Goal: Task Accomplishment & Management: Complete application form

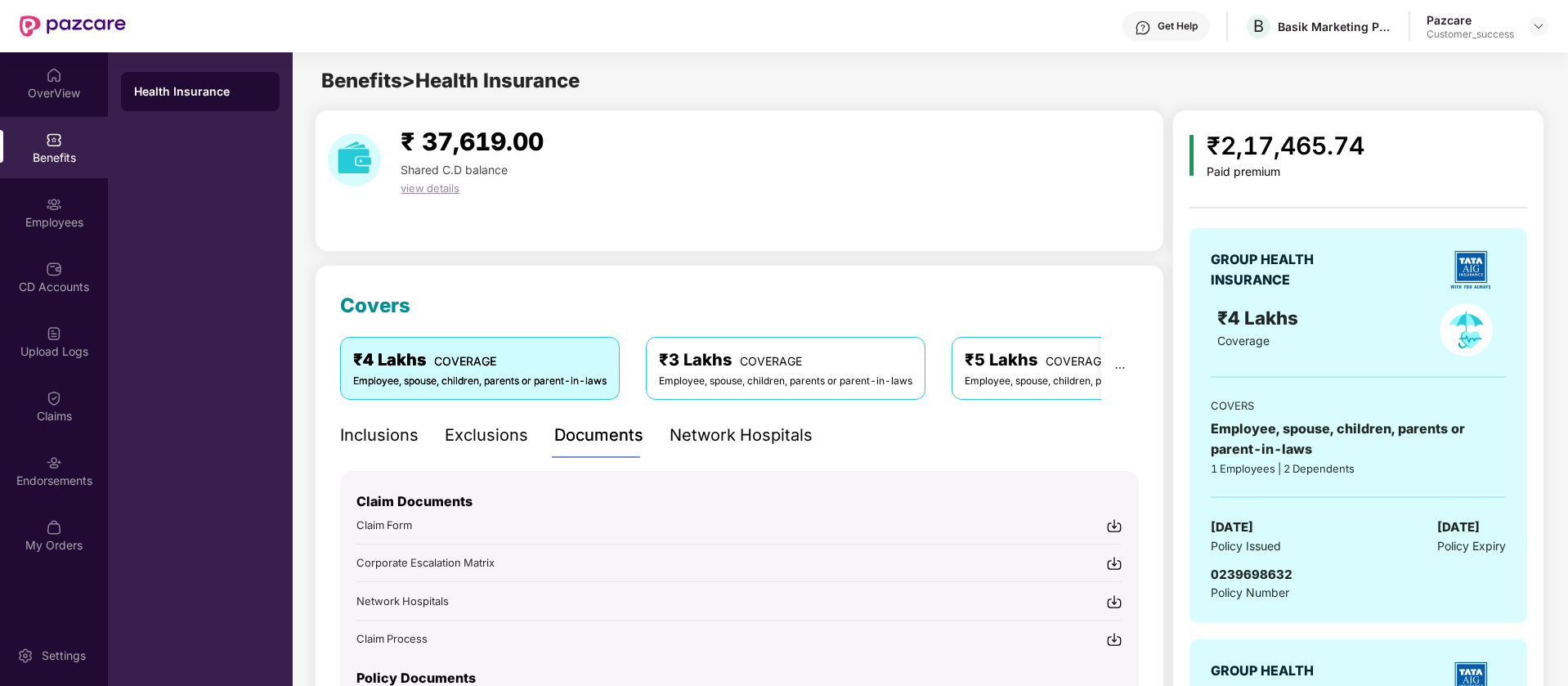
scroll to position [408, 0]
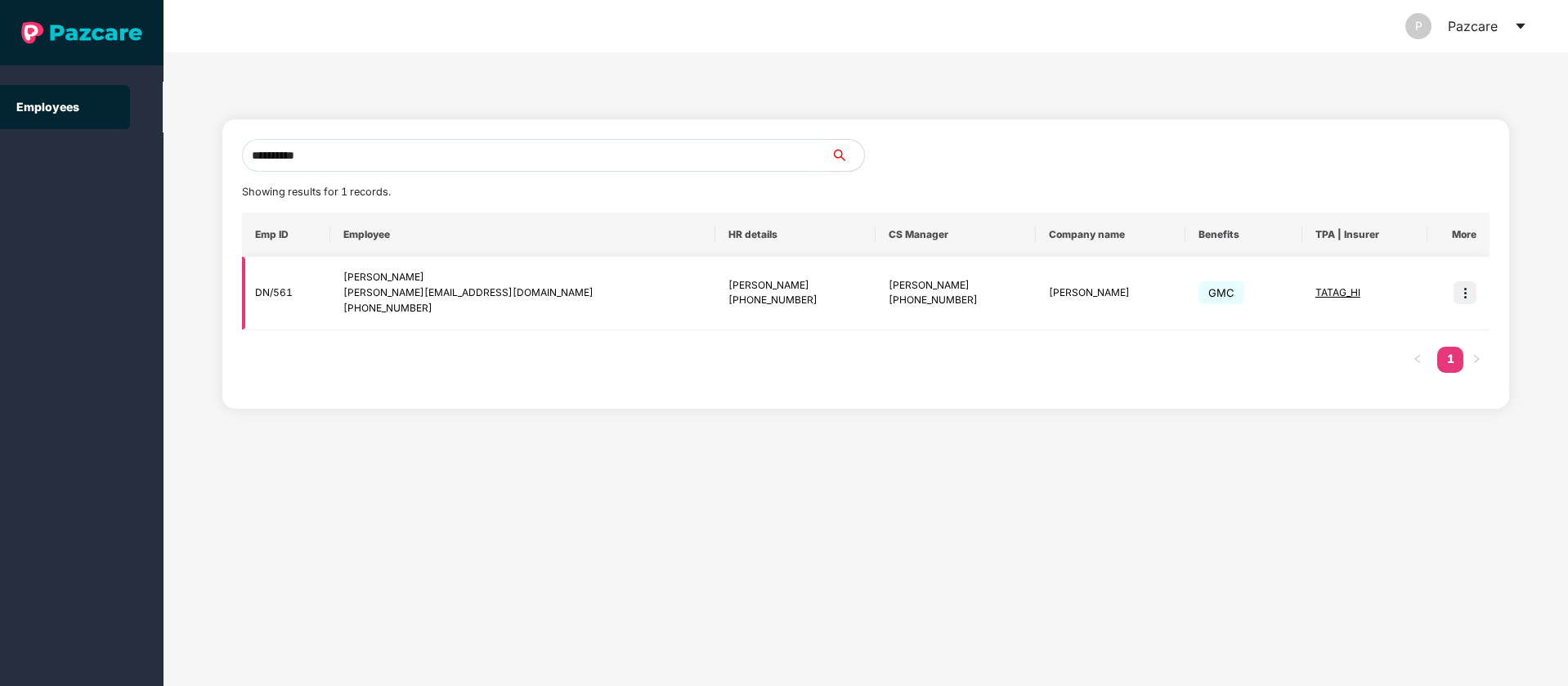
type input "**********"
click at [1471, 292] on img at bounding box center [1465, 292] width 22 height 22
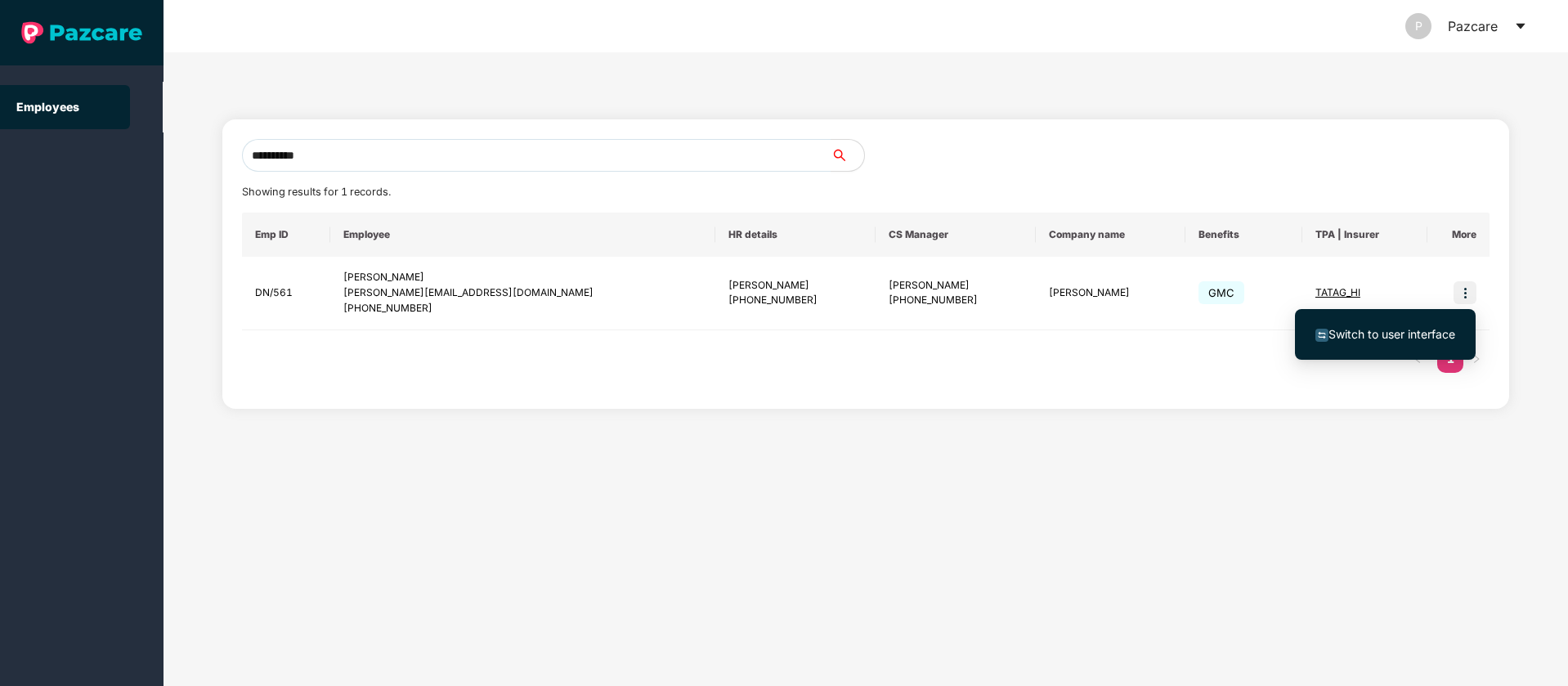
click at [1383, 352] on ul "Switch to user interface" at bounding box center [1385, 334] width 180 height 51
click at [1394, 338] on span "Switch to user interface" at bounding box center [1392, 334] width 127 height 14
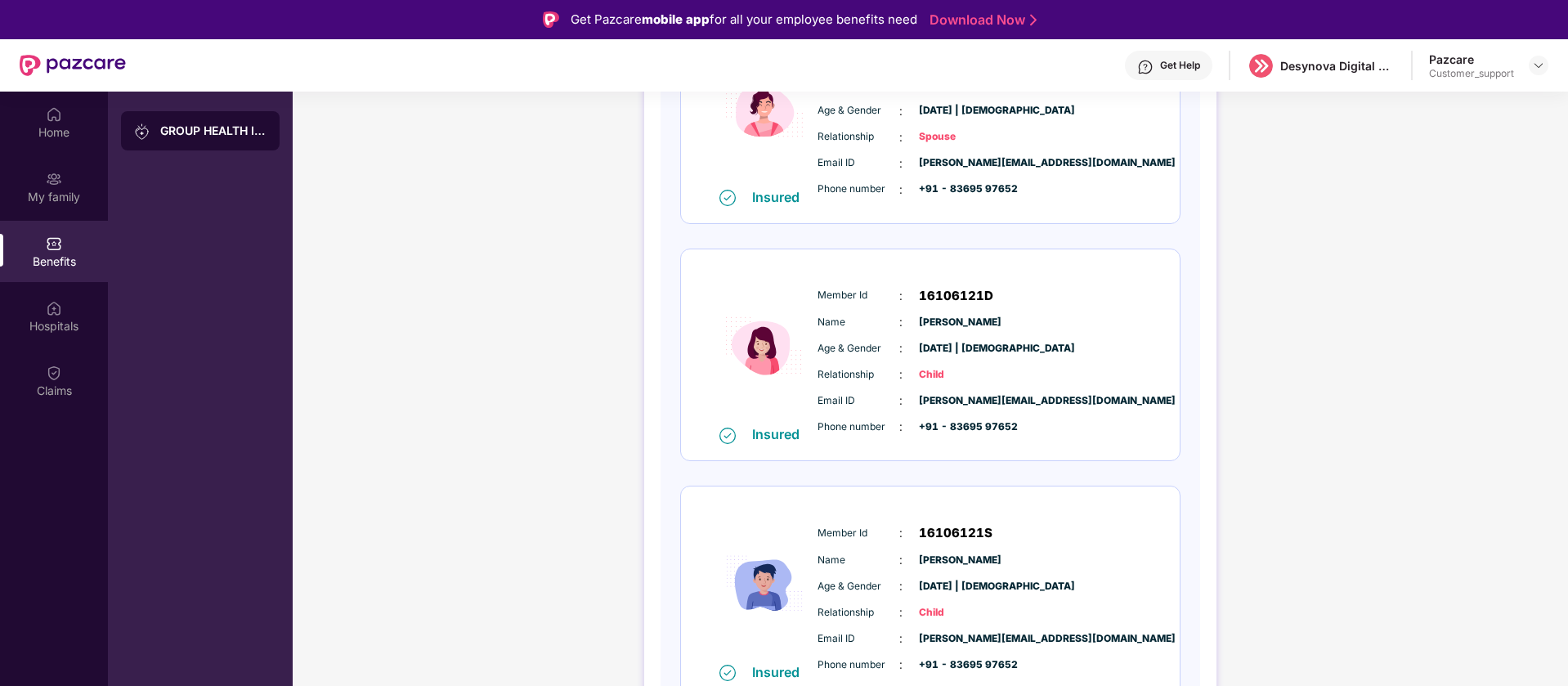
scroll to position [586, 0]
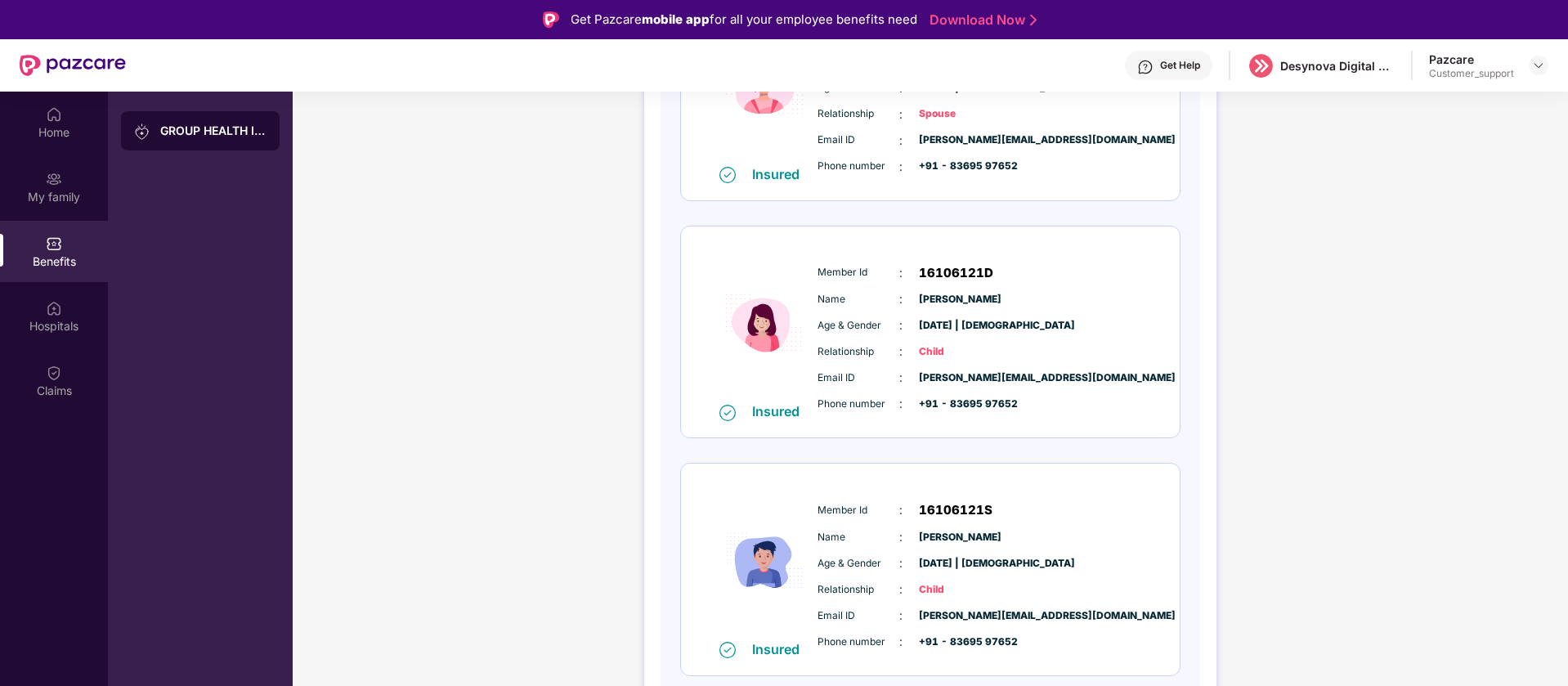
click at [951, 276] on span "16106121D" at bounding box center [956, 273] width 74 height 19
copy span "16106121D"
click at [1539, 57] on div at bounding box center [1539, 65] width 19 height 19
click at [1491, 104] on div "Switch to support view" at bounding box center [1462, 104] width 212 height 32
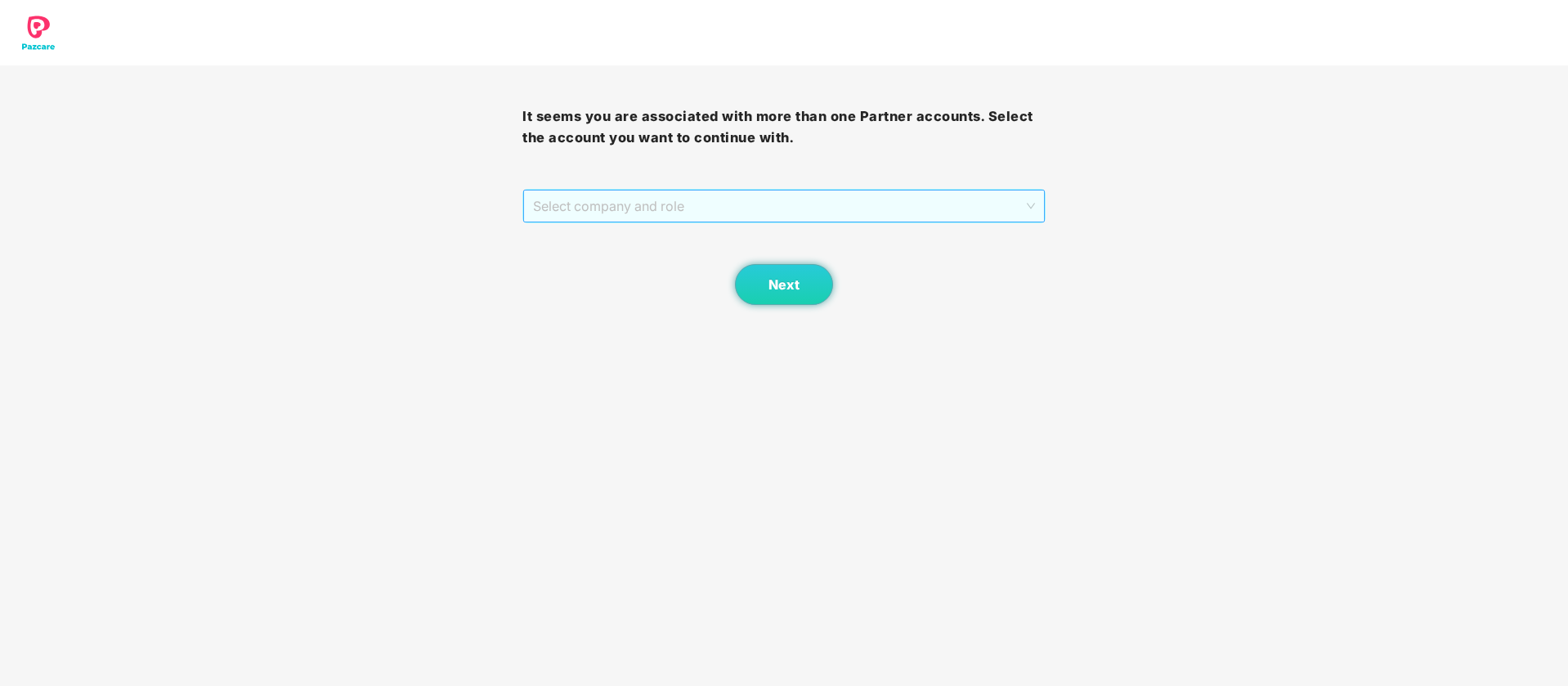
click at [772, 191] on span "Select company and role" at bounding box center [784, 206] width 501 height 31
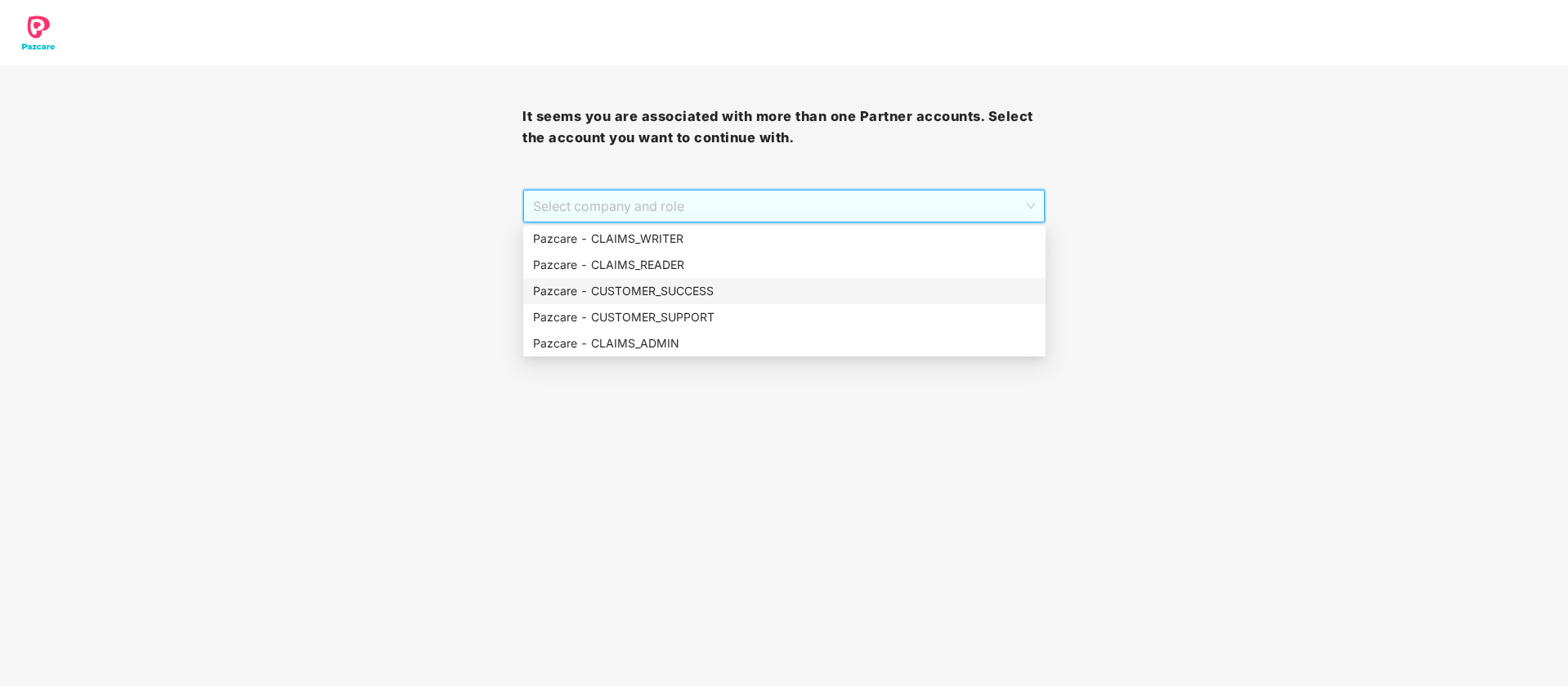
click at [635, 288] on div "Pazcare - CUSTOMER_SUCCESS" at bounding box center [784, 290] width 503 height 18
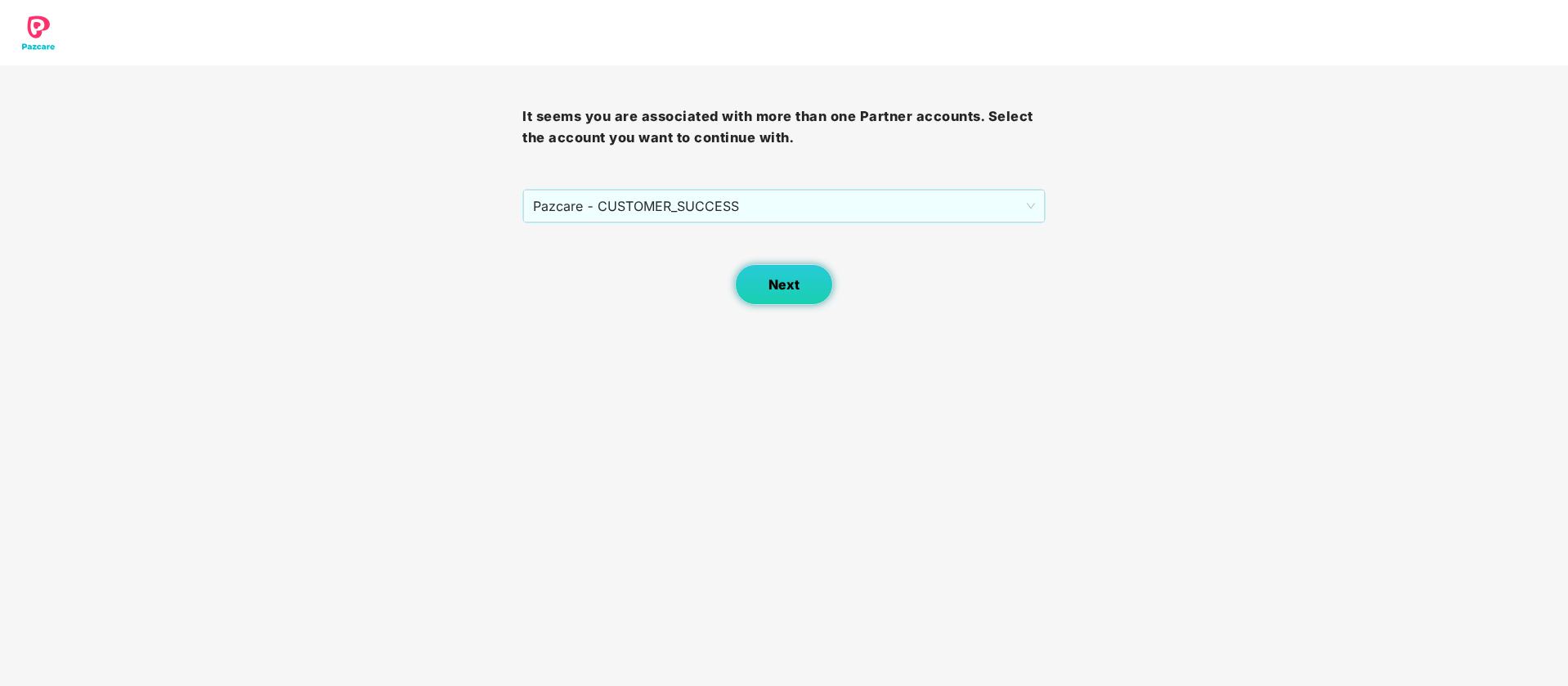
click at [799, 283] on span "Next" at bounding box center [784, 285] width 31 height 16
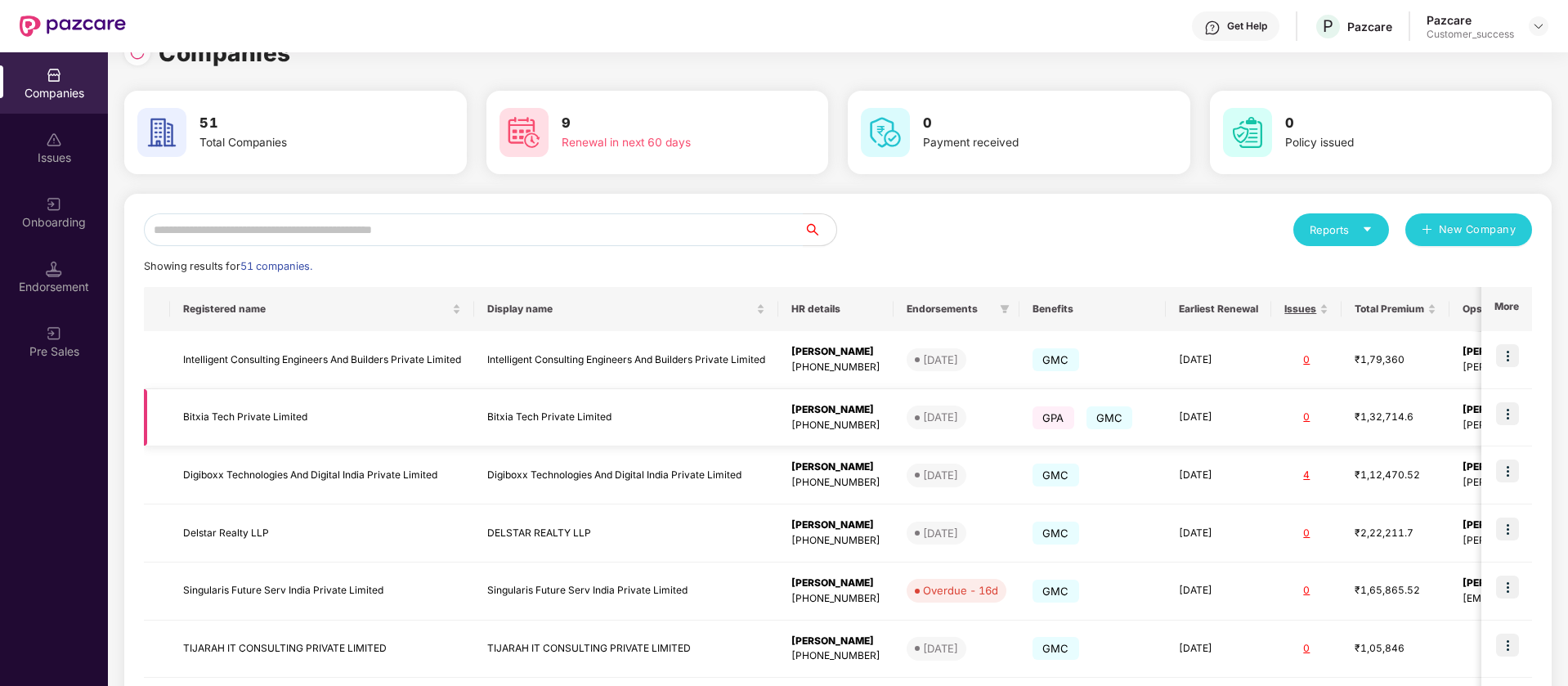
scroll to position [0, 0]
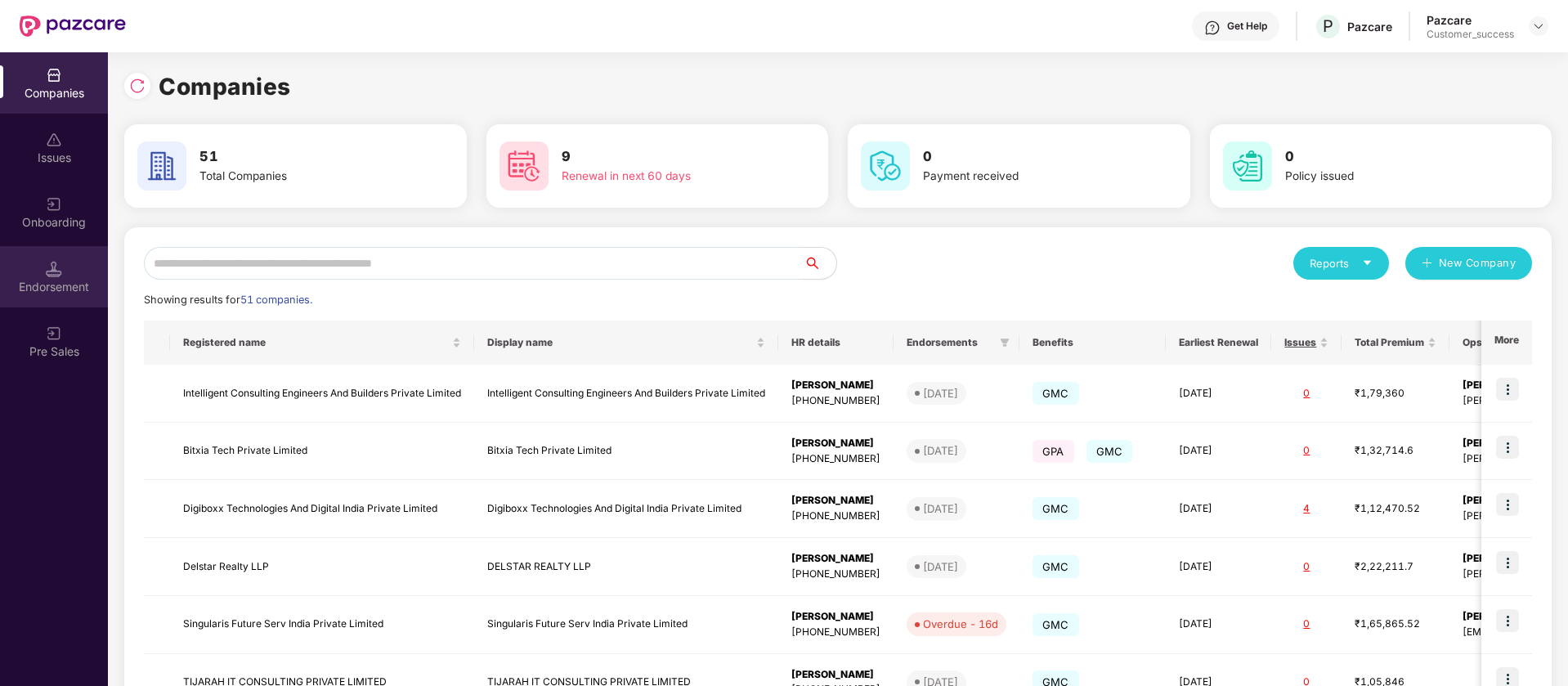
click at [44, 297] on div "Endorsement" at bounding box center [54, 277] width 108 height 61
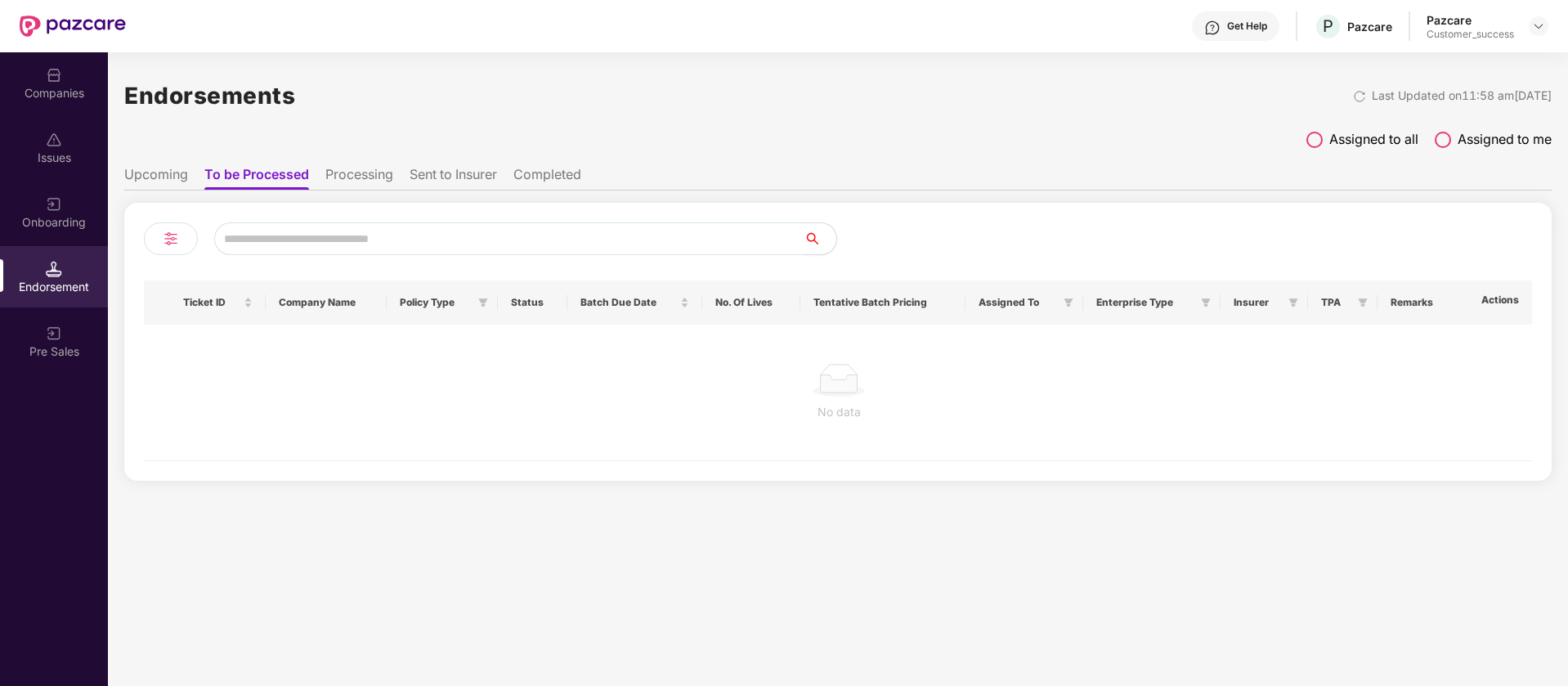
click at [1311, 146] on span at bounding box center [1315, 139] width 17 height 17
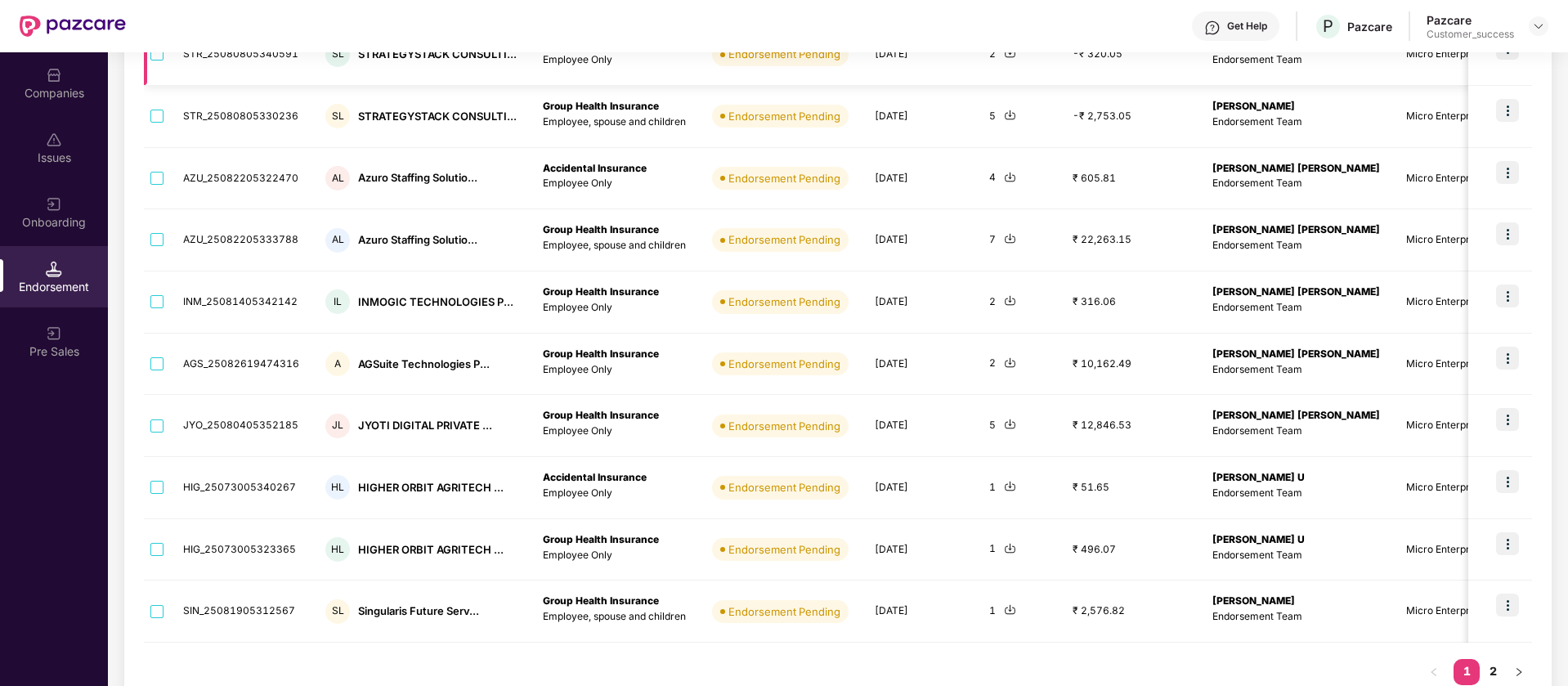
scroll to position [352, 0]
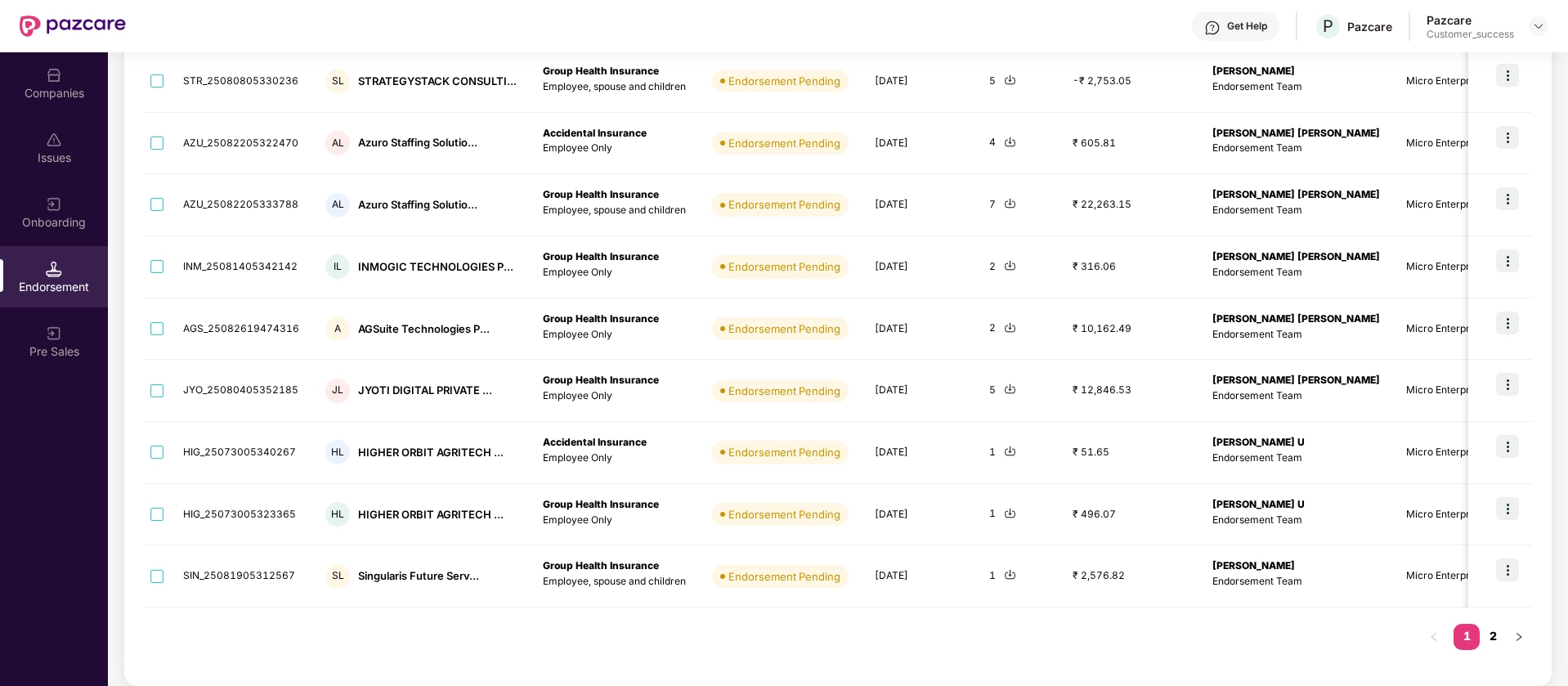
click at [1496, 632] on link "2" at bounding box center [1493, 635] width 26 height 24
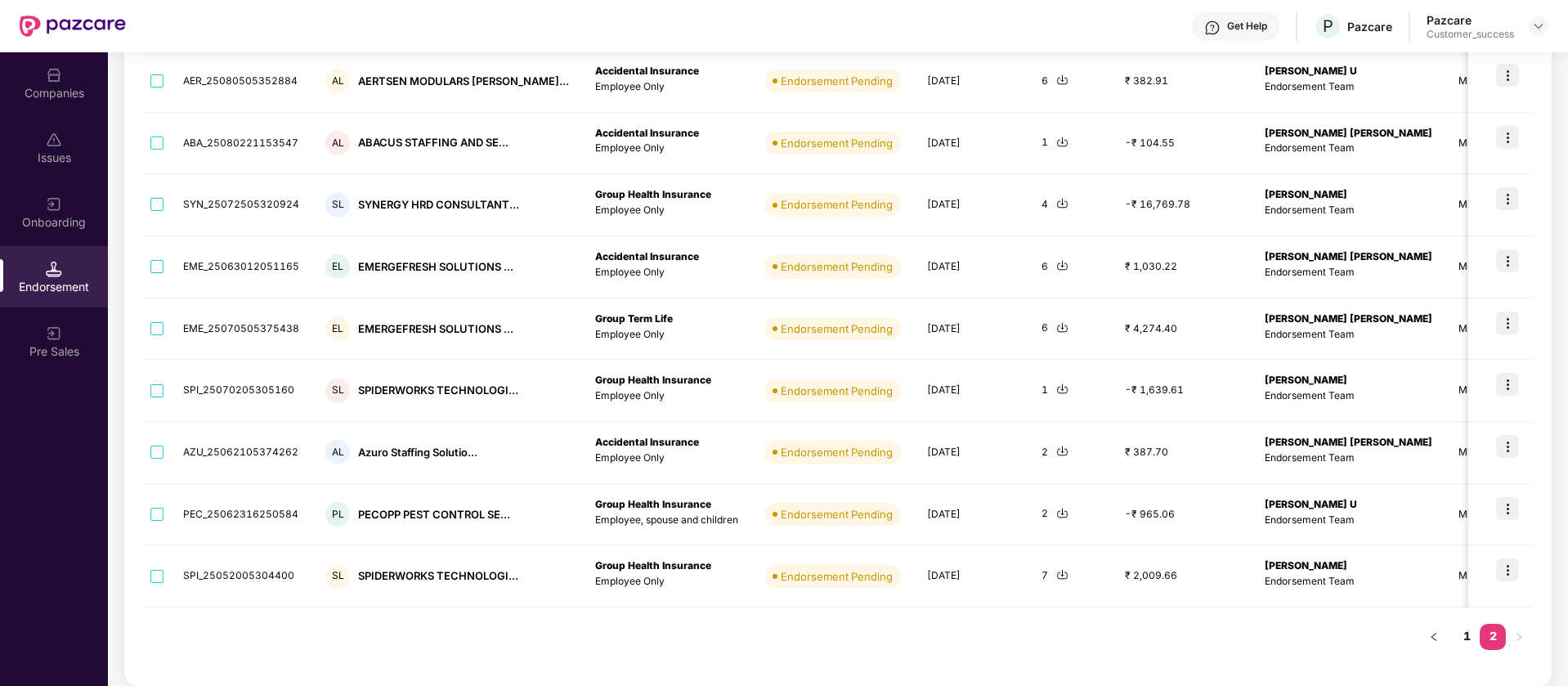
scroll to position [0, 0]
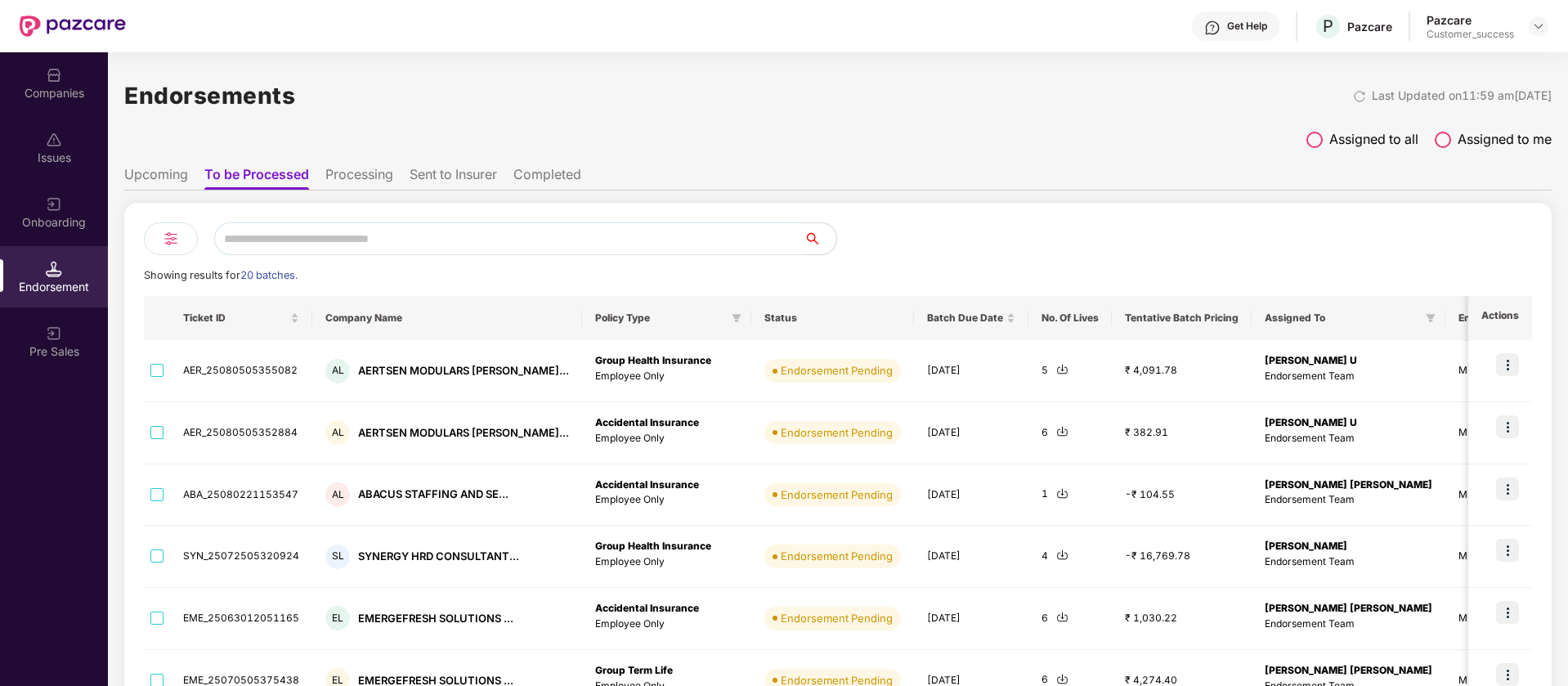
click at [143, 175] on li "Upcoming" at bounding box center [156, 177] width 63 height 23
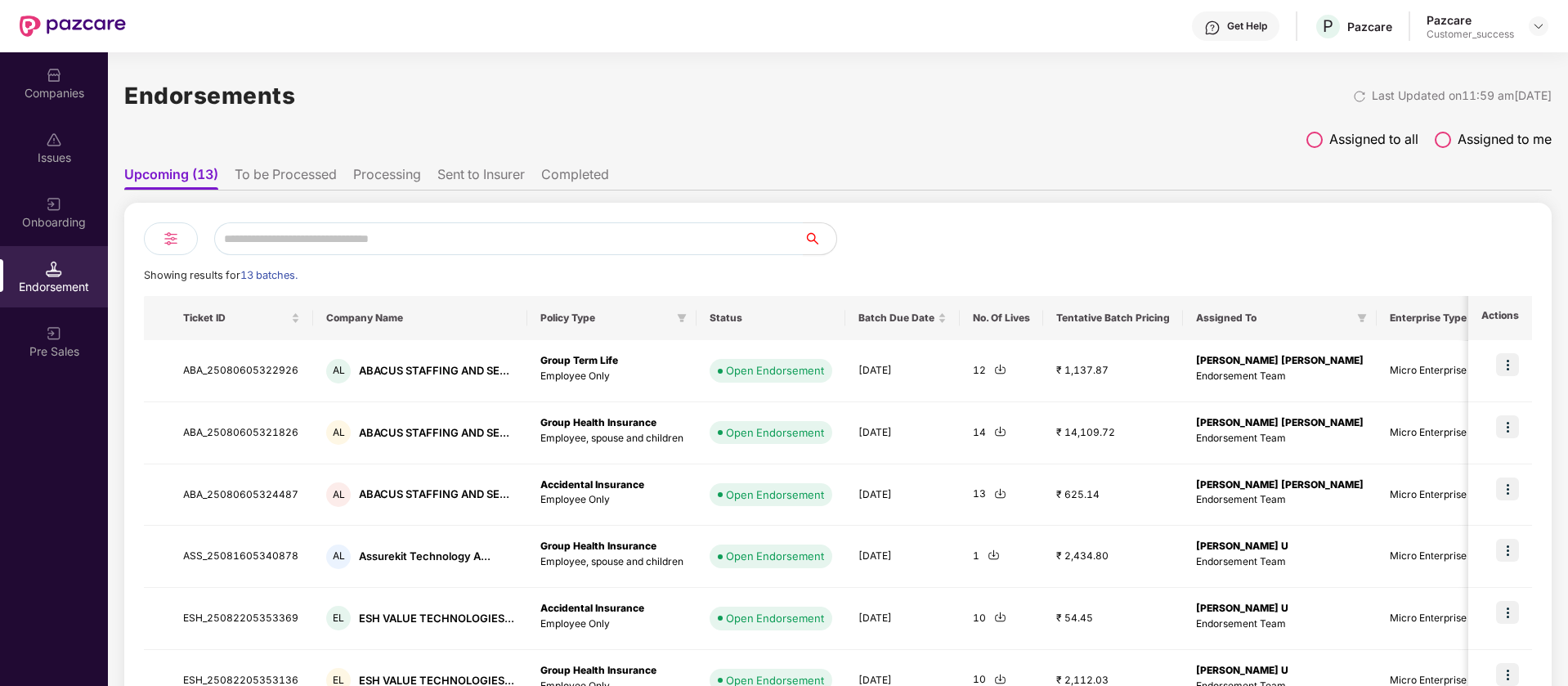
click at [571, 172] on li "Completed" at bounding box center [575, 177] width 68 height 23
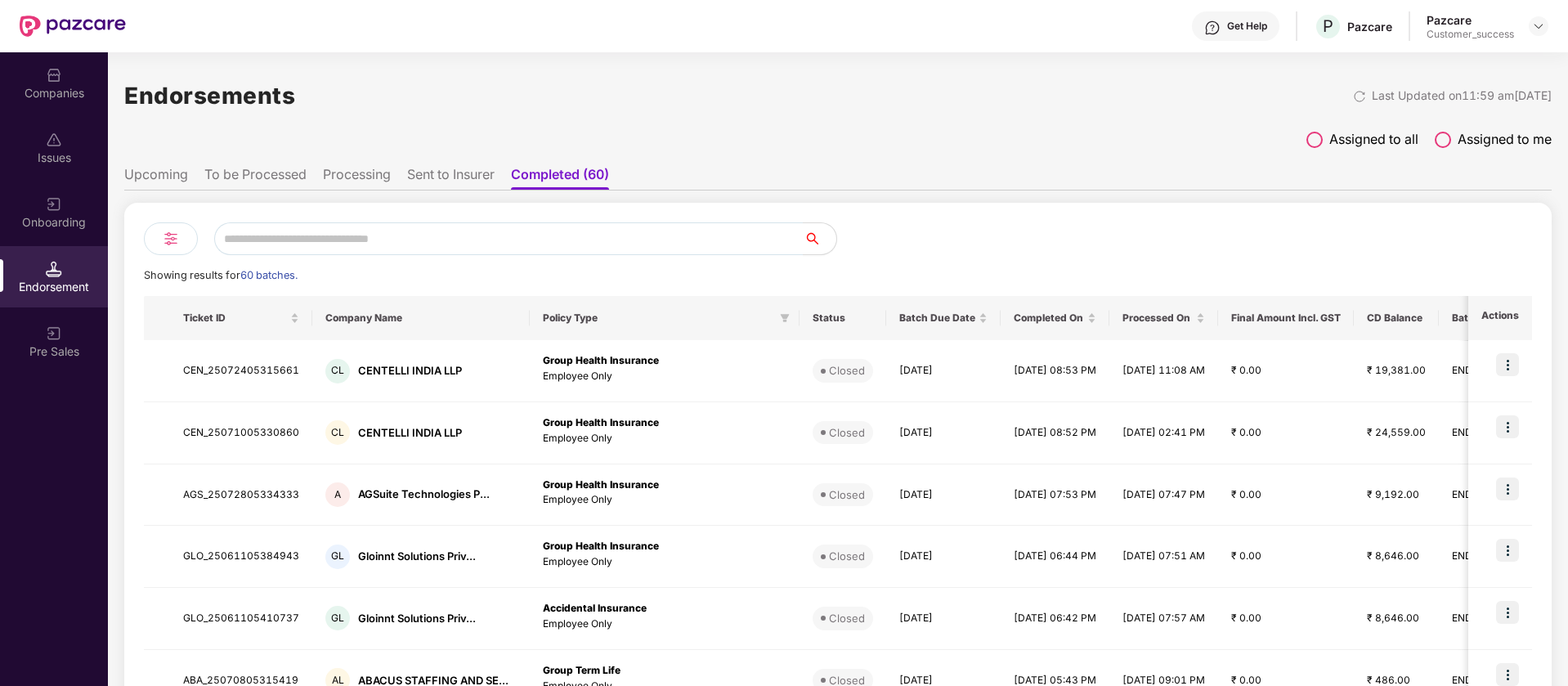
click at [444, 171] on li "Sent to Insurer" at bounding box center [451, 177] width 88 height 23
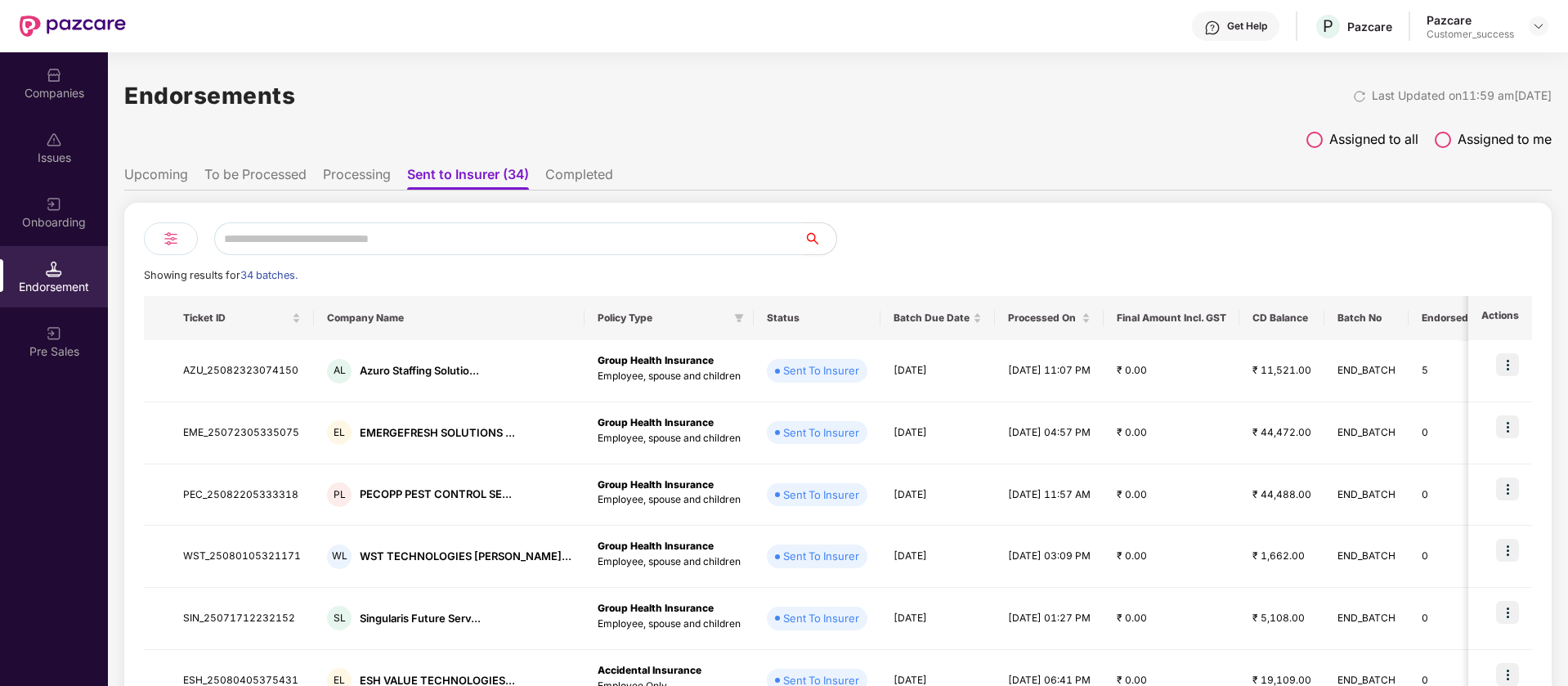
click at [368, 163] on ul "Upcoming To be Processed Processing Sent to Insurer (34) Completed" at bounding box center [838, 174] width 1428 height 33
click at [362, 175] on li "Processing" at bounding box center [357, 177] width 68 height 23
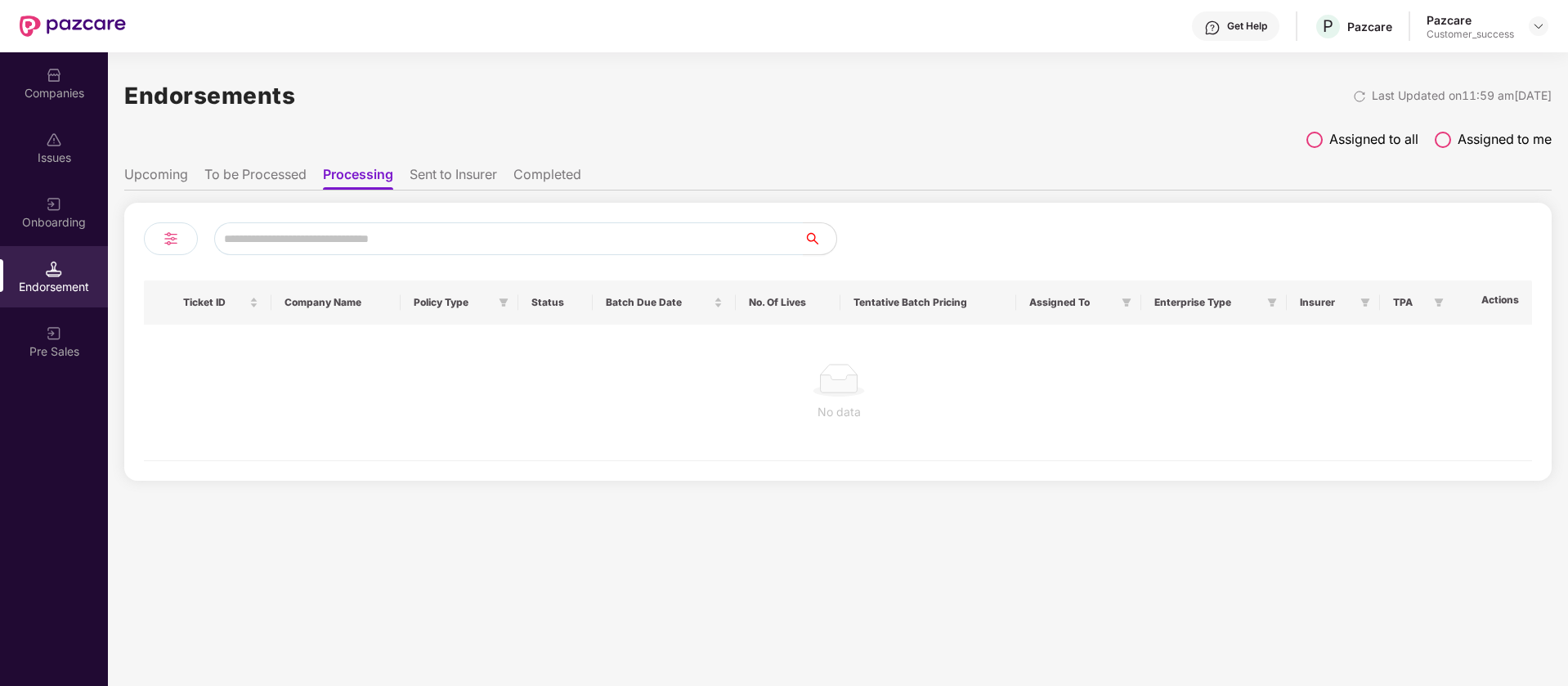
click at [282, 167] on li "To be Processed" at bounding box center [255, 177] width 102 height 23
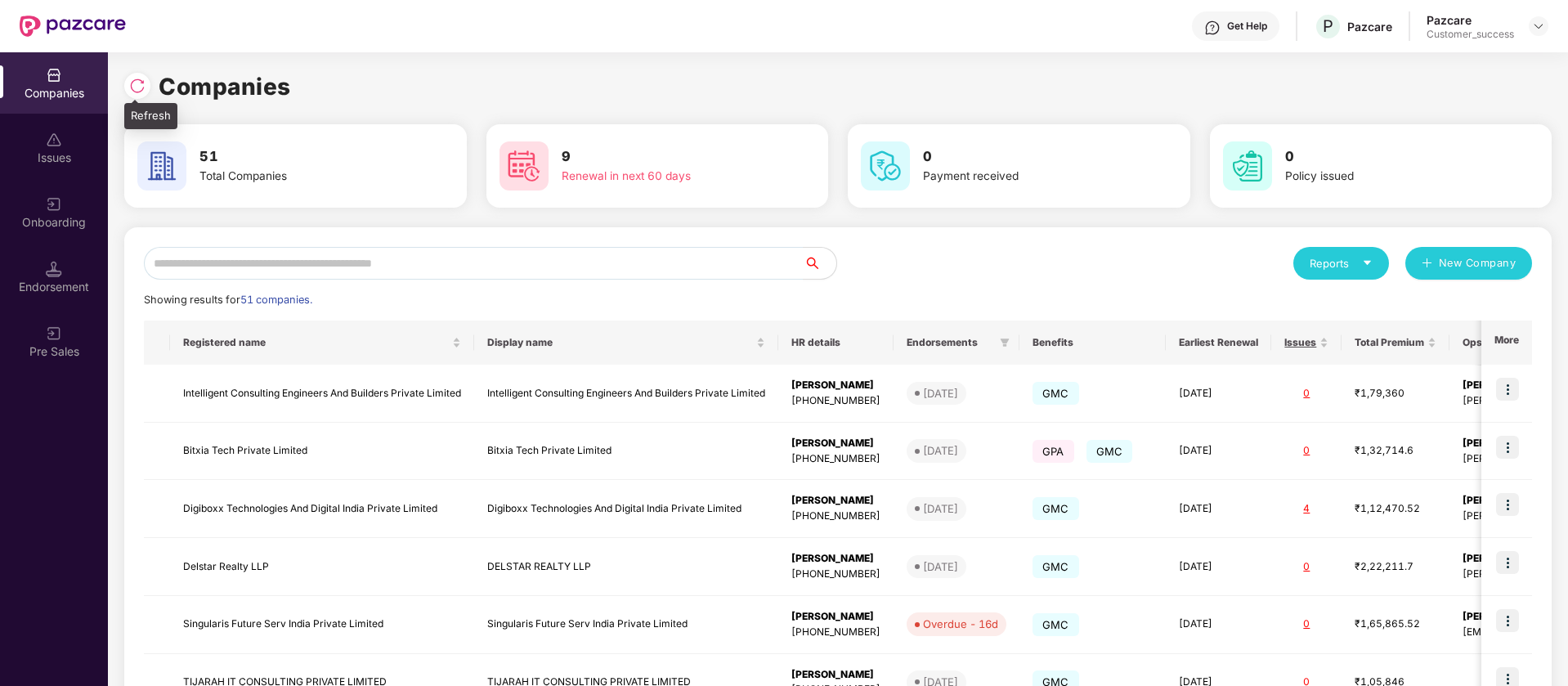
click at [134, 85] on img at bounding box center [137, 86] width 17 height 17
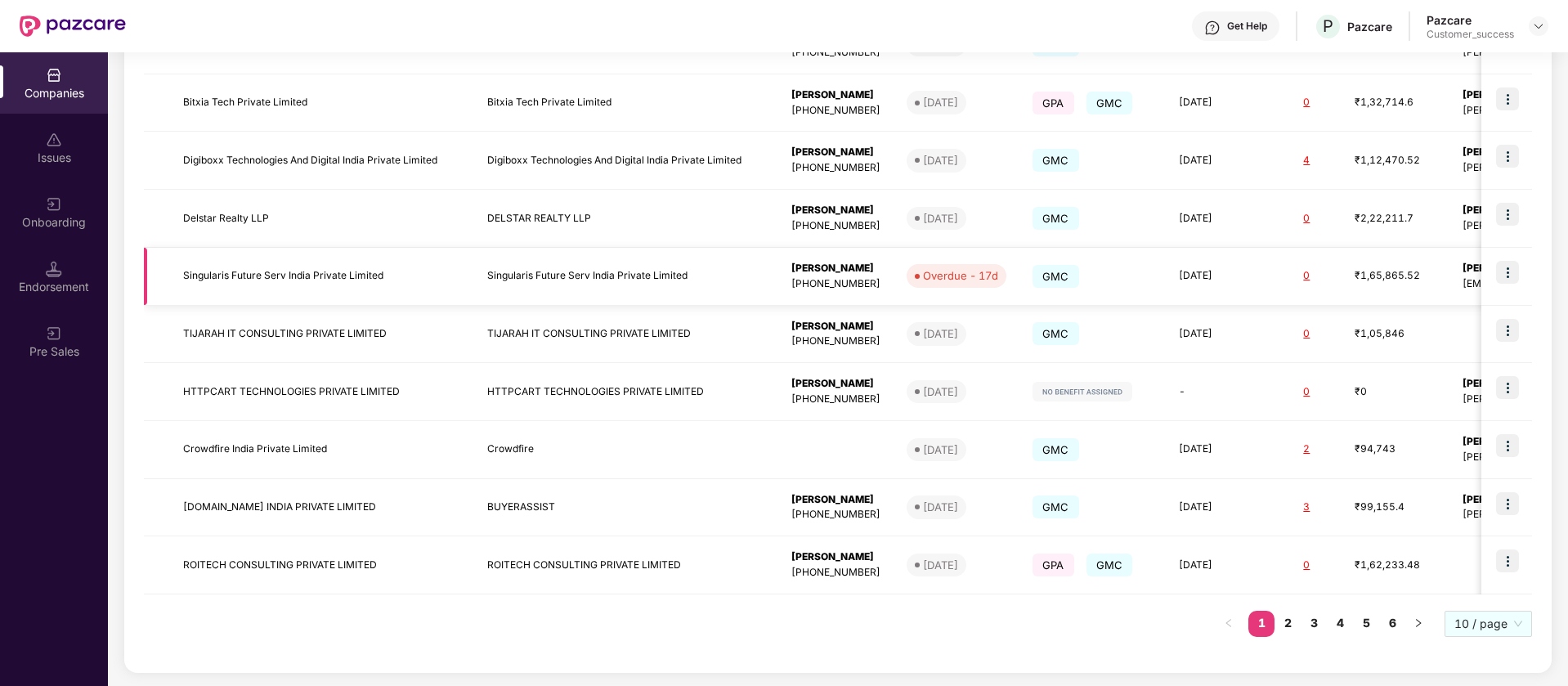
click at [652, 286] on td "Singularis Future Serv India Private Limited" at bounding box center [627, 277] width 304 height 58
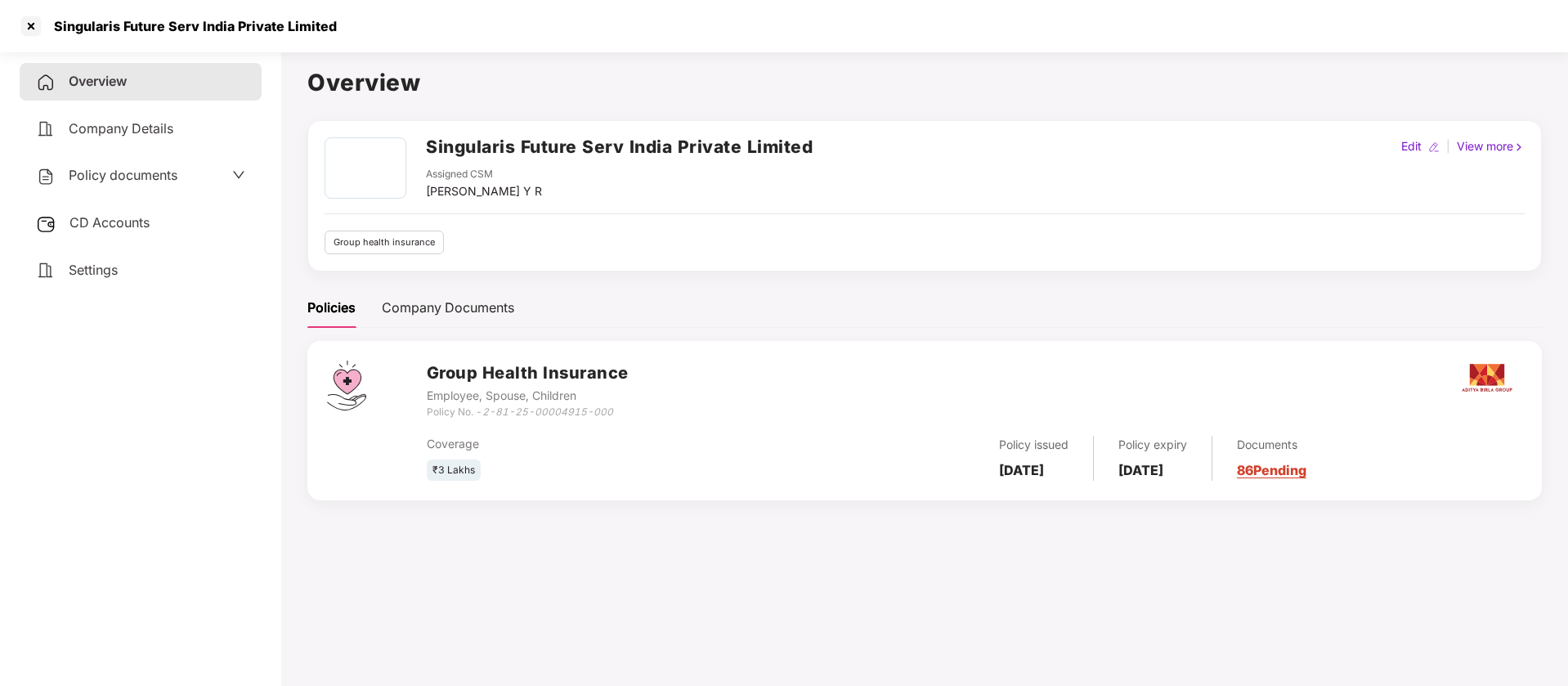
click at [1292, 470] on link "86 Pending" at bounding box center [1271, 470] width 69 height 17
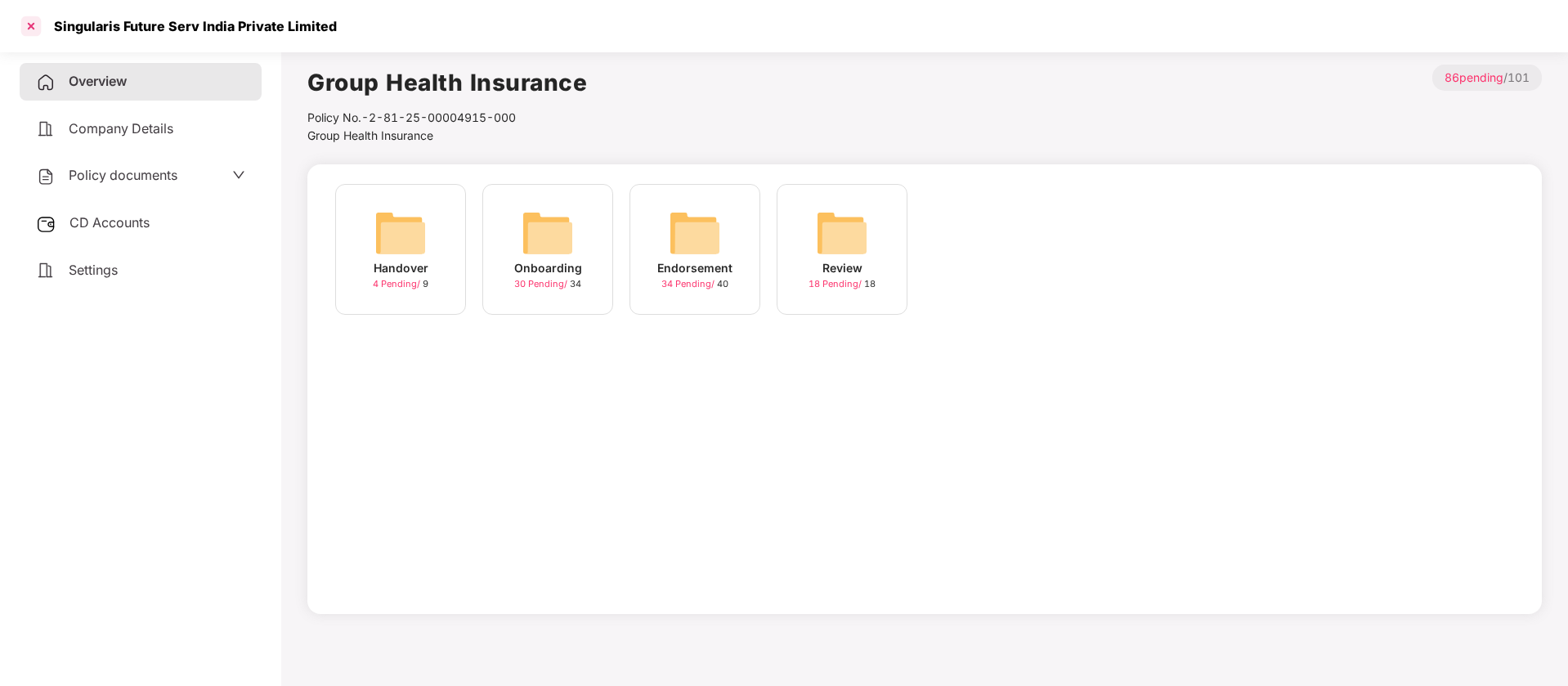
click at [30, 23] on div at bounding box center [30, 25] width 26 height 26
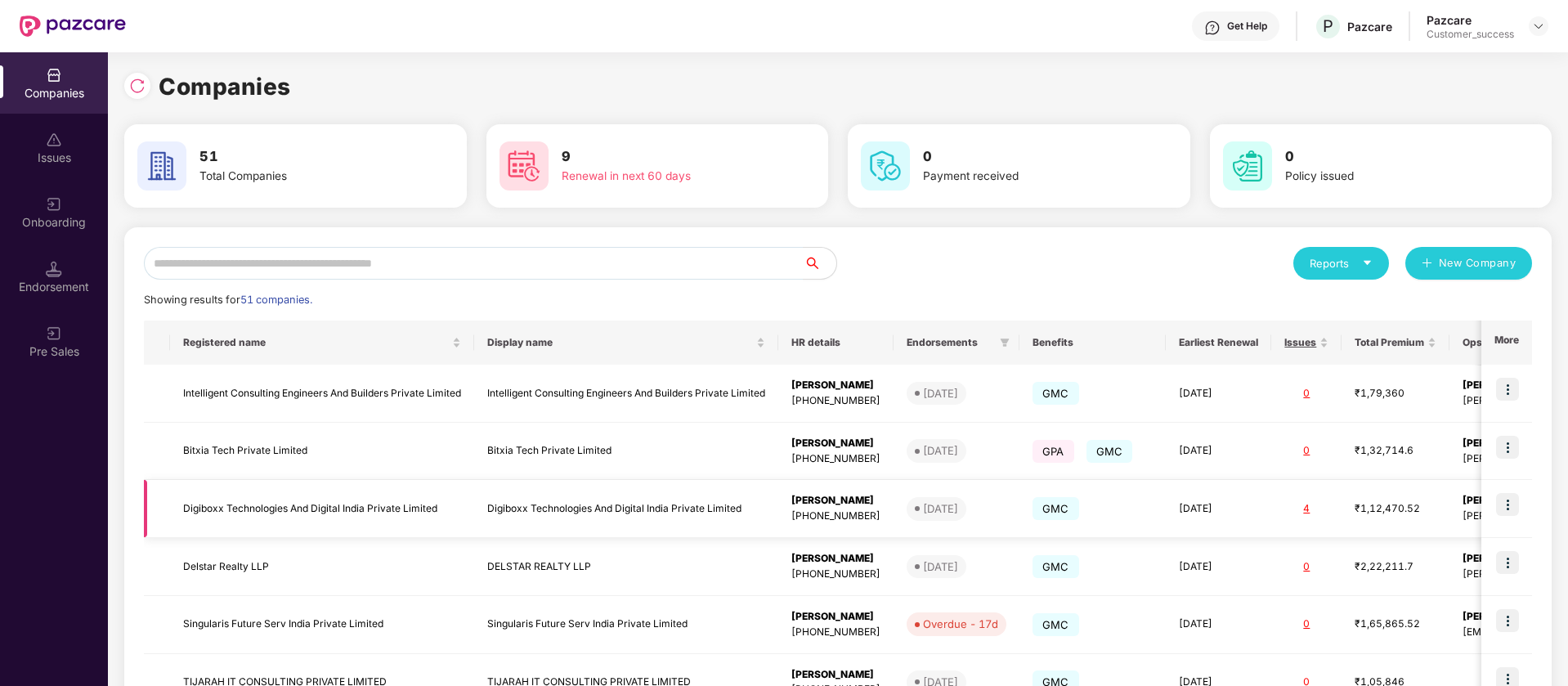
scroll to position [348, 0]
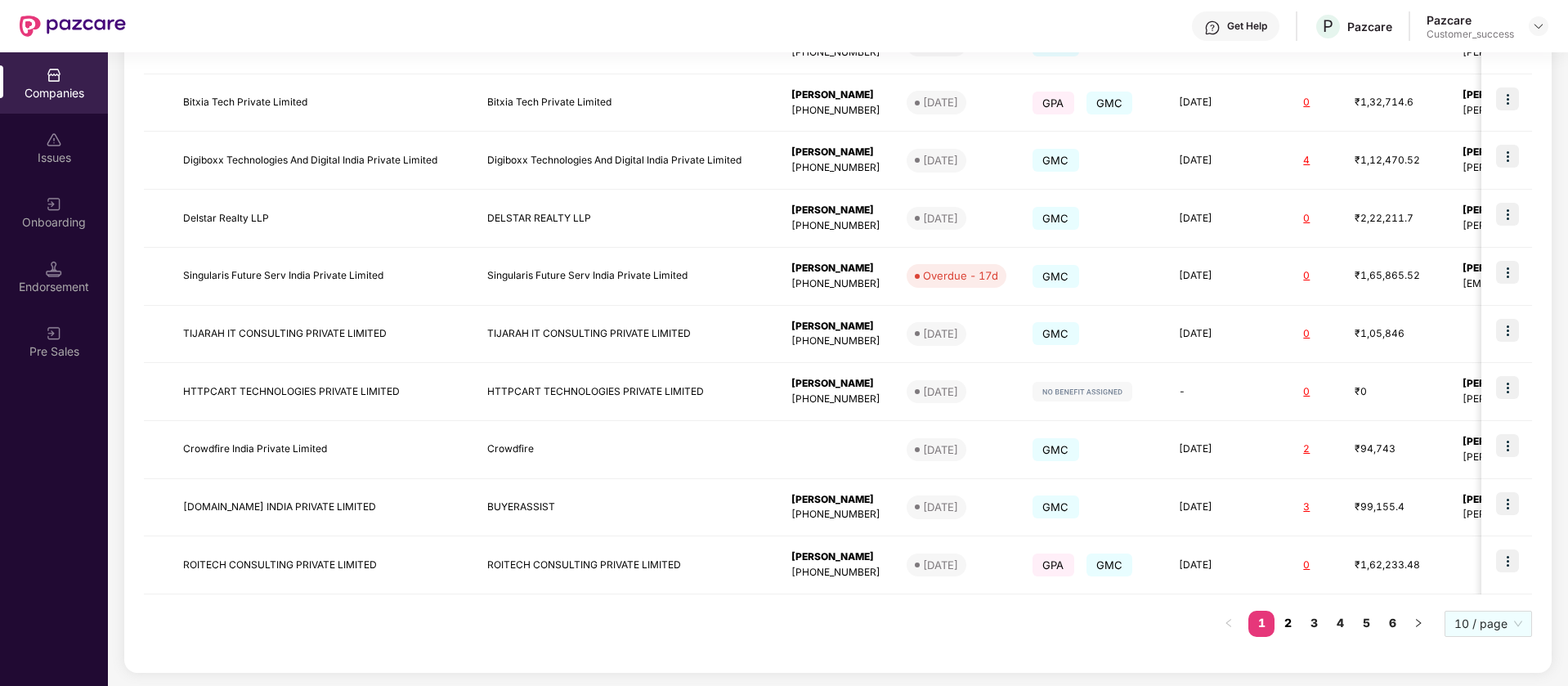
click at [1294, 625] on link "2" at bounding box center [1287, 623] width 26 height 24
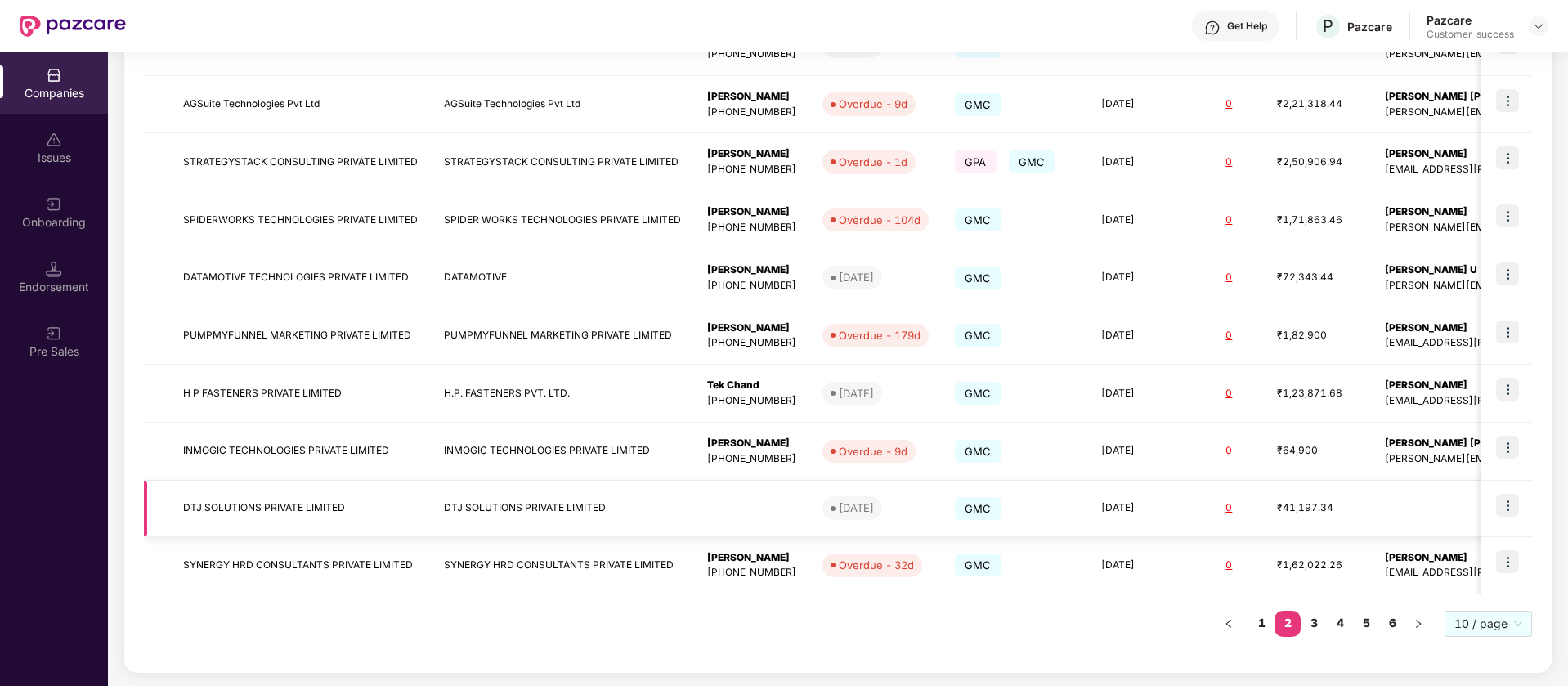
scroll to position [142, 0]
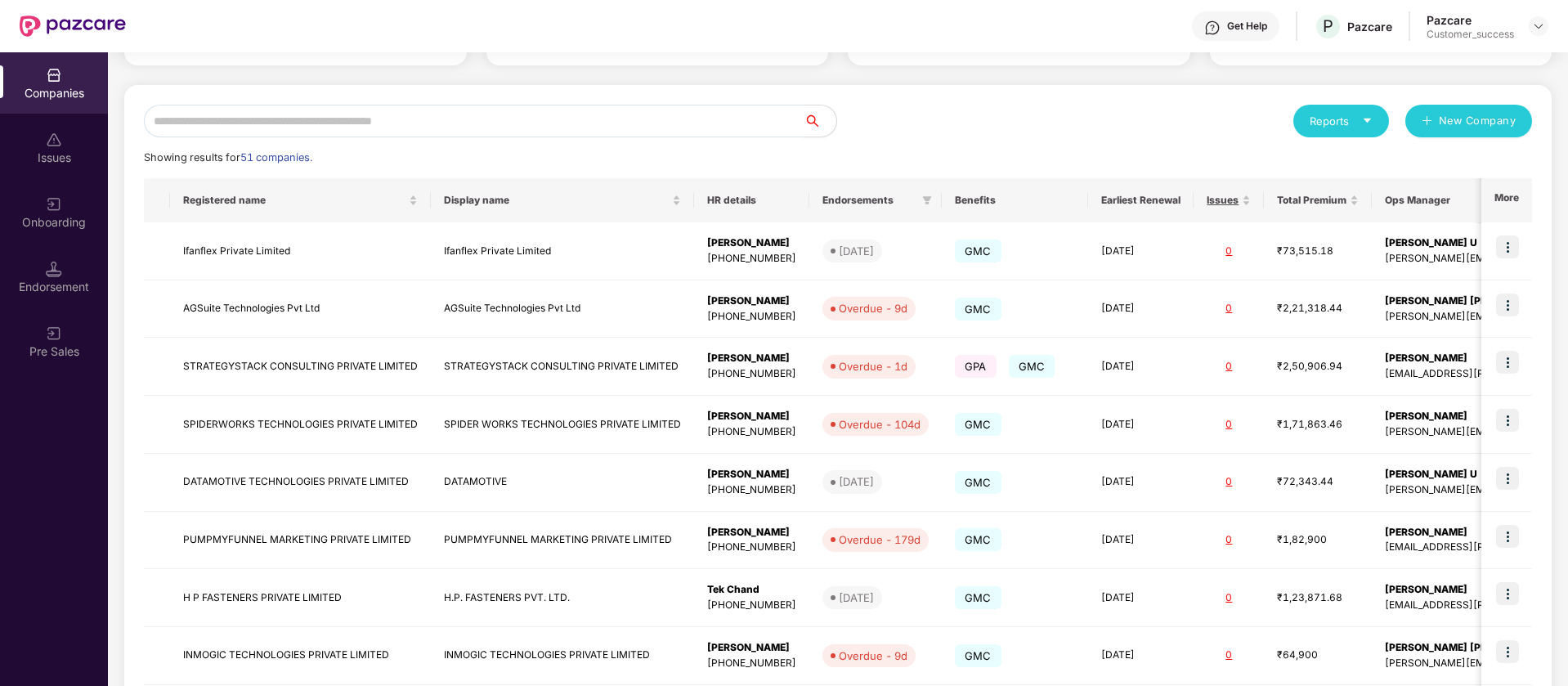
click at [531, 132] on input "text" at bounding box center [474, 121] width 660 height 33
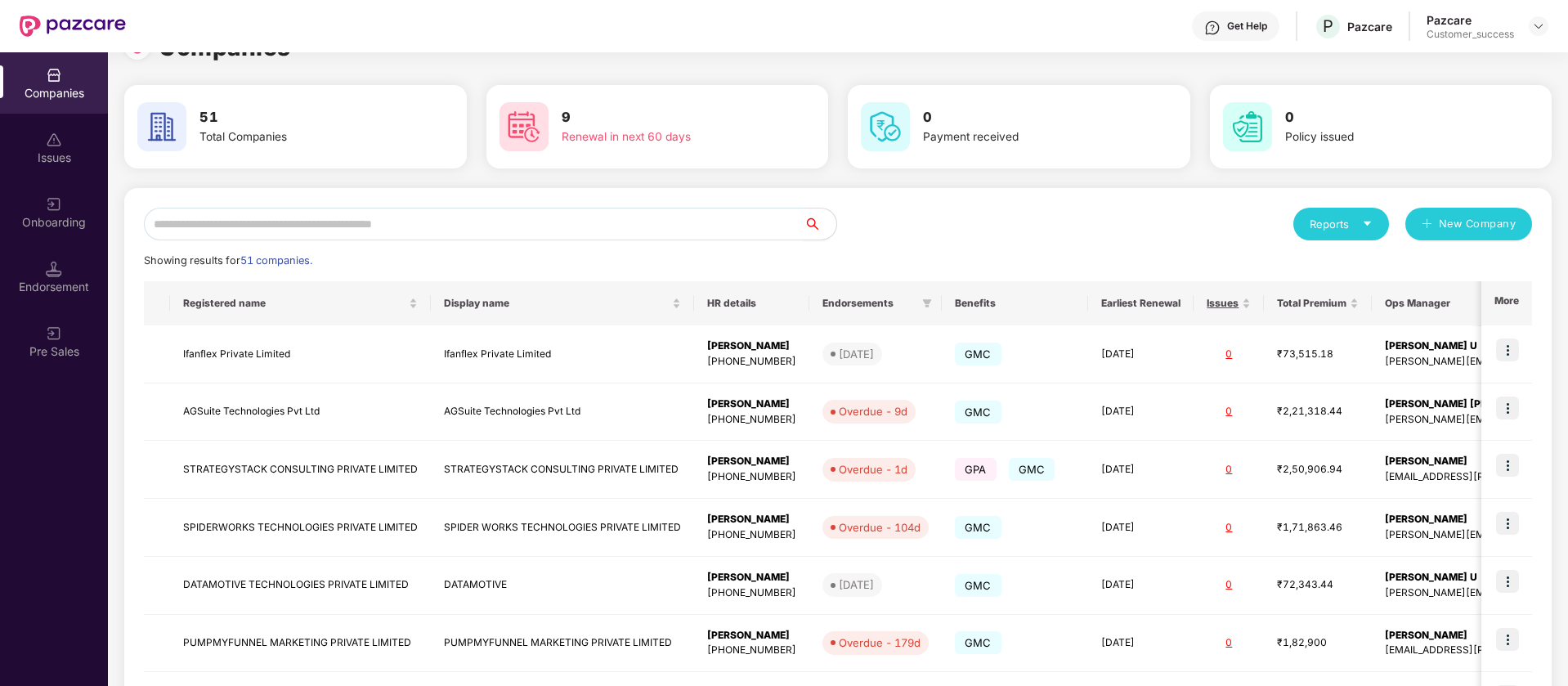
scroll to position [0, 0]
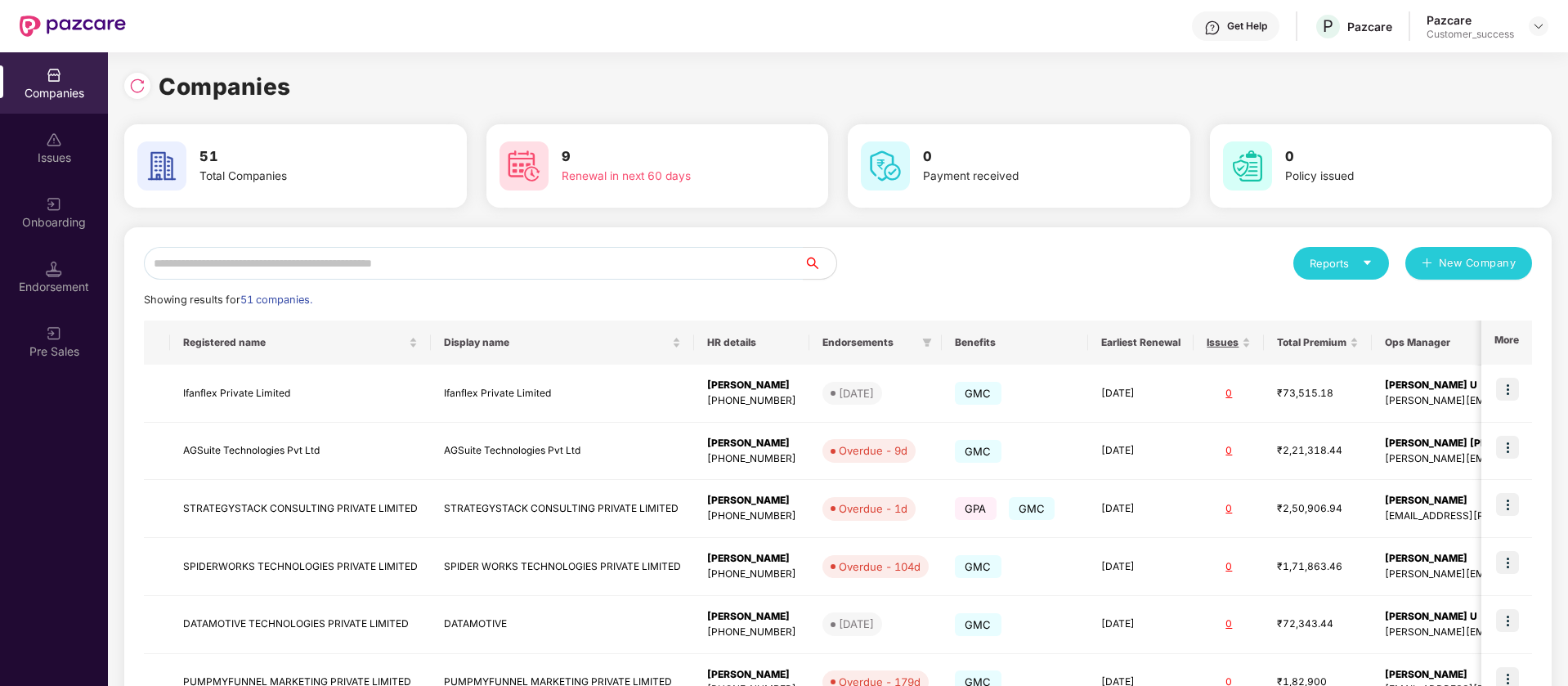
click at [63, 231] on div "Onboarding" at bounding box center [54, 211] width 108 height 61
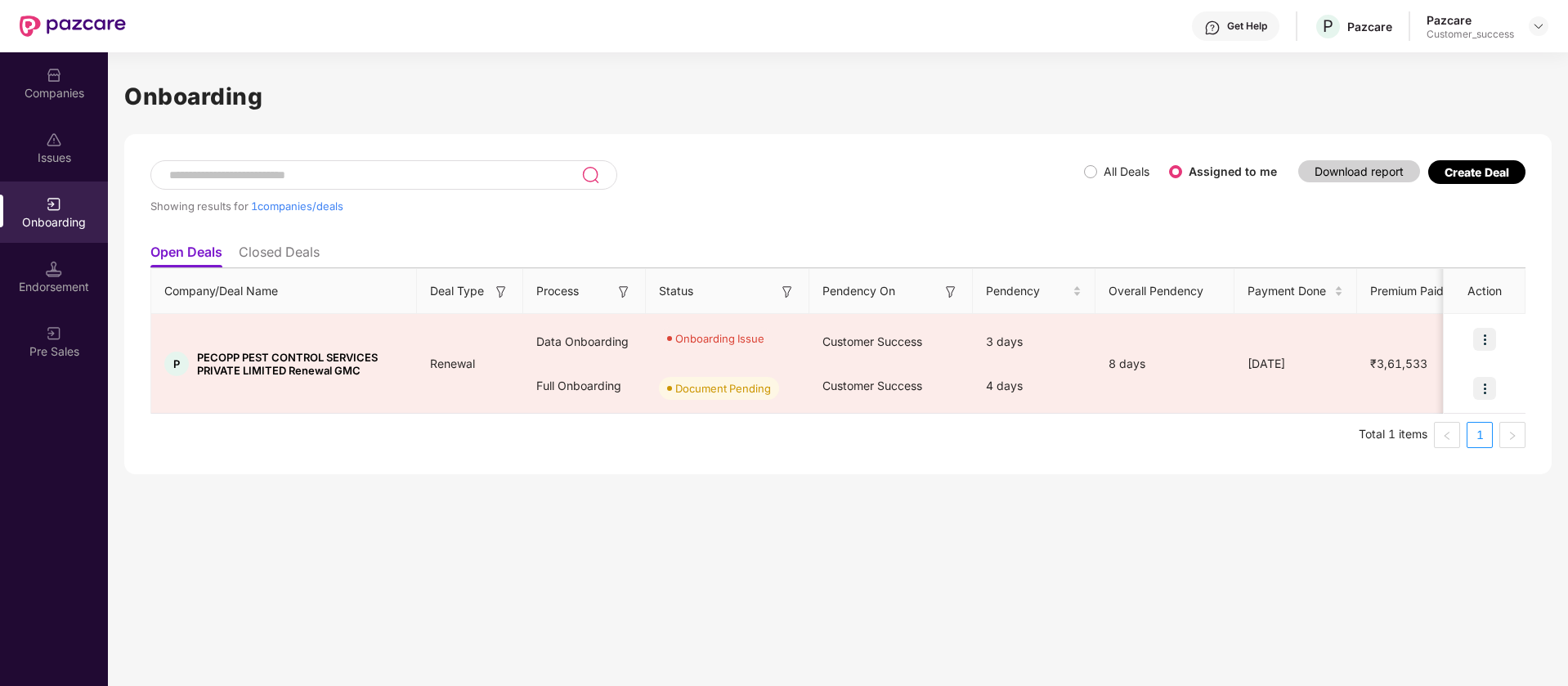
click at [1463, 178] on div "Create Deal" at bounding box center [1476, 172] width 64 height 14
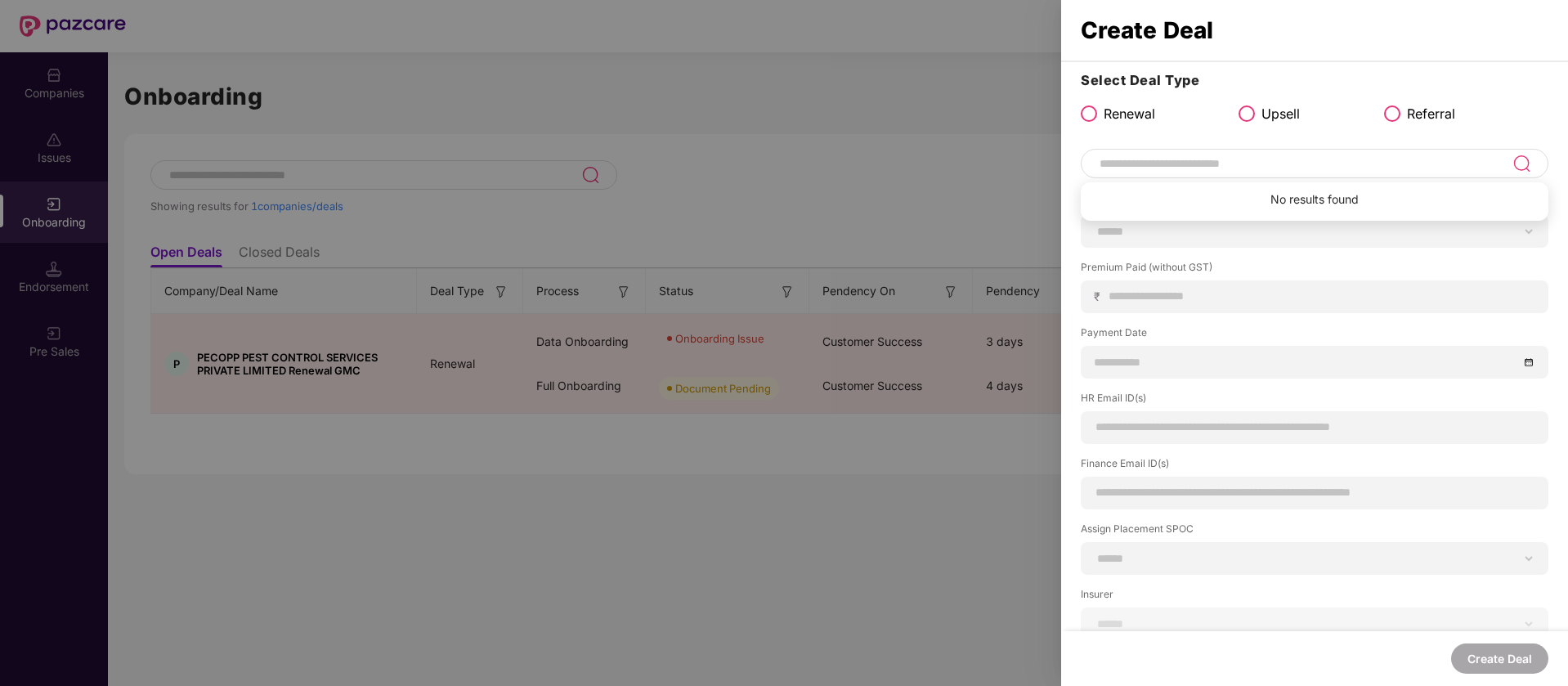
click at [1327, 162] on input at bounding box center [1305, 164] width 414 height 19
type input "*"
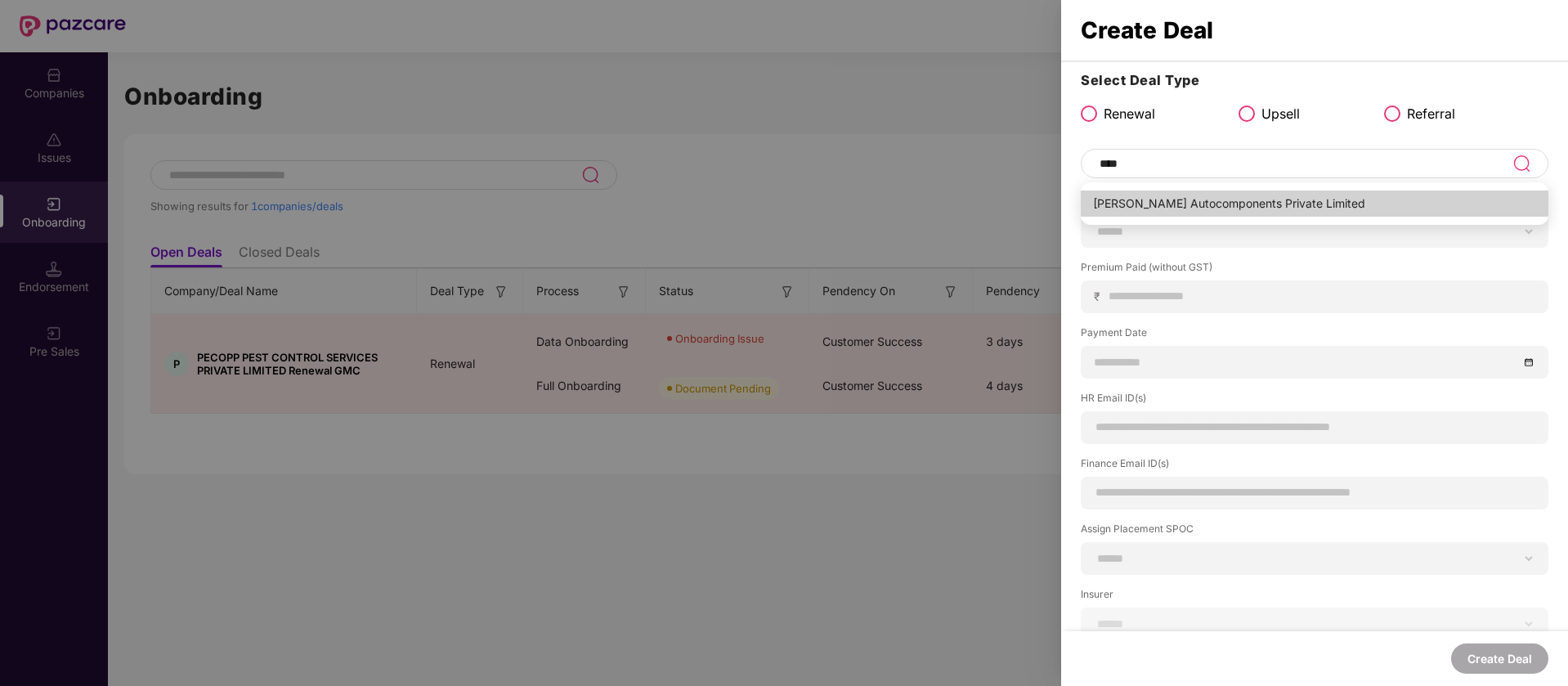
type input "**********"
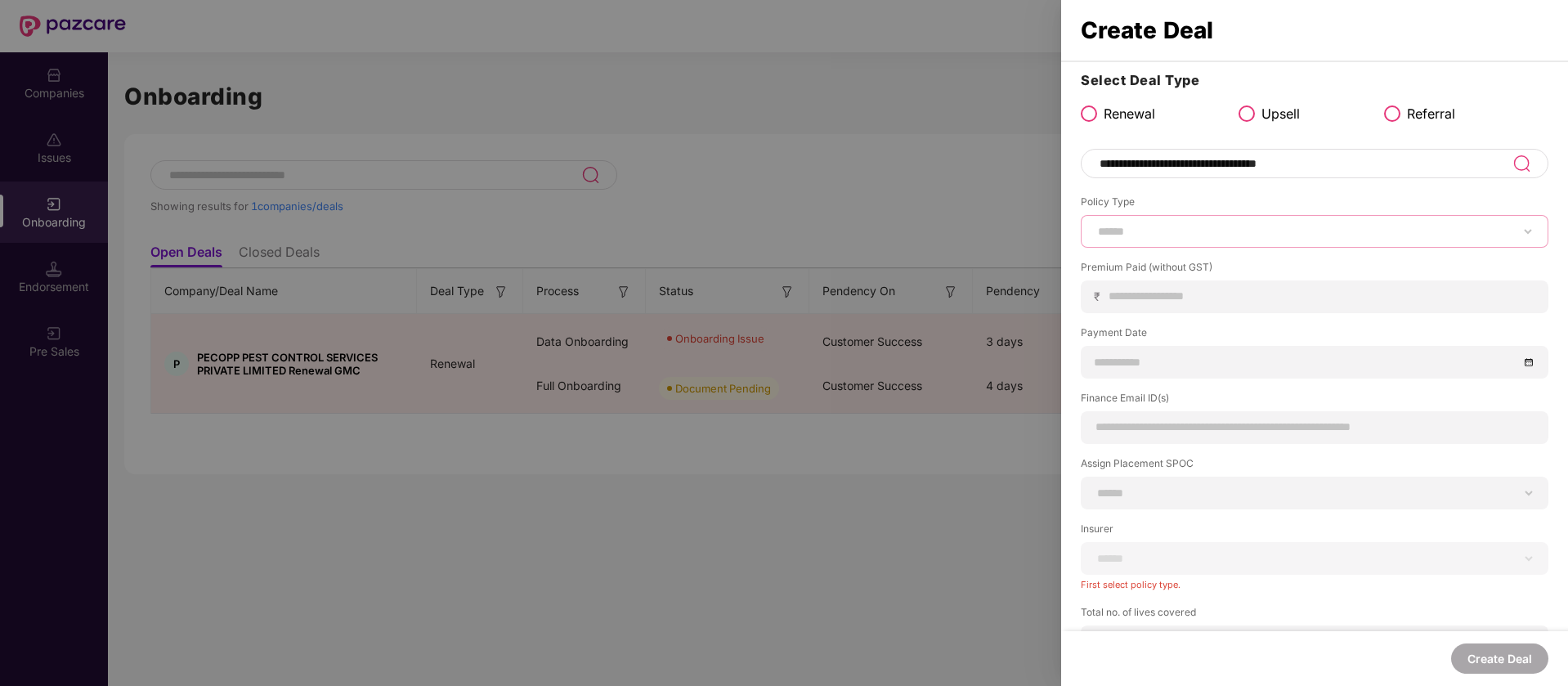
click at [1219, 234] on select "****** *** ********* *** *** *** **** ***" at bounding box center [1314, 231] width 440 height 13
select select "***"
click at [1094, 225] on select "****** *** ********* *** *** *** **** ***" at bounding box center [1314, 231] width 440 height 13
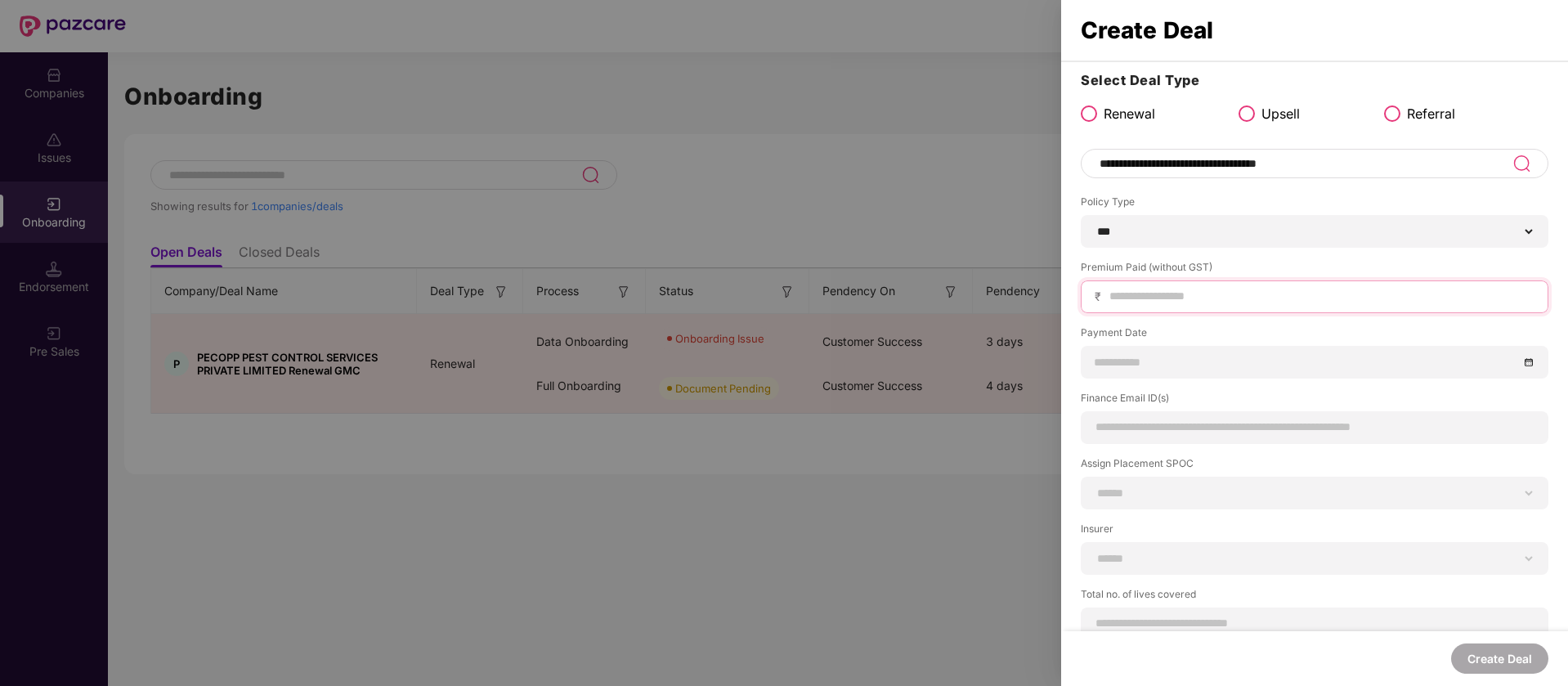
click at [1185, 292] on input at bounding box center [1321, 296] width 427 height 18
type input "*****"
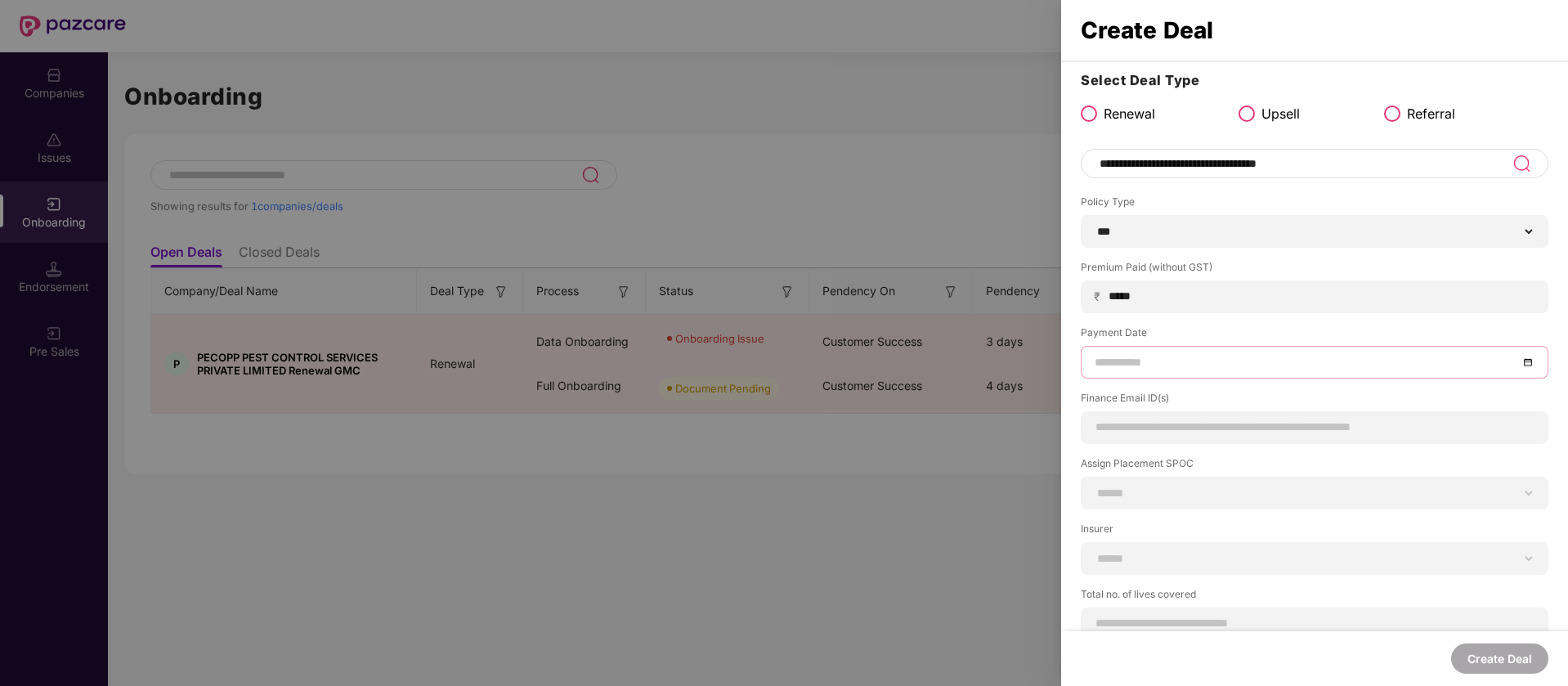
click at [1158, 372] on div at bounding box center [1315, 362] width 468 height 33
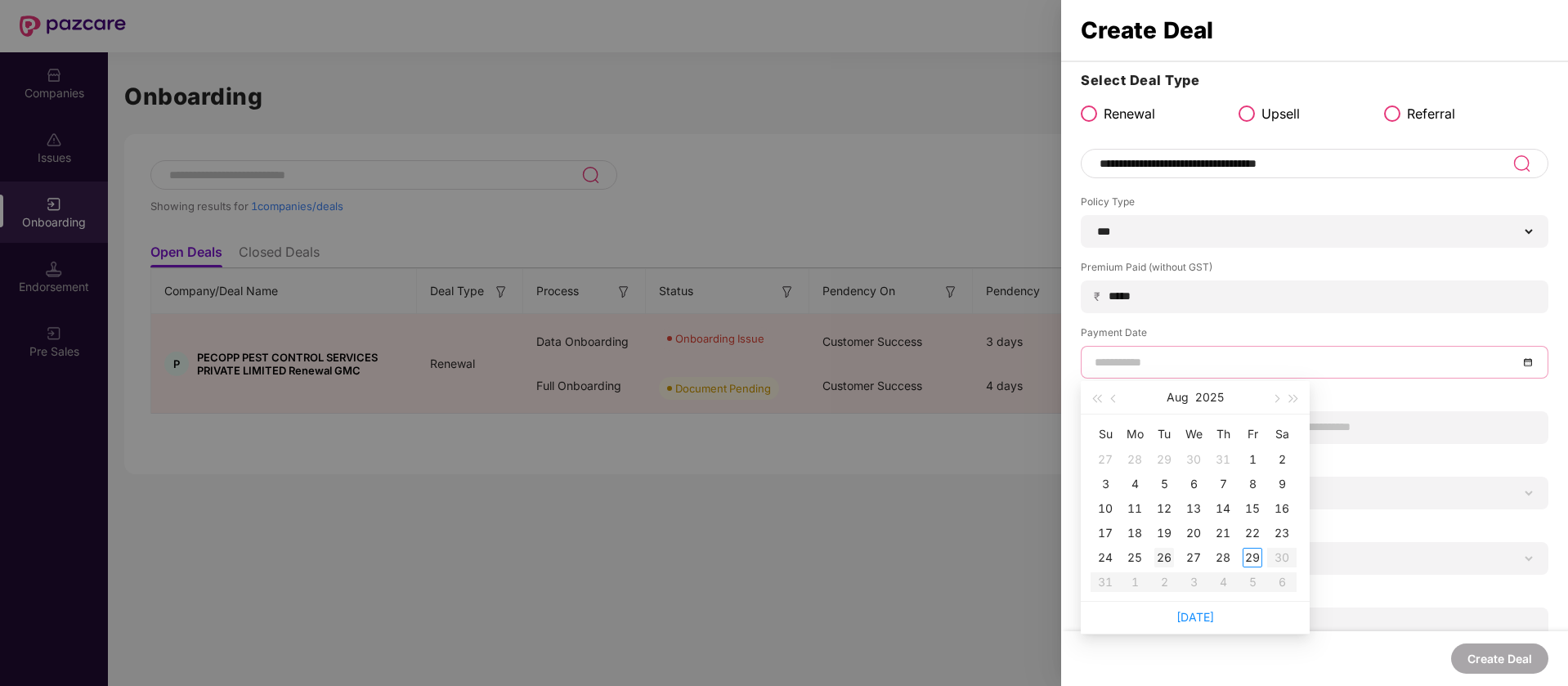
type input "**********"
click at [1156, 554] on div "26" at bounding box center [1165, 557] width 19 height 19
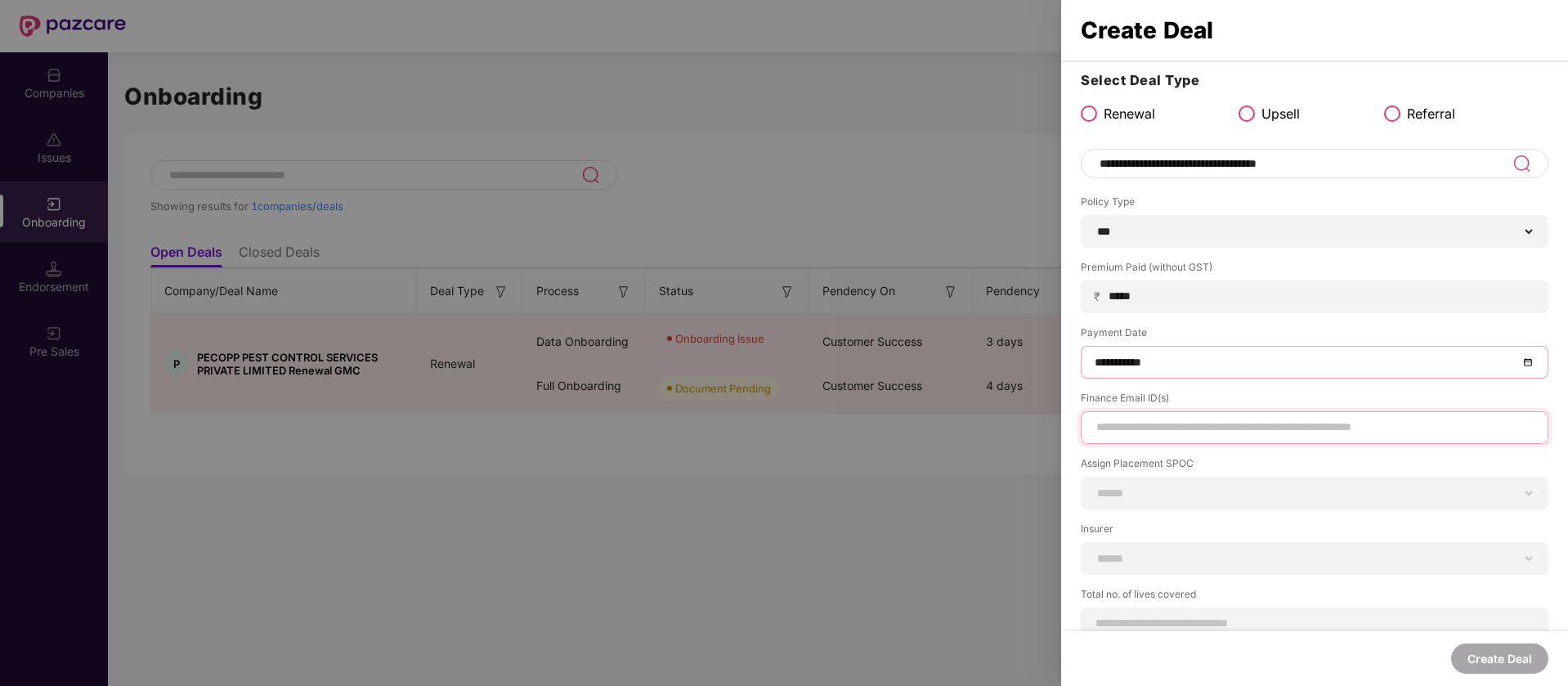
click at [1217, 419] on input at bounding box center [1314, 428] width 440 height 18
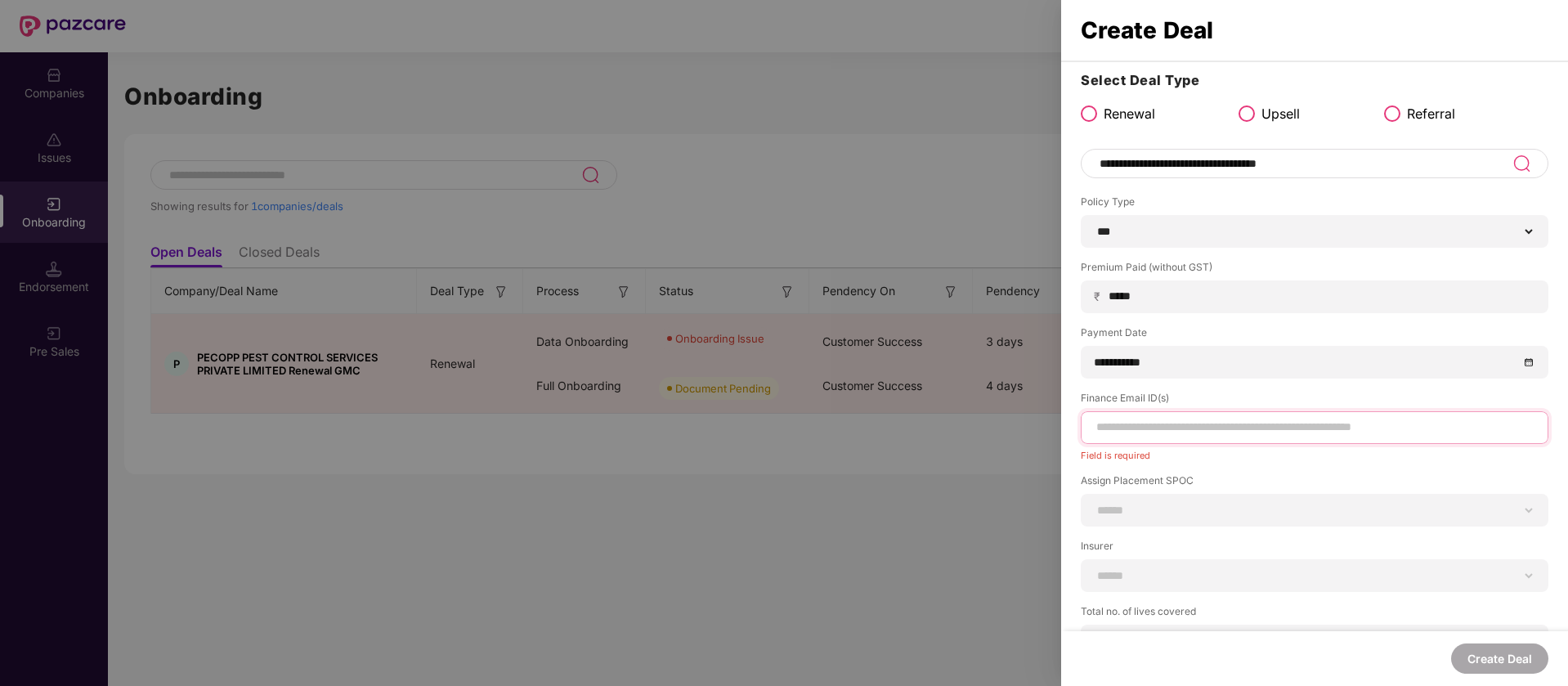
paste input "**********"
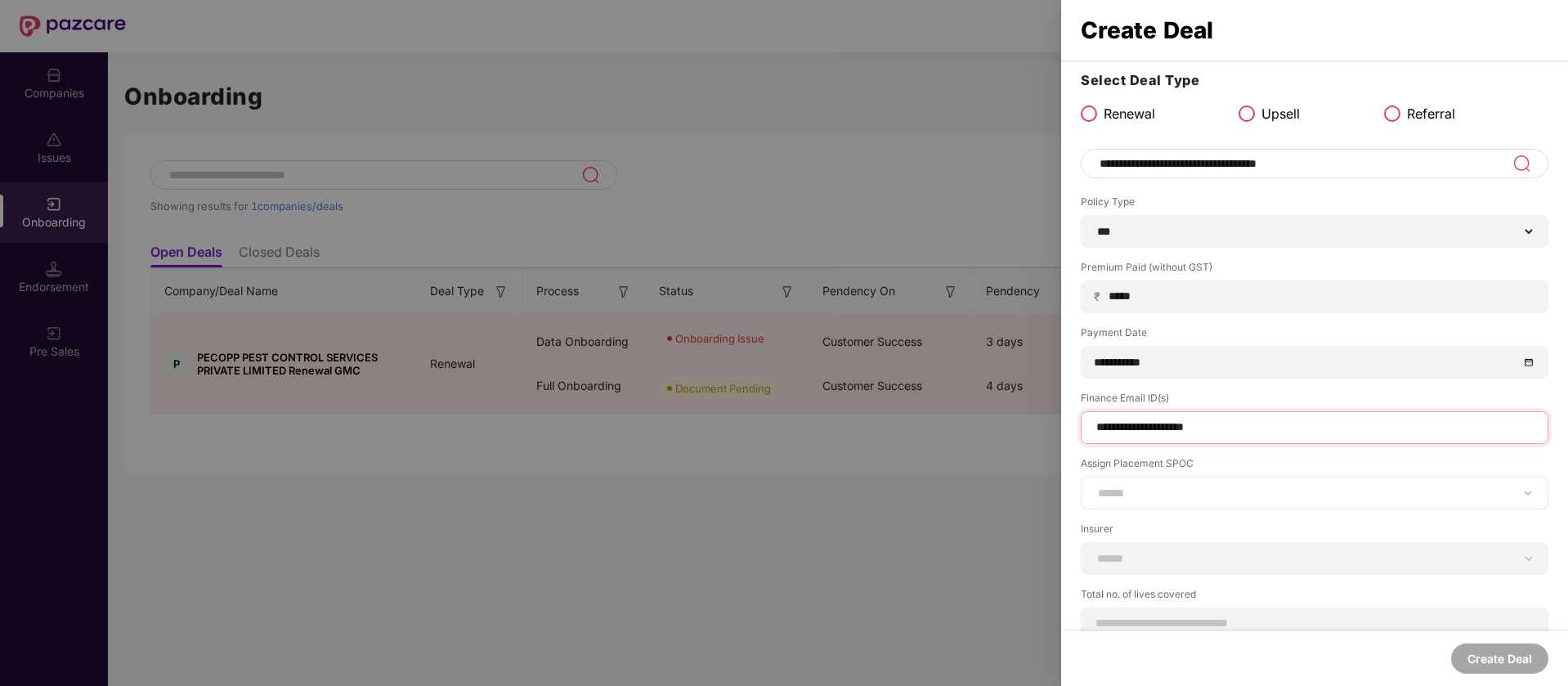
type input "**********"
click at [1224, 483] on div "**********" at bounding box center [1315, 493] width 468 height 33
click at [1116, 487] on select "**********" at bounding box center [1314, 492] width 440 height 13
select select "**********"
click at [1094, 486] on select "**********" at bounding box center [1314, 492] width 440 height 13
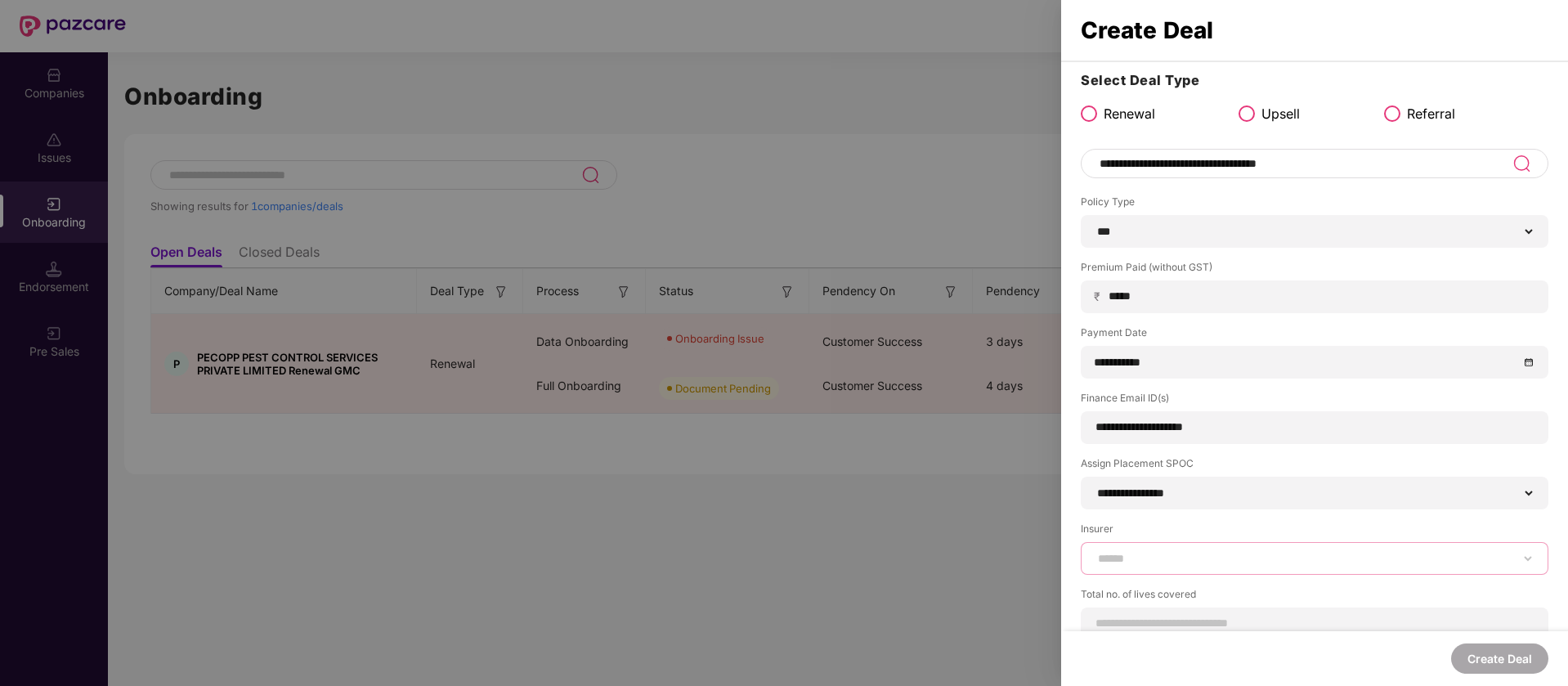
click at [1237, 556] on select "**********" at bounding box center [1314, 557] width 440 height 13
select select "*****"
click at [1094, 552] on select "**********" at bounding box center [1314, 557] width 440 height 13
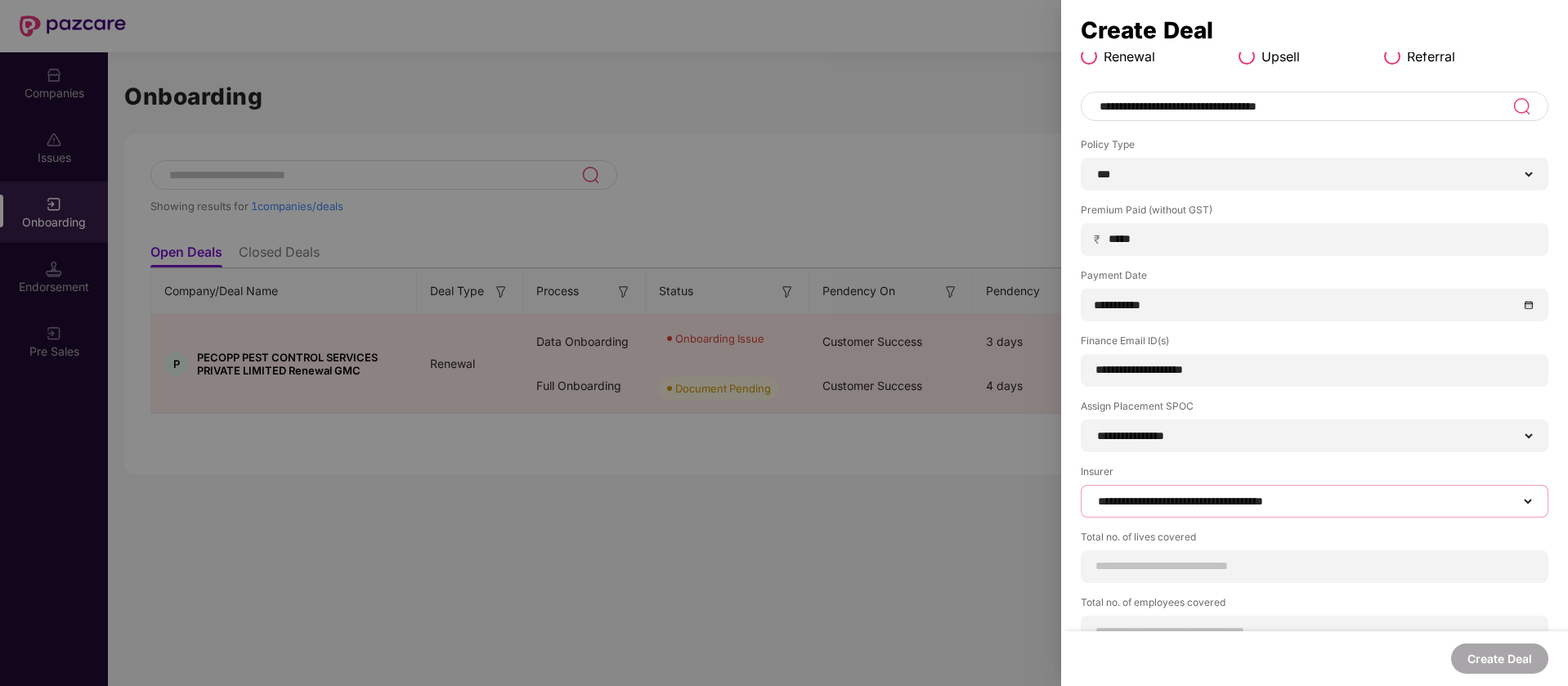
scroll to position [87, 0]
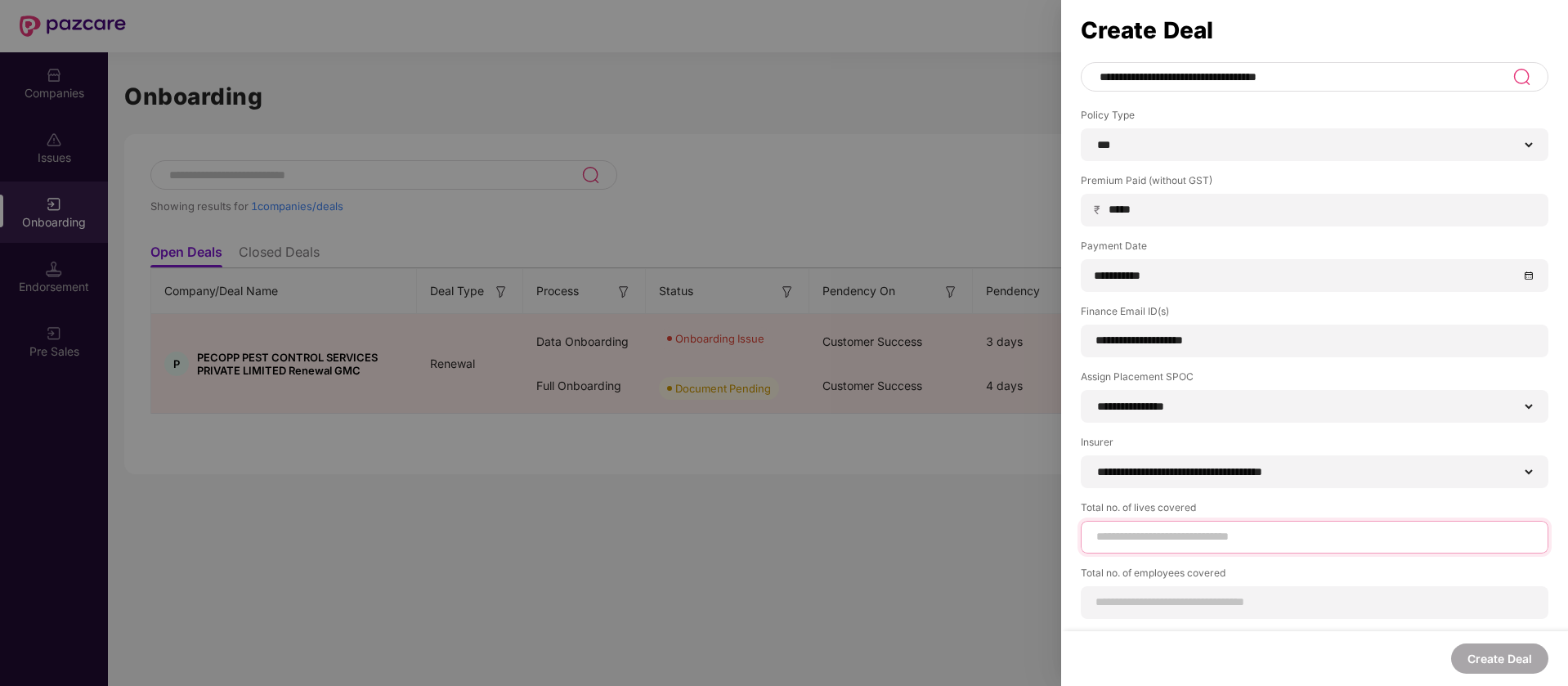
click at [1242, 536] on input at bounding box center [1314, 537] width 440 height 18
type input "**"
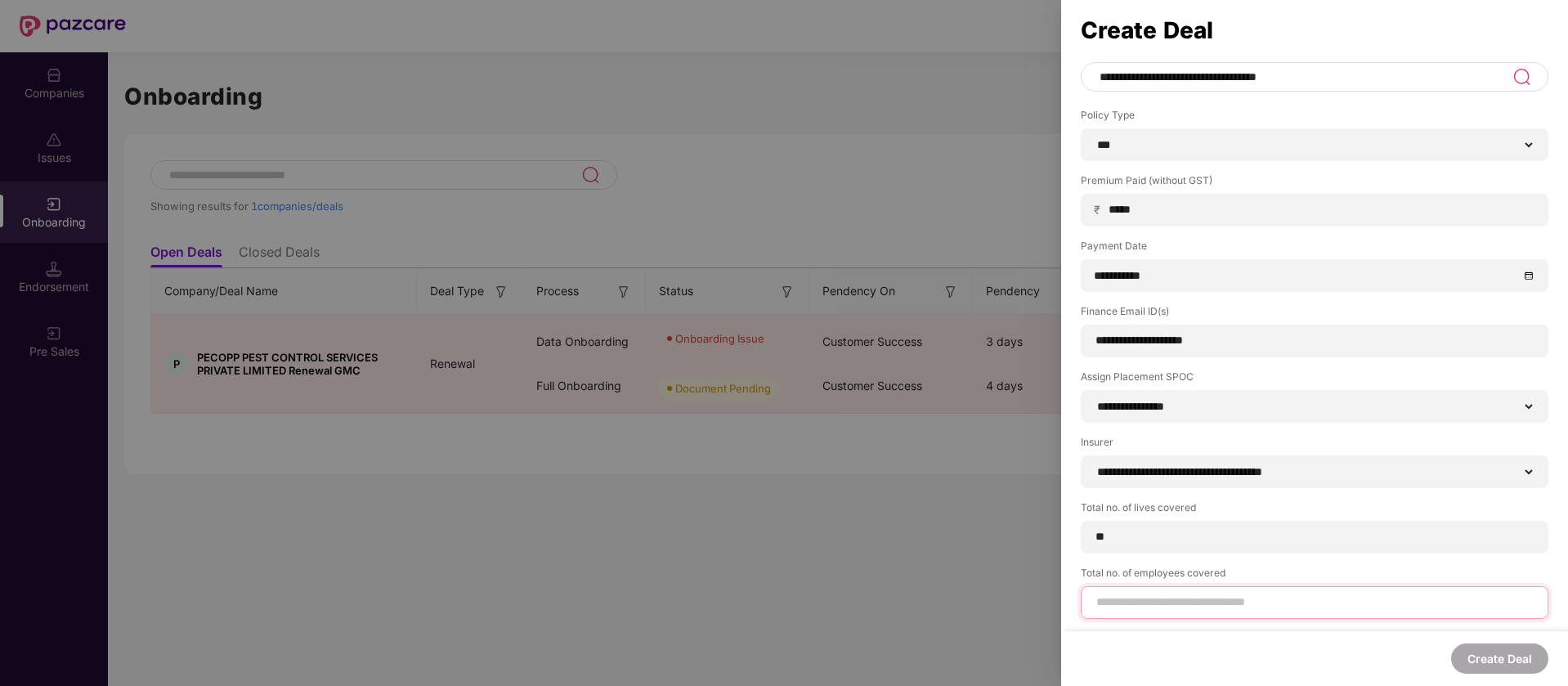
click at [1319, 601] on div "Total no. of employees covered" at bounding box center [1315, 592] width 468 height 54
type input "**"
click at [1498, 655] on button "Create Deal" at bounding box center [1500, 658] width 97 height 30
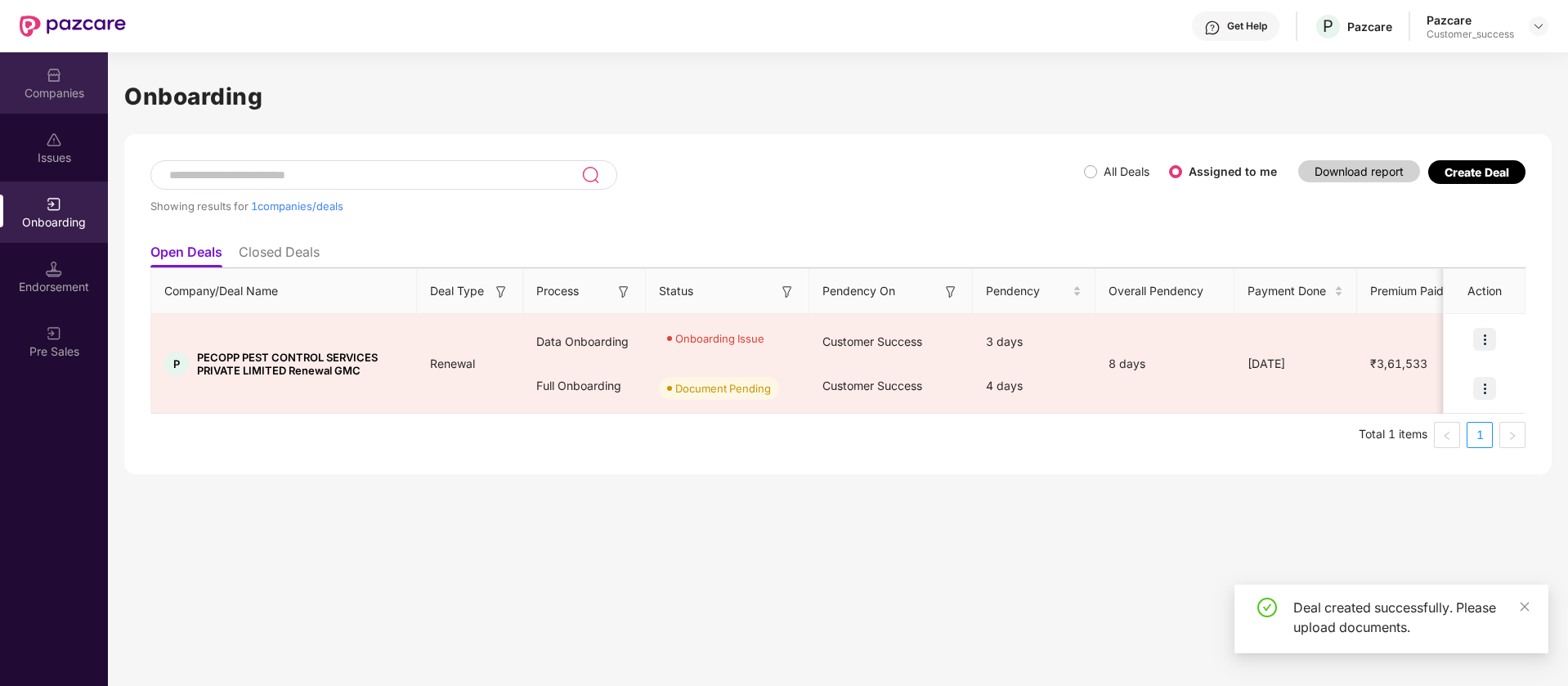
click at [90, 94] on div "Companies" at bounding box center [54, 93] width 108 height 17
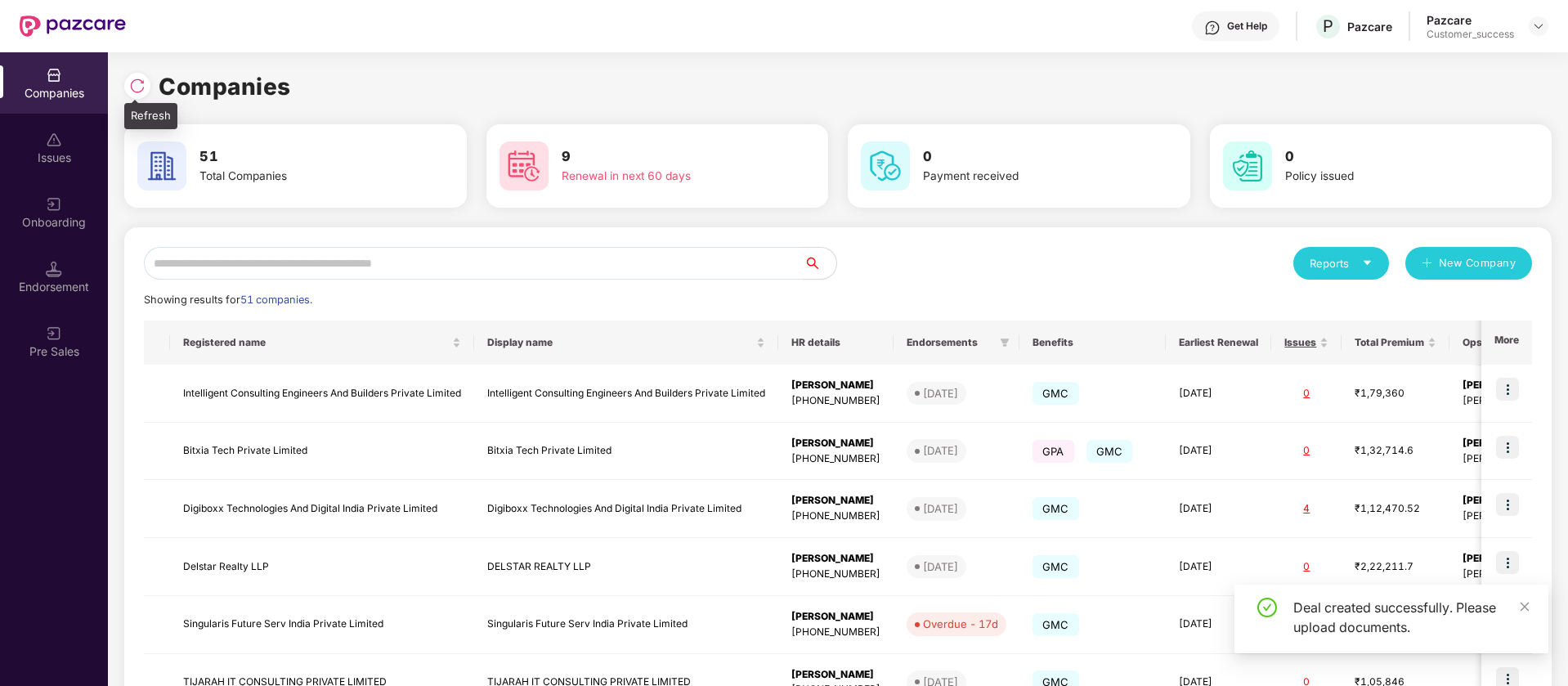
click at [137, 79] on img at bounding box center [137, 86] width 17 height 17
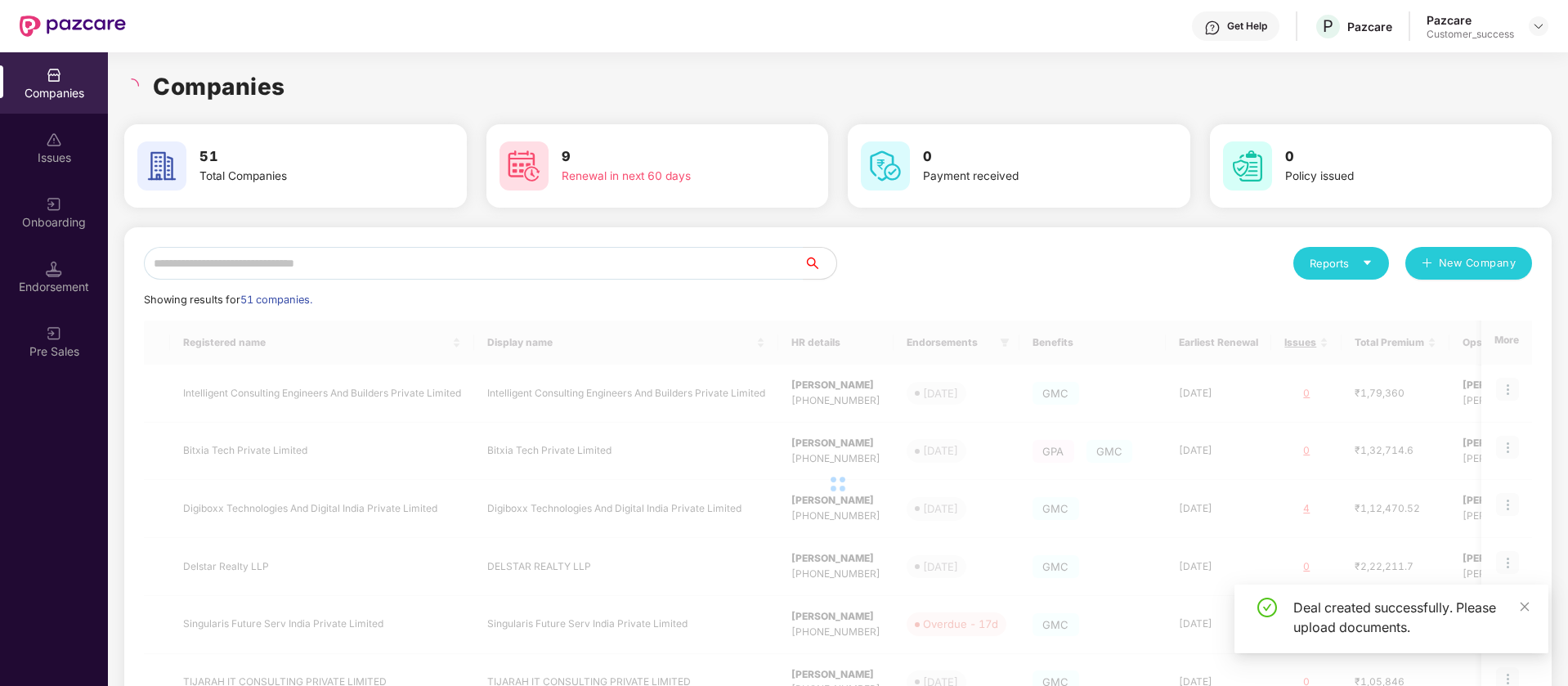
click at [81, 200] on div "Onboarding" at bounding box center [54, 211] width 108 height 61
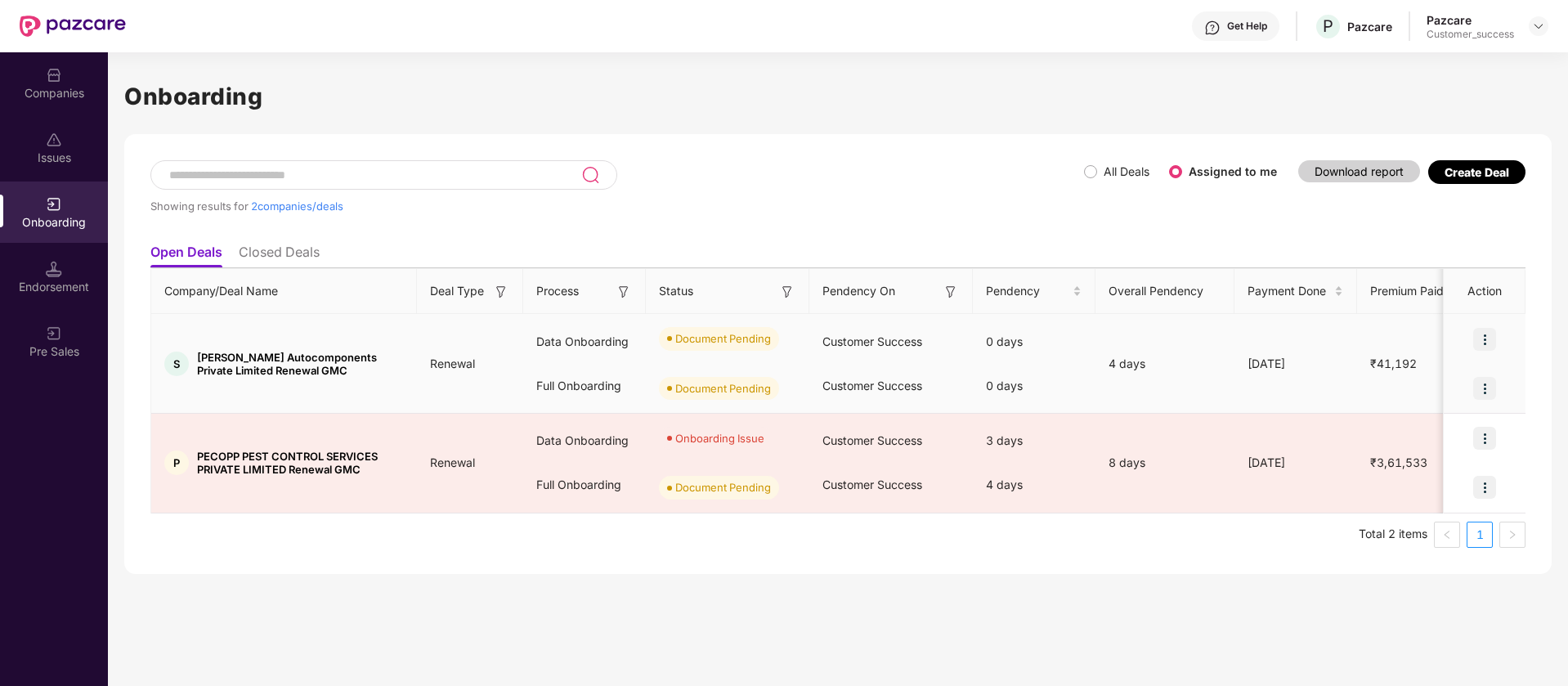
click at [1488, 336] on img at bounding box center [1484, 338] width 22 height 22
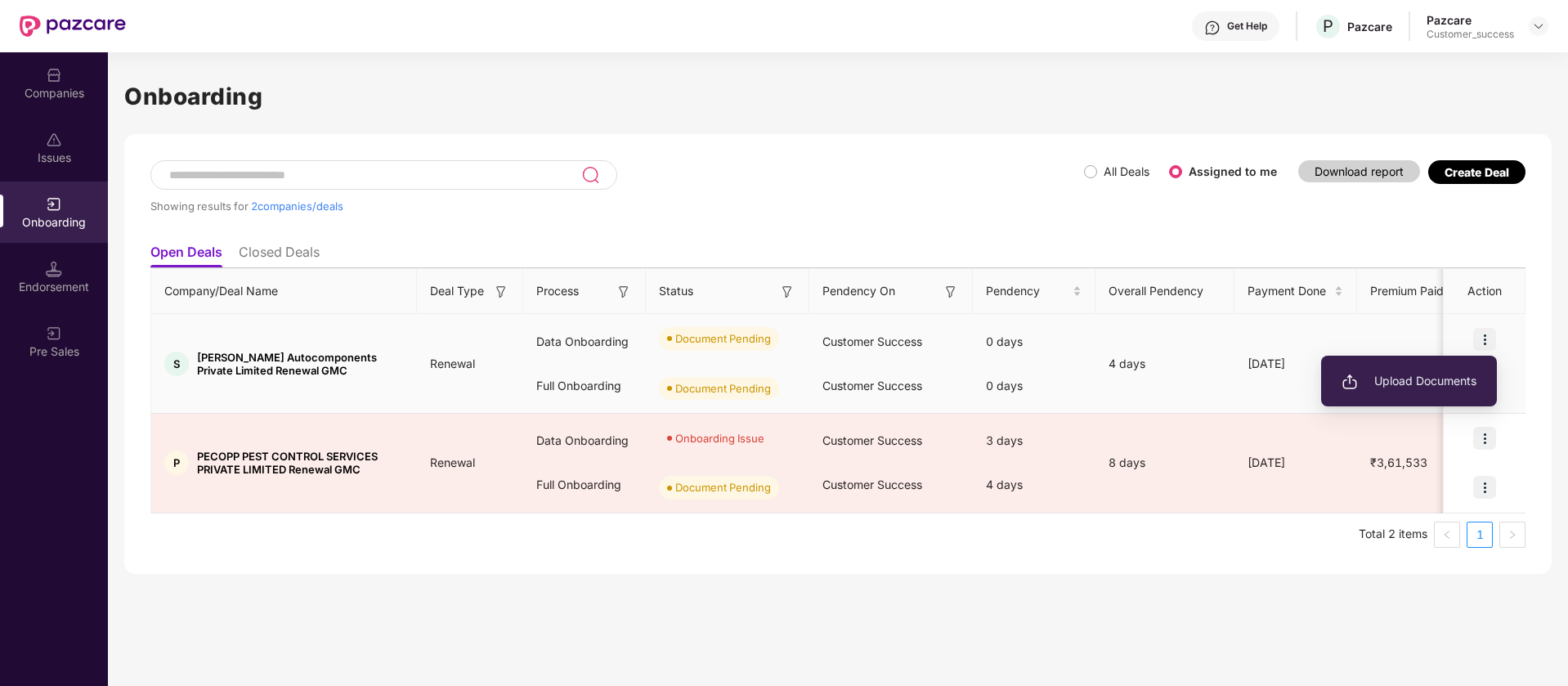
click at [1450, 379] on span "Upload Documents" at bounding box center [1409, 381] width 134 height 18
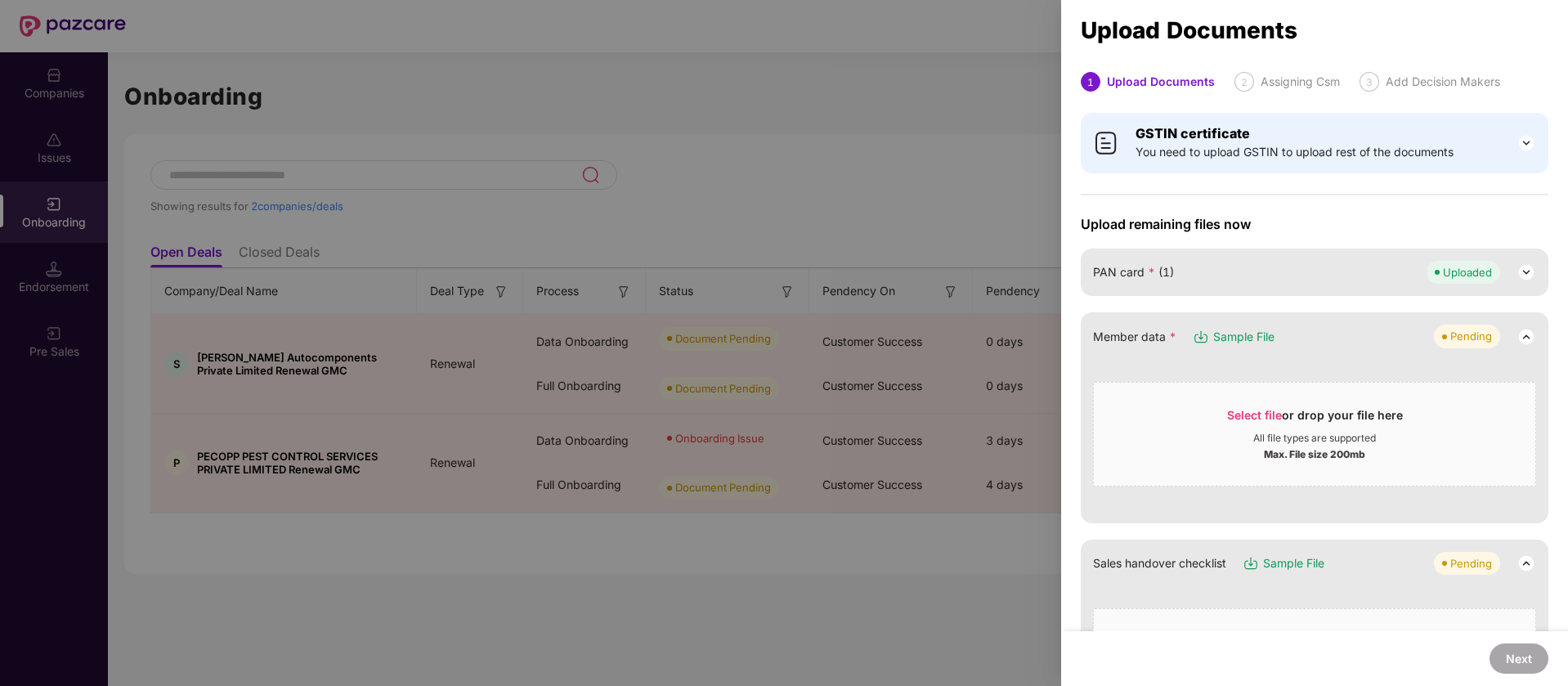
click at [949, 41] on div at bounding box center [784, 343] width 1568 height 686
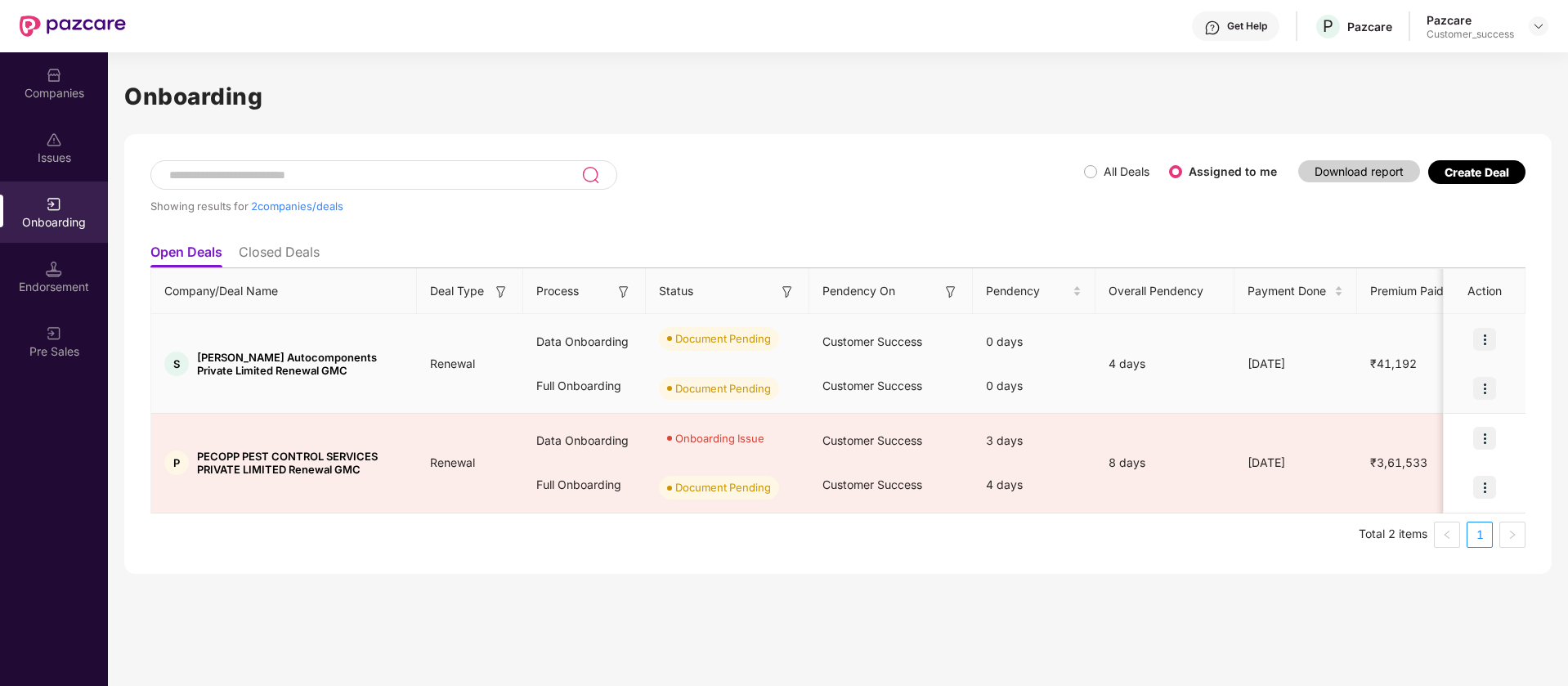
click at [1485, 338] on img at bounding box center [1484, 338] width 22 height 22
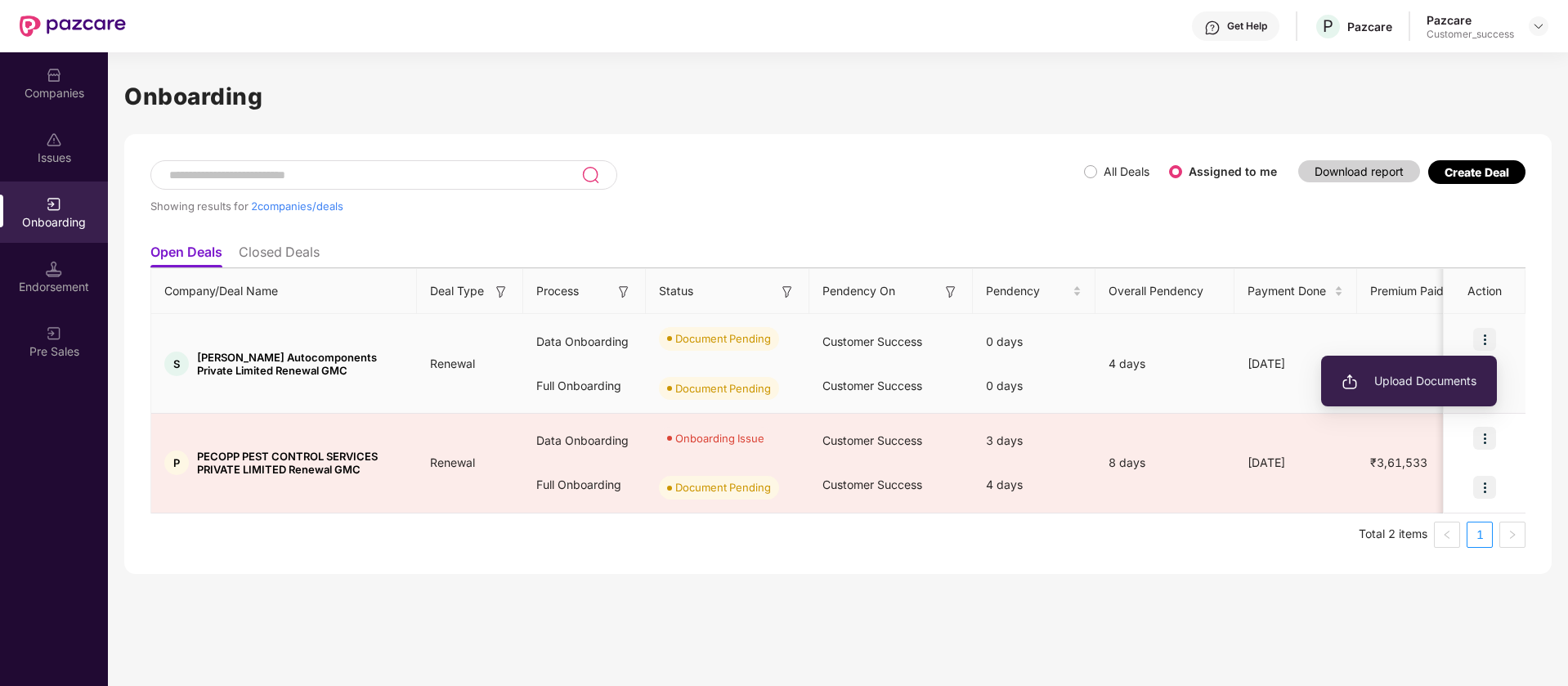
click at [1439, 382] on span "Upload Documents" at bounding box center [1409, 381] width 134 height 18
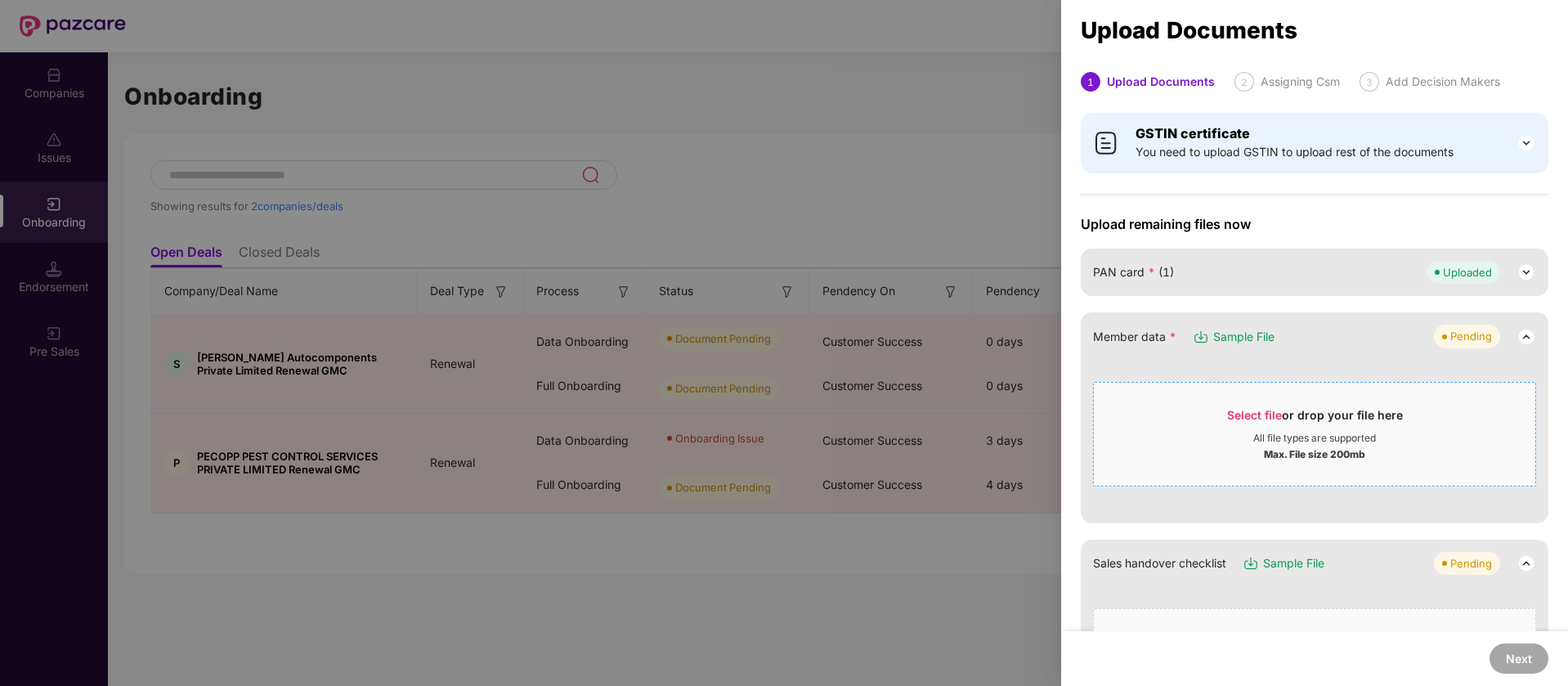
click at [1254, 409] on span "Select file" at bounding box center [1254, 415] width 55 height 14
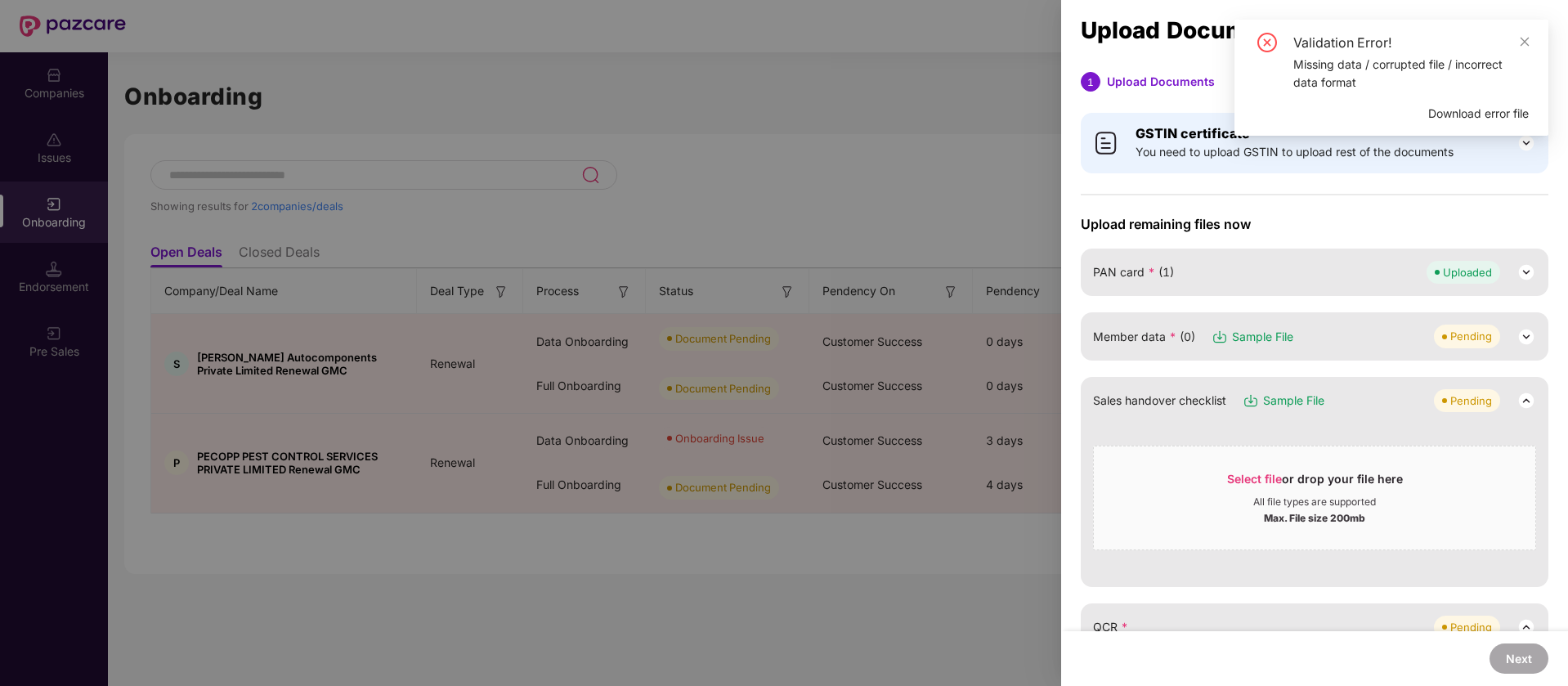
click at [1269, 339] on span "Sample File" at bounding box center [1262, 336] width 61 height 18
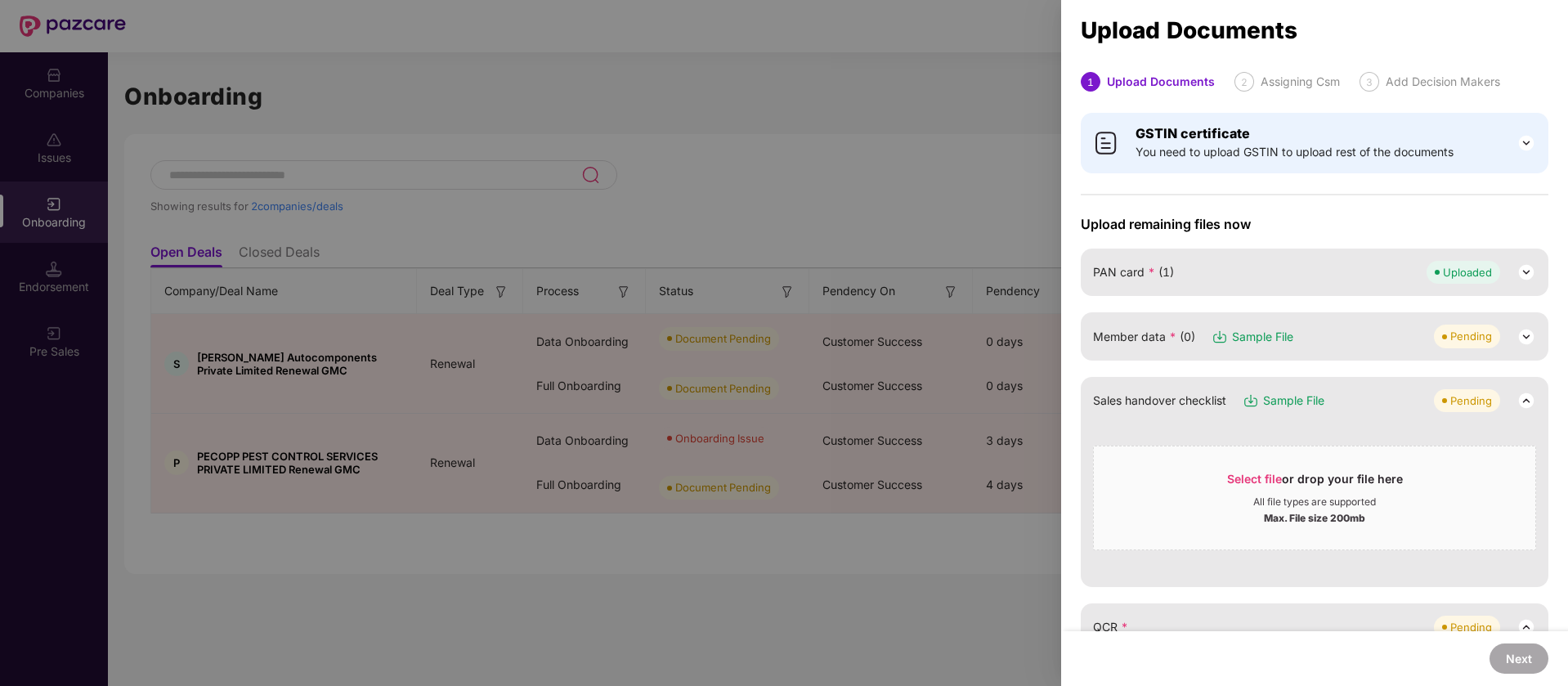
click at [1177, 336] on span "Member data * (0)" at bounding box center [1144, 336] width 102 height 18
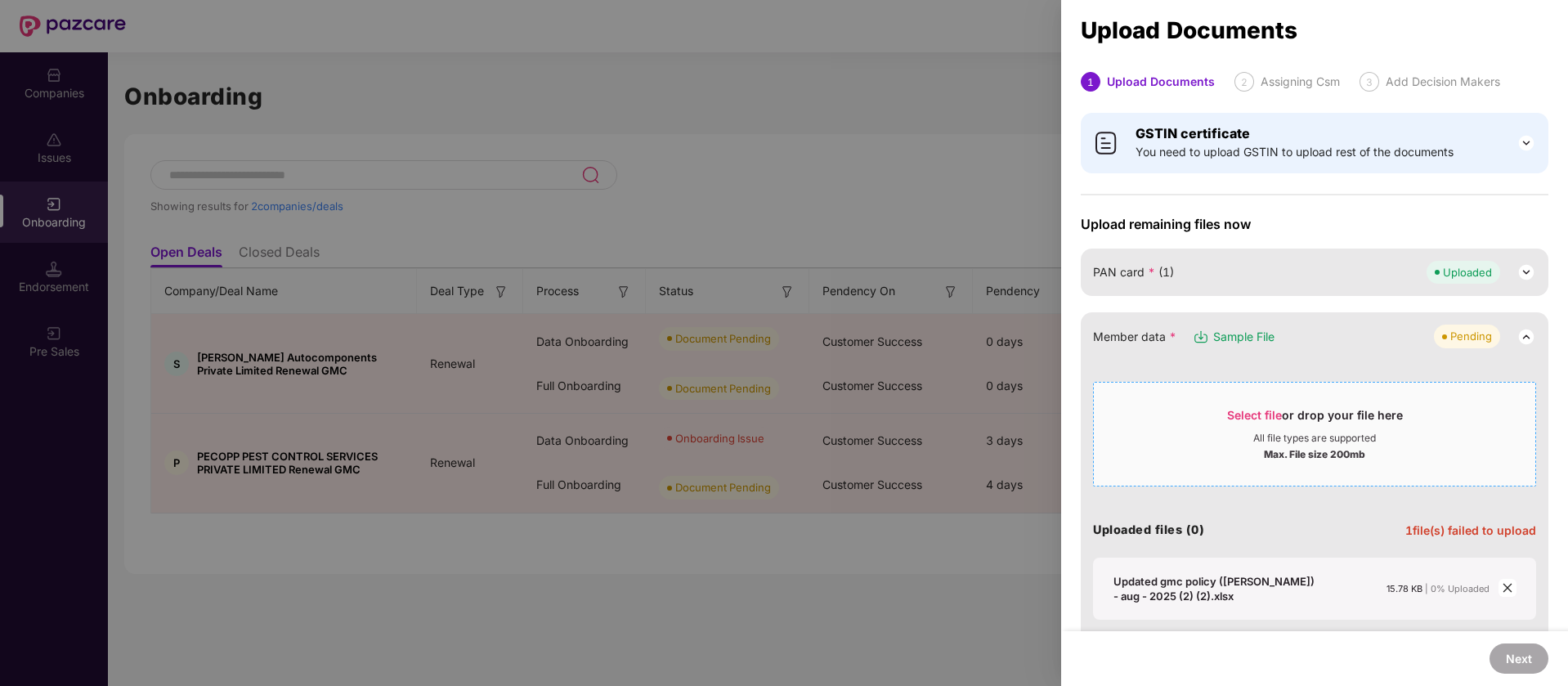
click at [1281, 457] on div "Max. File size 200mb" at bounding box center [1315, 452] width 101 height 17
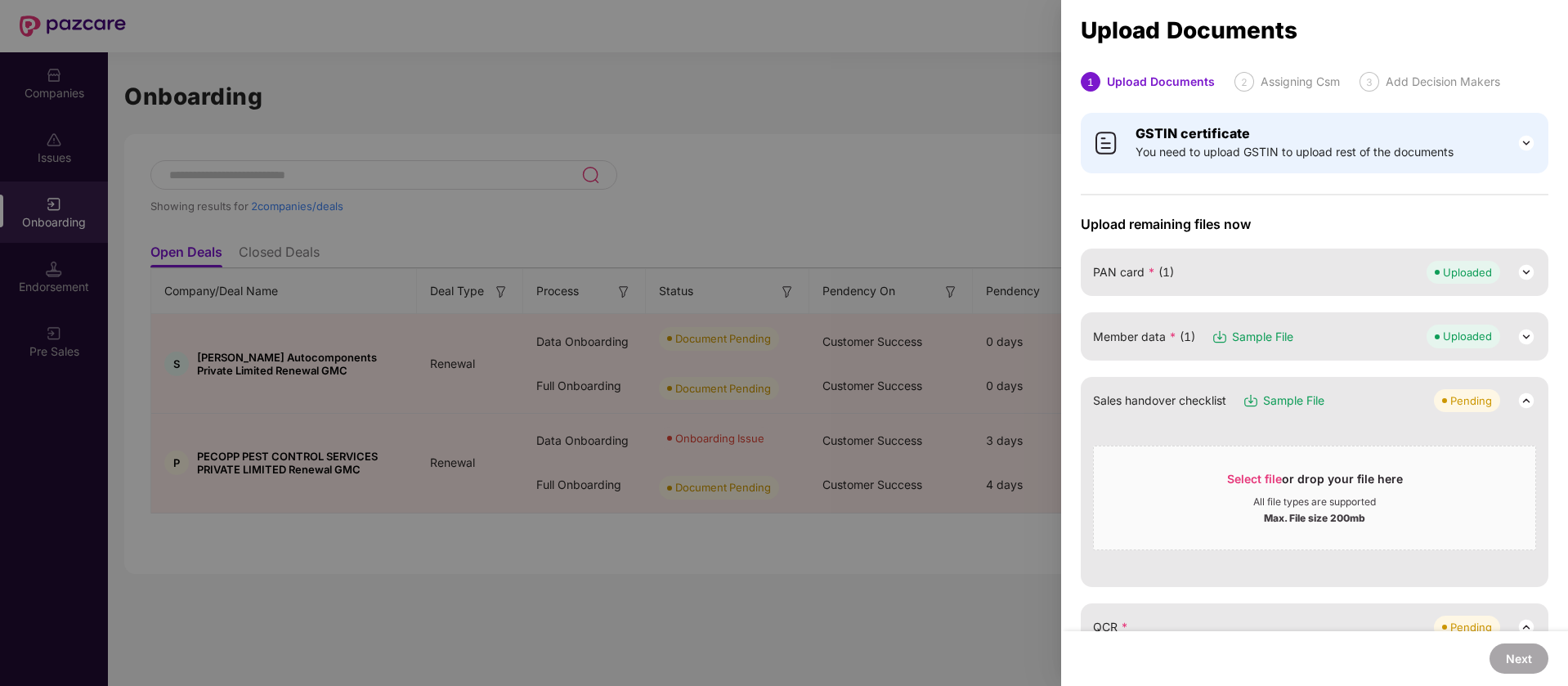
scroll to position [205, 0]
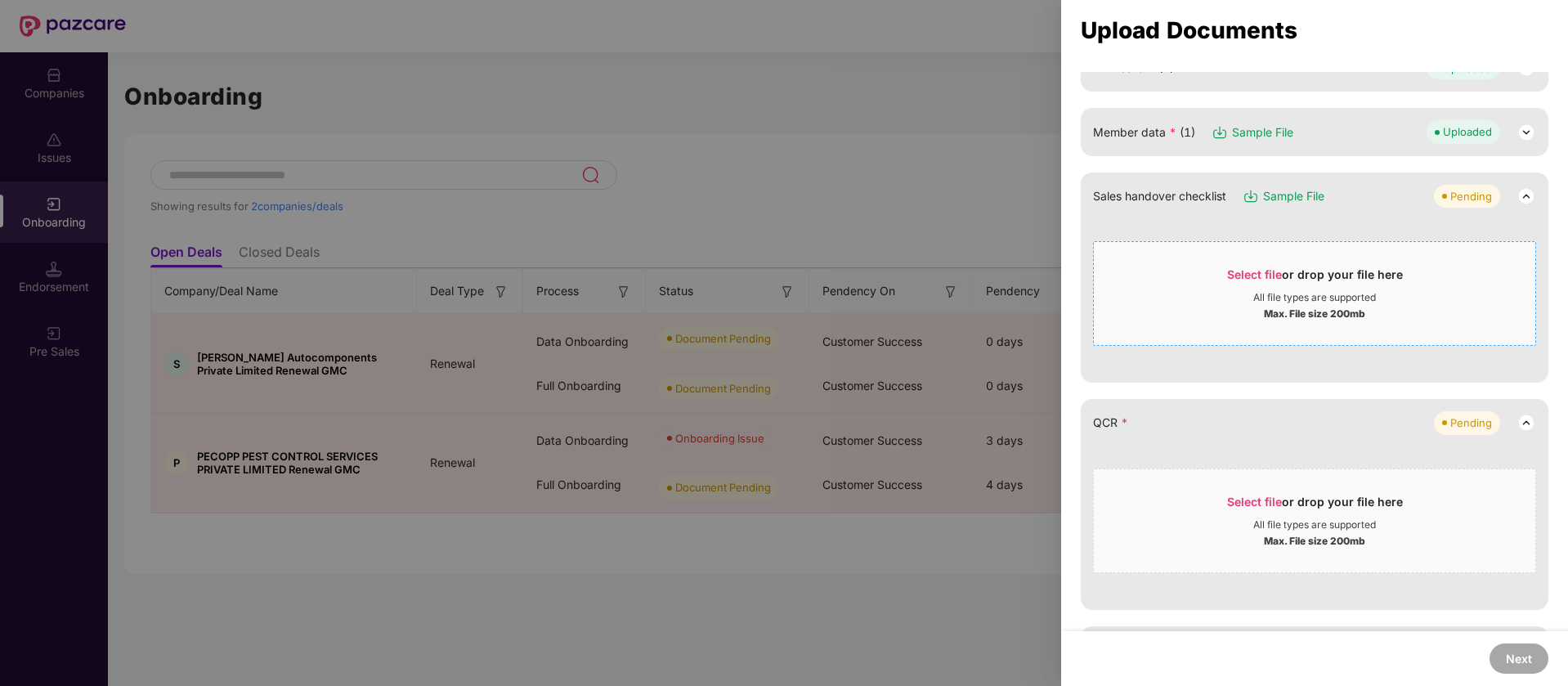
click at [1457, 274] on div "Select file or drop your file here" at bounding box center [1315, 278] width 441 height 24
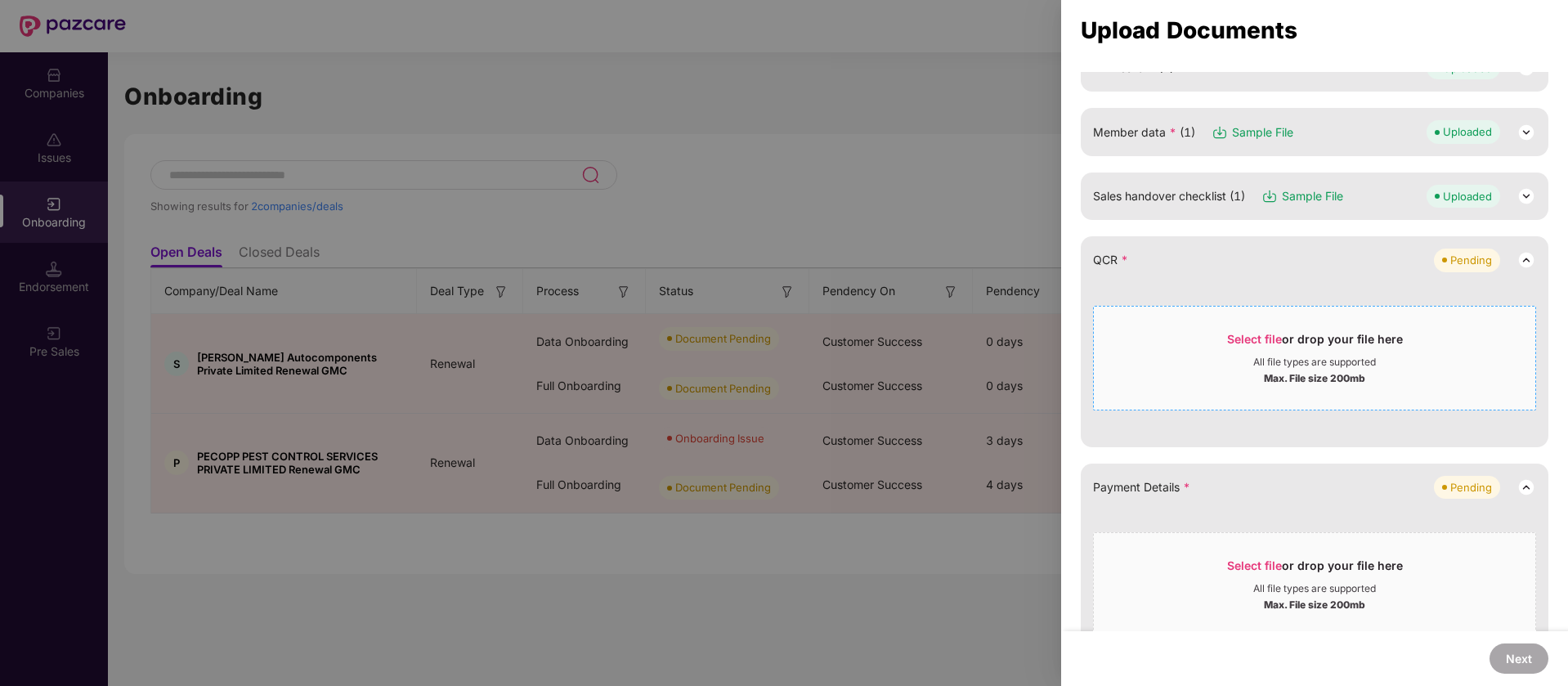
click at [1472, 356] on div "All file types are supported" at bounding box center [1315, 362] width 441 height 13
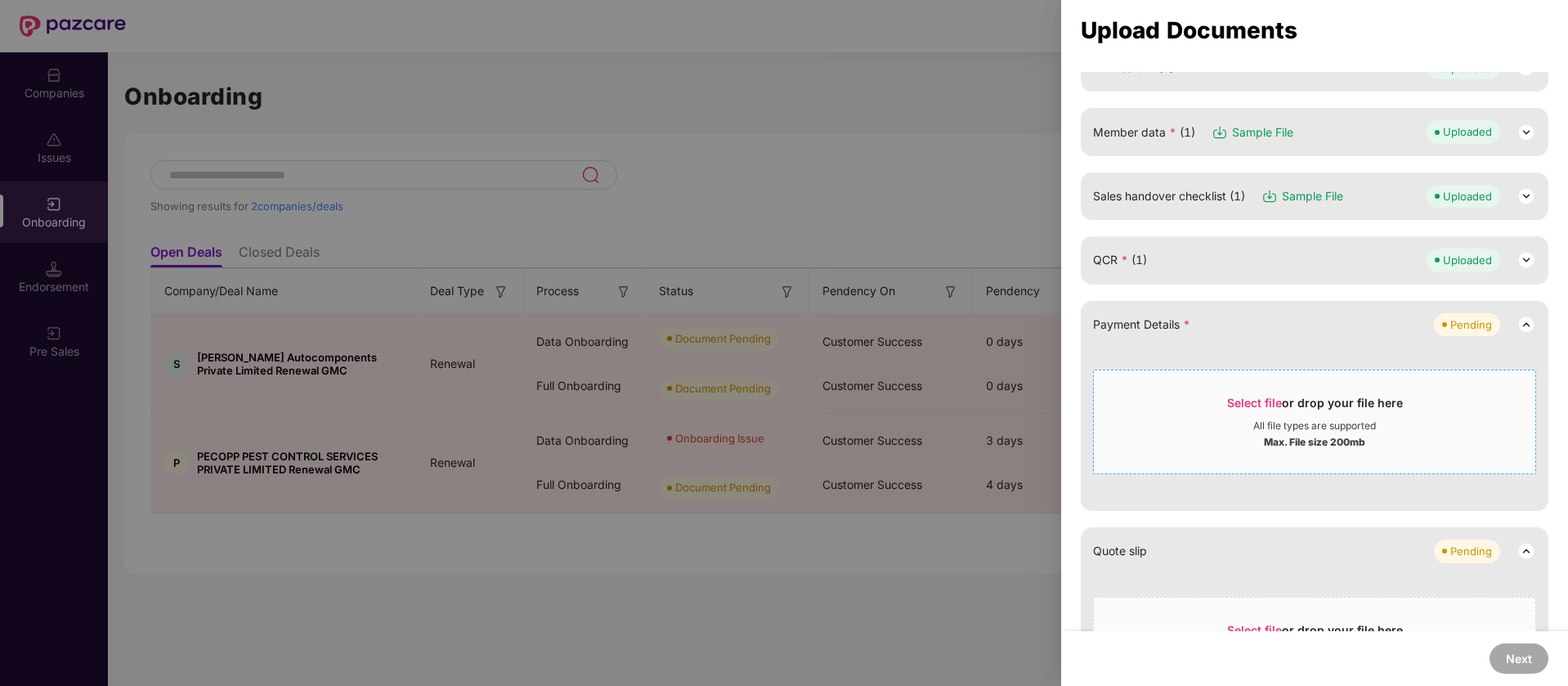
click at [1313, 399] on div "Select file or drop your file here" at bounding box center [1315, 406] width 175 height 24
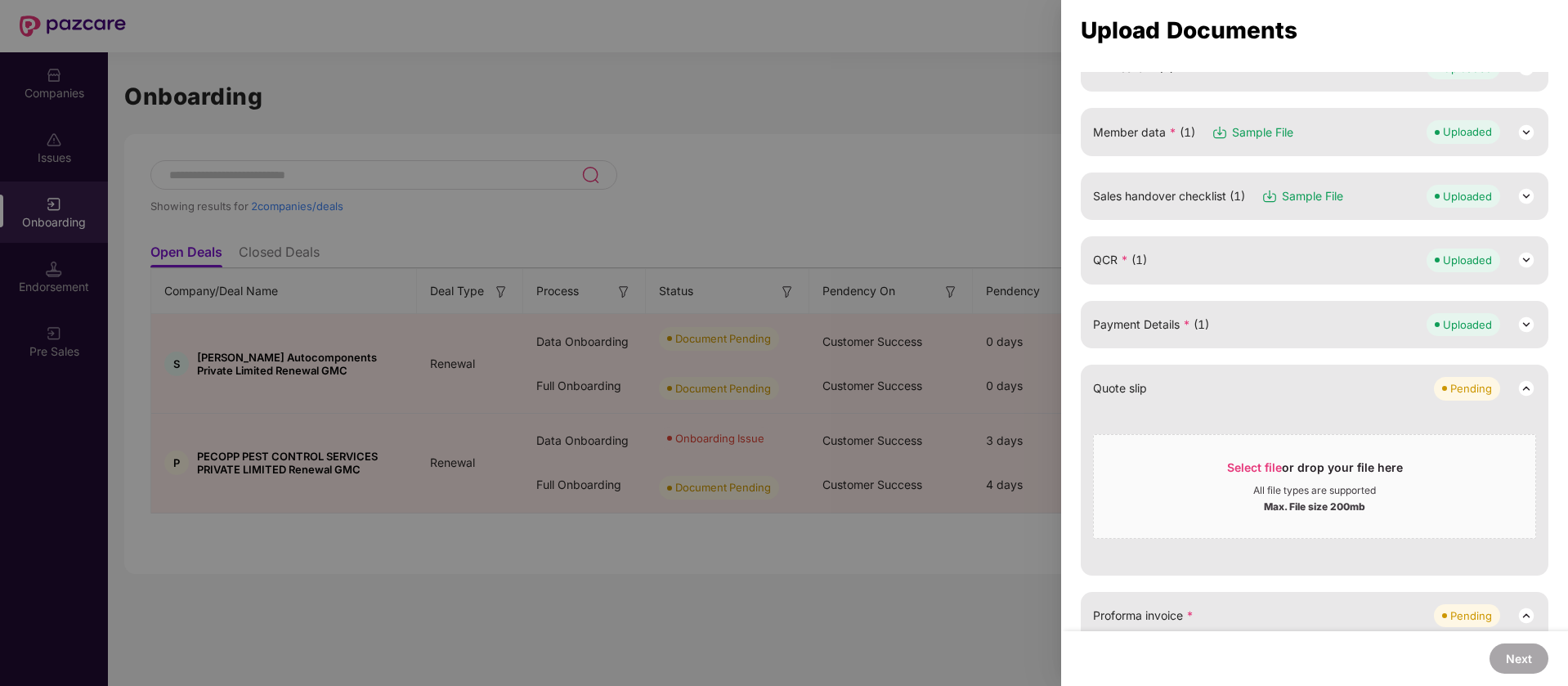
scroll to position [408, 0]
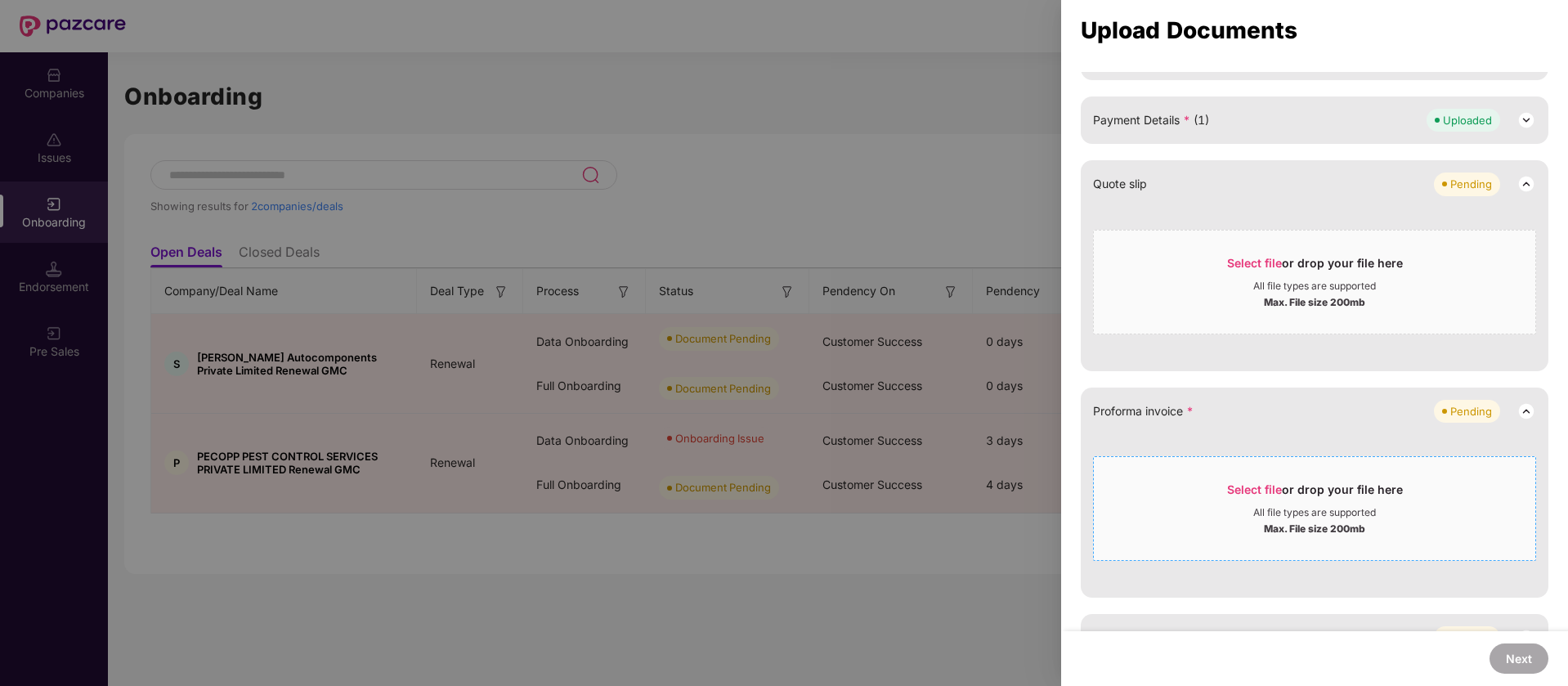
click at [1352, 476] on span "Select file or drop your file here All file types are supported Max. File size …" at bounding box center [1315, 509] width 441 height 79
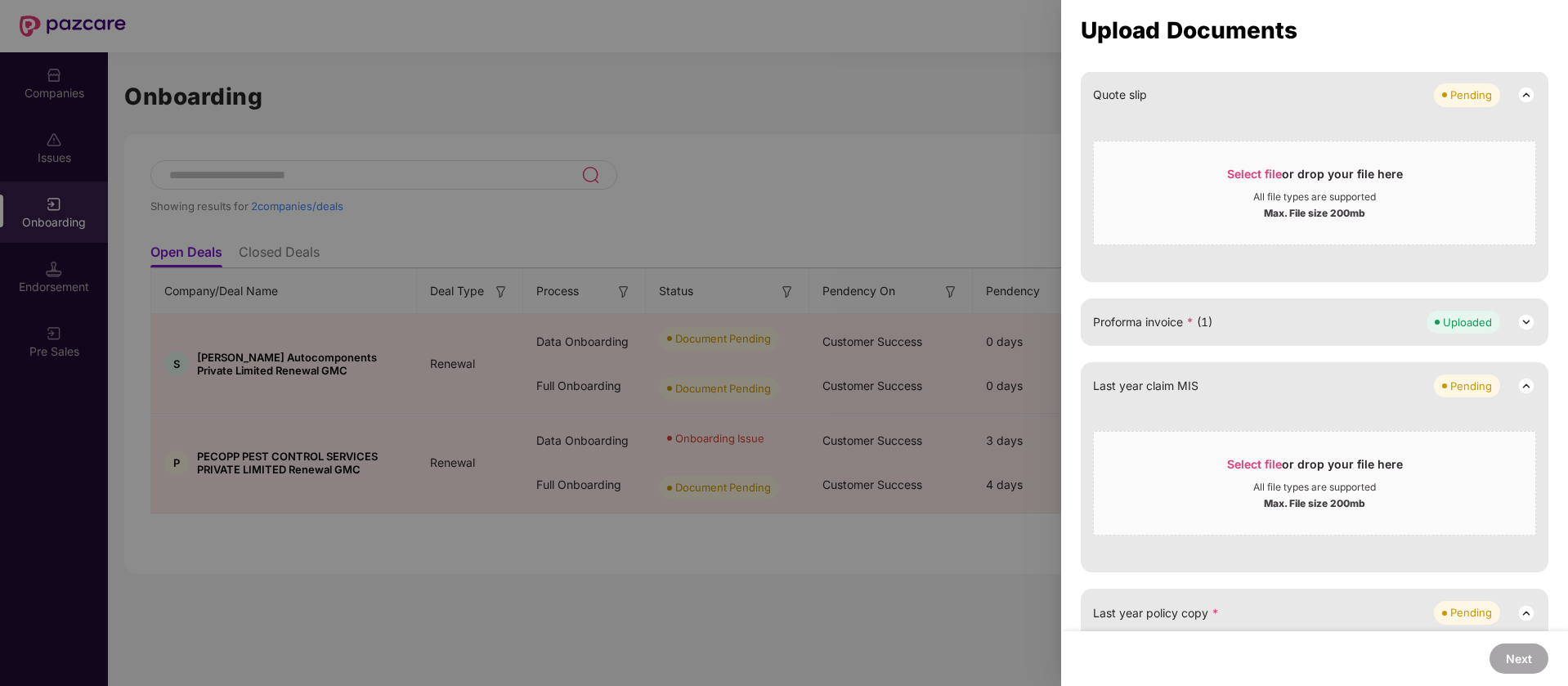
scroll to position [472, 0]
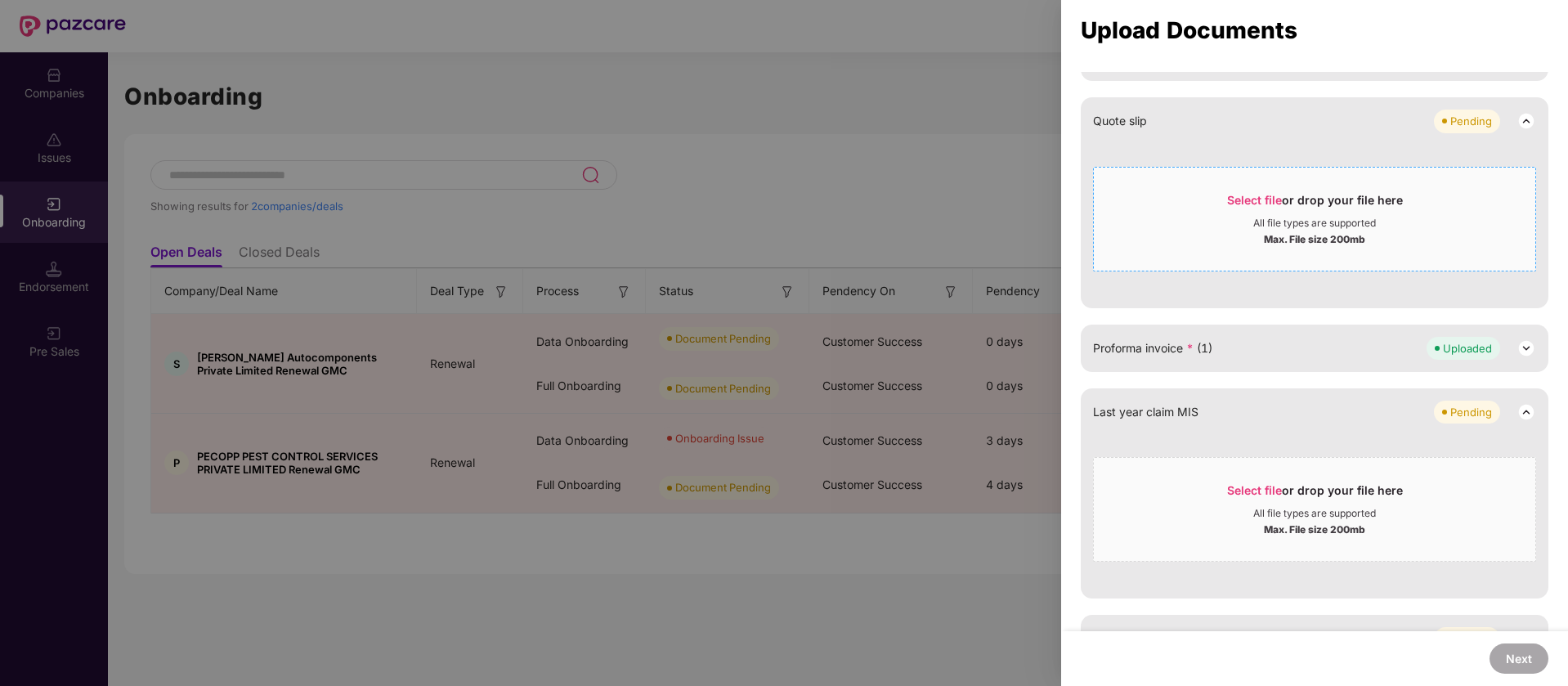
click at [1357, 172] on div "Select file or drop your file here All file types are supported Max. File size …" at bounding box center [1315, 218] width 443 height 104
click at [1228, 206] on span "Select file" at bounding box center [1254, 200] width 55 height 14
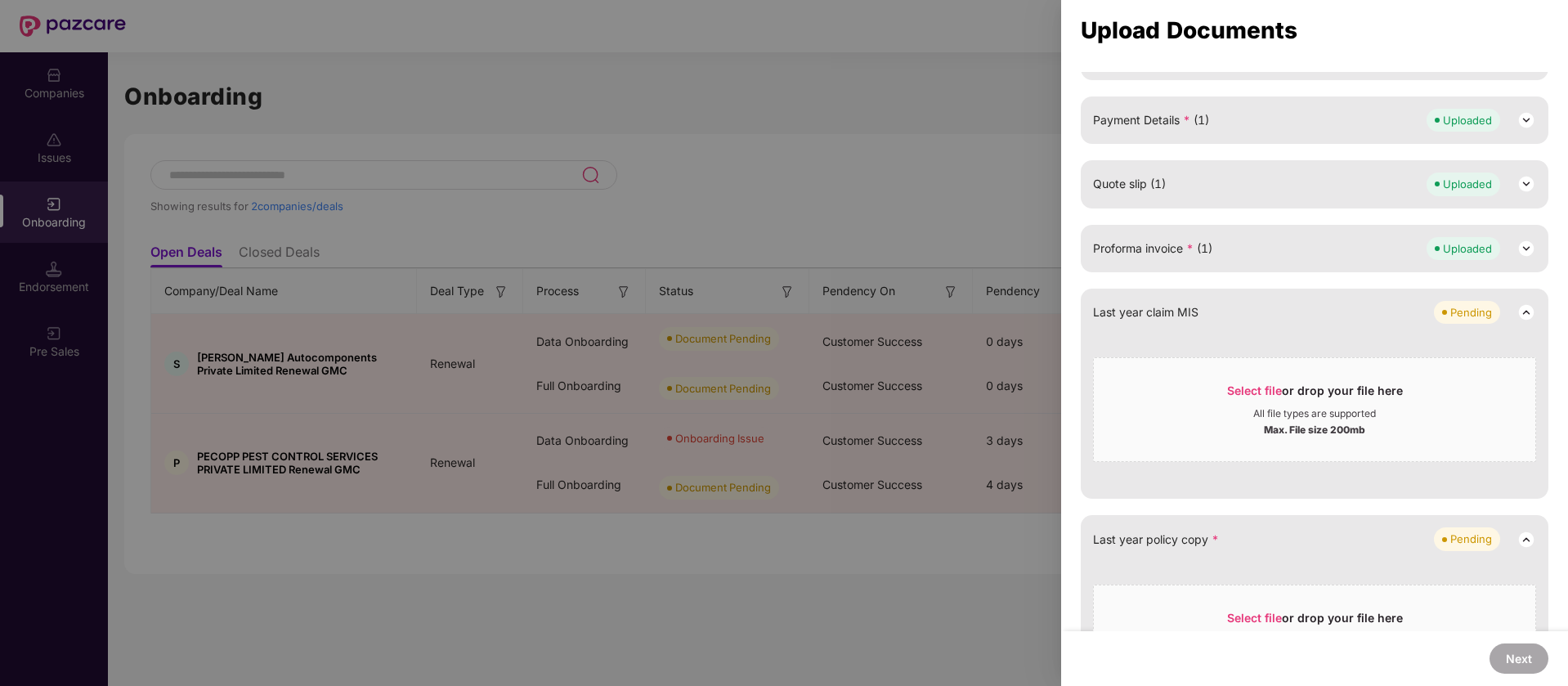
scroll to position [514, 0]
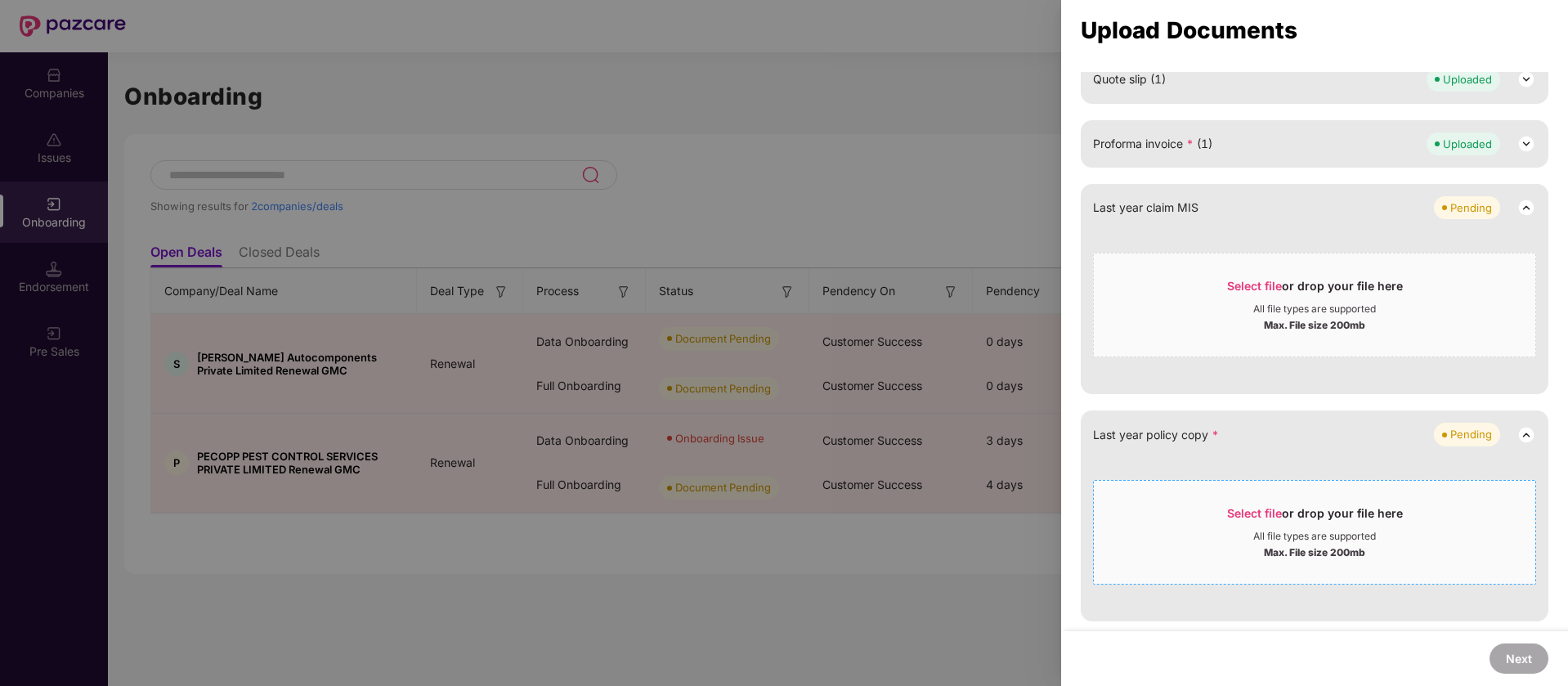
click at [1125, 518] on div "Select file or drop your file here" at bounding box center [1315, 516] width 441 height 24
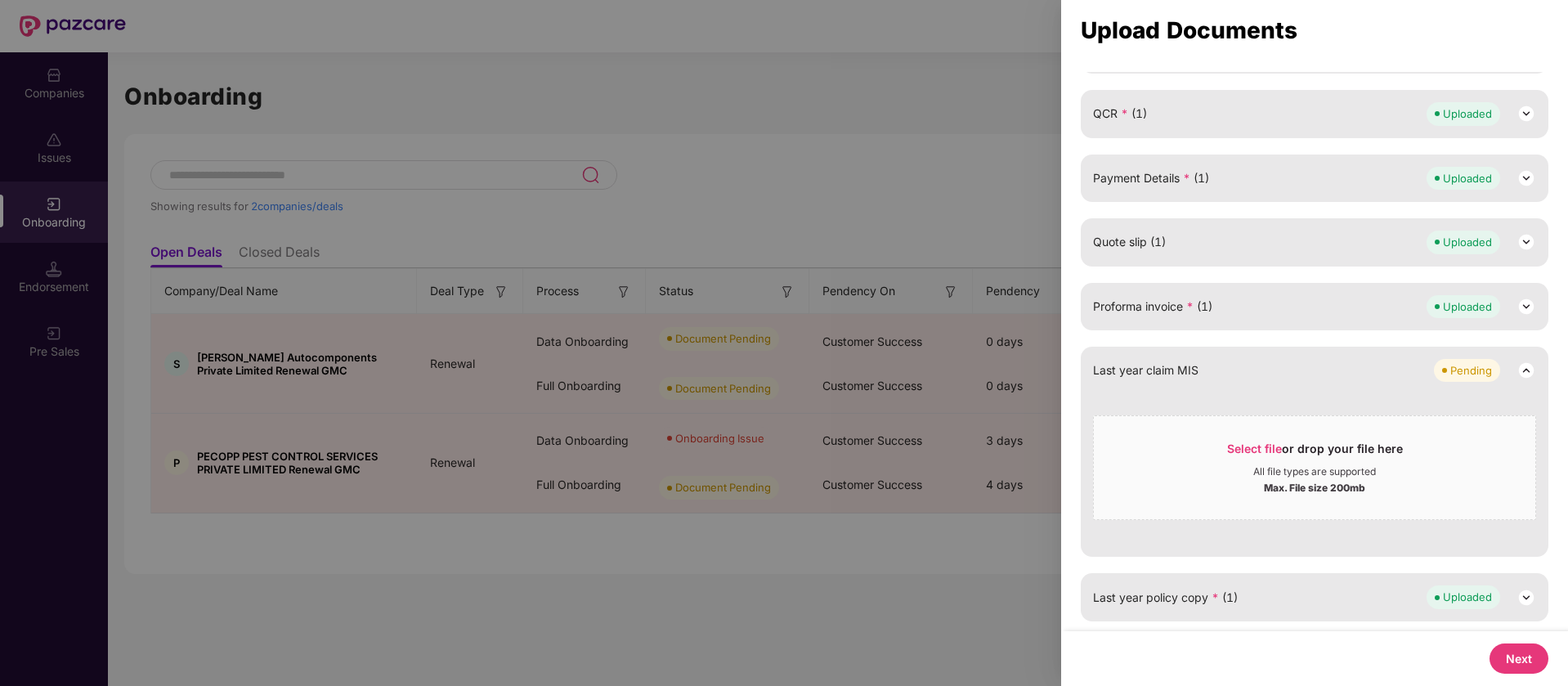
click at [1536, 671] on button "Next" at bounding box center [1519, 658] width 58 height 30
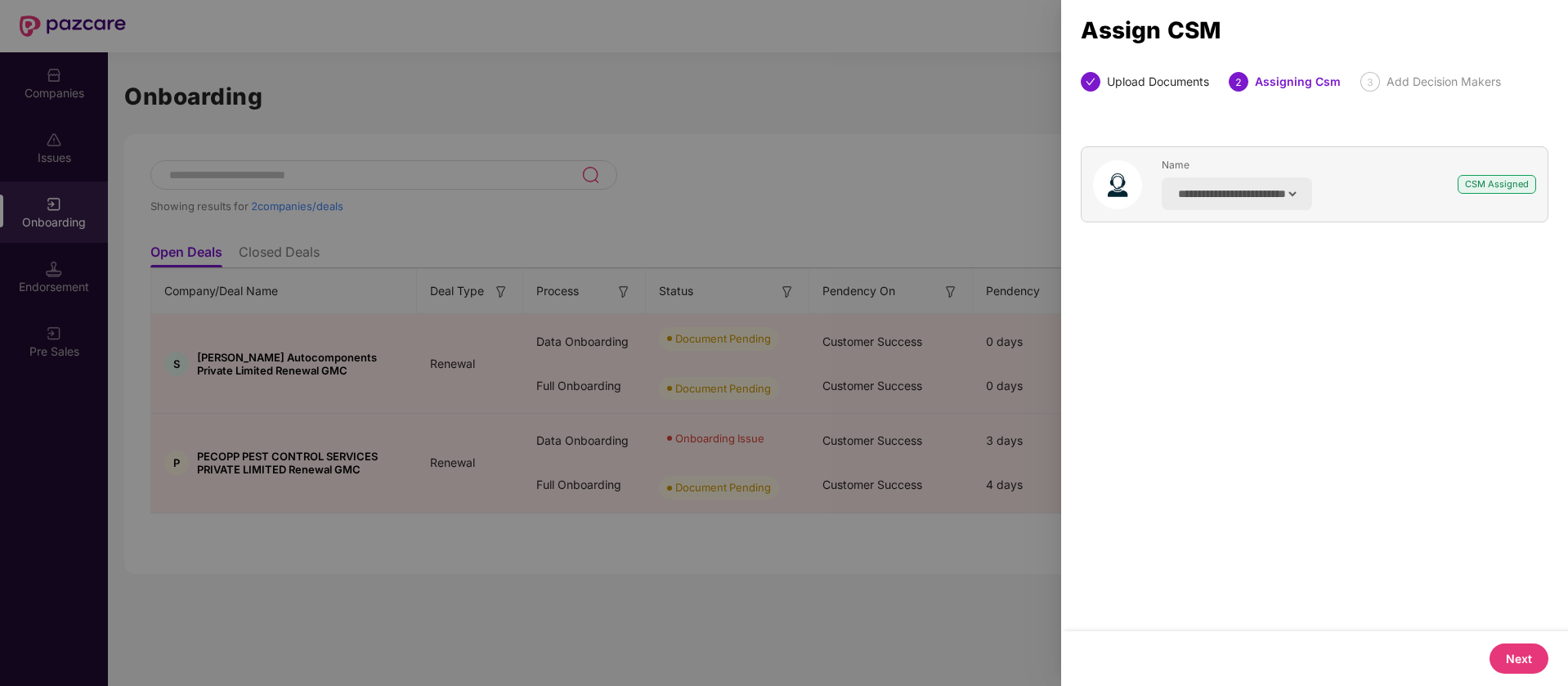
click at [1523, 661] on button "Next" at bounding box center [1519, 658] width 58 height 30
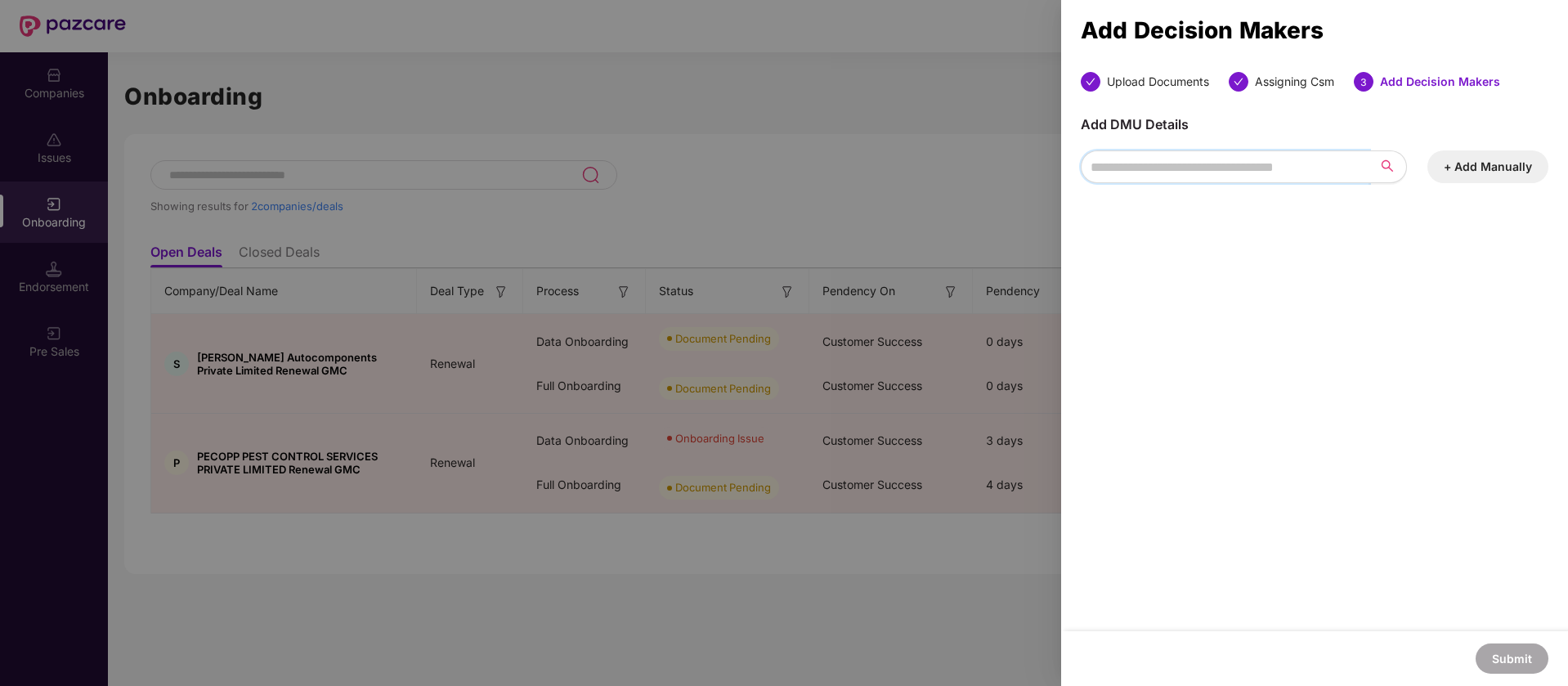
click at [1272, 161] on input "search" at bounding box center [1225, 167] width 288 height 33
click at [1472, 159] on button "+ Add Manually" at bounding box center [1488, 167] width 121 height 33
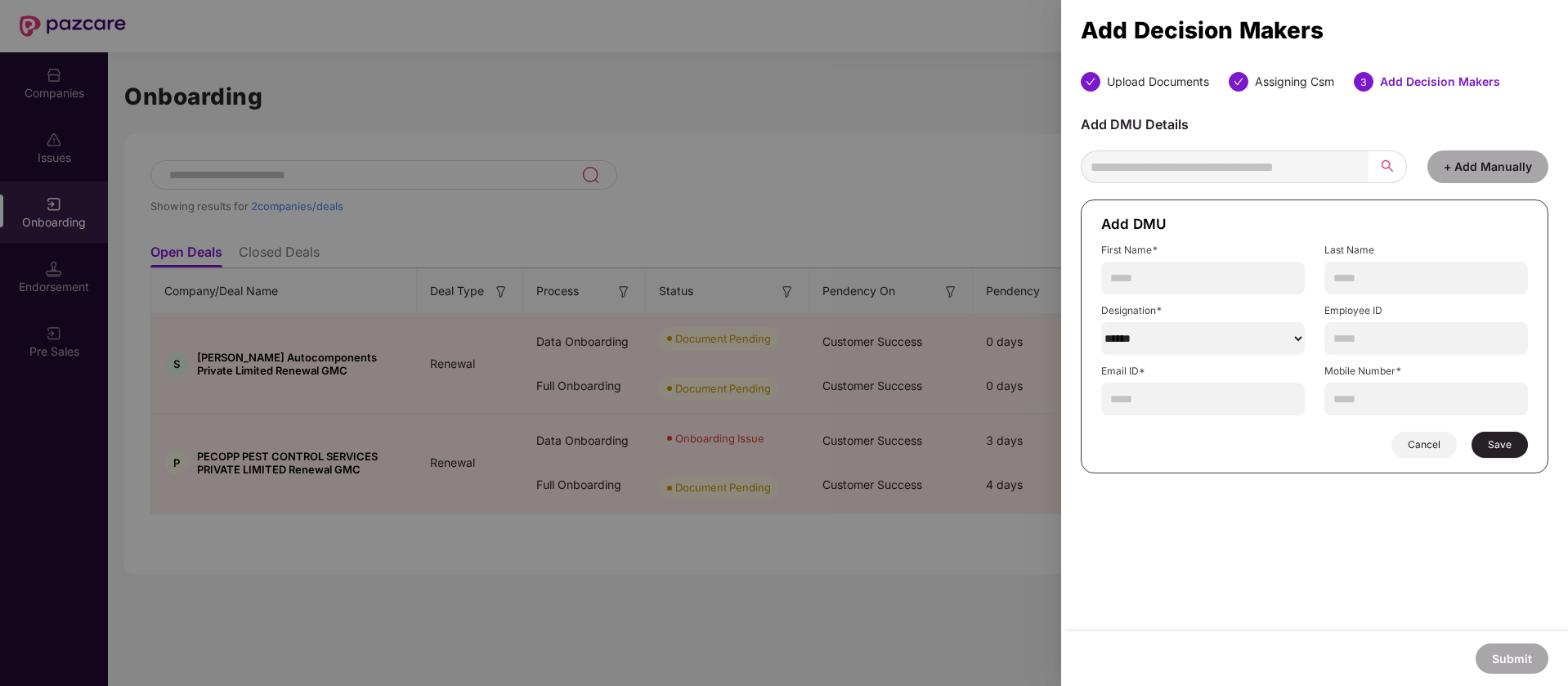
click at [1490, 134] on div "Add DMU Details + Add Manually Add DMU First Name* Last Name Designation* *****…" at bounding box center [1315, 294] width 468 height 358
click at [1423, 447] on span "Cancel" at bounding box center [1425, 444] width 33 height 13
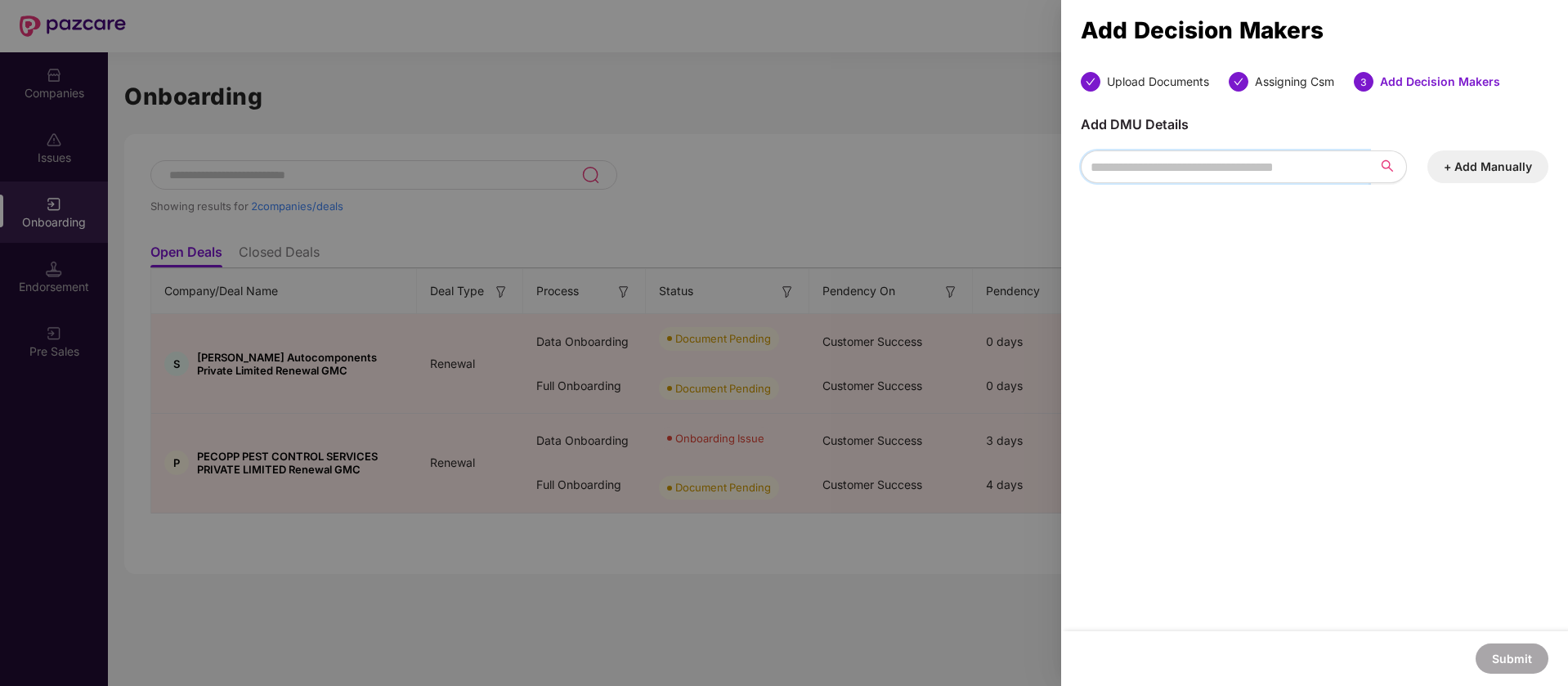
click at [1191, 155] on input "search" at bounding box center [1225, 167] width 288 height 33
paste input "**********"
drag, startPoint x: 1265, startPoint y: 164, endPoint x: 978, endPoint y: 165, distance: 287.0
click at [980, 165] on div "**********" at bounding box center [784, 343] width 1568 height 686
paste input "*********"
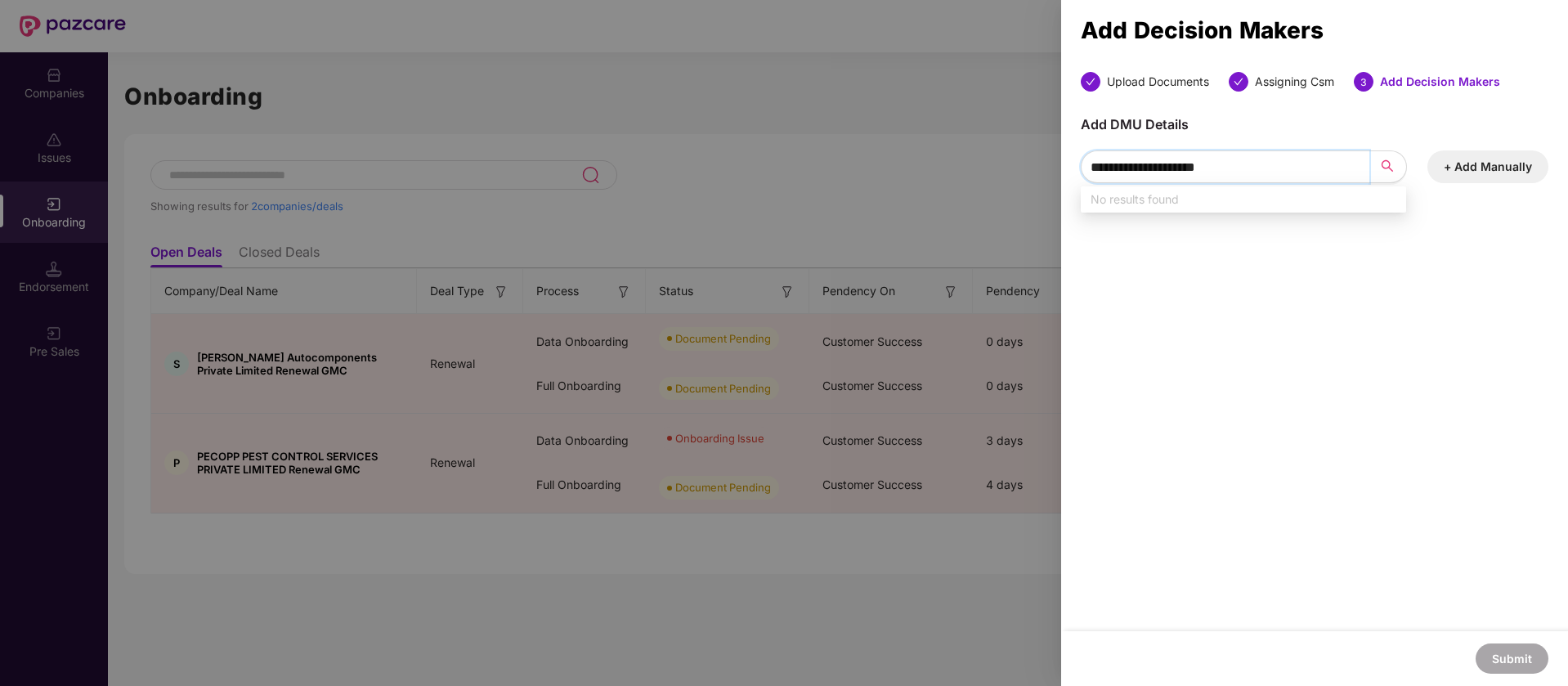
type input "**********"
click at [1313, 160] on input "**********" at bounding box center [1225, 167] width 288 height 33
paste input "**********"
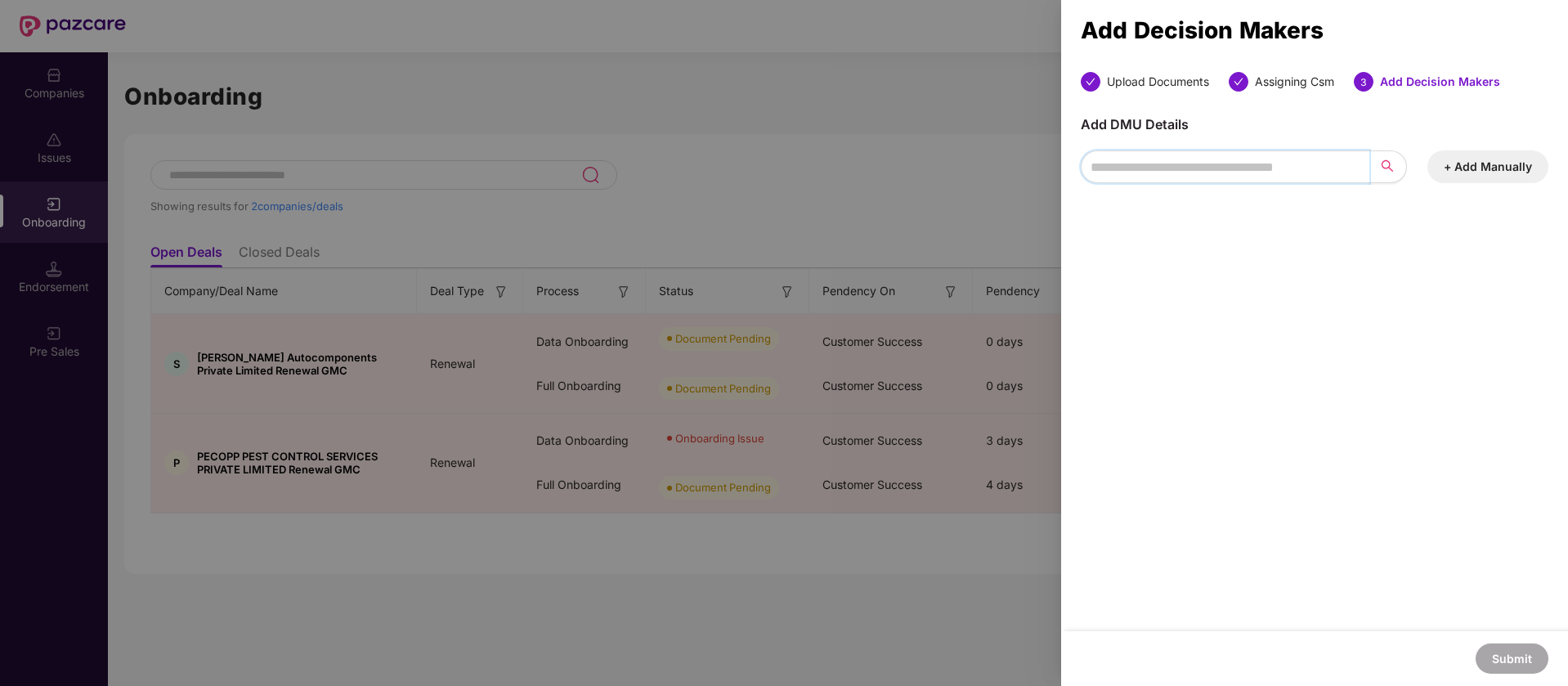
type input "**********"
click at [1300, 190] on div "No results found" at bounding box center [1243, 199] width 306 height 18
click at [1316, 157] on input "**********" at bounding box center [1225, 167] width 288 height 33
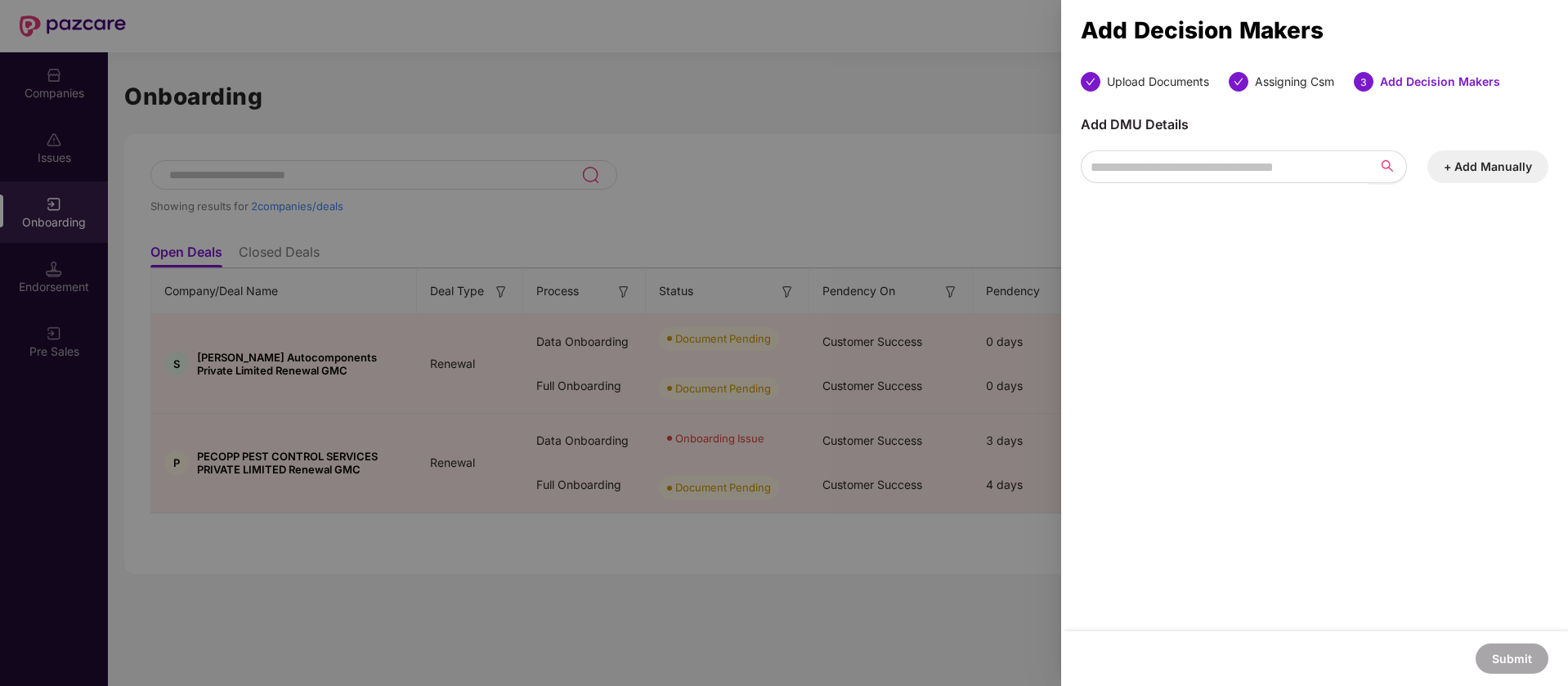
click at [1347, 126] on div "Add DMU Details + Add Manually" at bounding box center [1315, 149] width 468 height 67
click at [1449, 171] on button "+ Add Manually" at bounding box center [1488, 167] width 121 height 33
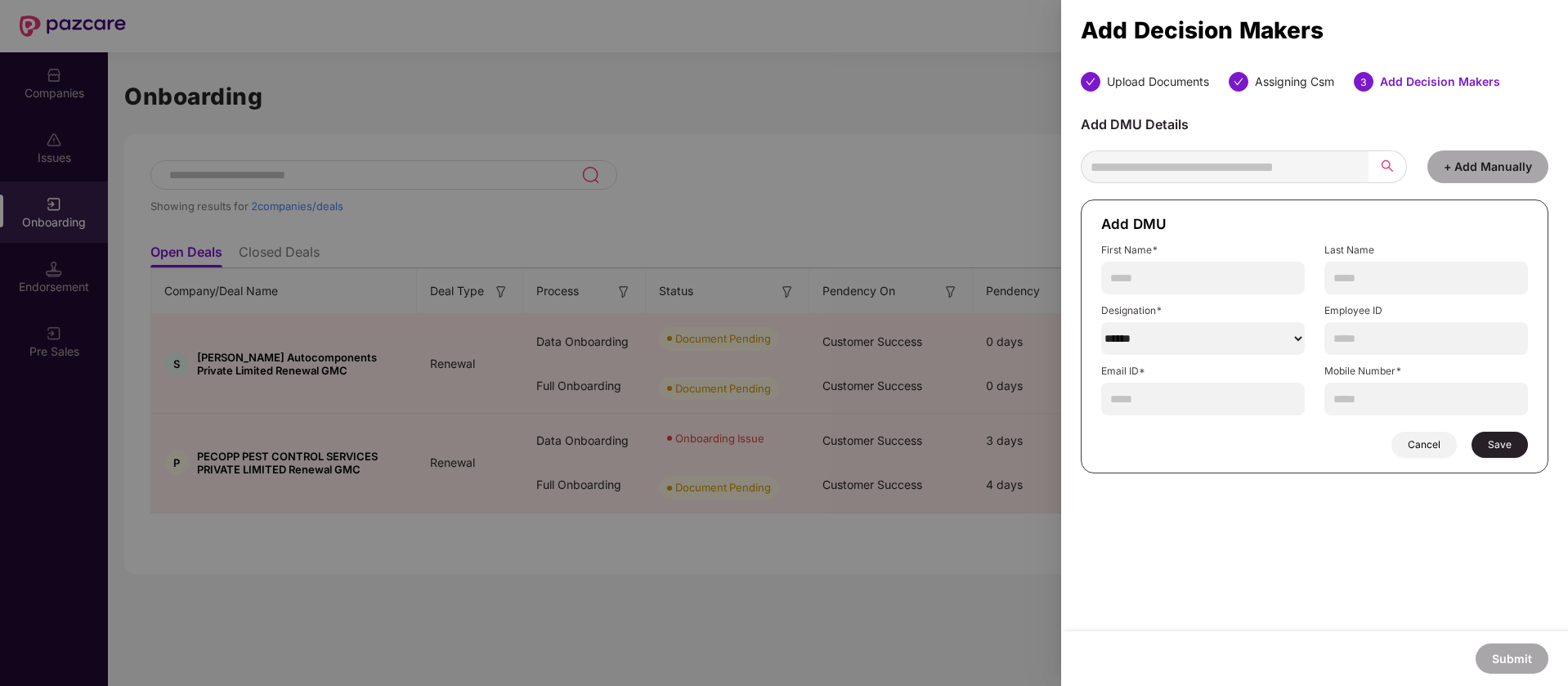
click at [1435, 443] on span "Cancel" at bounding box center [1425, 444] width 33 height 13
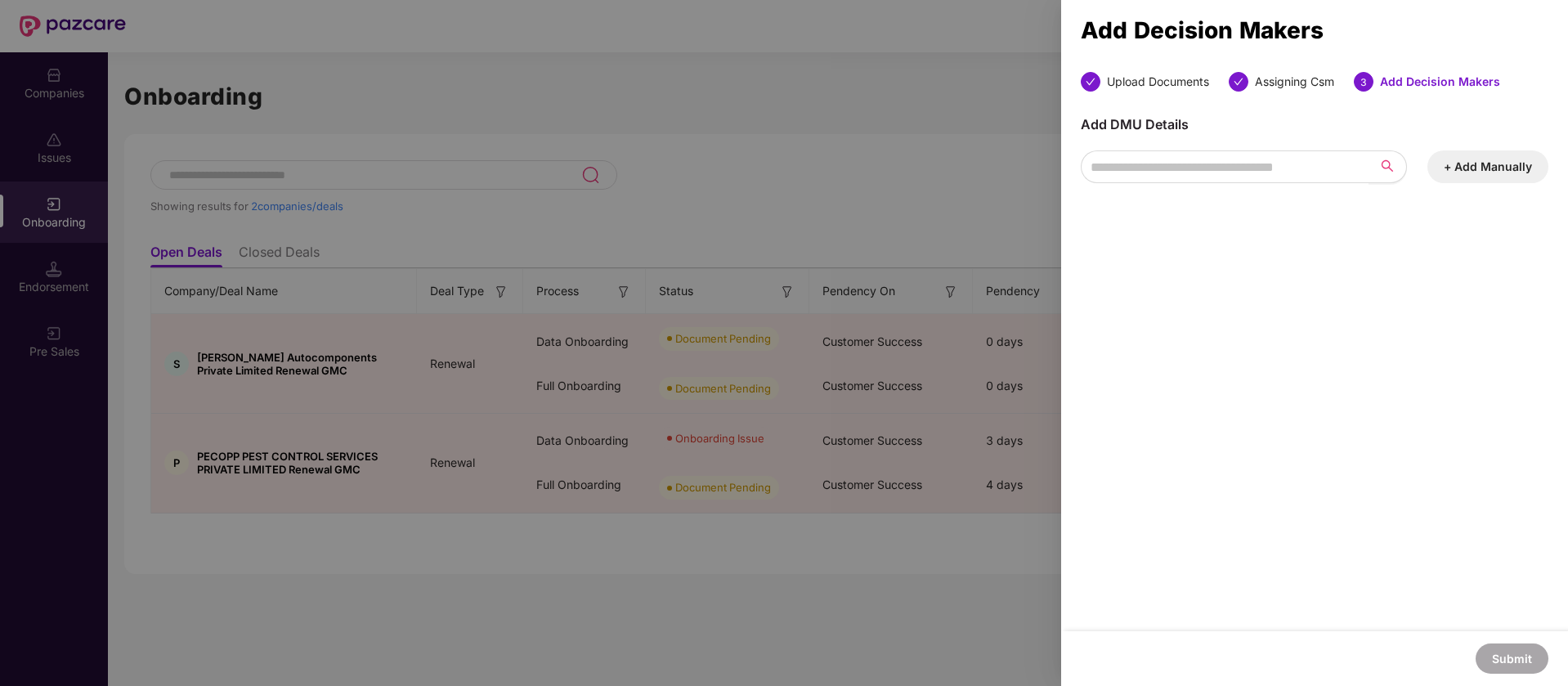
click at [1345, 121] on div "Add DMU Details + Add Manually" at bounding box center [1315, 149] width 468 height 67
click at [1363, 89] on div "3" at bounding box center [1363, 82] width 19 height 19
click at [1281, 80] on div "Assigning Csm" at bounding box center [1294, 82] width 79 height 19
click at [1242, 84] on icon "check" at bounding box center [1239, 82] width 10 height 10
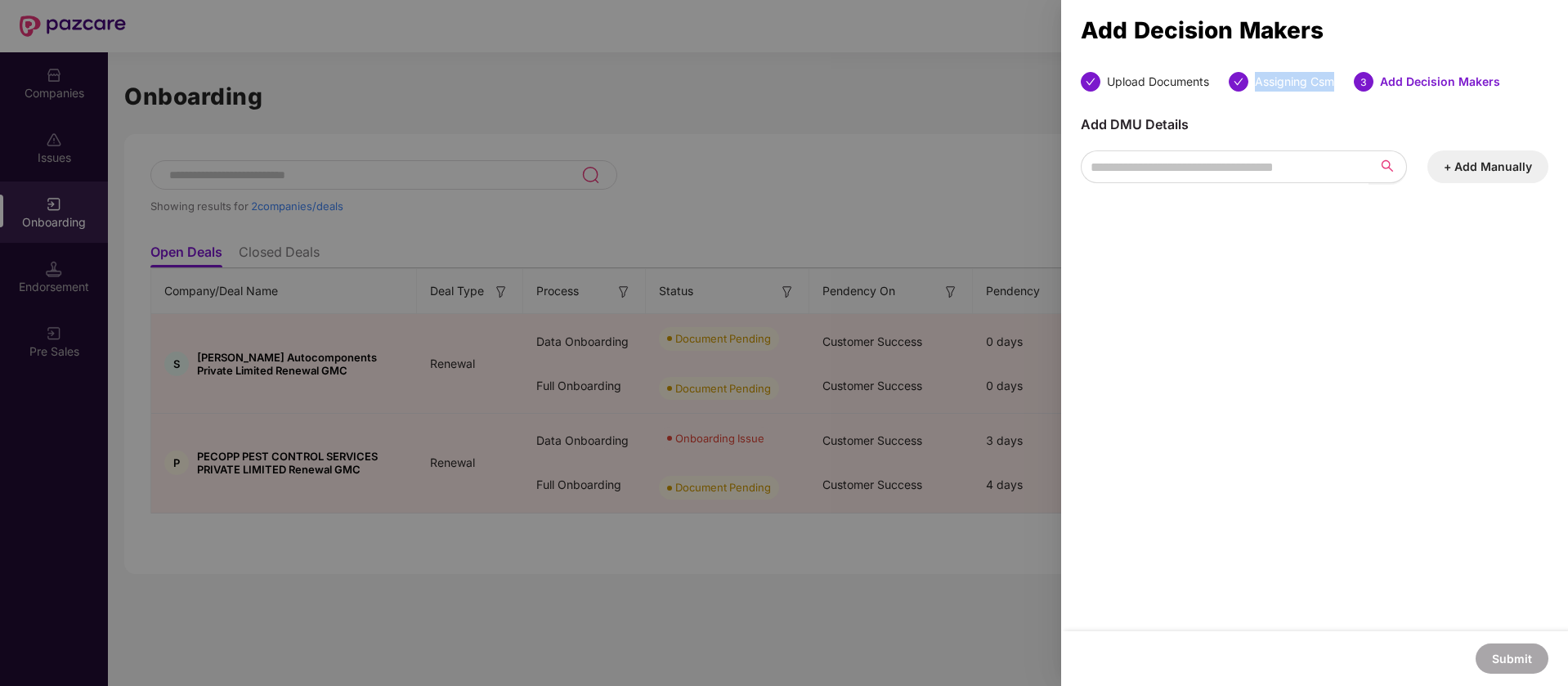
click at [1242, 84] on icon "check" at bounding box center [1239, 82] width 10 height 10
click at [1172, 116] on span "Add DMU Details" at bounding box center [1134, 124] width 108 height 17
click at [1160, 121] on span "Add DMU Details" at bounding box center [1134, 124] width 108 height 17
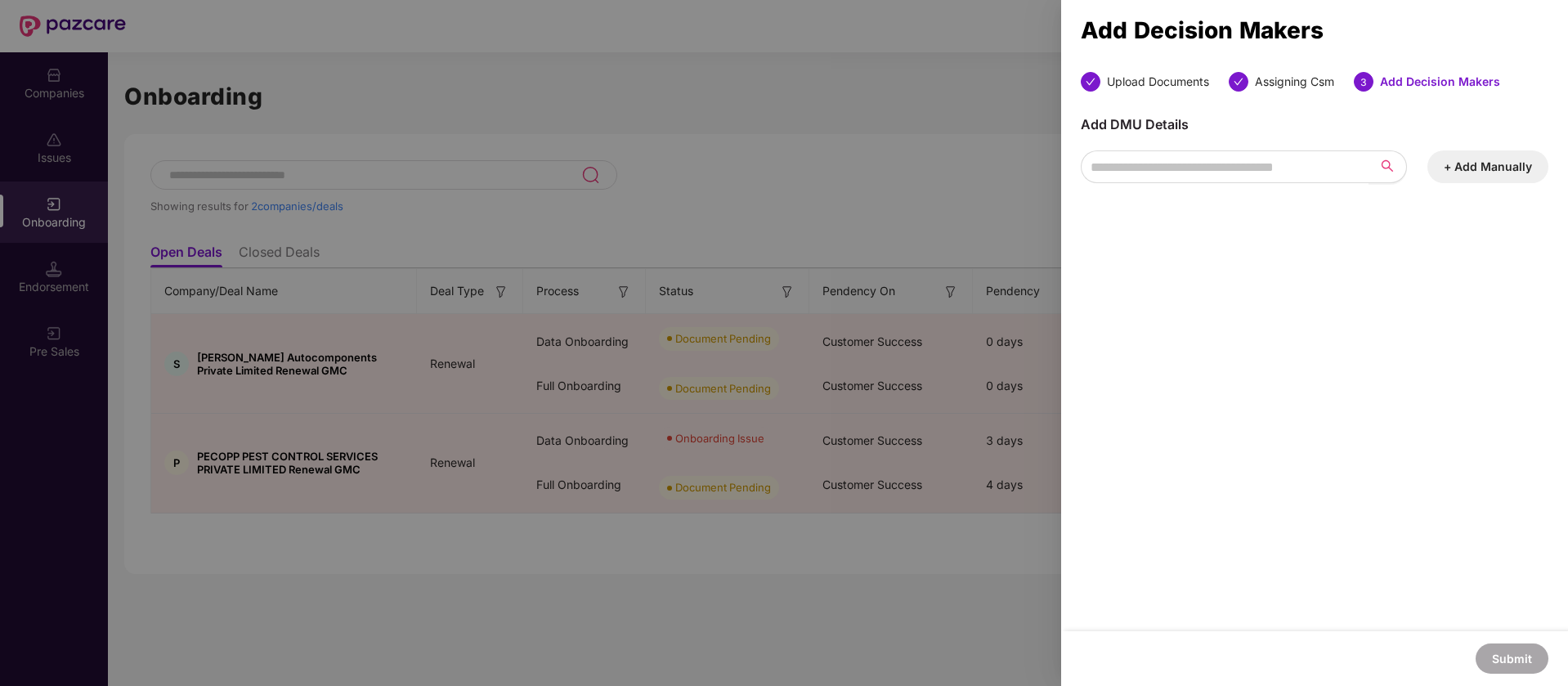
click at [1310, 523] on div "Upload Documents Assigning Csm 3 Add Decision Makers Add DMU Details + Add Manu…" at bounding box center [1315, 352] width 507 height 559
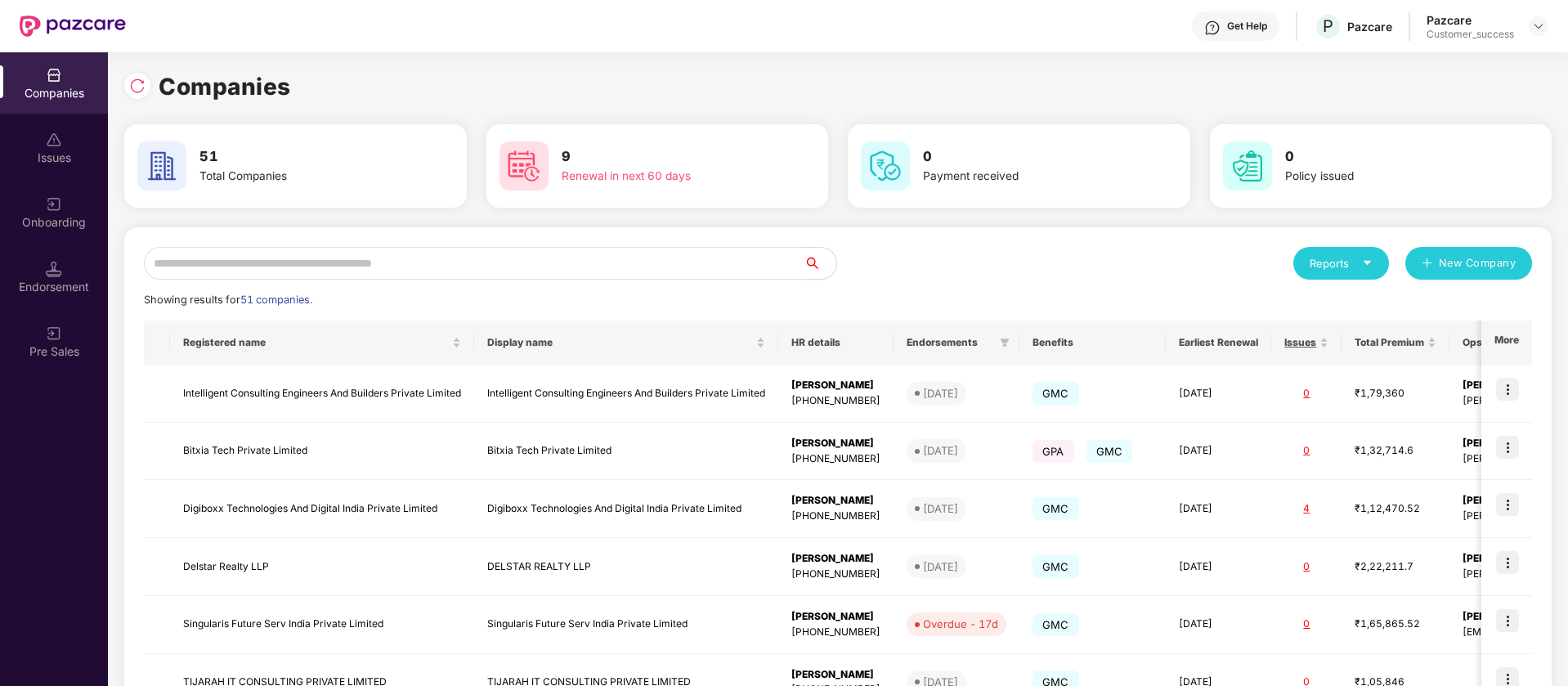
click at [74, 226] on div "Onboarding" at bounding box center [54, 222] width 108 height 17
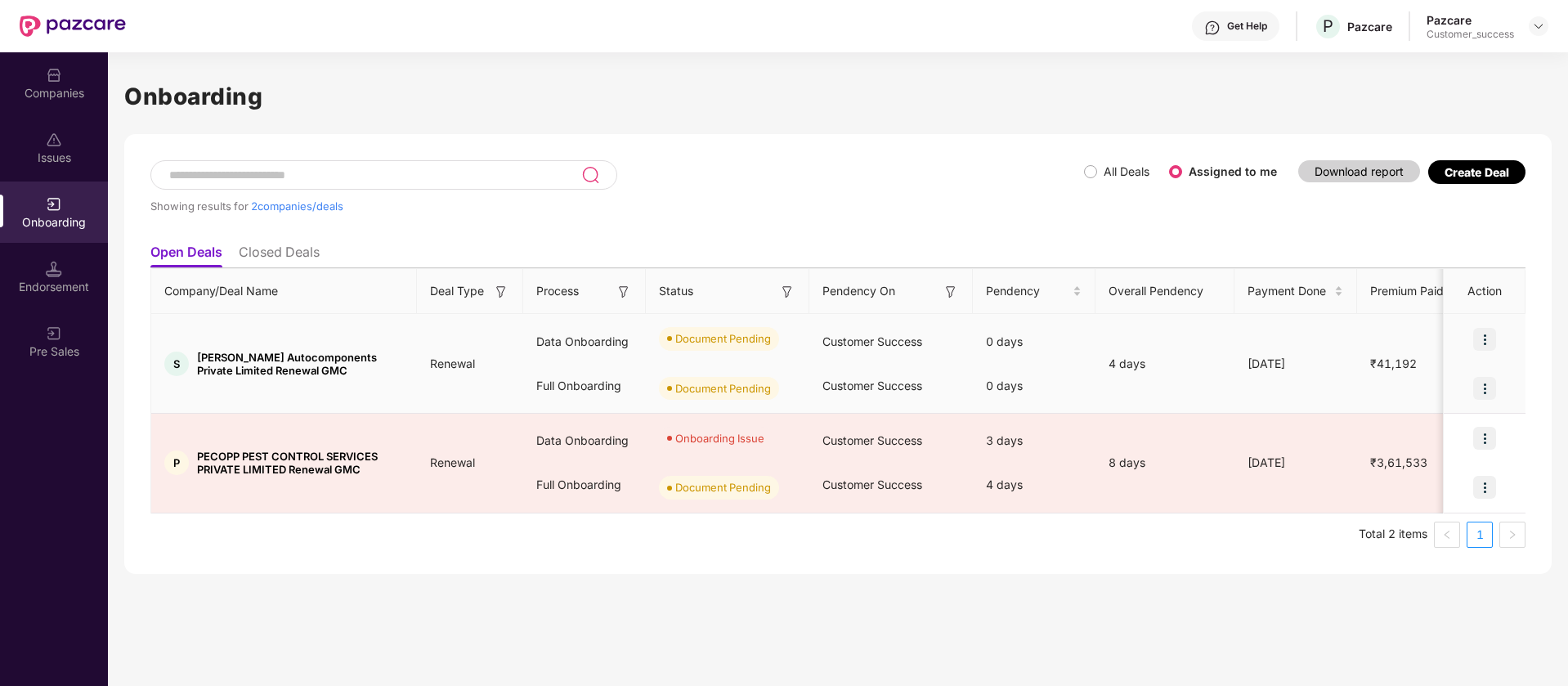
click at [1491, 334] on img at bounding box center [1484, 338] width 22 height 22
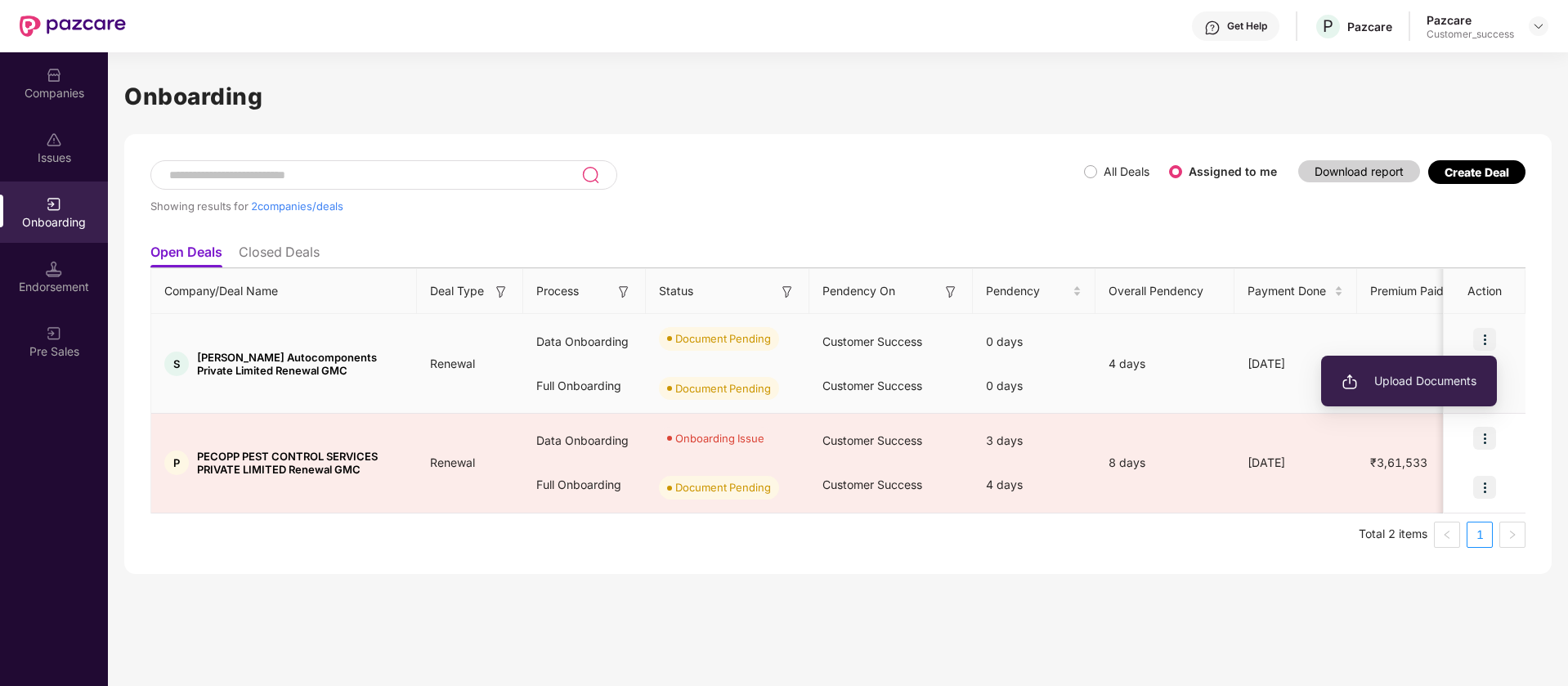
click at [1448, 388] on span "Upload Documents" at bounding box center [1409, 381] width 134 height 18
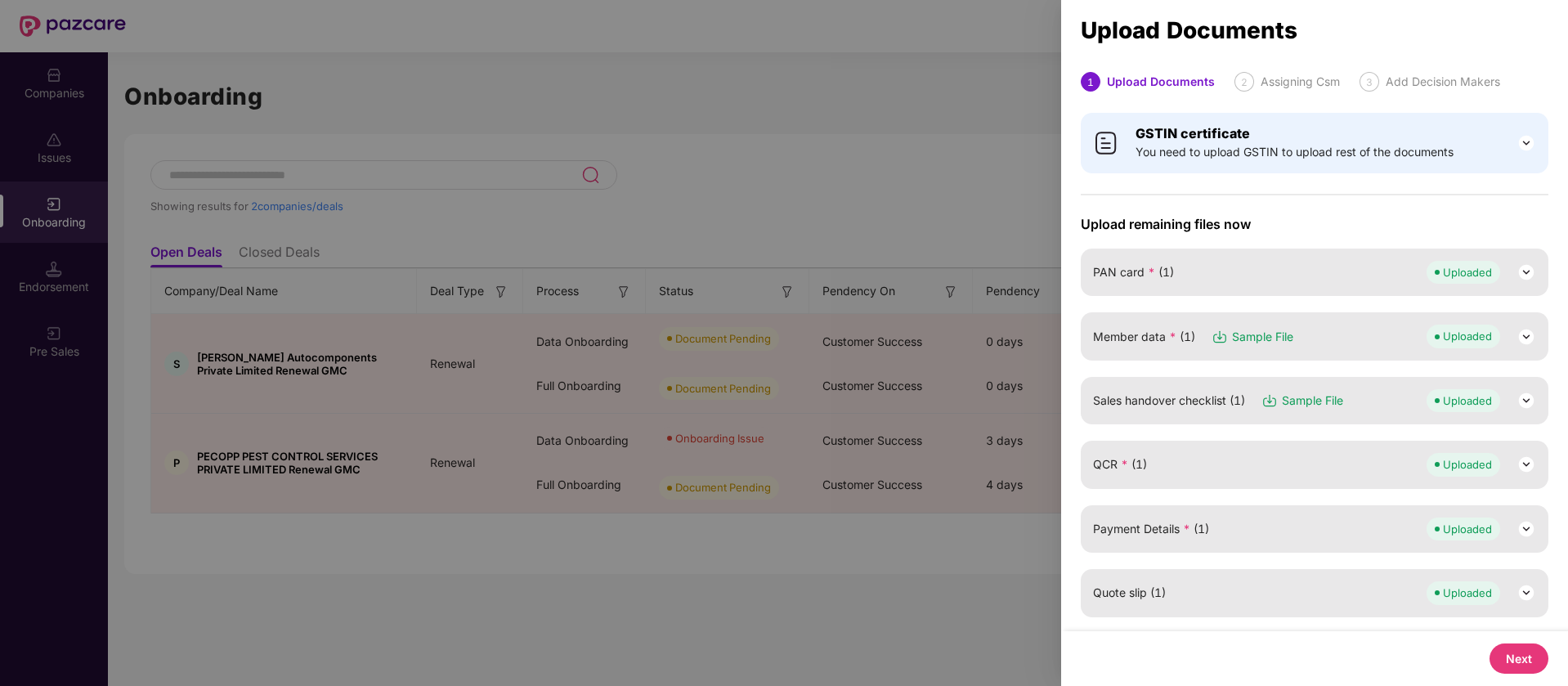
click at [1516, 650] on button "Next" at bounding box center [1519, 658] width 58 height 30
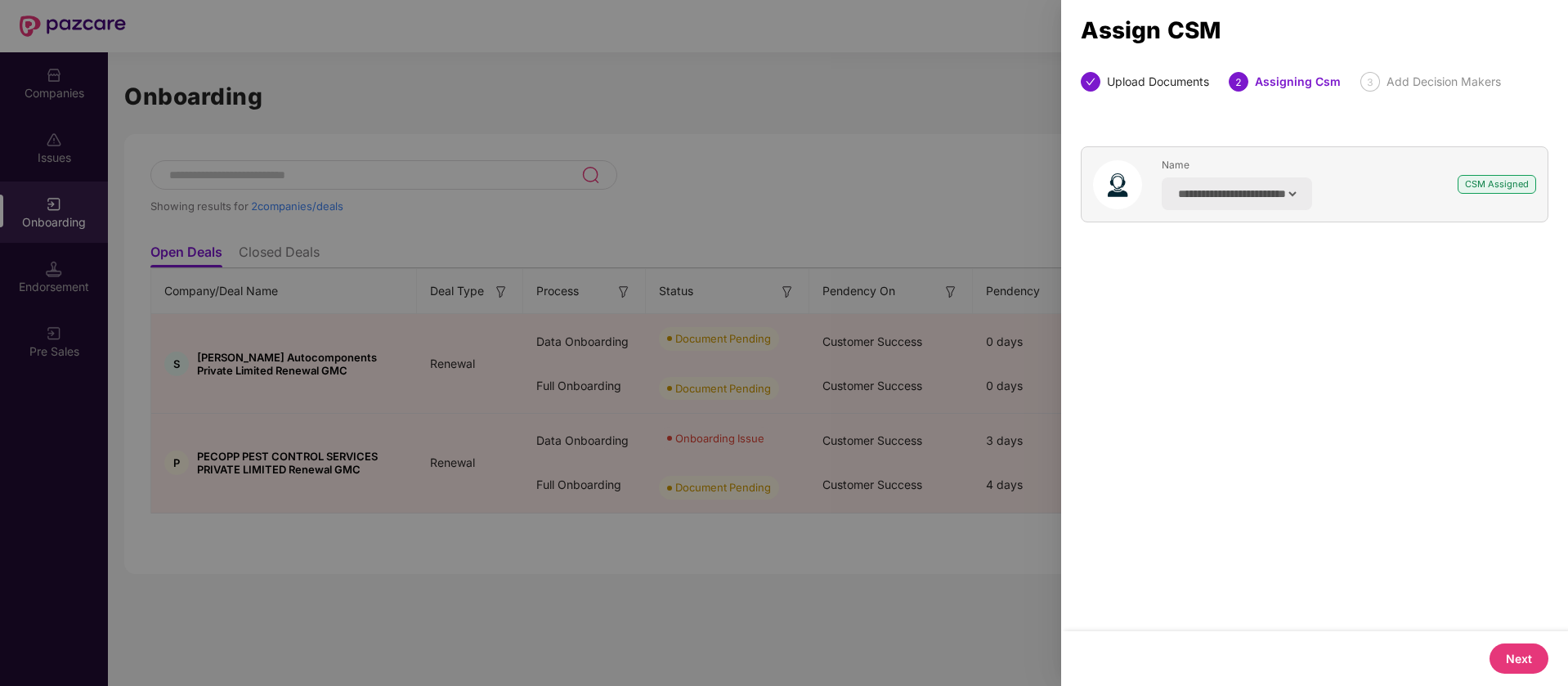
click at [1516, 650] on button "Next" at bounding box center [1519, 658] width 58 height 30
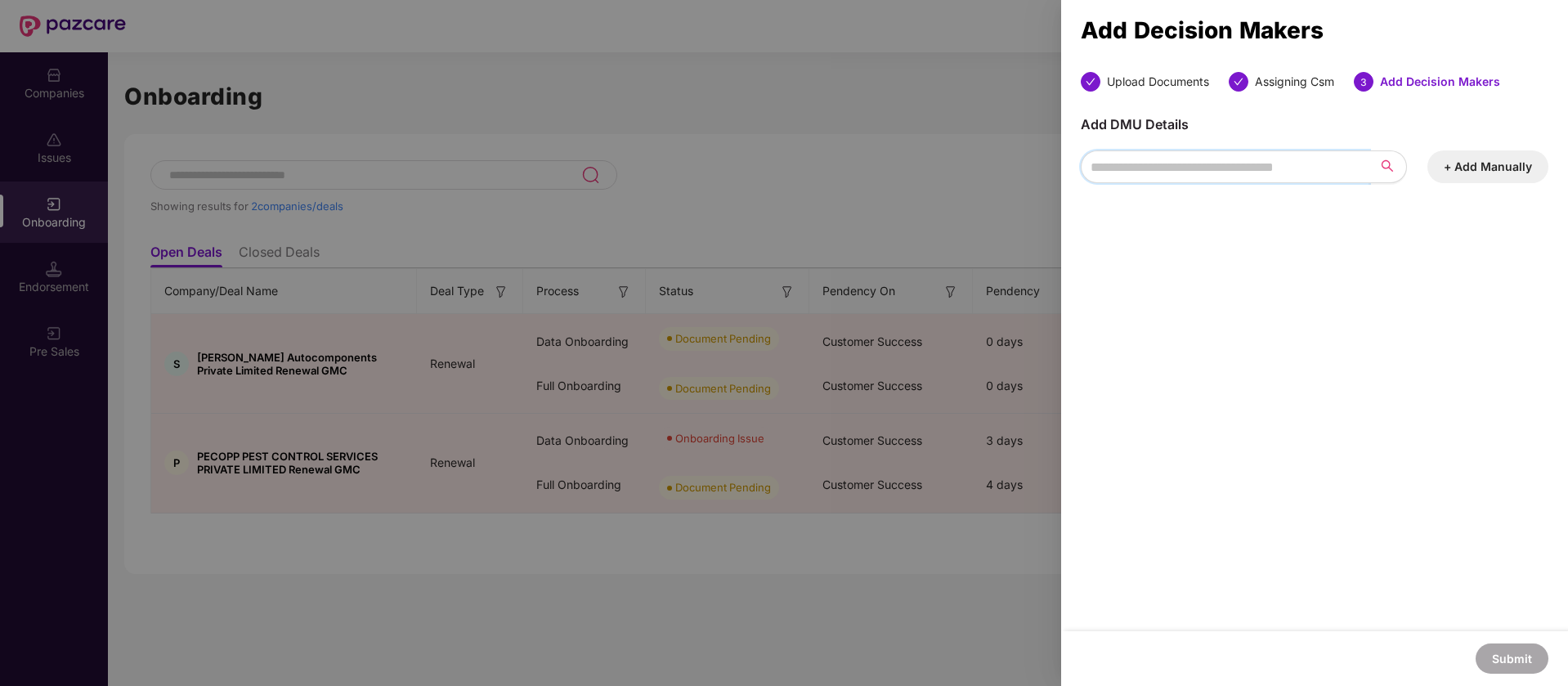
click at [1256, 161] on input "search" at bounding box center [1225, 167] width 288 height 33
click at [1385, 162] on icon "search" at bounding box center [1387, 166] width 13 height 13
type input "*"
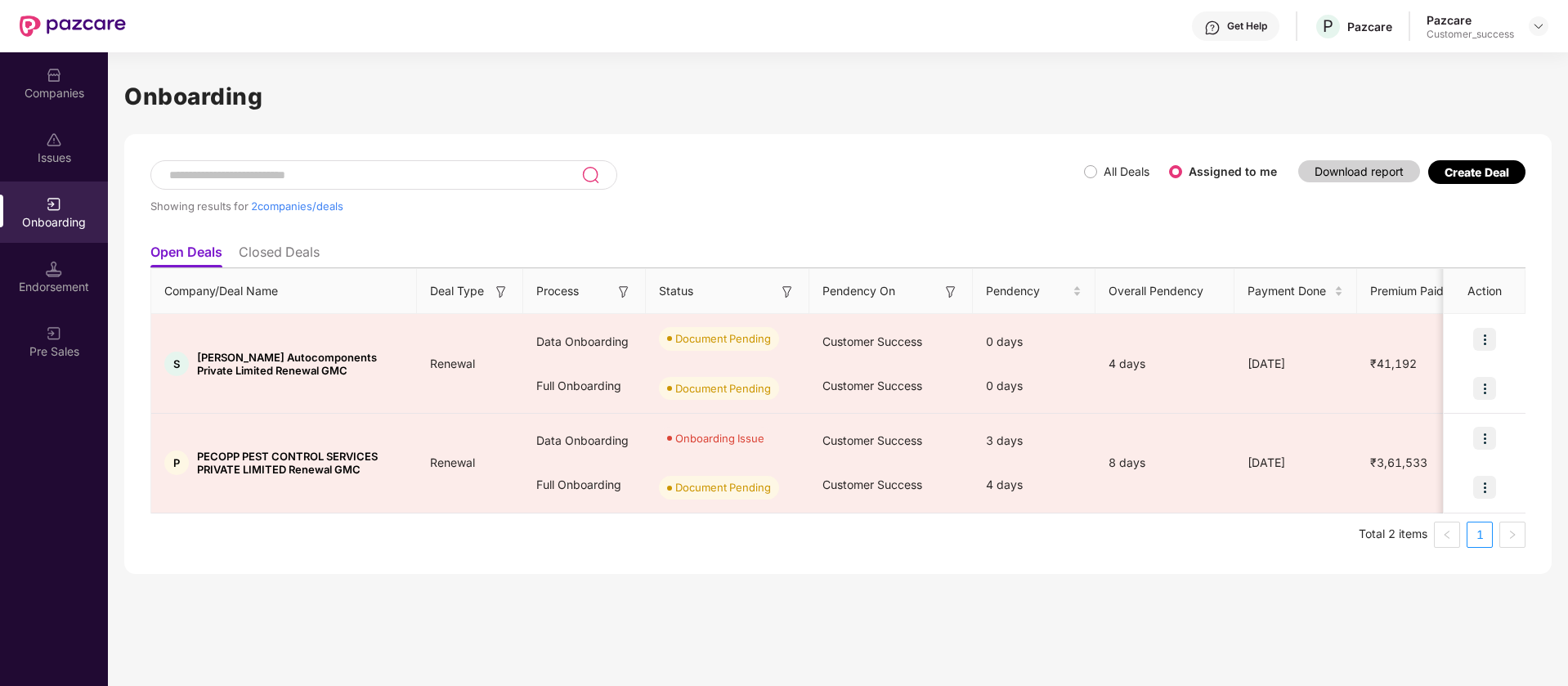
click at [75, 84] on div "Companies" at bounding box center [54, 83] width 108 height 61
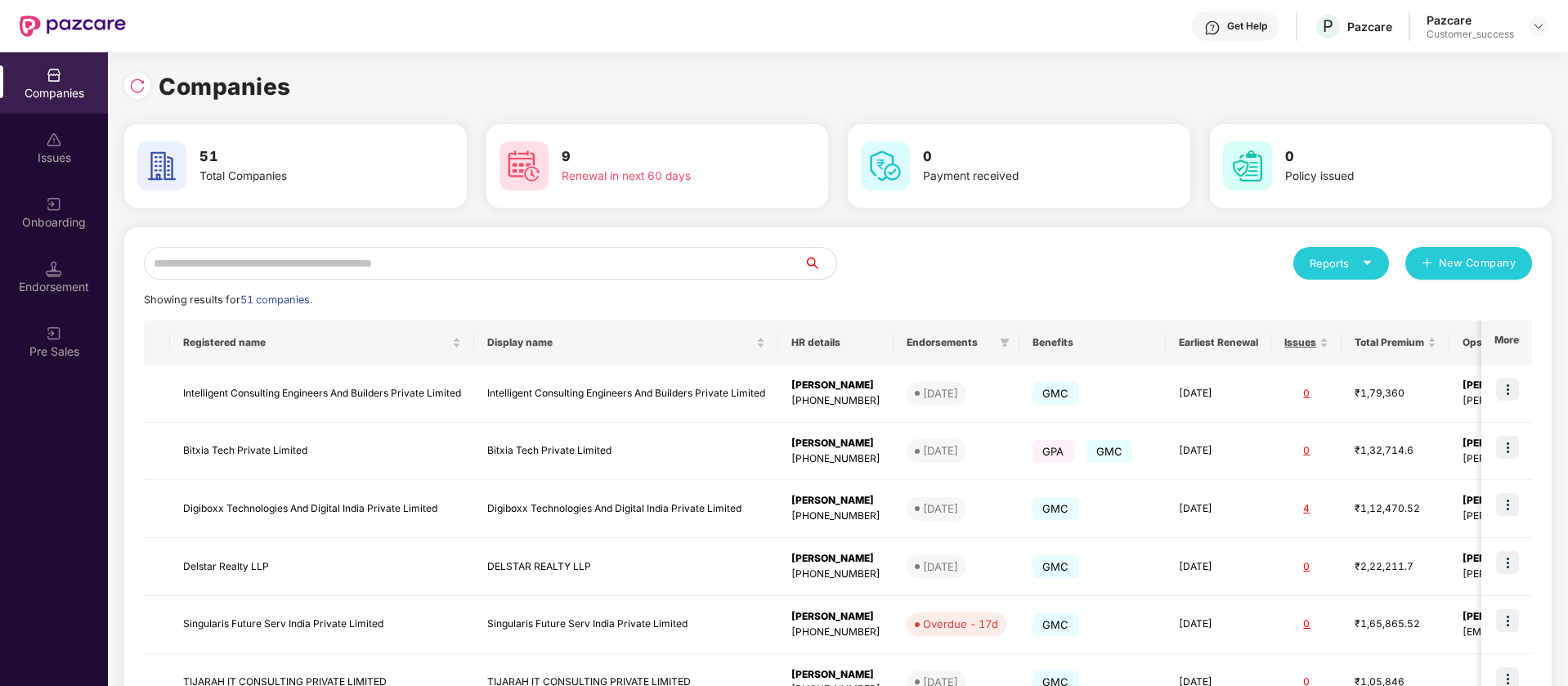
click at [259, 260] on input "text" at bounding box center [474, 263] width 660 height 33
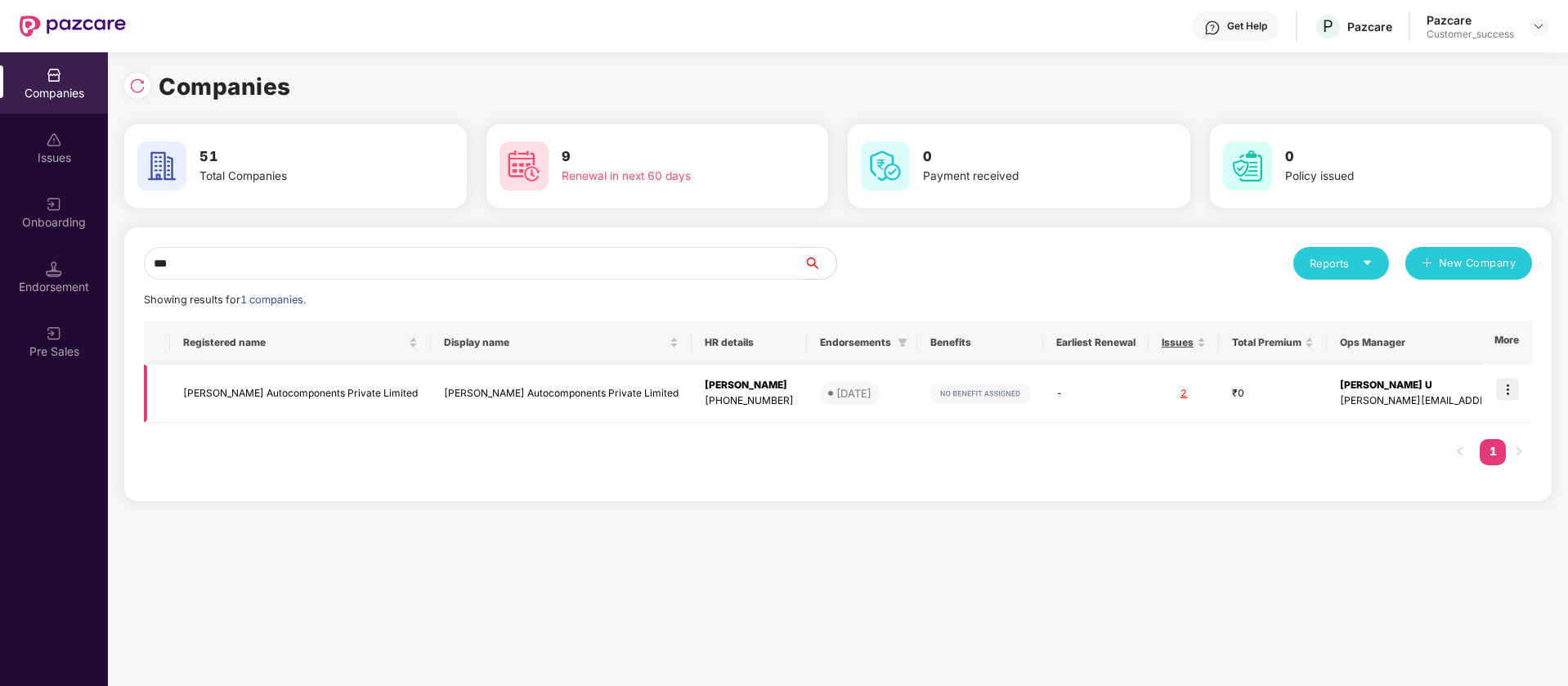
type input "***"
click at [1162, 394] on div "2" at bounding box center [1183, 394] width 44 height 16
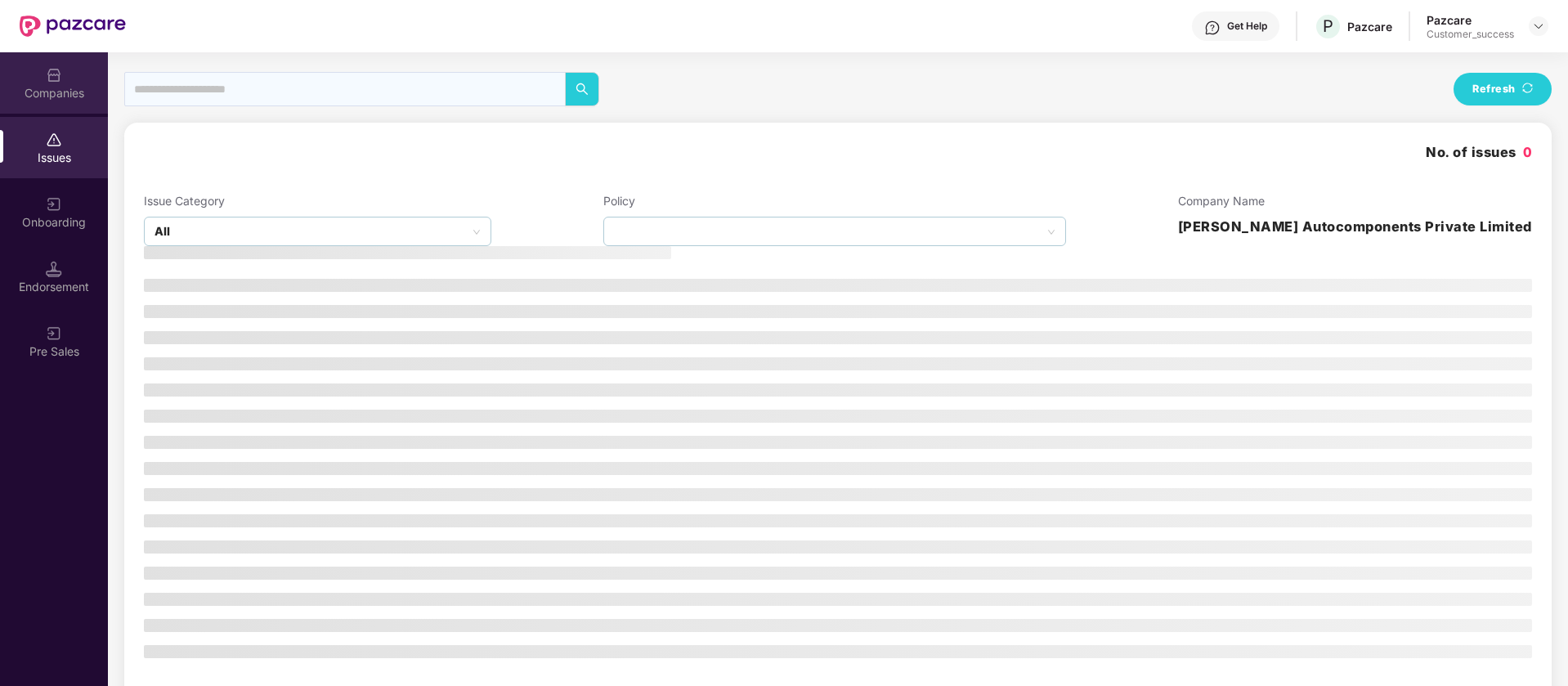
click at [80, 90] on div "Companies" at bounding box center [54, 93] width 108 height 17
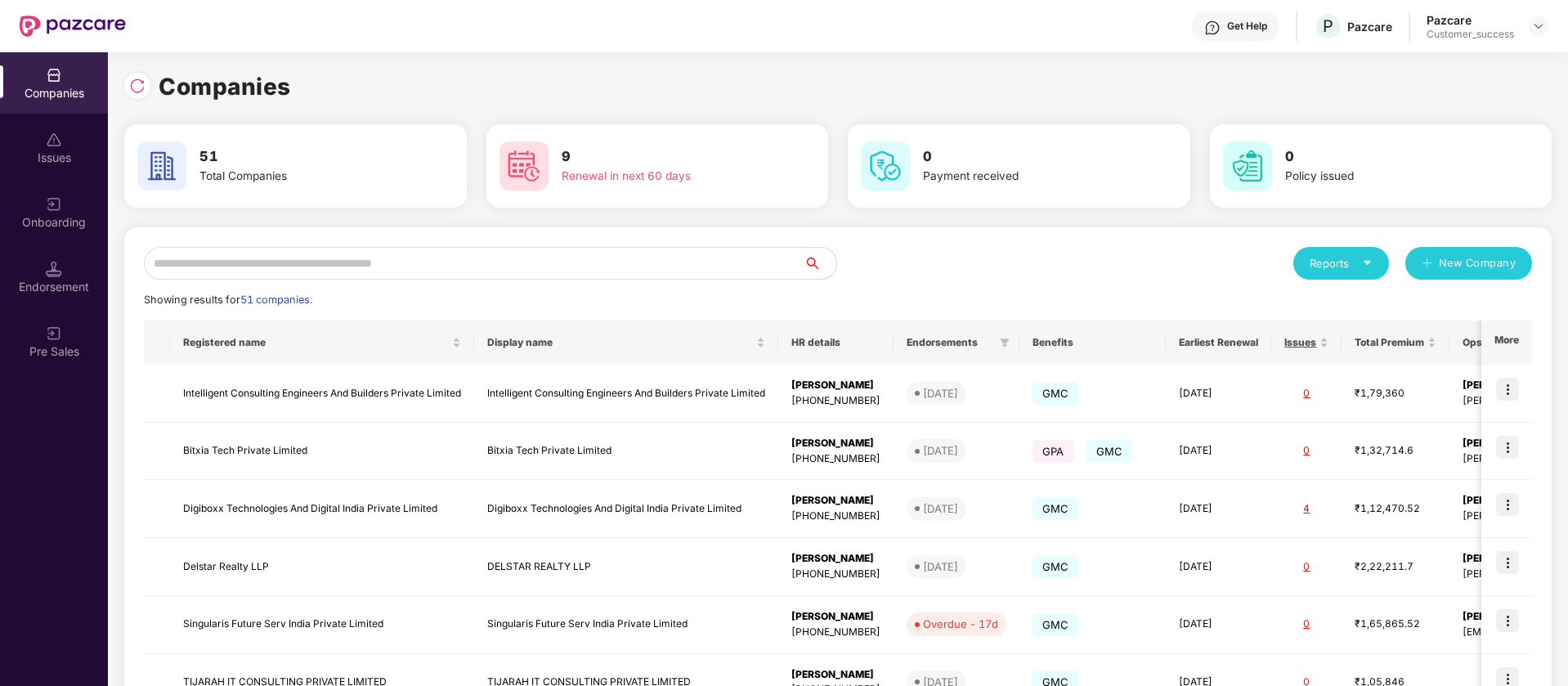
click at [249, 272] on input "text" at bounding box center [474, 263] width 660 height 33
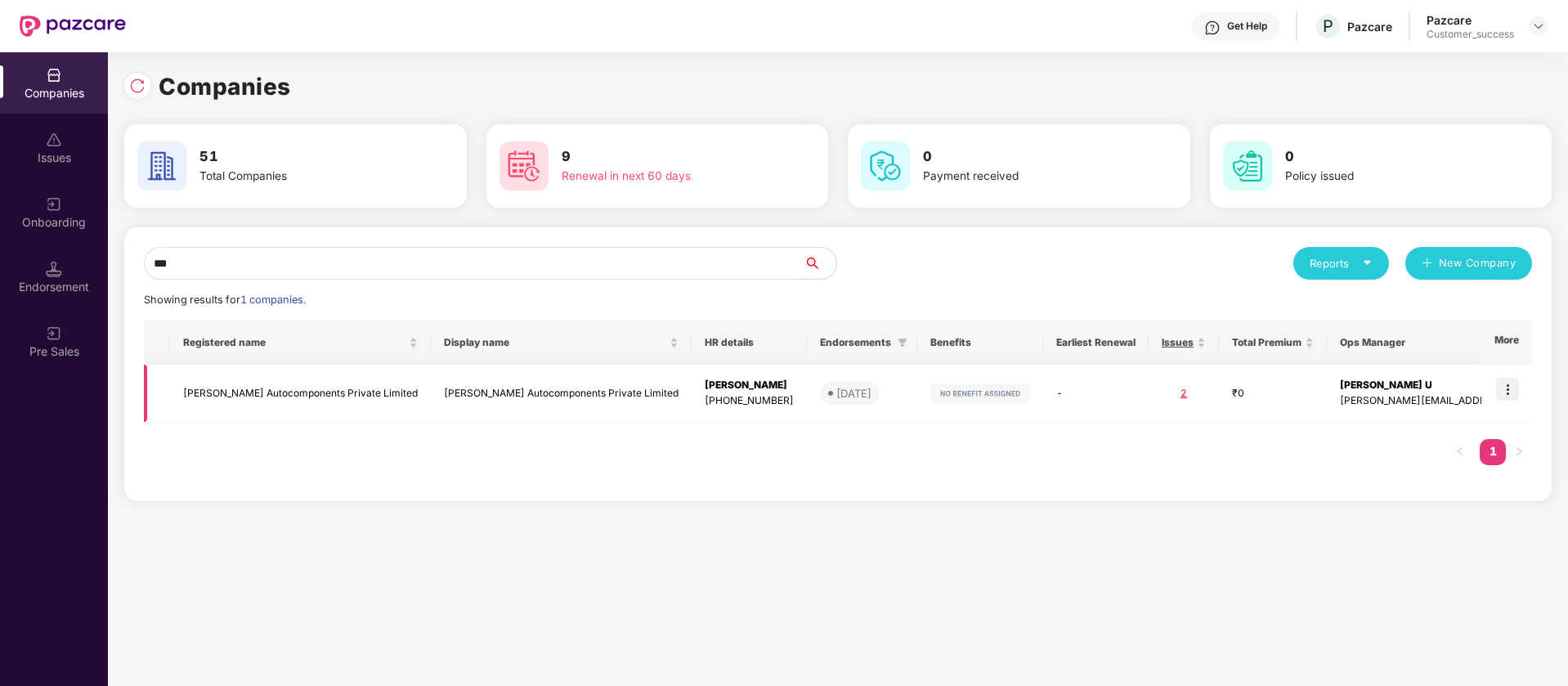
type input "***"
click at [265, 379] on td "Sadguru Autocomponents Private Limited" at bounding box center [301, 394] width 261 height 58
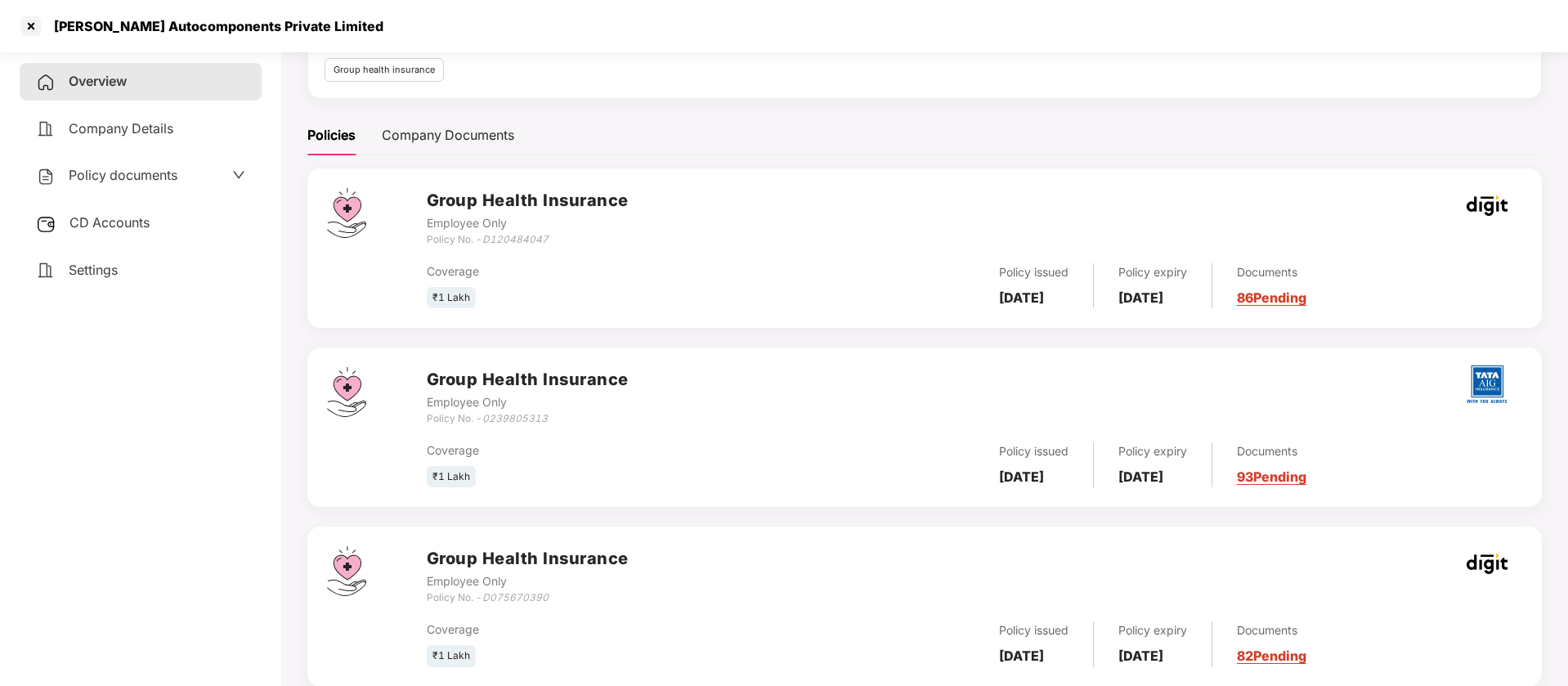
scroll to position [212, 0]
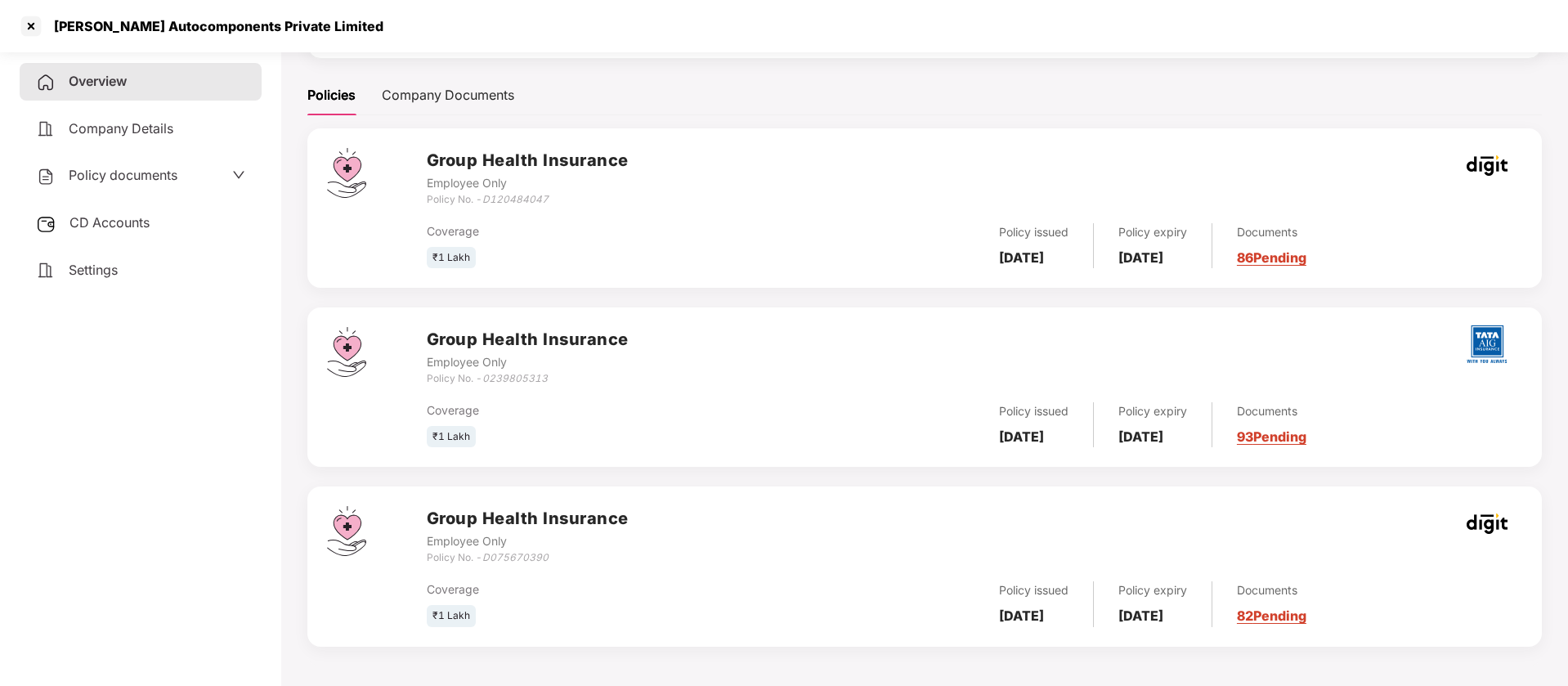
click at [128, 183] on div "Policy documents" at bounding box center [106, 175] width 141 height 21
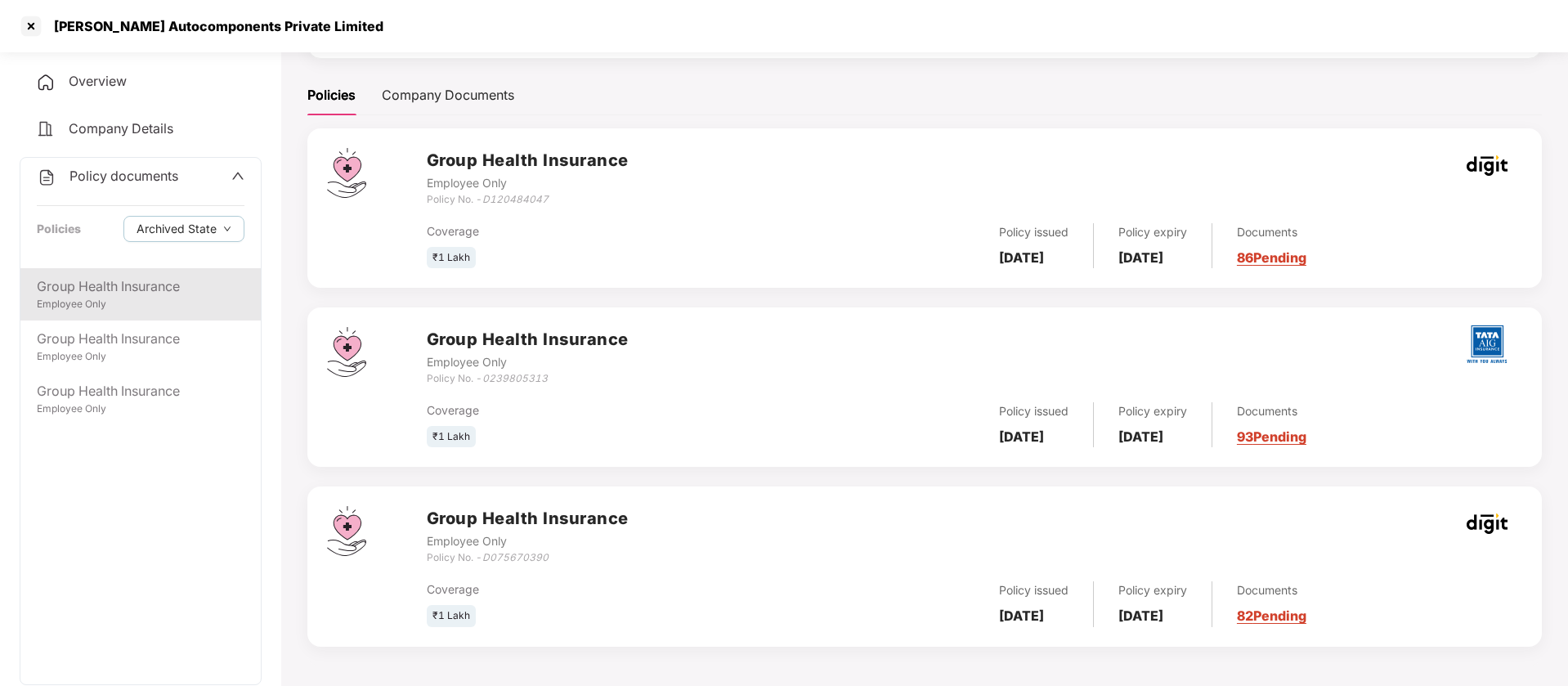
click at [104, 293] on div "Group Health Insurance" at bounding box center [140, 286] width 208 height 20
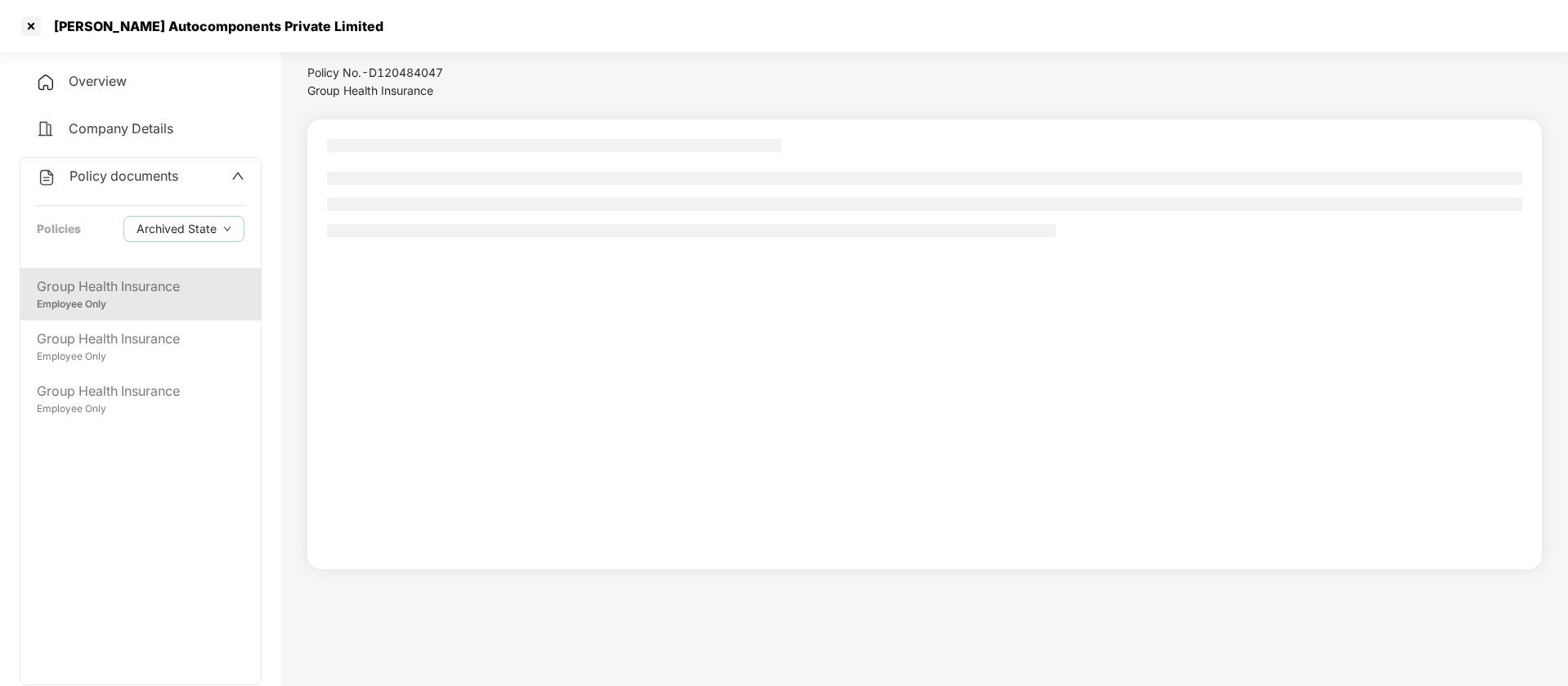
scroll to position [45, 0]
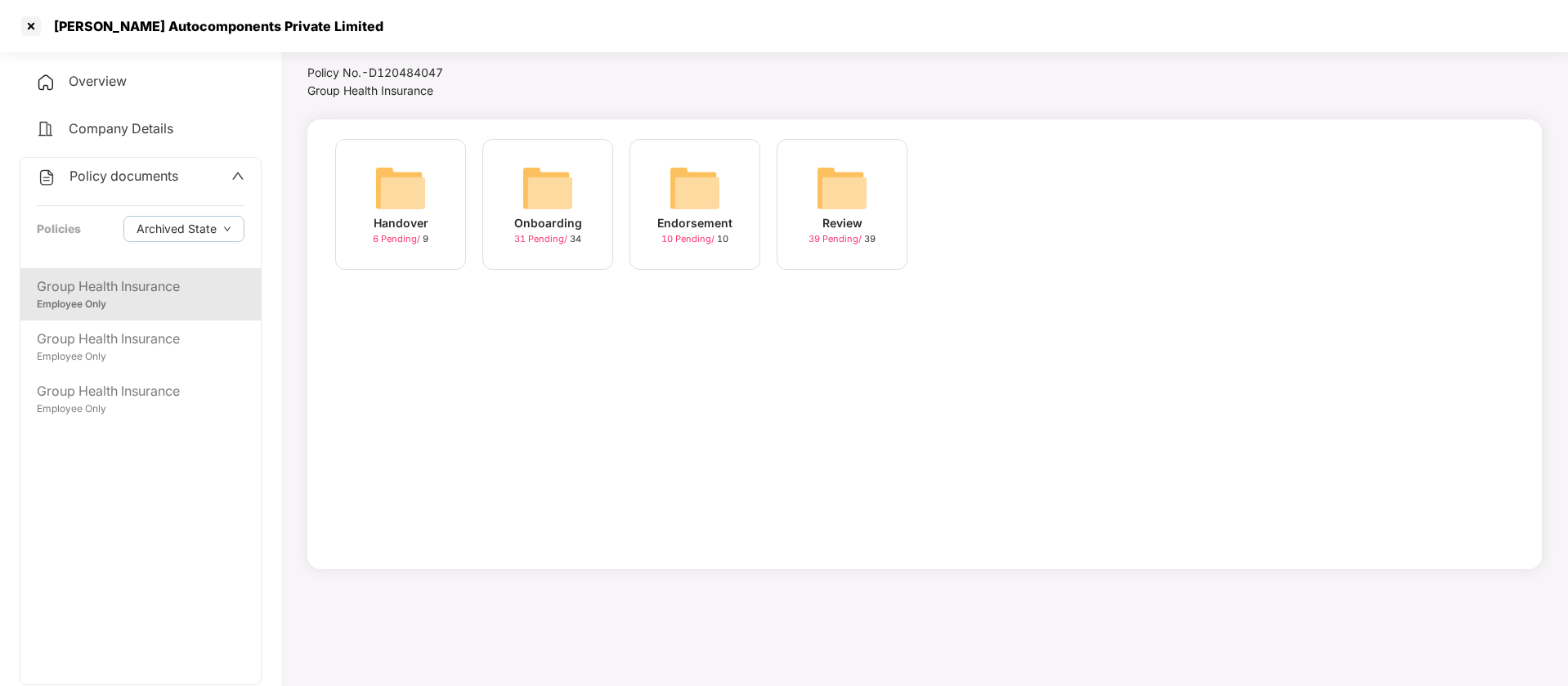
click at [574, 174] on div "Onboarding 31 Pending / 34" at bounding box center [548, 205] width 131 height 131
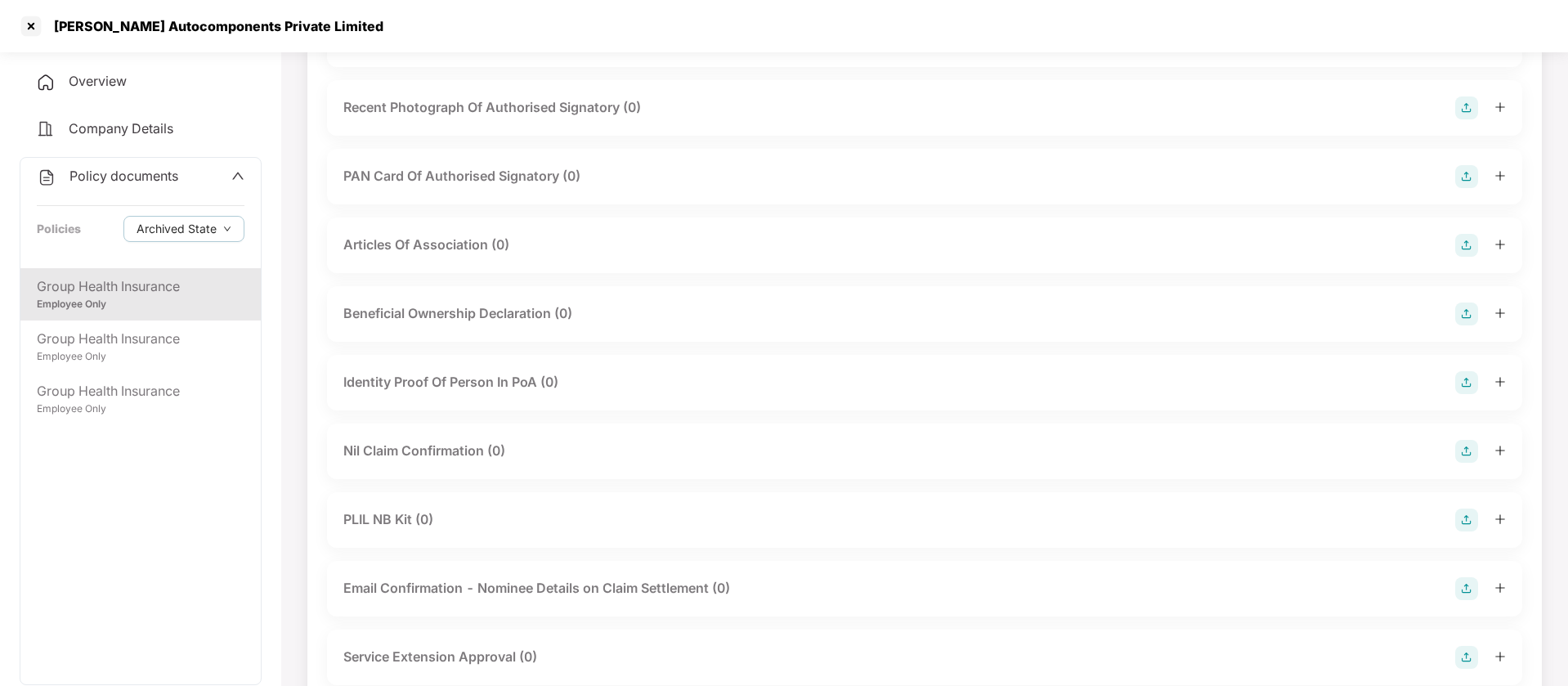
scroll to position [1872, 0]
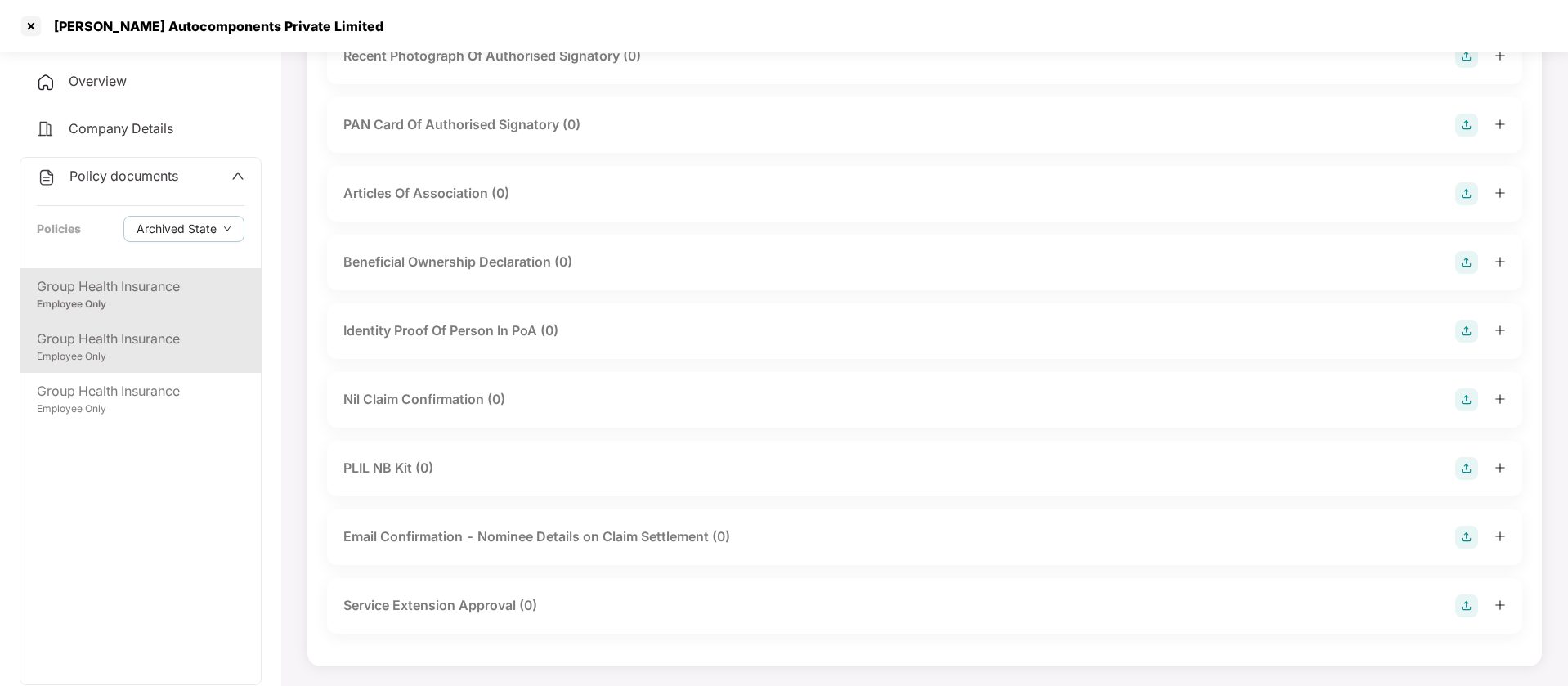
click at [137, 352] on div "Employee Only" at bounding box center [140, 357] width 208 height 16
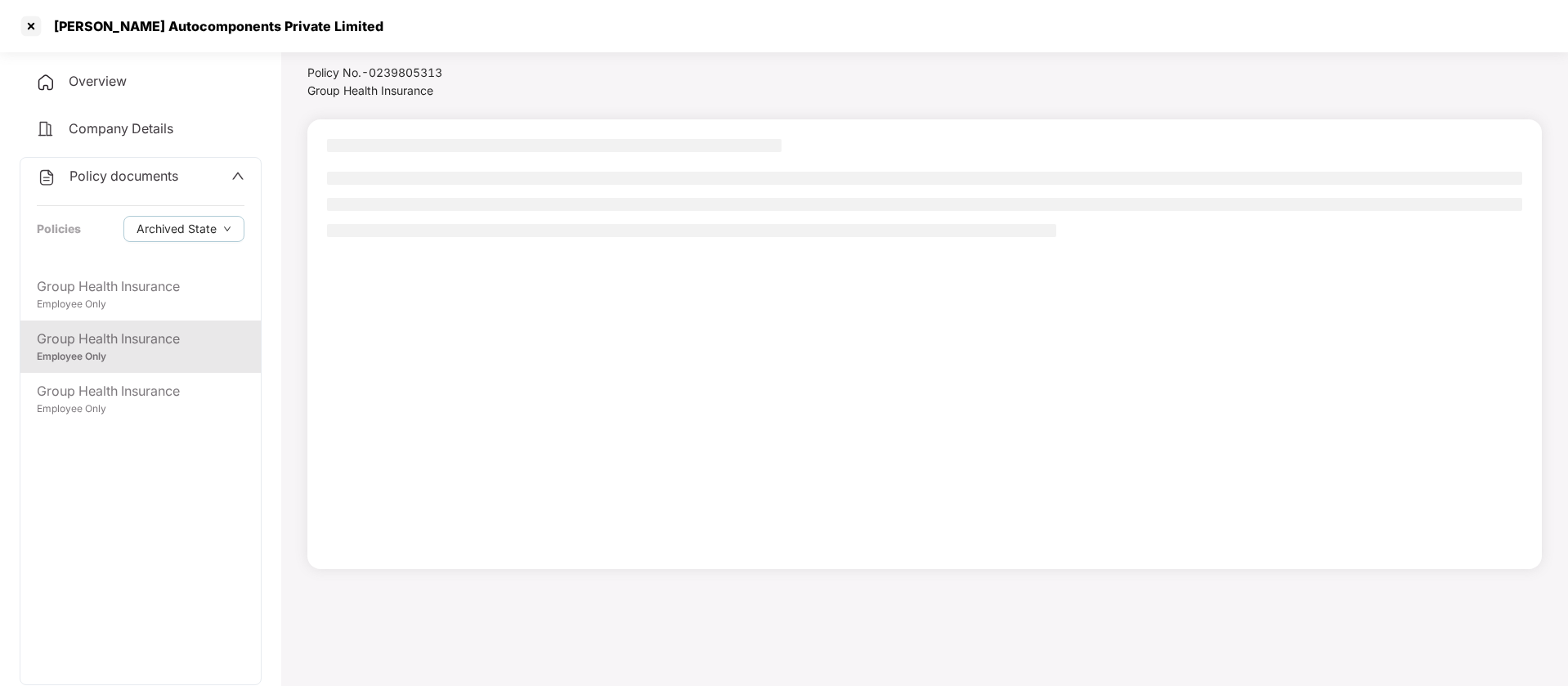
scroll to position [45, 0]
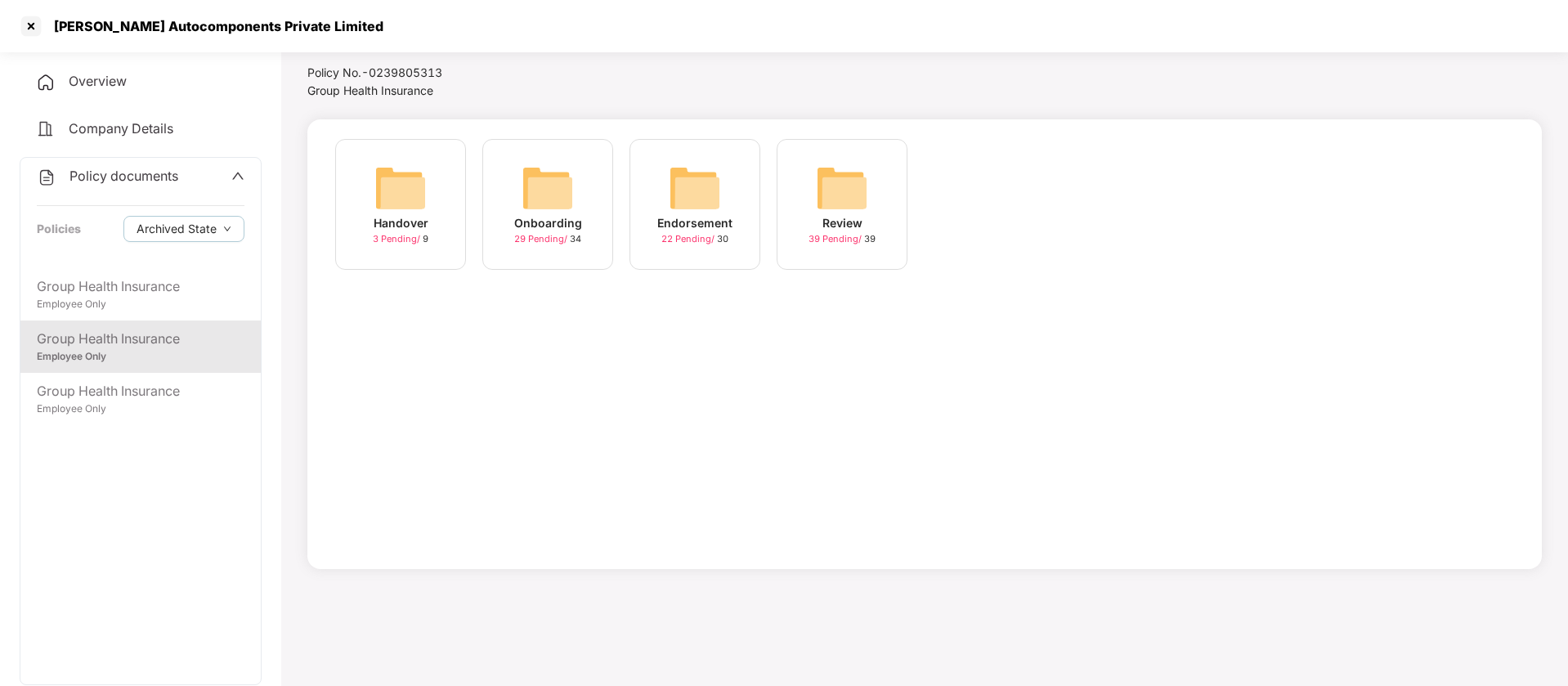
click at [545, 180] on img at bounding box center [548, 188] width 53 height 53
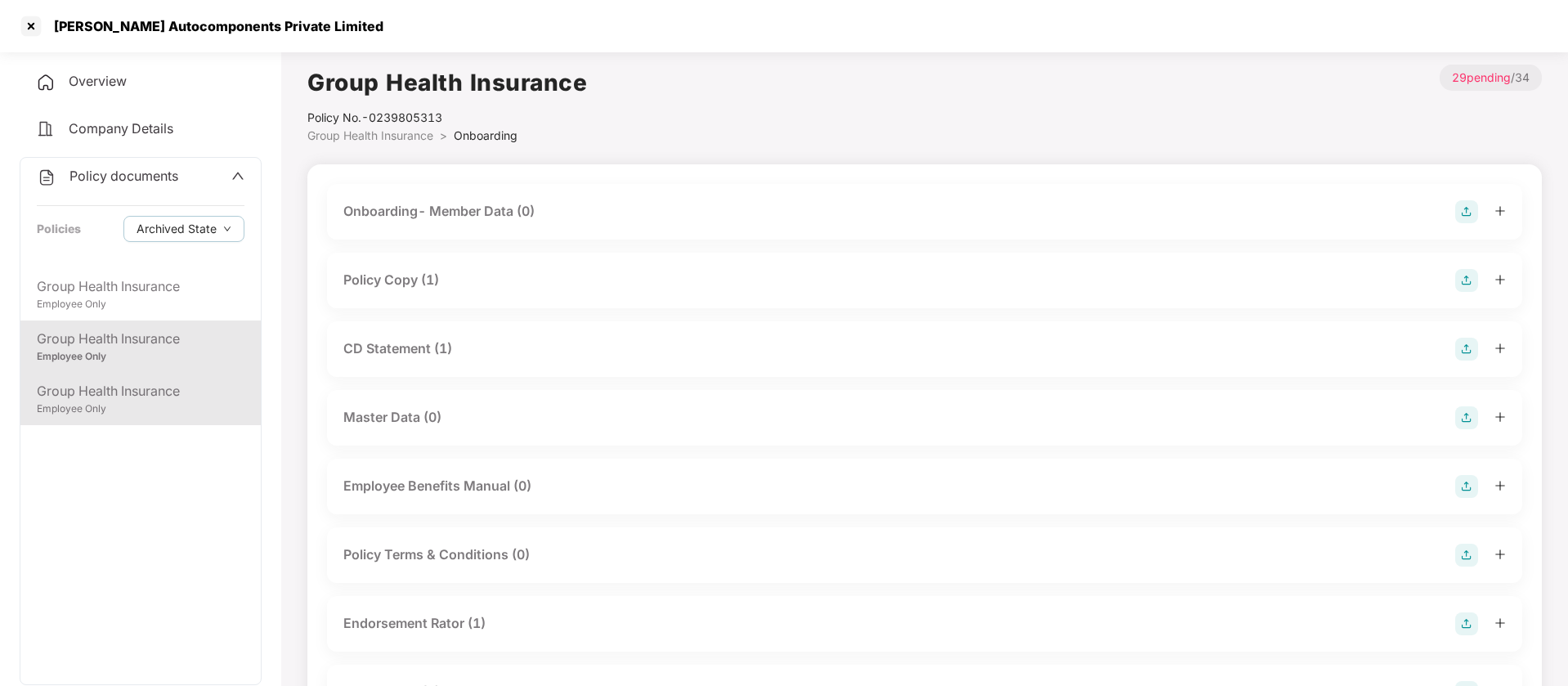
click at [150, 401] on div "Employee Only" at bounding box center [140, 409] width 208 height 16
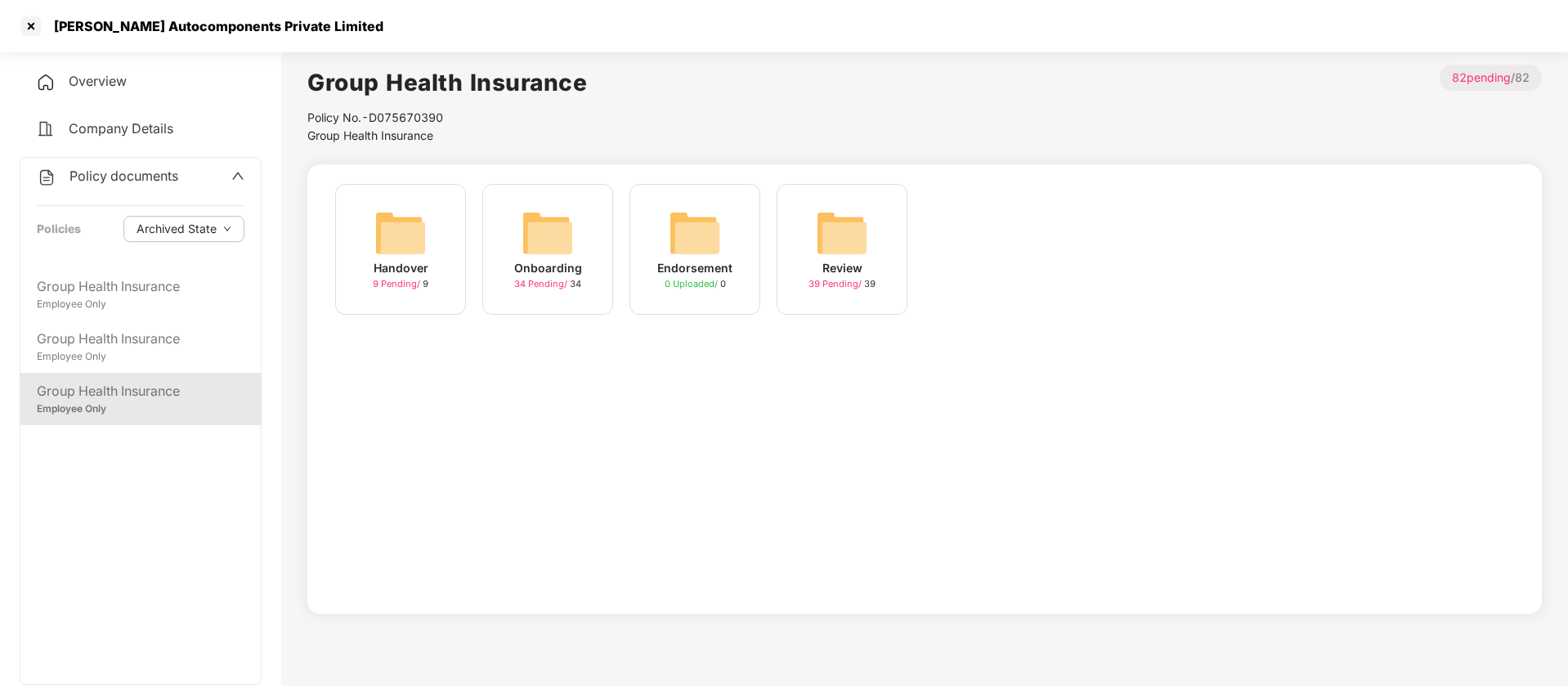
click at [569, 231] on img at bounding box center [548, 233] width 53 height 53
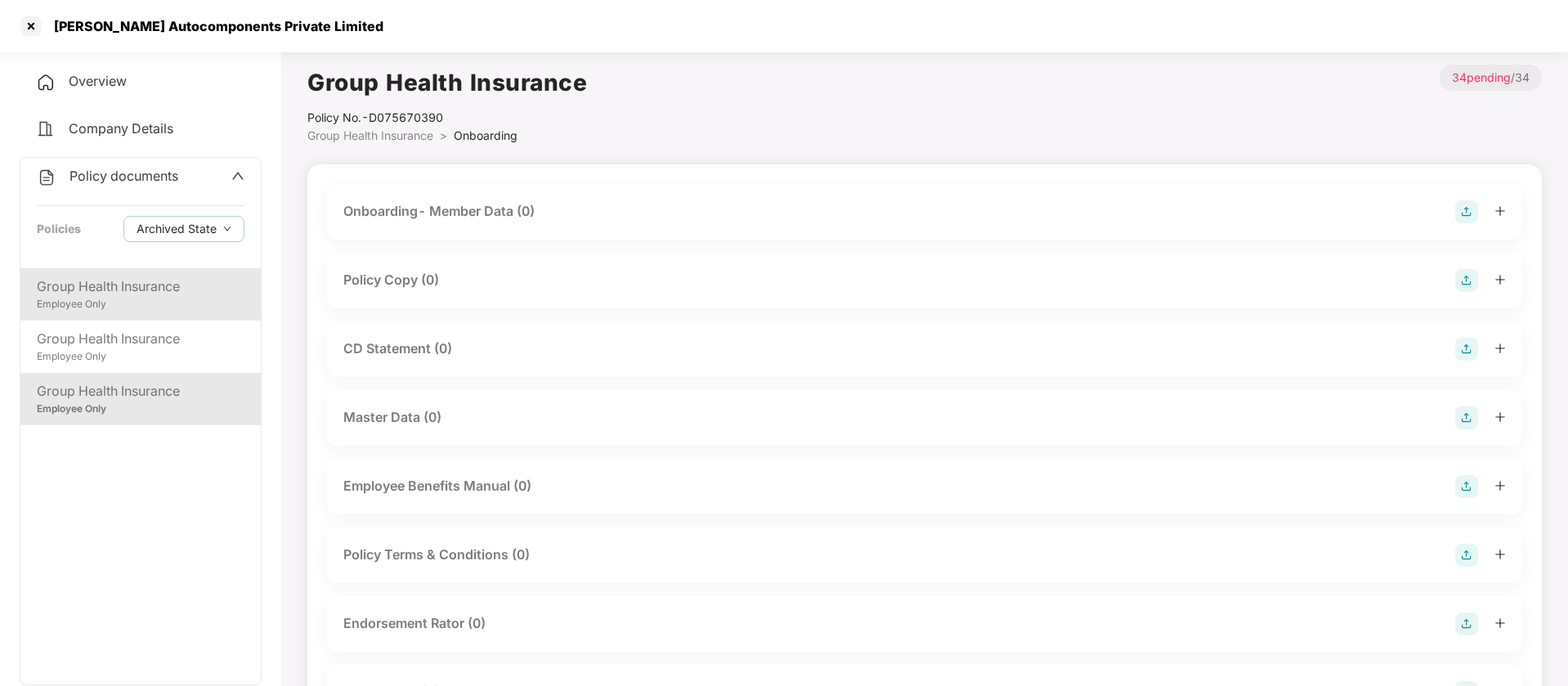
click at [114, 298] on div "Employee Only" at bounding box center [140, 305] width 208 height 16
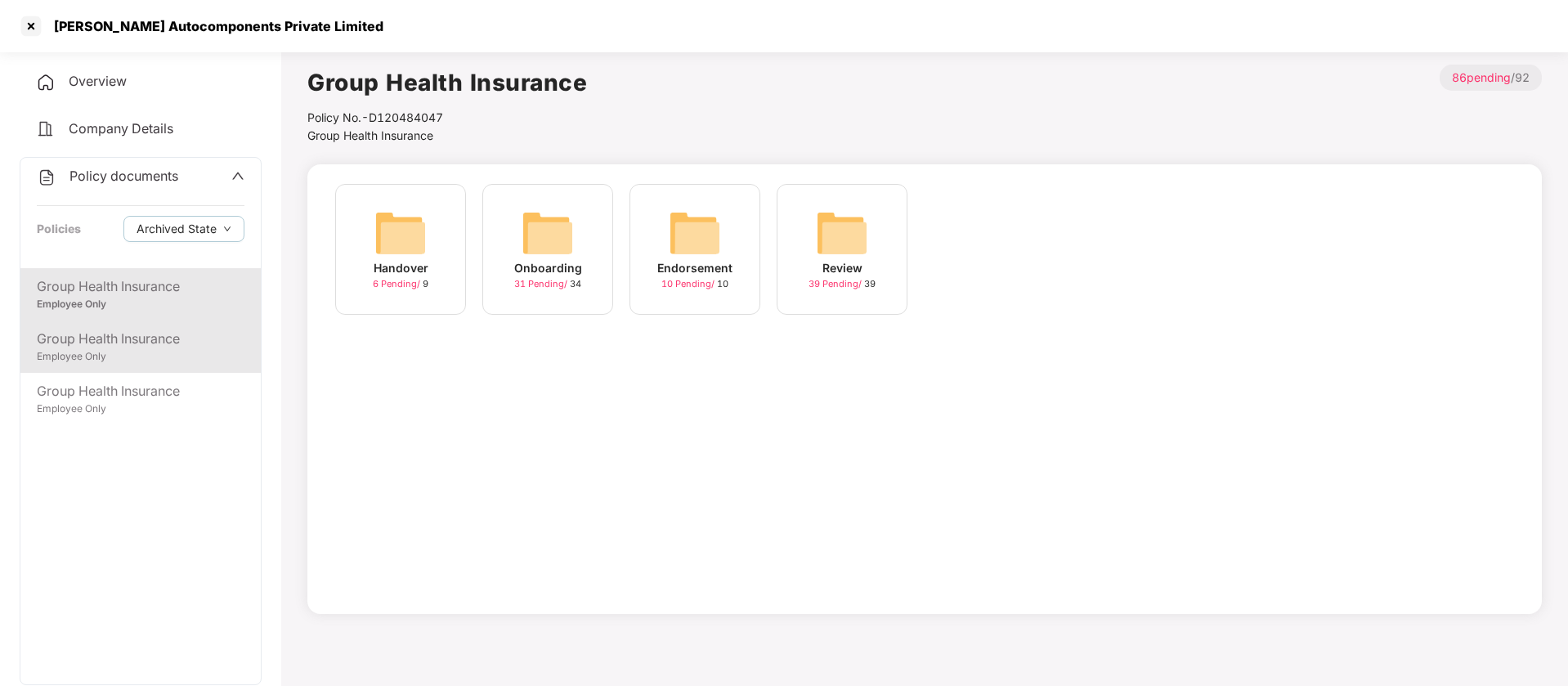
click at [92, 352] on div "Employee Only" at bounding box center [140, 357] width 208 height 16
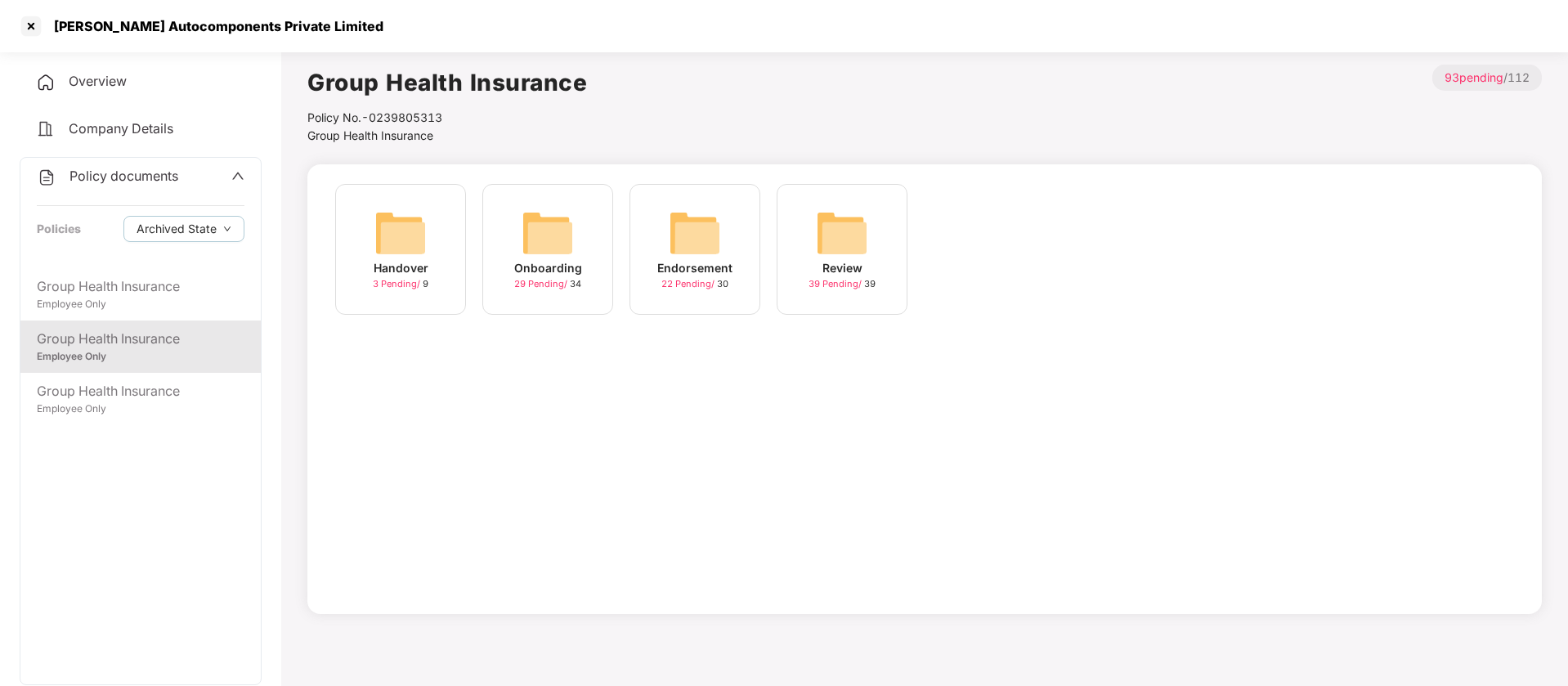
click at [414, 222] on img at bounding box center [401, 233] width 53 height 53
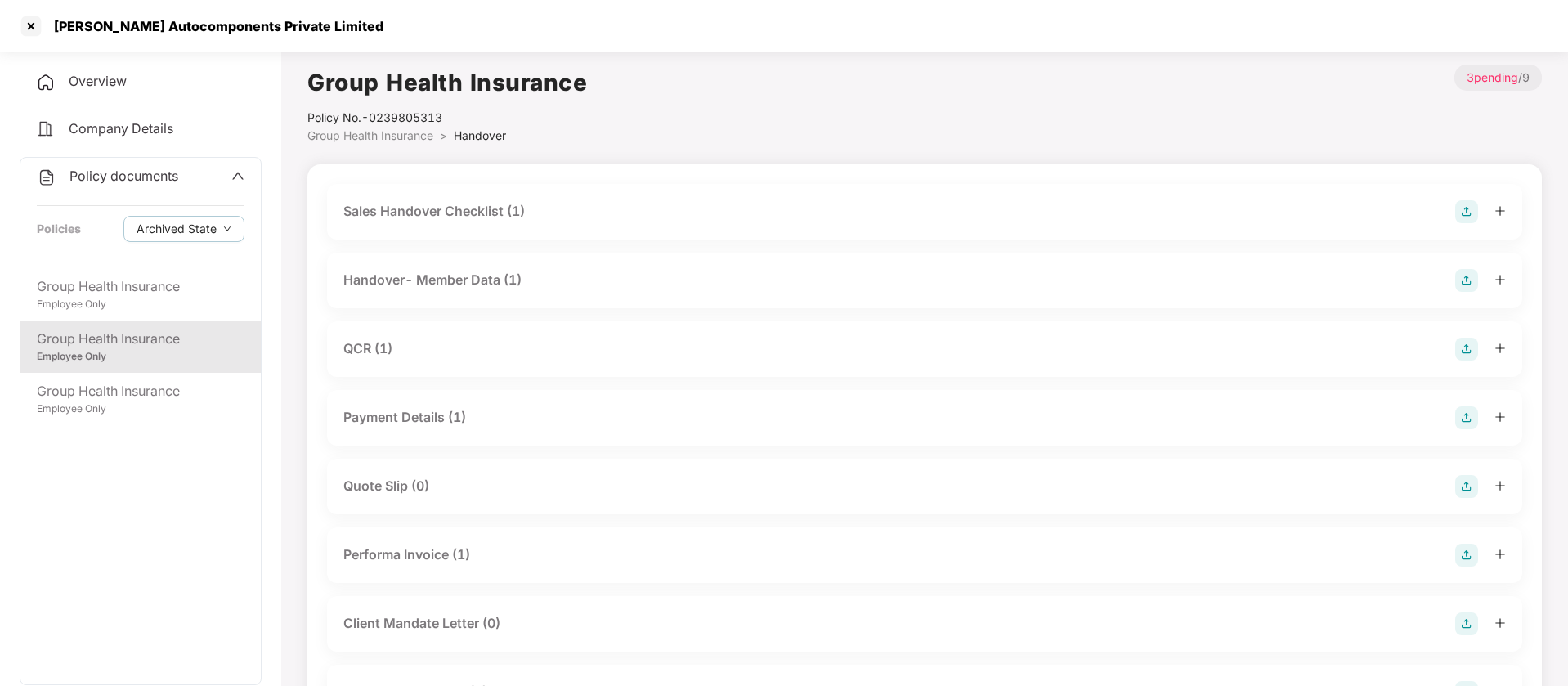
click at [160, 129] on span "Company Details" at bounding box center [120, 128] width 104 height 17
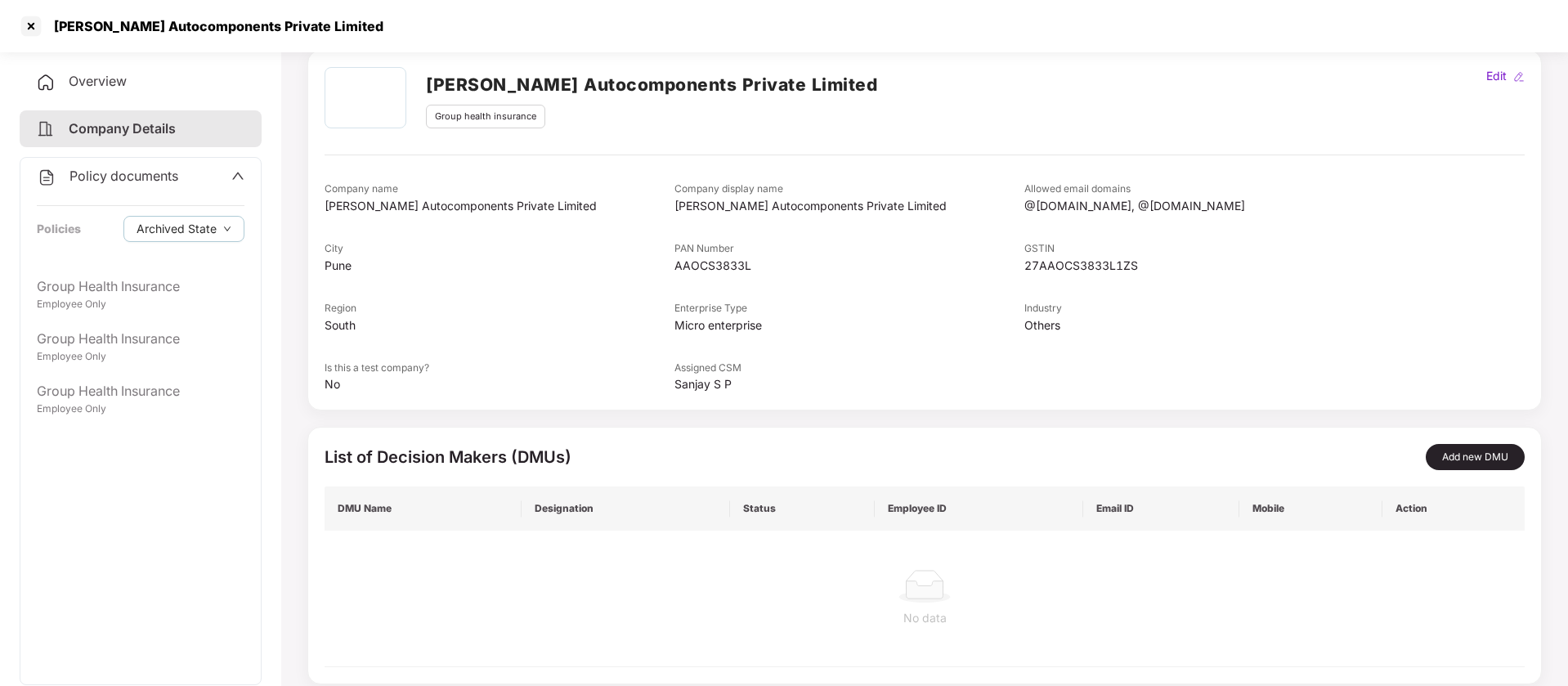
scroll to position [104, 0]
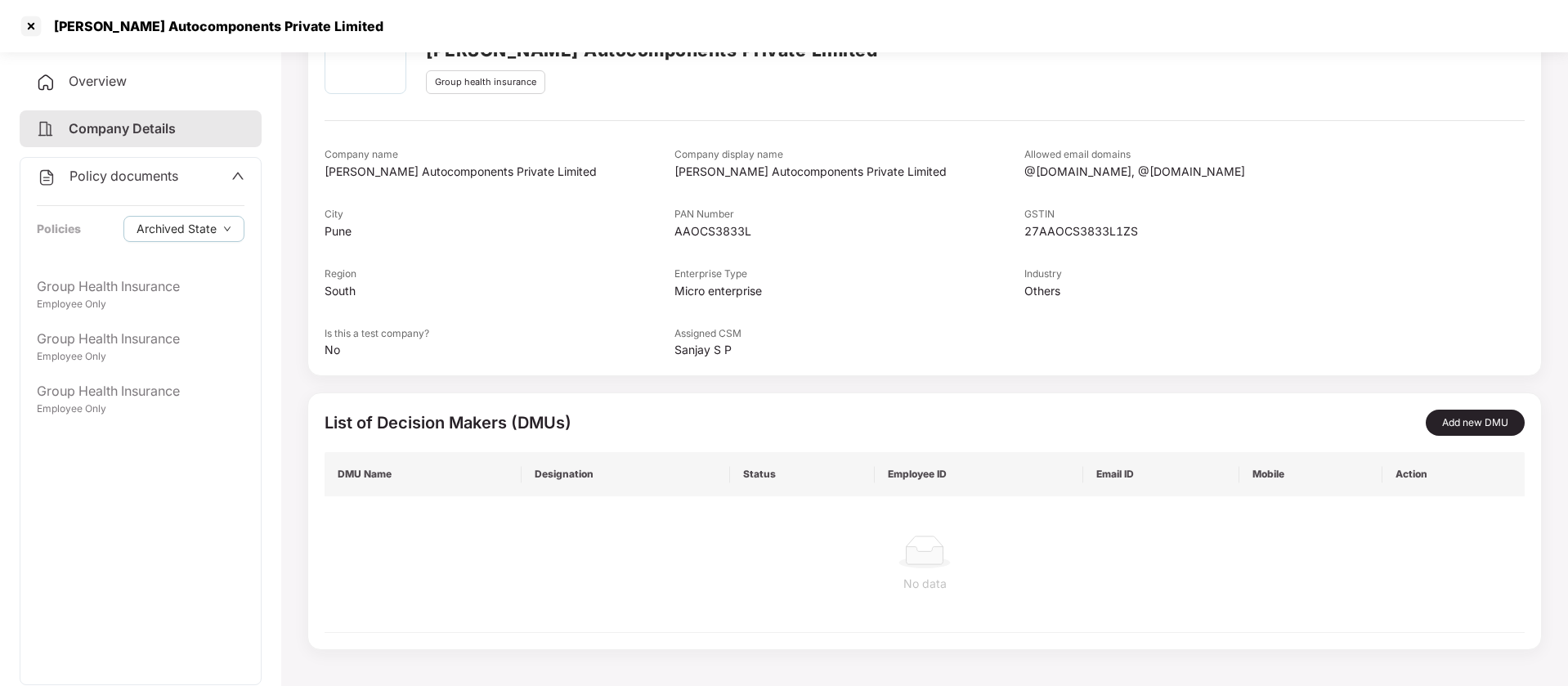
click at [139, 198] on div "Policy documents Policies Archived State" at bounding box center [140, 212] width 241 height 110
click at [143, 185] on div "Policy documents" at bounding box center [107, 176] width 141 height 21
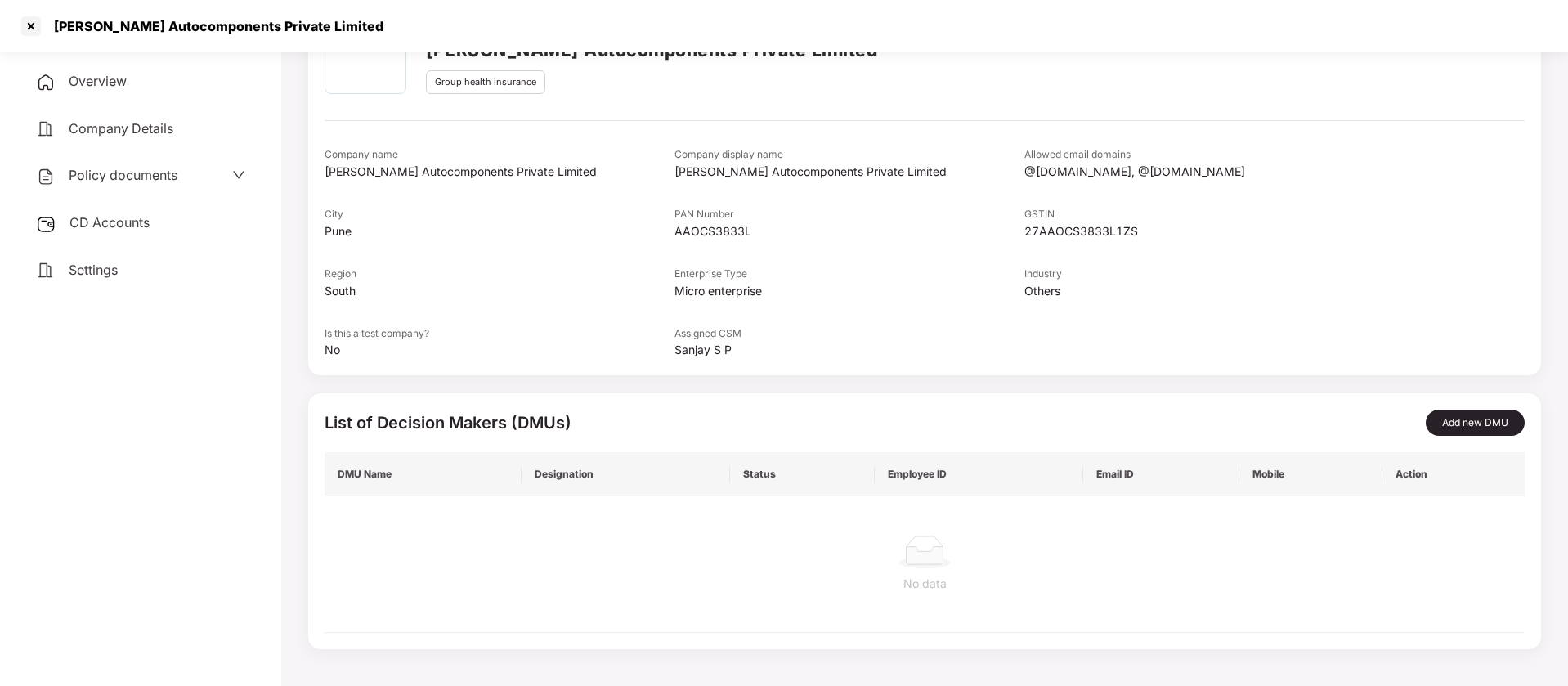
click at [139, 159] on div "Policy documents" at bounding box center [140, 175] width 242 height 38
click at [140, 171] on span "Policy documents" at bounding box center [123, 174] width 109 height 17
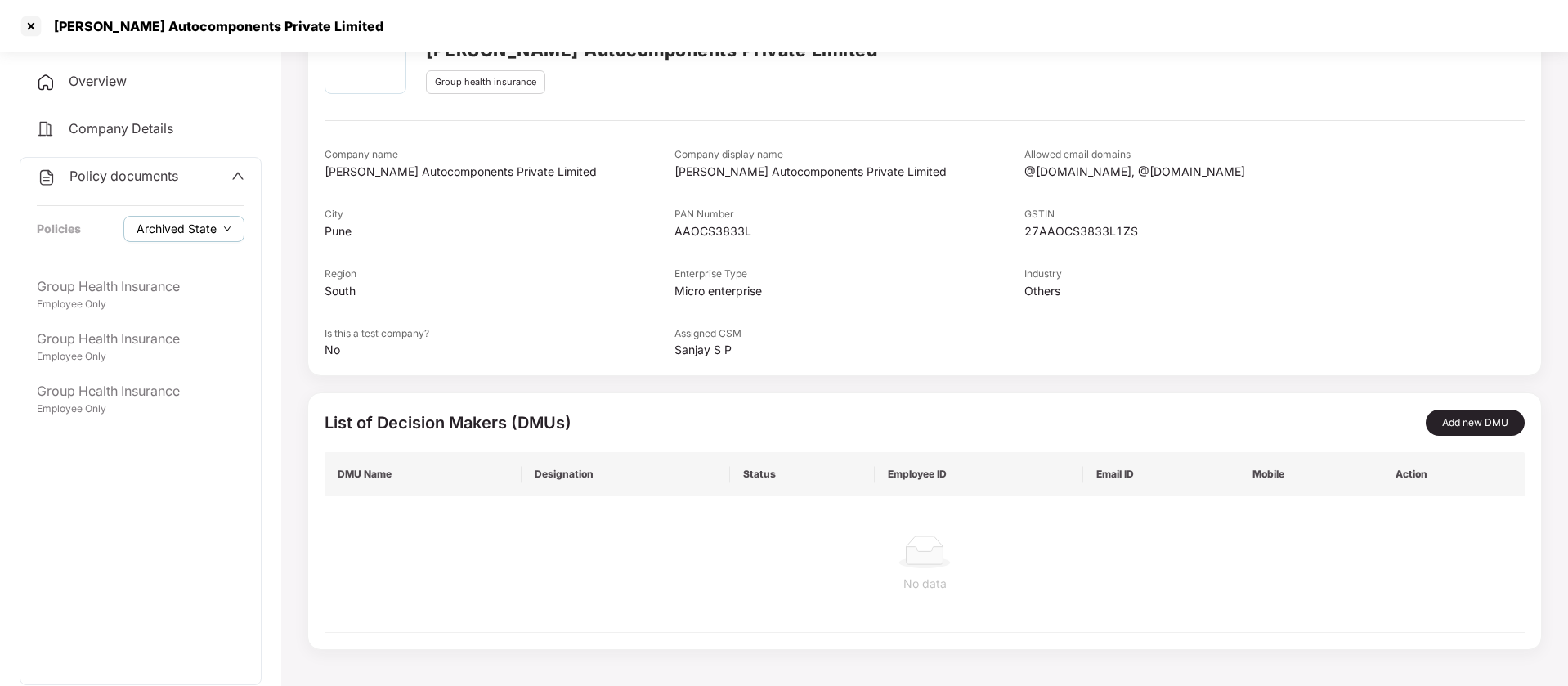
click at [200, 226] on span "Archived State" at bounding box center [176, 229] width 80 height 18
click at [193, 260] on span "Archived State" at bounding box center [190, 260] width 94 height 18
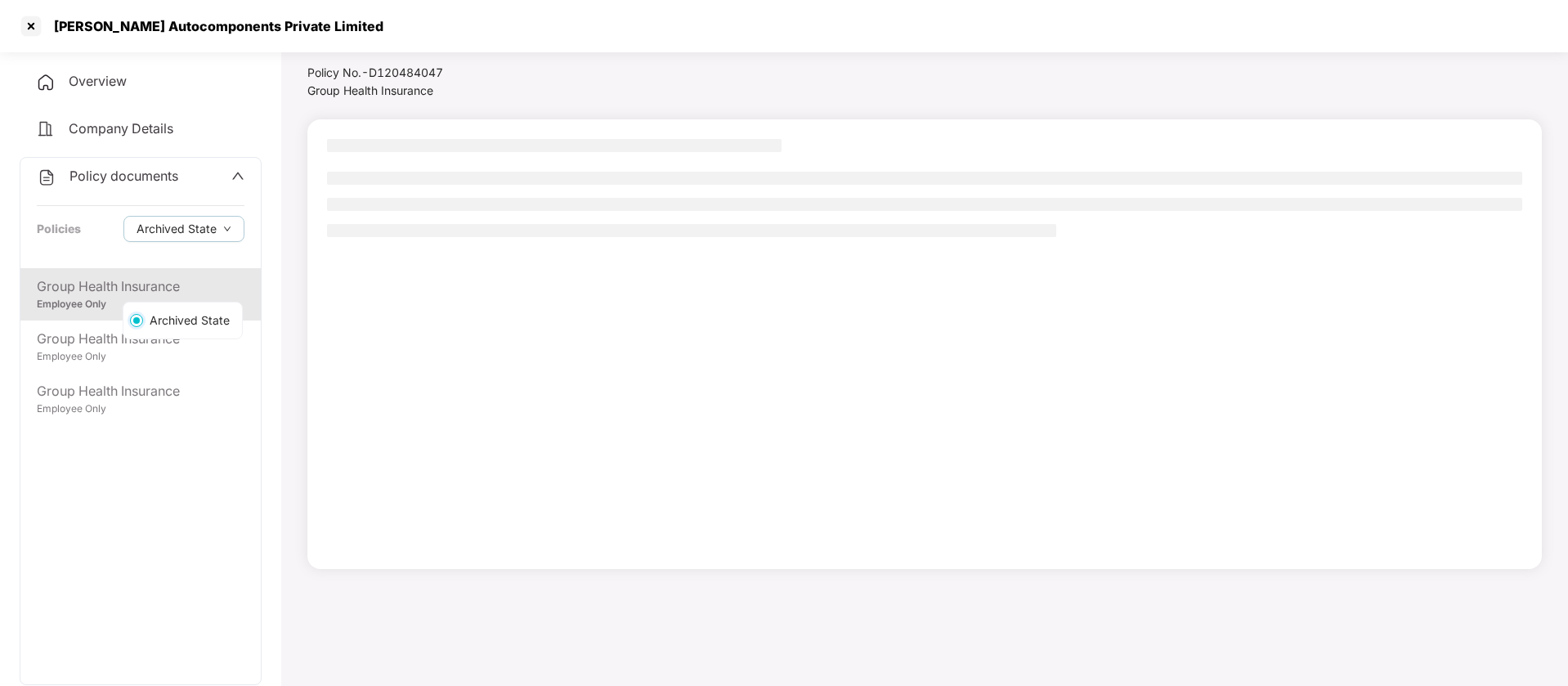
scroll to position [45, 0]
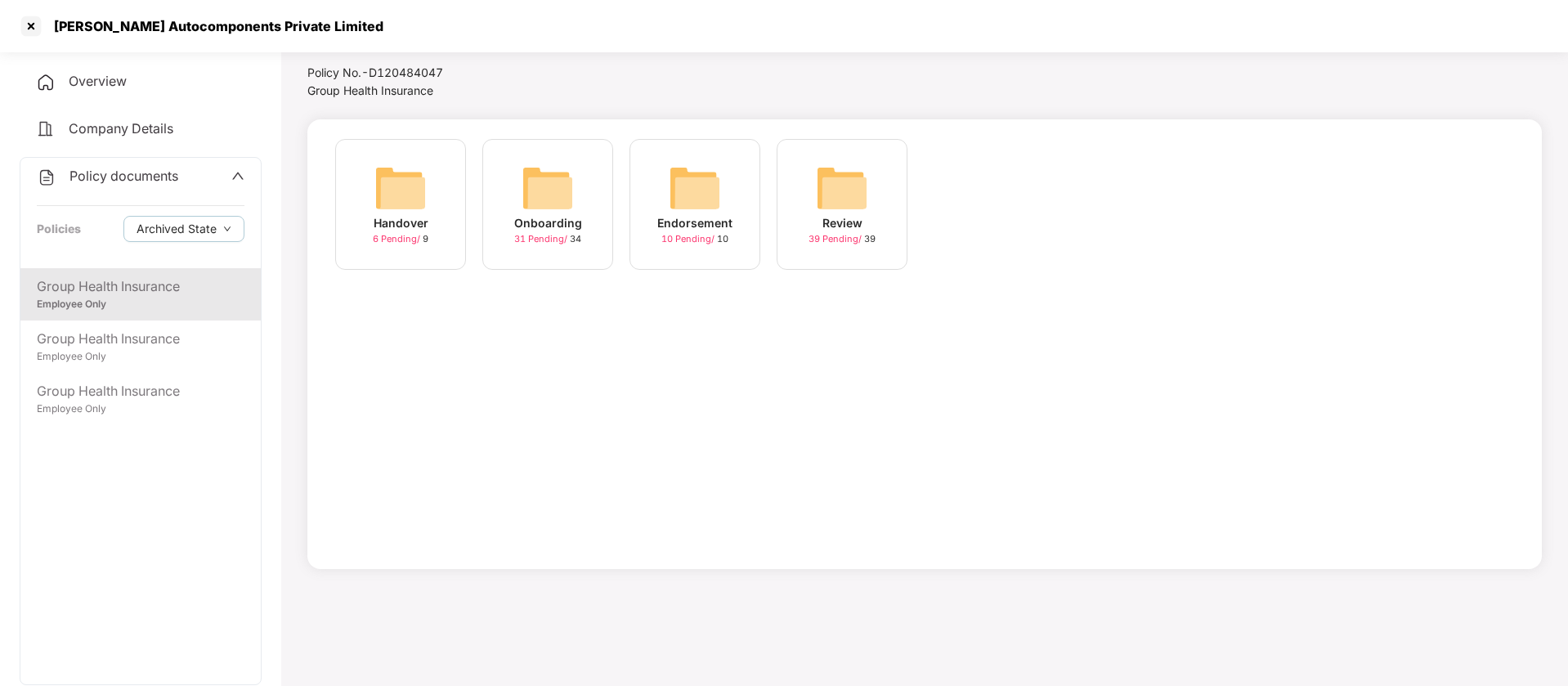
click at [519, 190] on div "Onboarding 31 Pending / 34" at bounding box center [548, 205] width 131 height 131
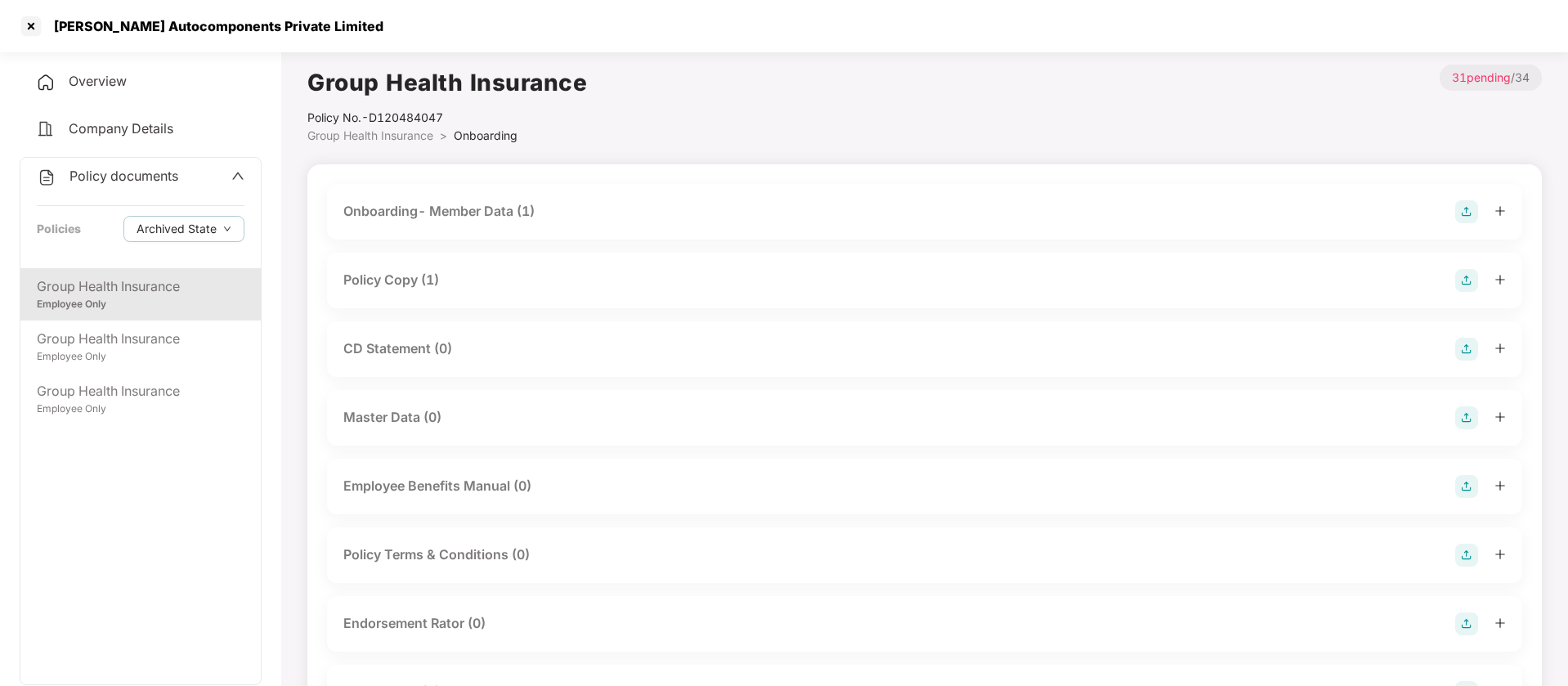
scroll to position [45, 0]
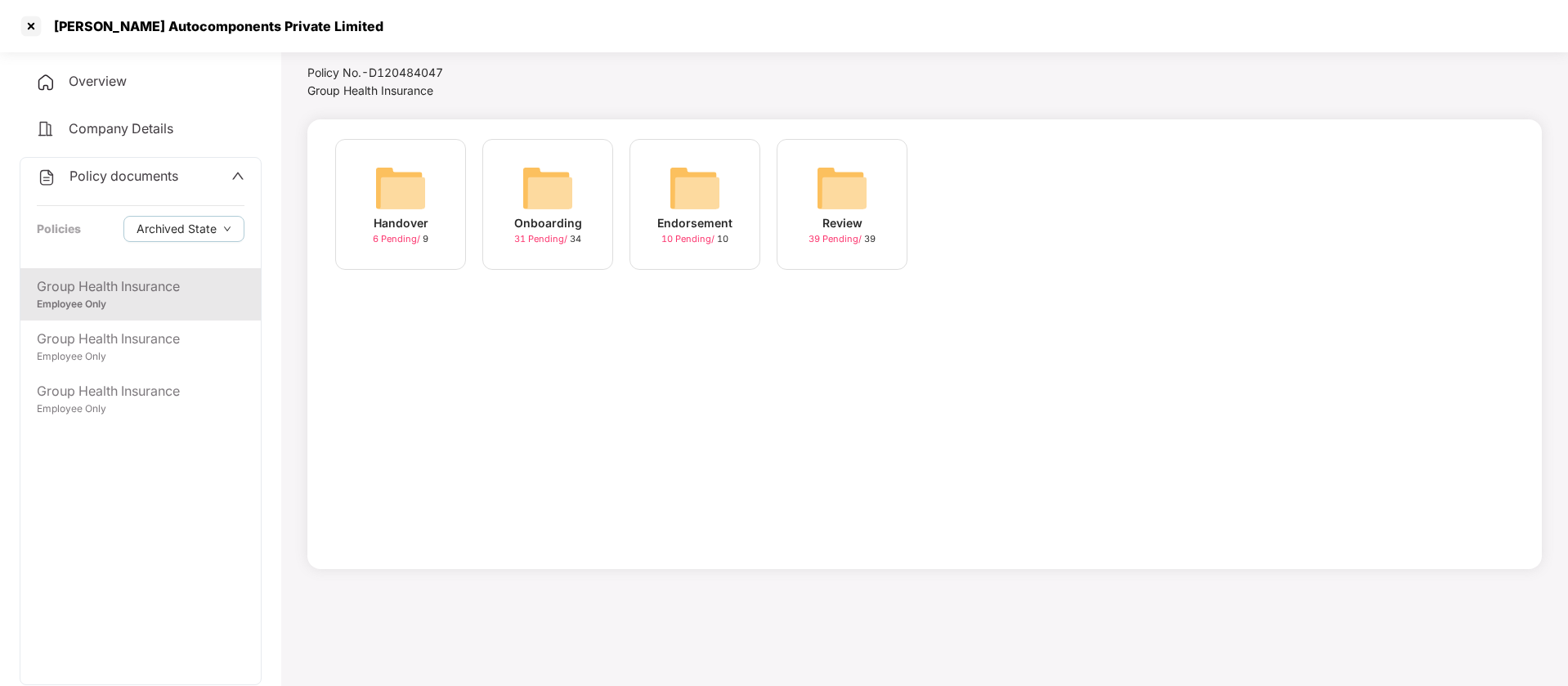
click at [403, 187] on img at bounding box center [401, 188] width 53 height 53
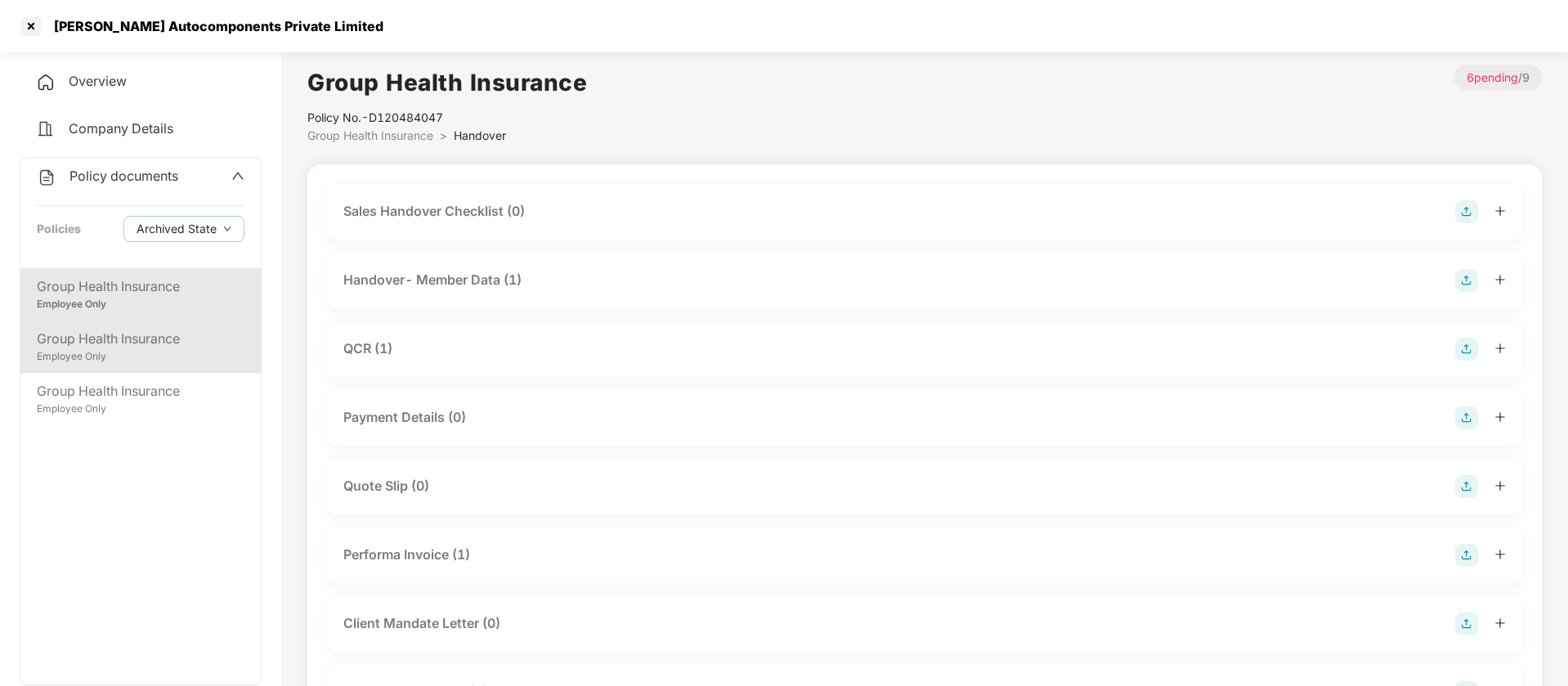
click at [212, 350] on div "Employee Only" at bounding box center [140, 357] width 208 height 16
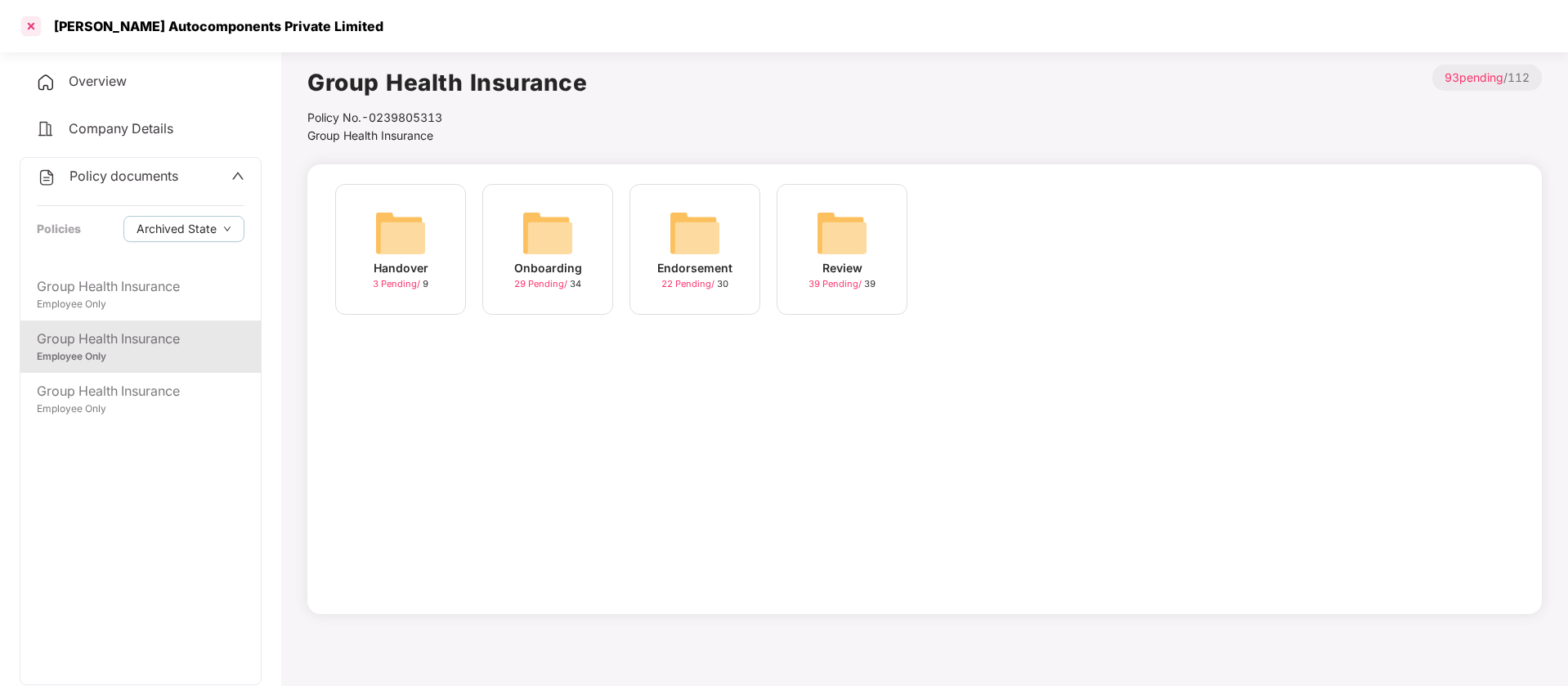
click at [31, 33] on div at bounding box center [30, 25] width 26 height 26
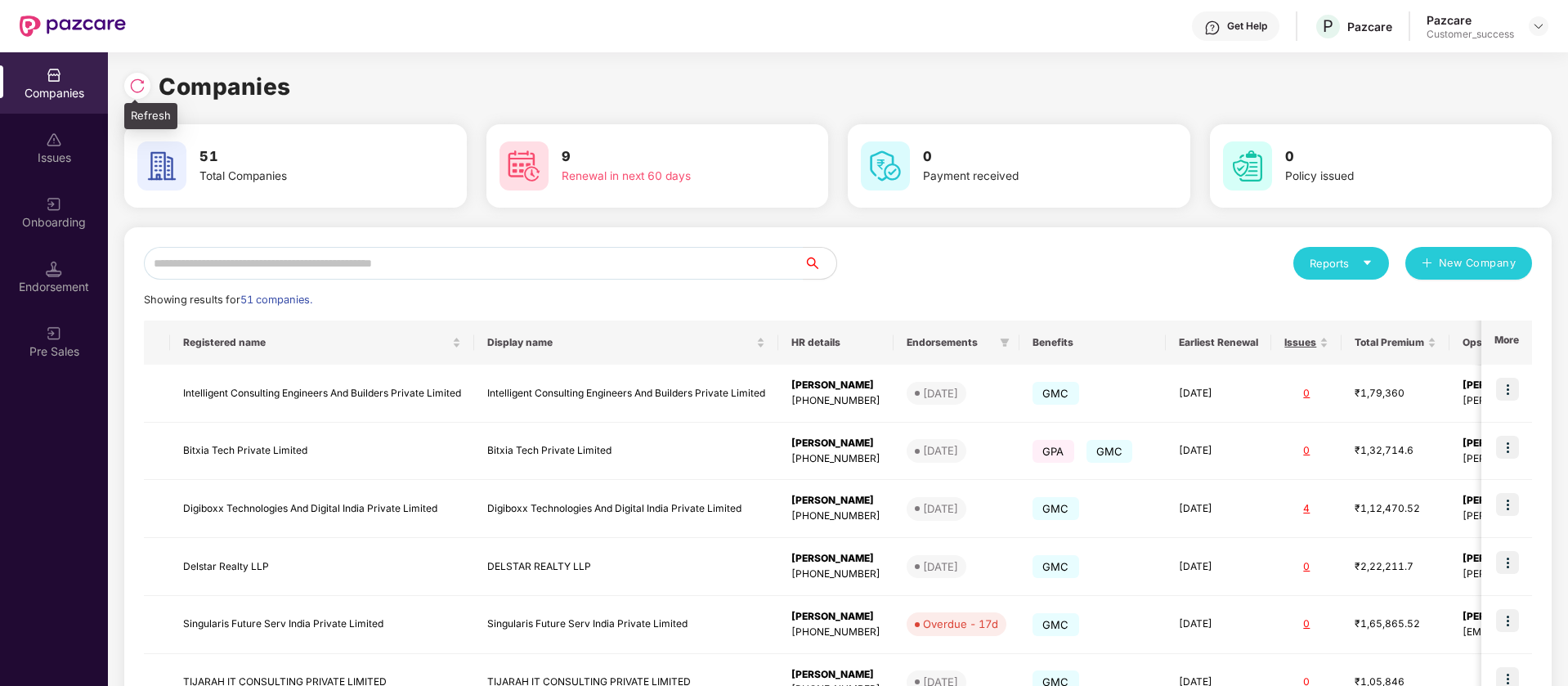
click at [145, 78] on div at bounding box center [137, 86] width 26 height 26
click at [349, 253] on input "text" at bounding box center [474, 263] width 660 height 33
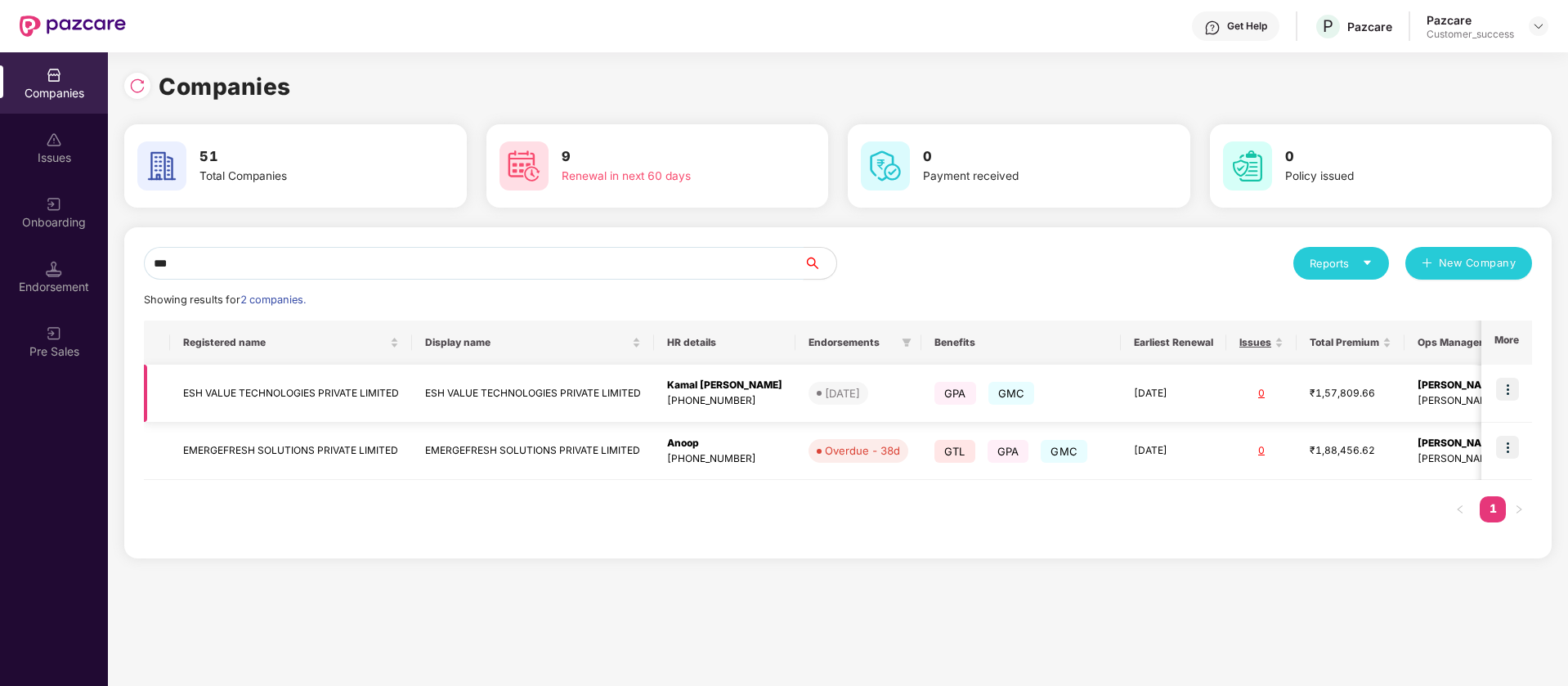
type input "***"
click at [1511, 391] on img at bounding box center [1507, 389] width 22 height 22
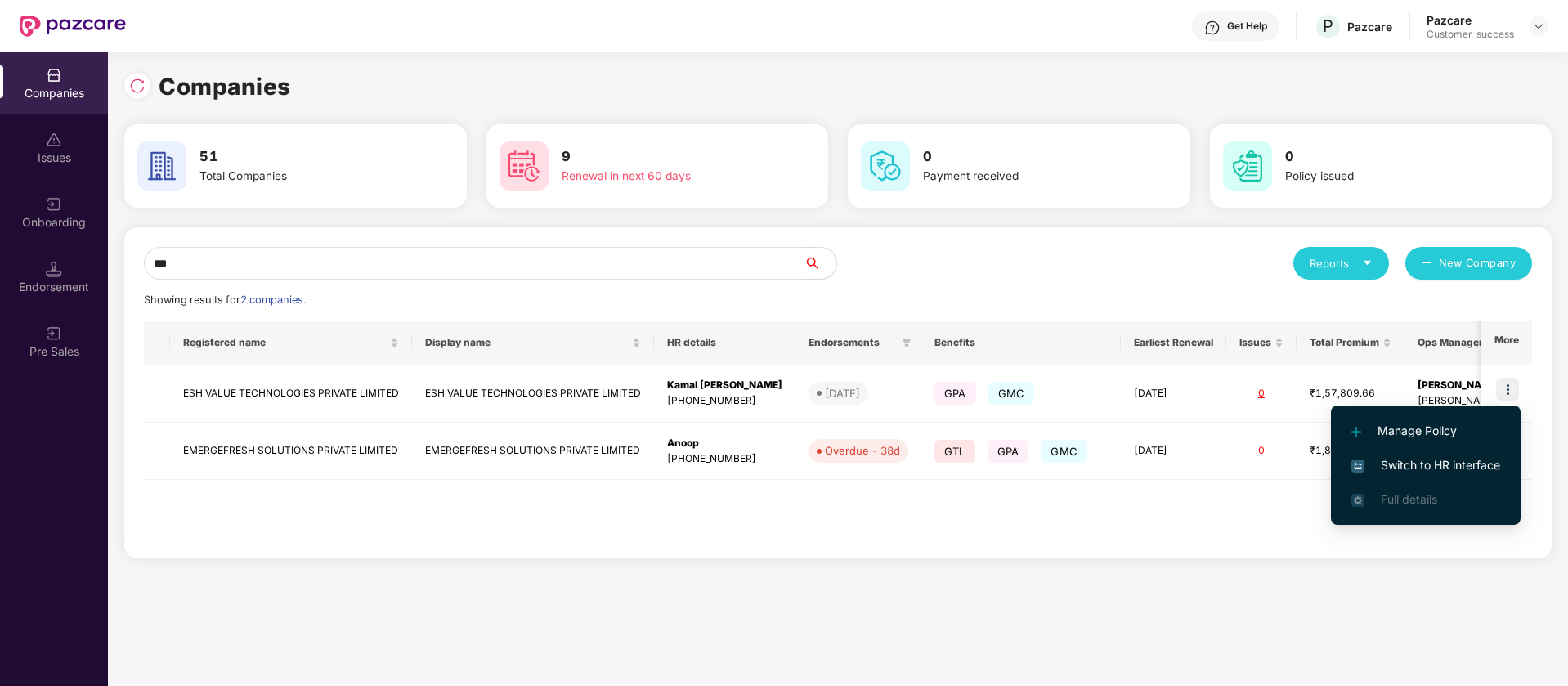
click at [1490, 459] on span "Switch to HR interface" at bounding box center [1426, 465] width 149 height 18
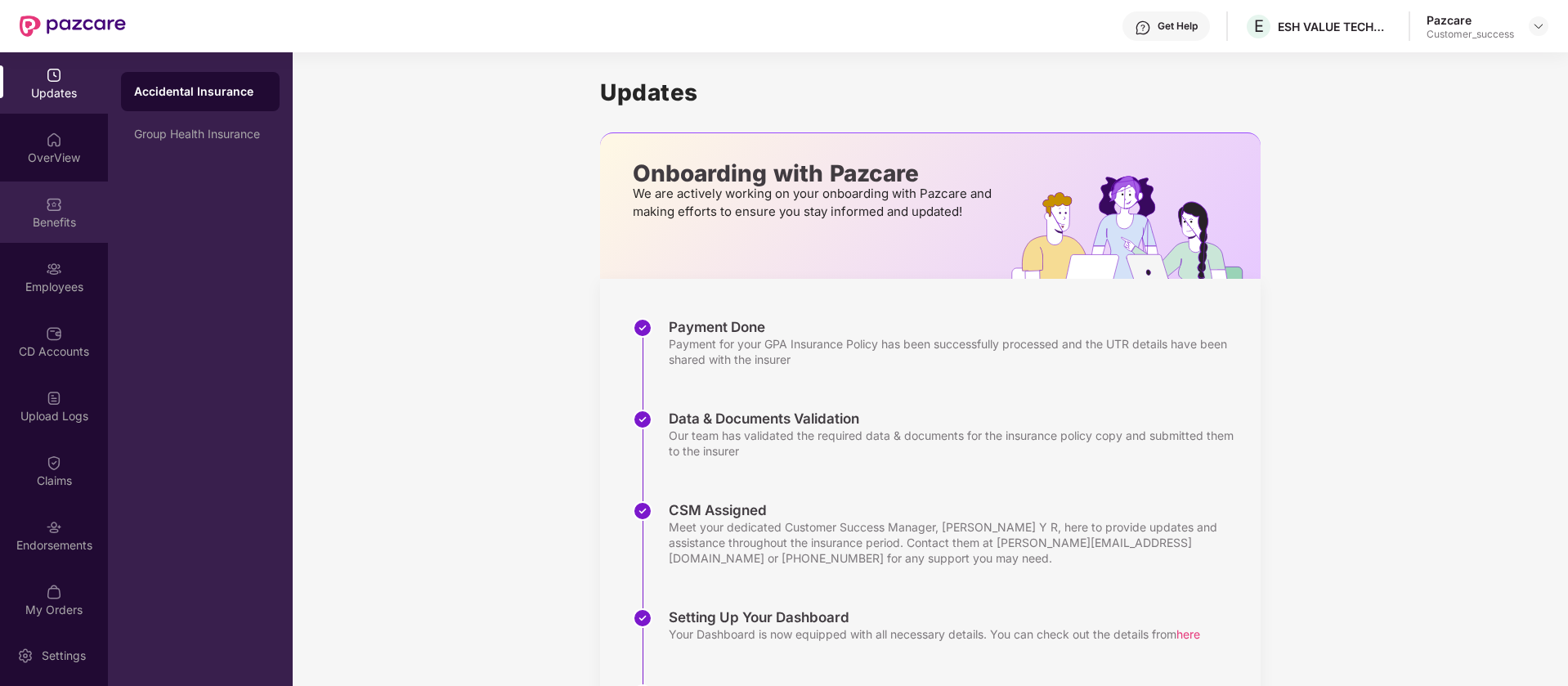
click at [46, 208] on img at bounding box center [54, 204] width 17 height 17
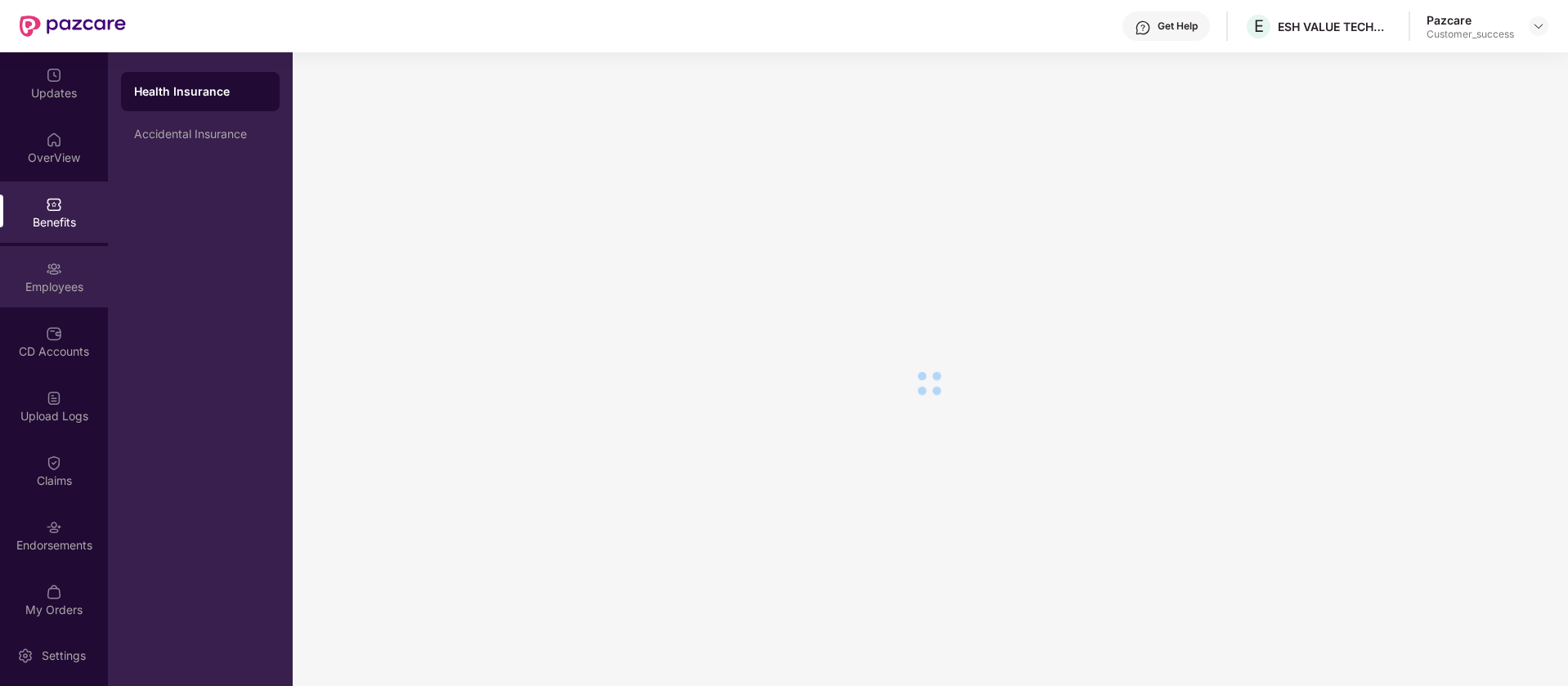
click at [48, 247] on div "Employees" at bounding box center [54, 277] width 108 height 61
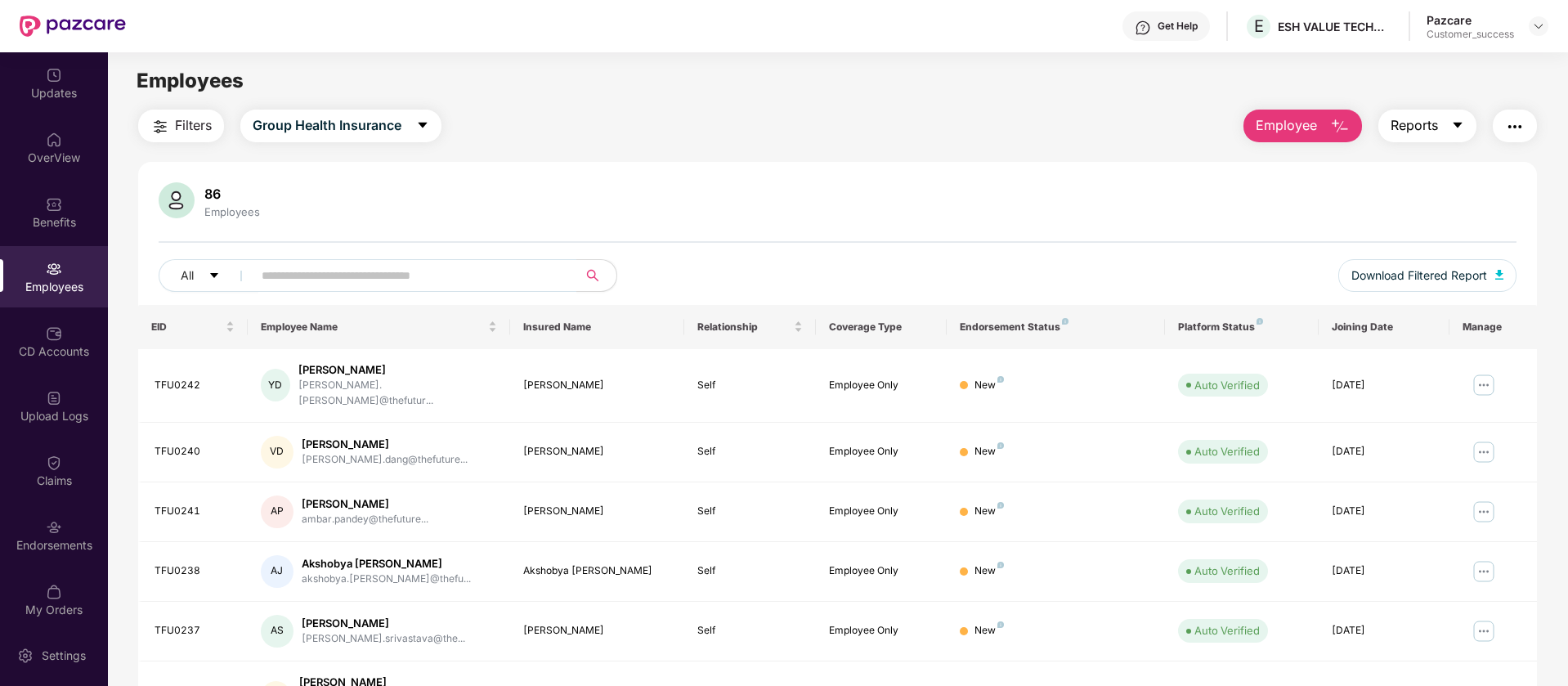
click at [1413, 123] on span "Reports" at bounding box center [1414, 125] width 48 height 20
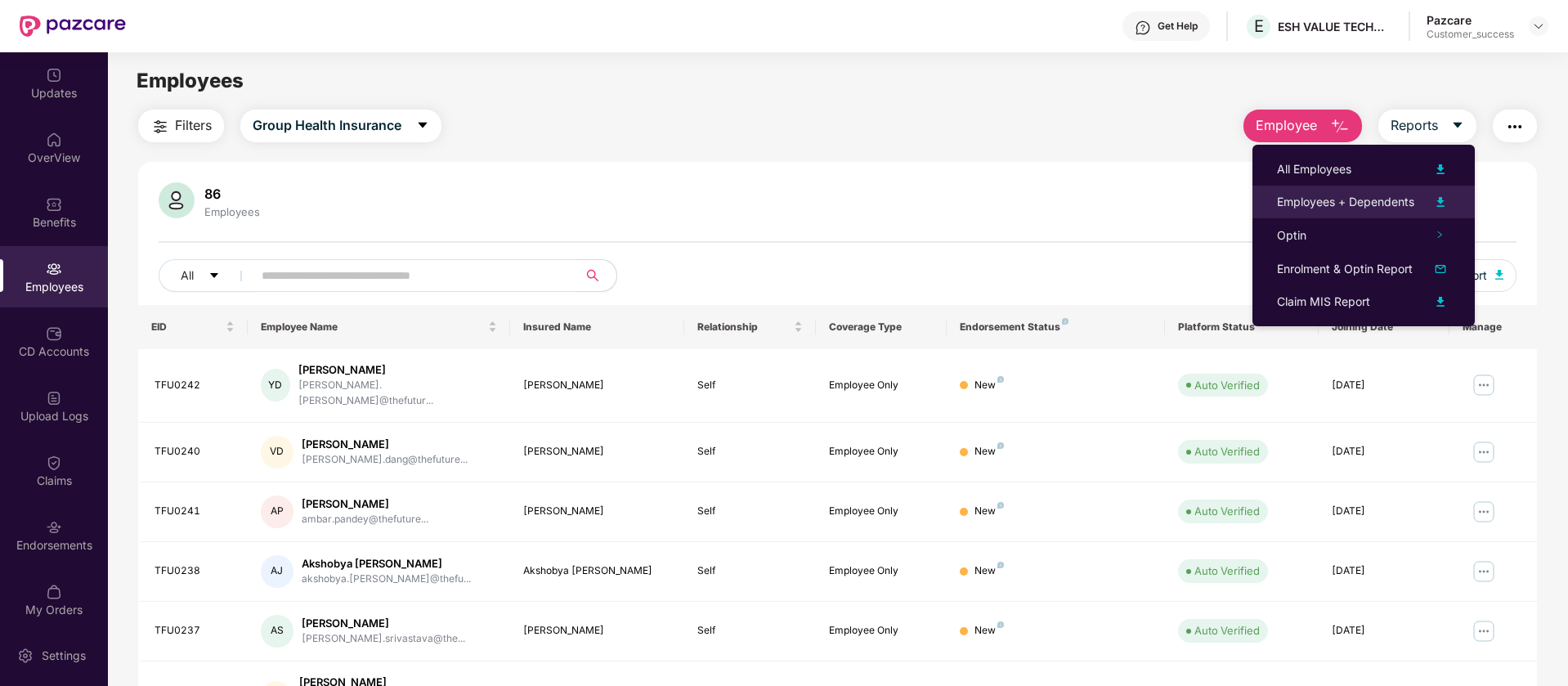
click at [1444, 208] on img at bounding box center [1440, 202] width 19 height 19
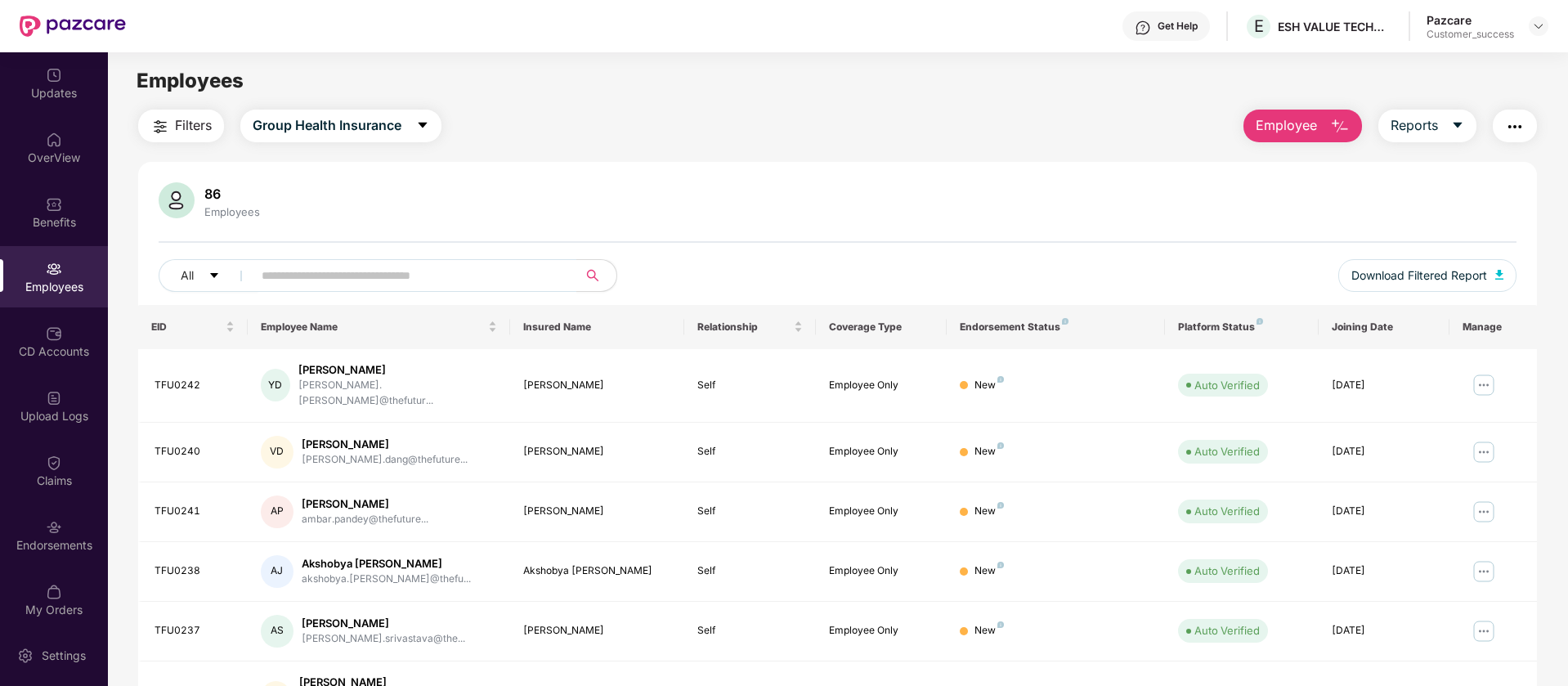
click at [1164, 32] on div "Get Help" at bounding box center [1177, 25] width 40 height 13
click at [1536, 28] on img at bounding box center [1538, 25] width 13 height 13
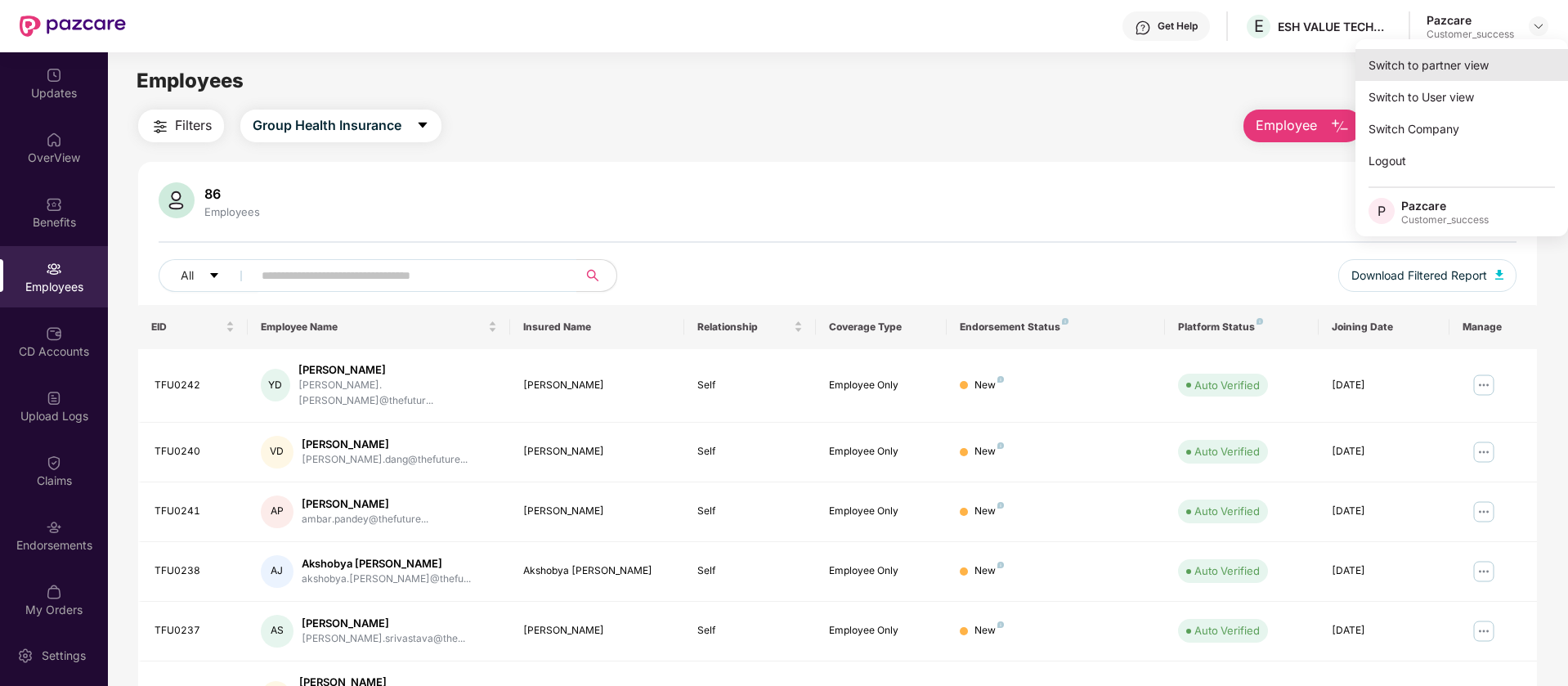
click at [1493, 65] on div "Switch to partner view" at bounding box center [1462, 64] width 212 height 32
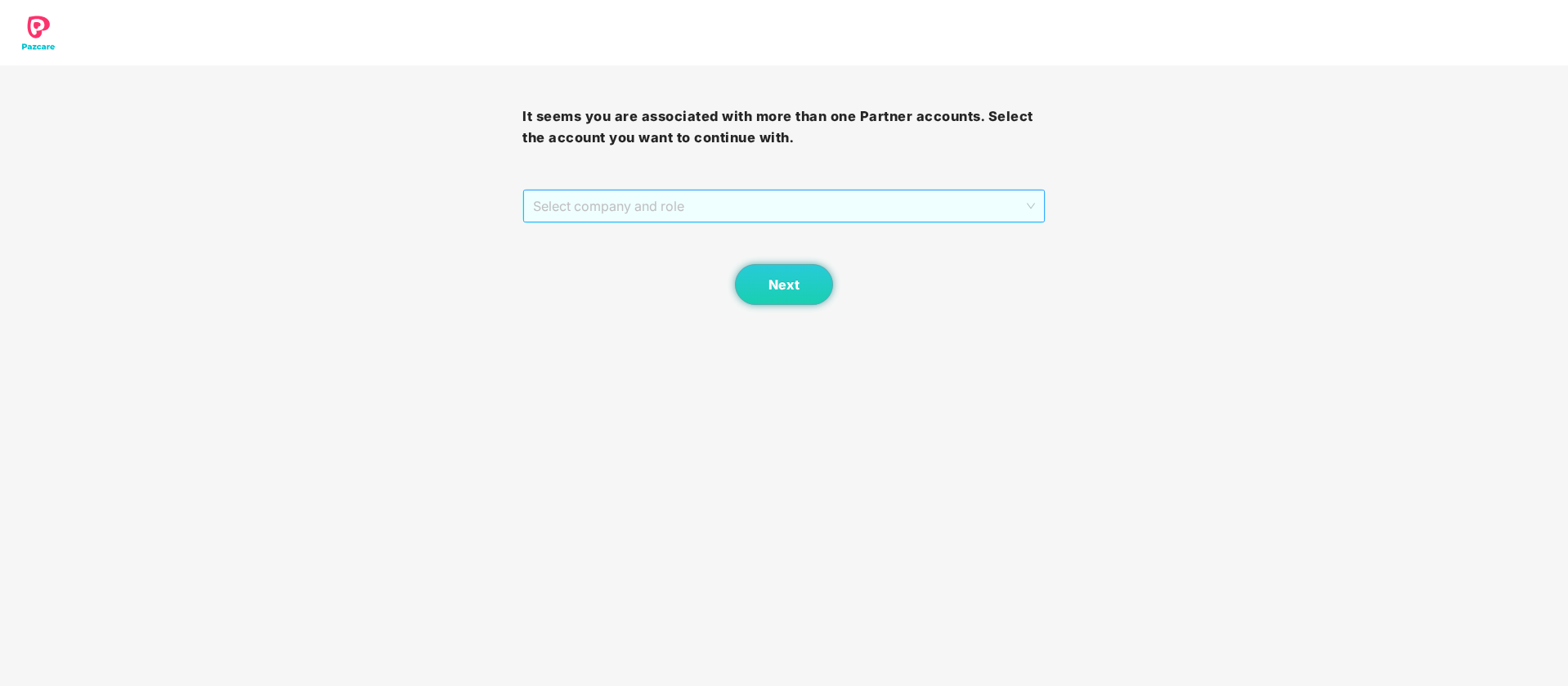
click at [940, 208] on span "Select company and role" at bounding box center [784, 206] width 501 height 31
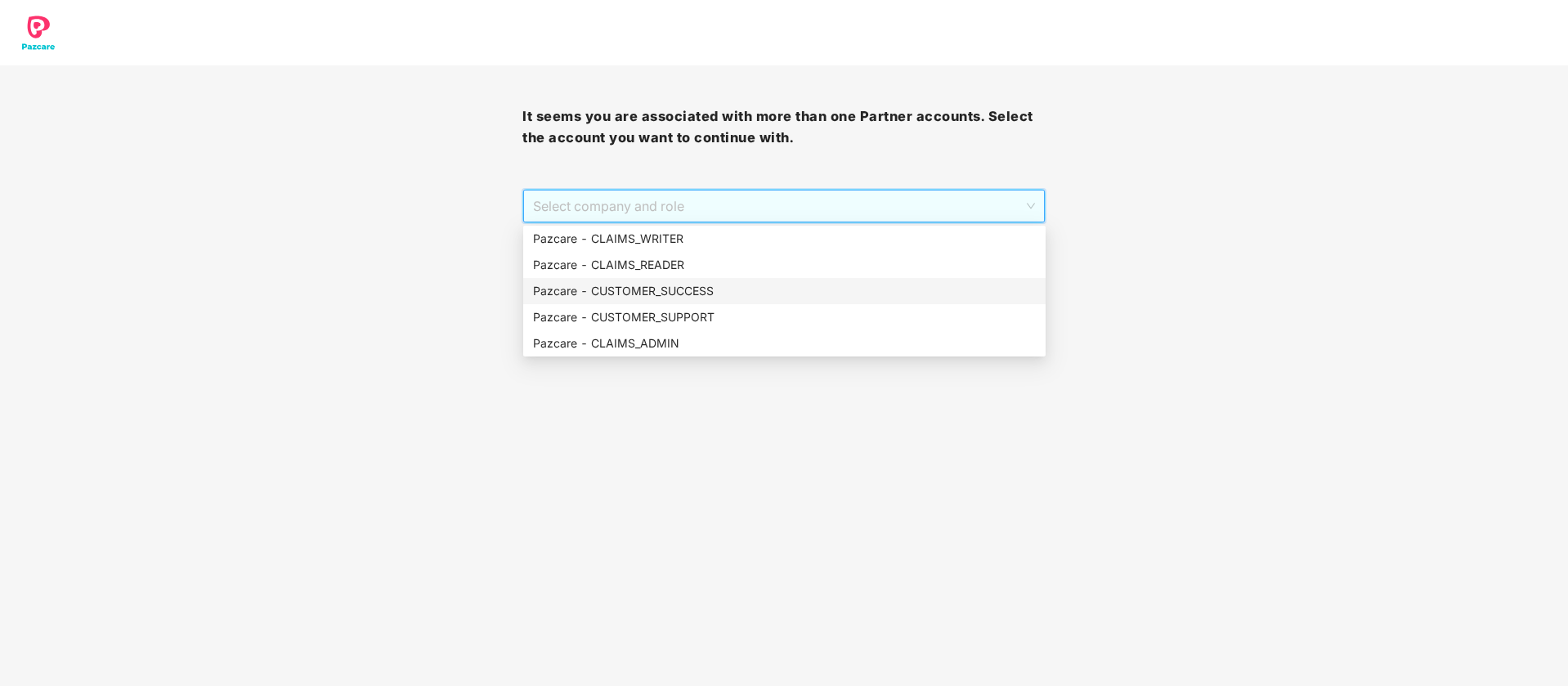
click at [754, 286] on div "Pazcare - CUSTOMER_SUCCESS" at bounding box center [784, 290] width 503 height 18
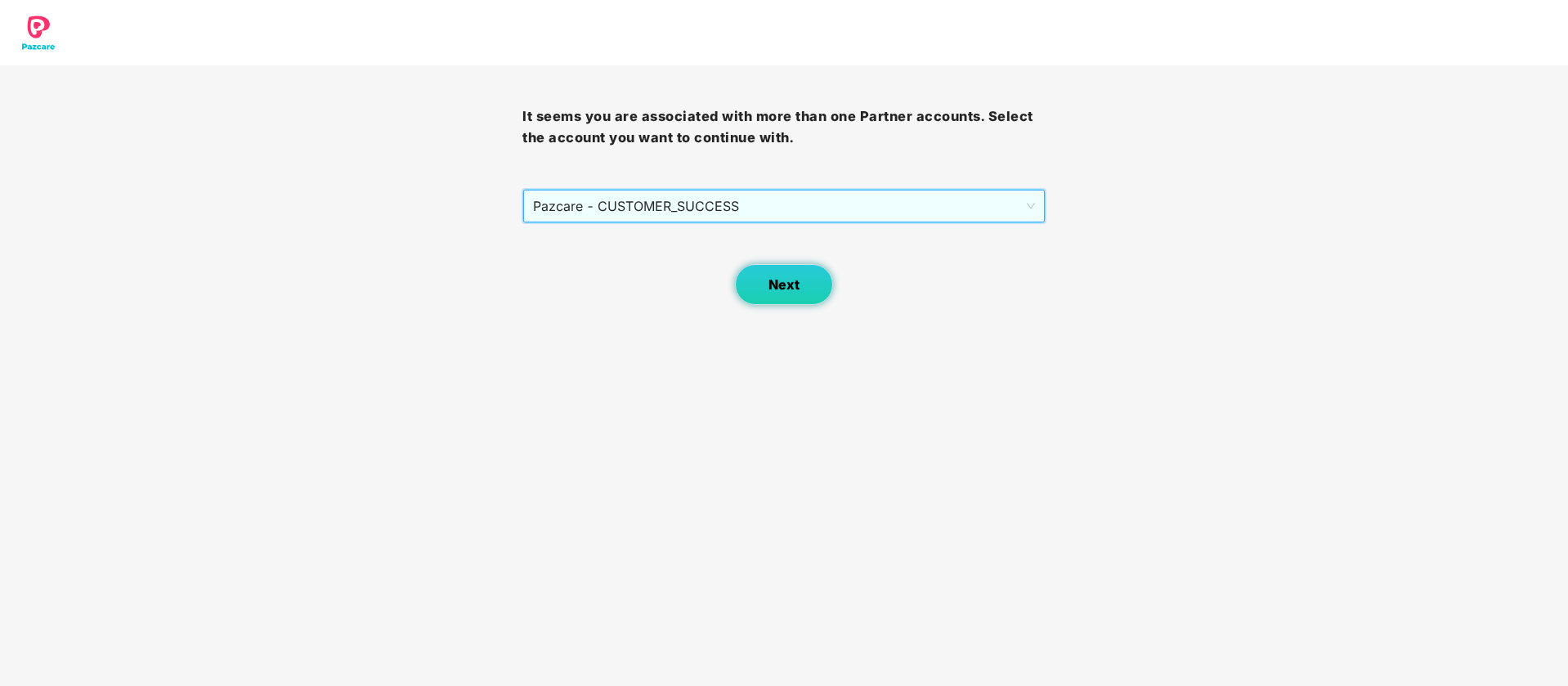
click at [807, 281] on button "Next" at bounding box center [784, 285] width 98 height 41
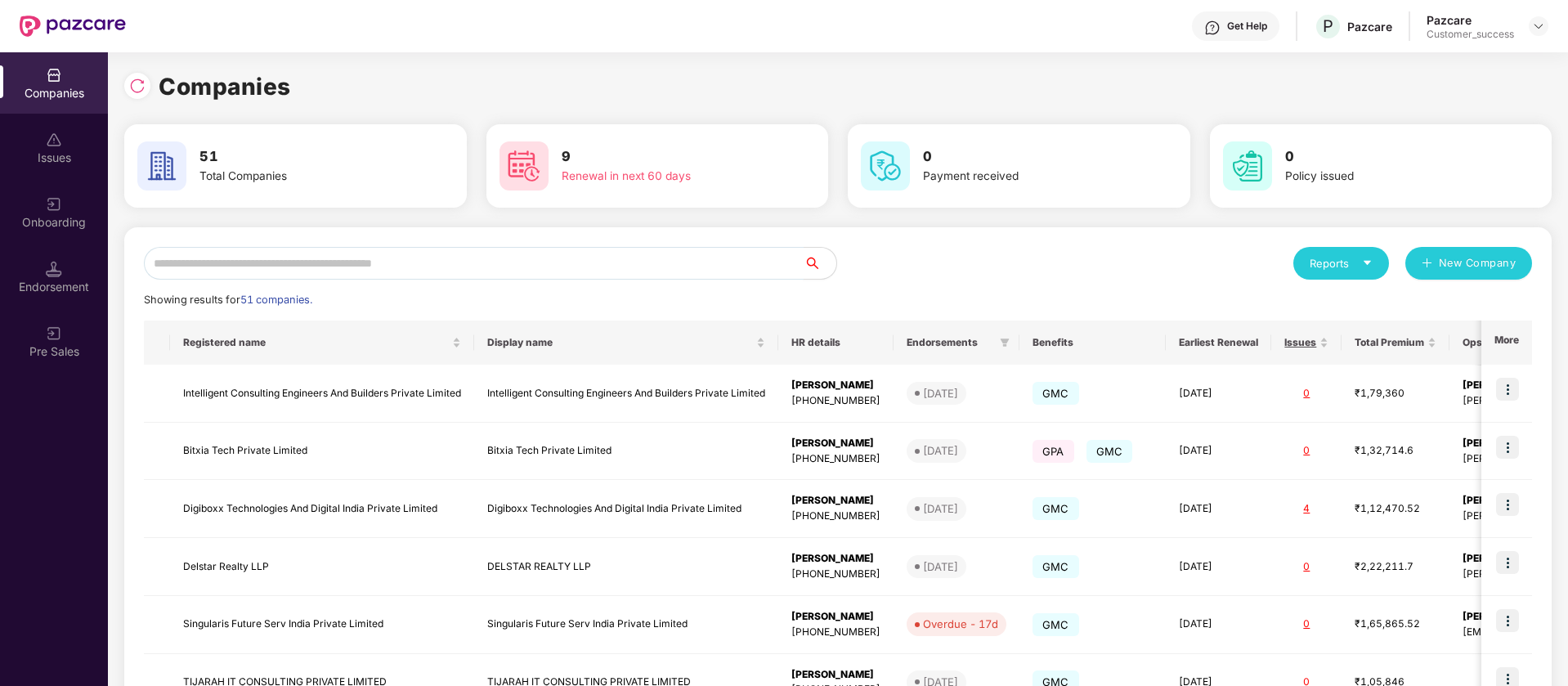
click at [330, 251] on input "text" at bounding box center [474, 263] width 660 height 33
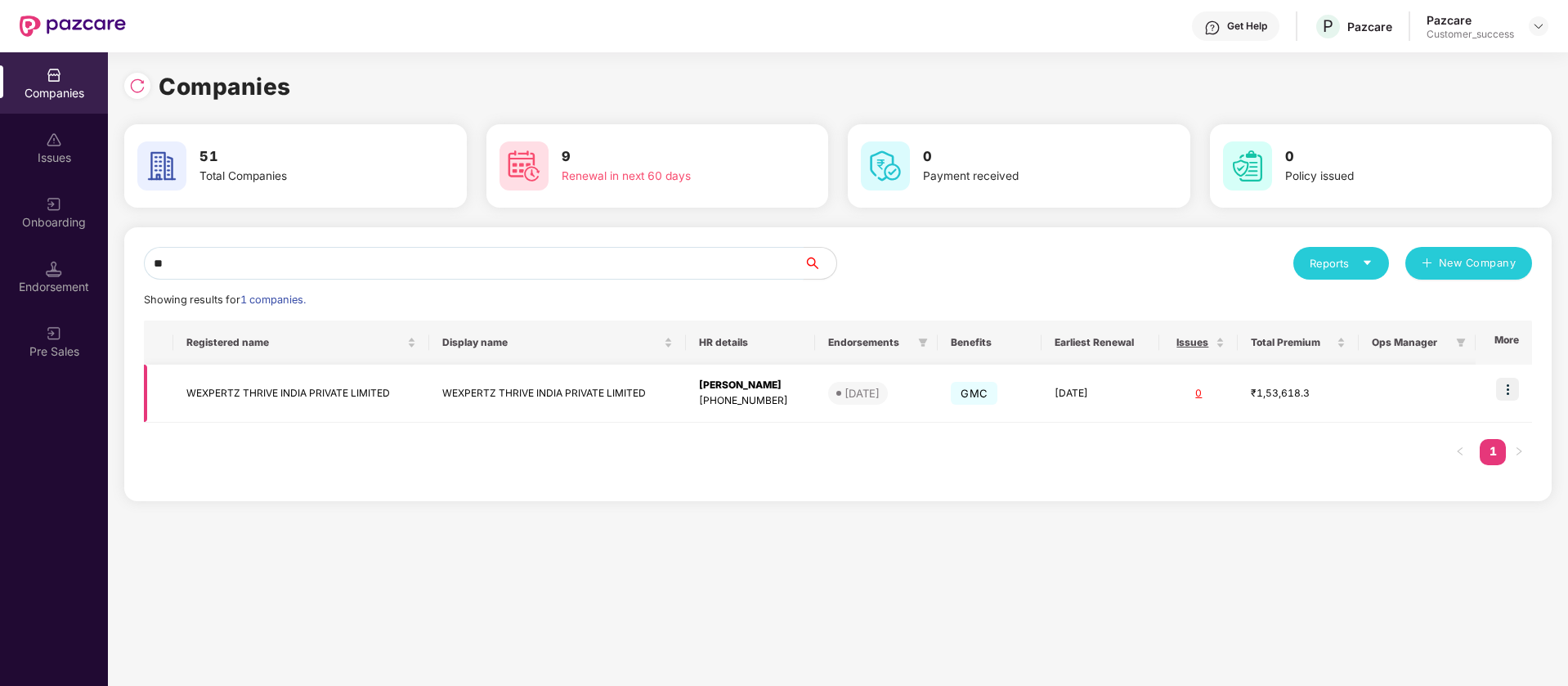
type input "**"
click at [1508, 397] on img at bounding box center [1507, 389] width 22 height 22
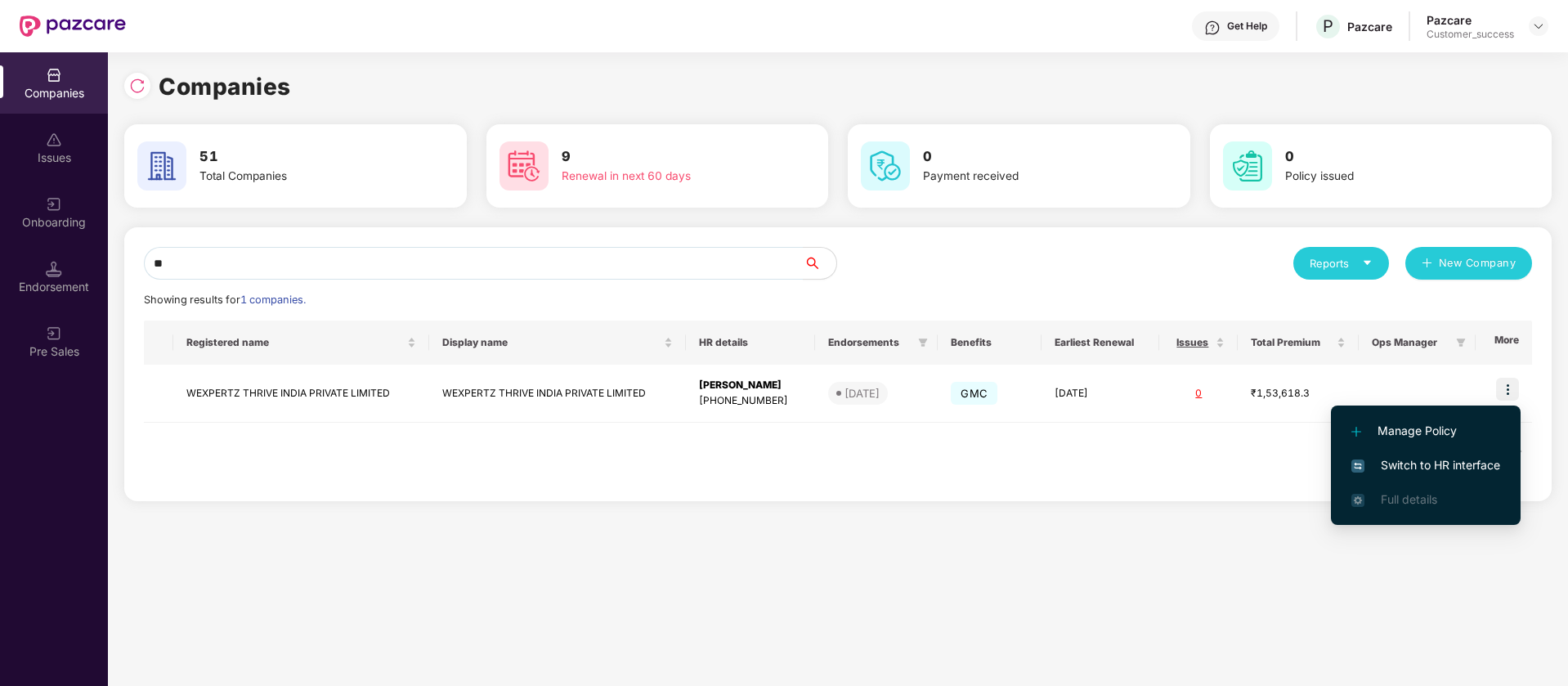
click at [1453, 471] on span "Switch to HR interface" at bounding box center [1426, 465] width 149 height 18
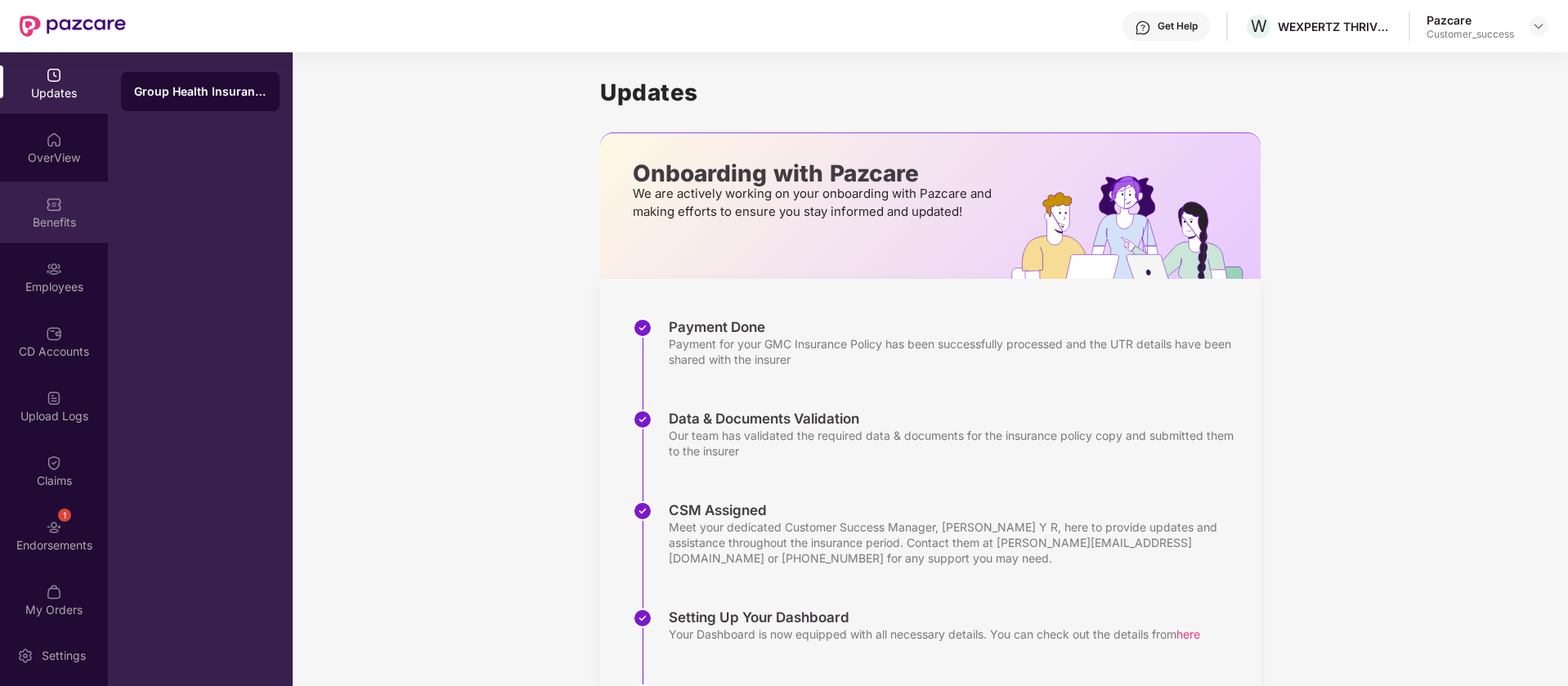
click at [75, 215] on div "Benefits" at bounding box center [54, 222] width 108 height 17
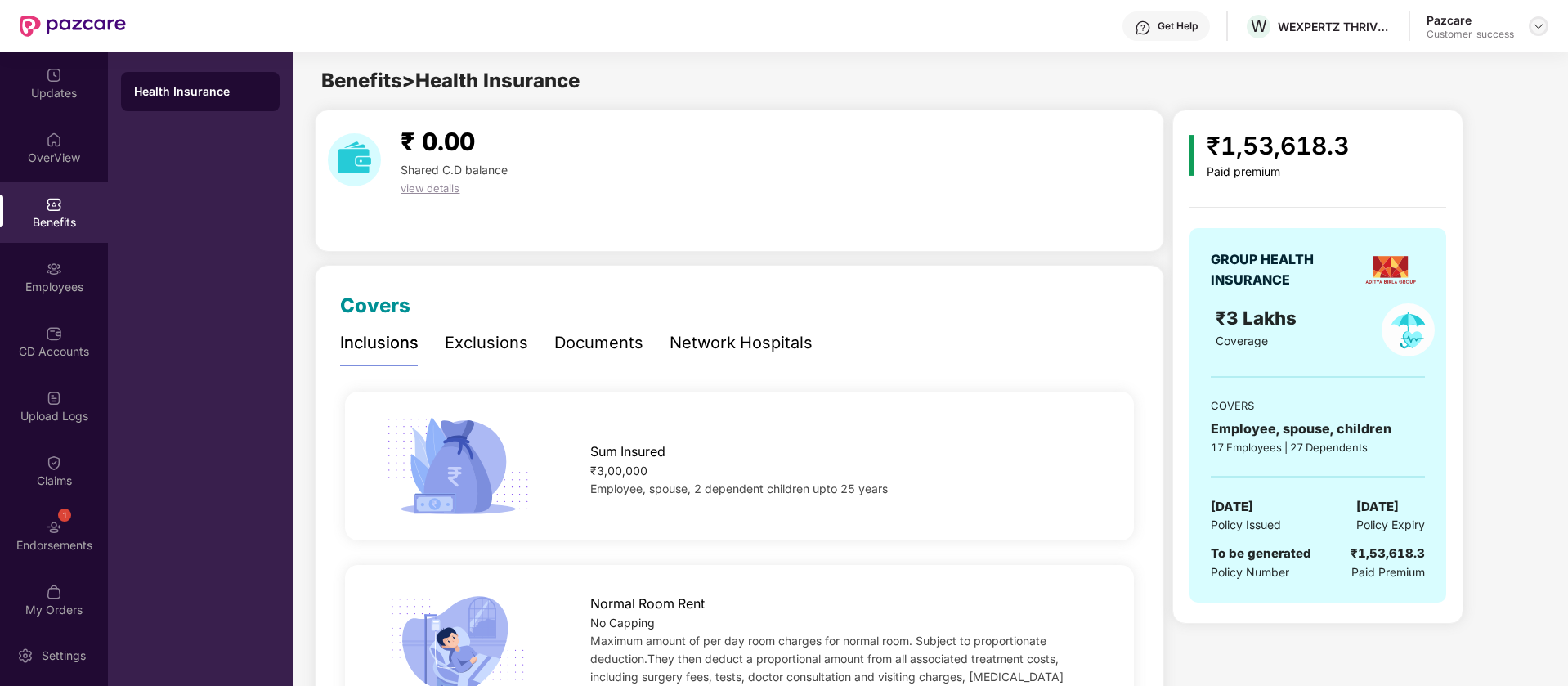
click at [1537, 24] on img at bounding box center [1538, 25] width 13 height 13
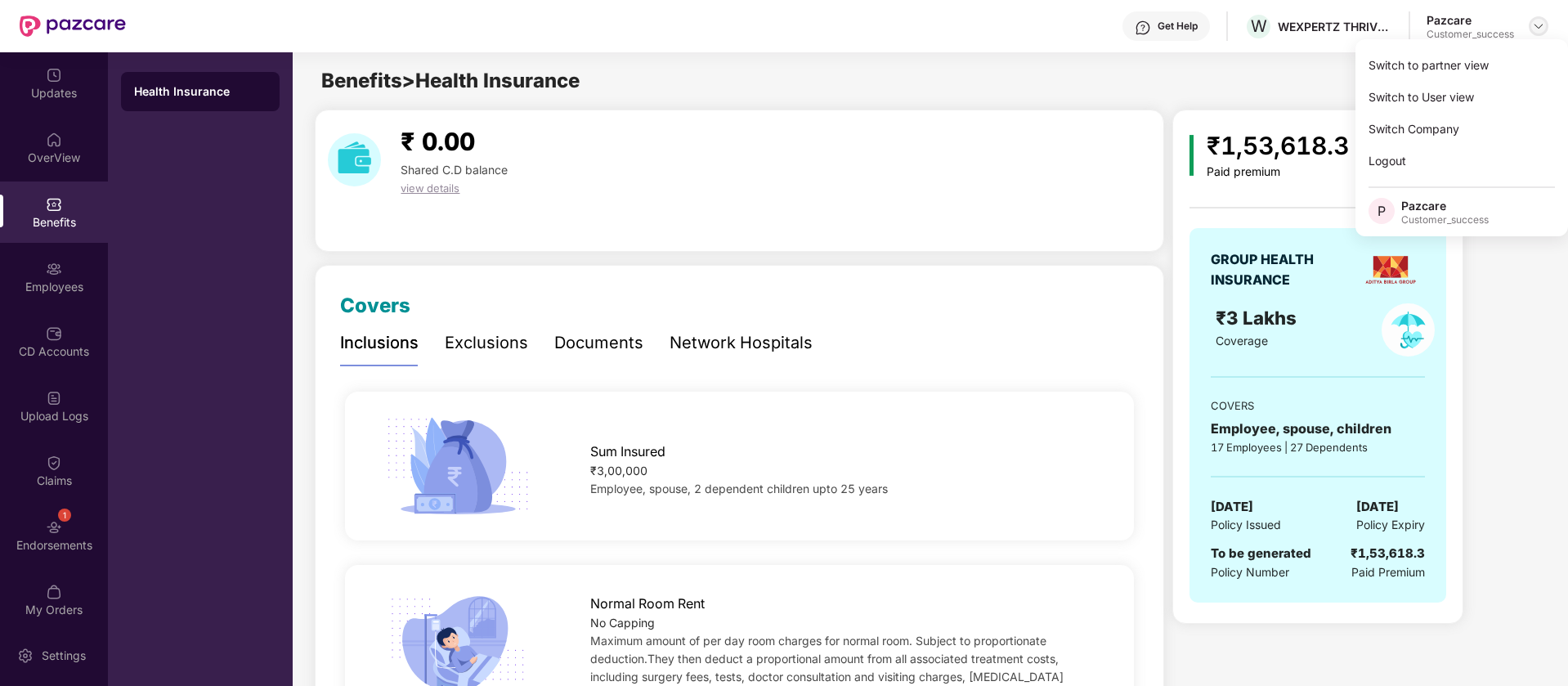
click at [1500, 68] on div "Switch to partner view" at bounding box center [1462, 64] width 212 height 32
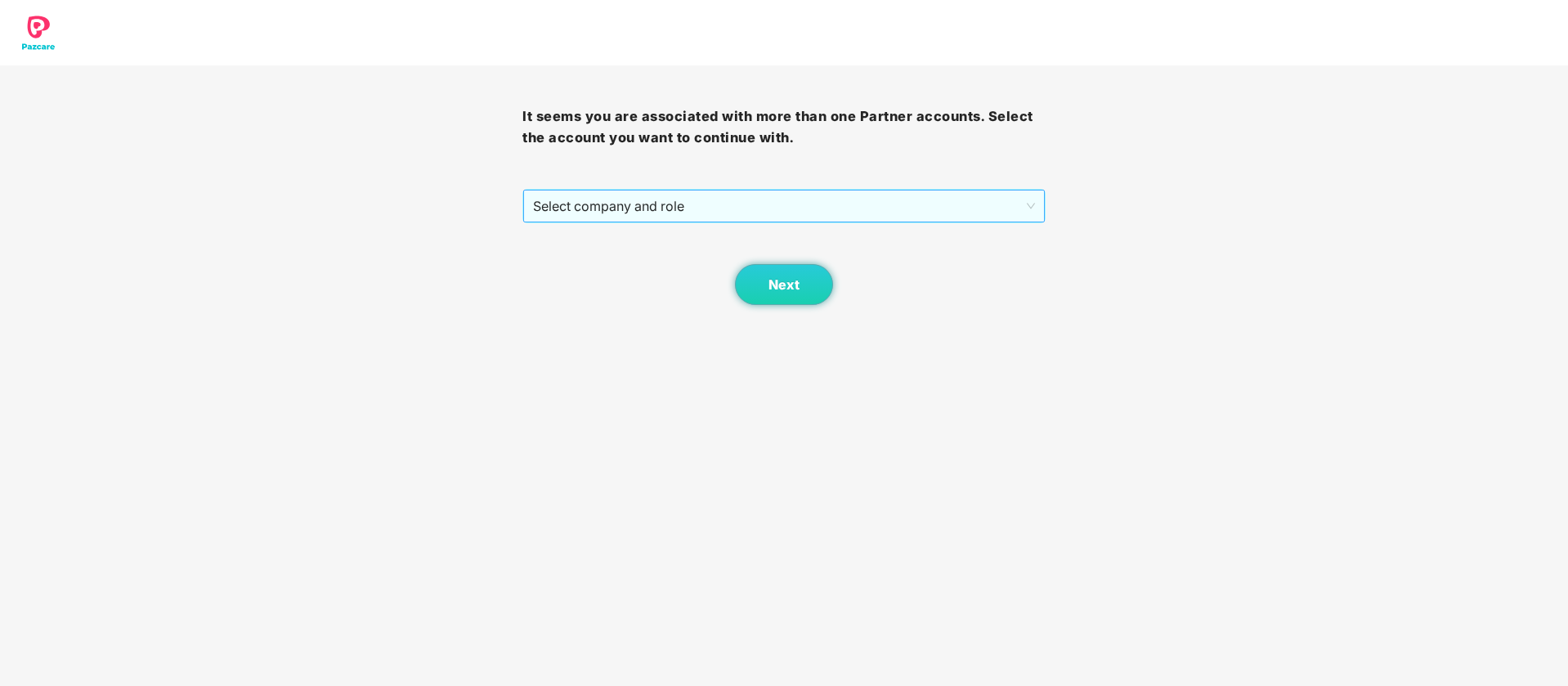
click at [764, 214] on span "Select company and role" at bounding box center [784, 206] width 501 height 31
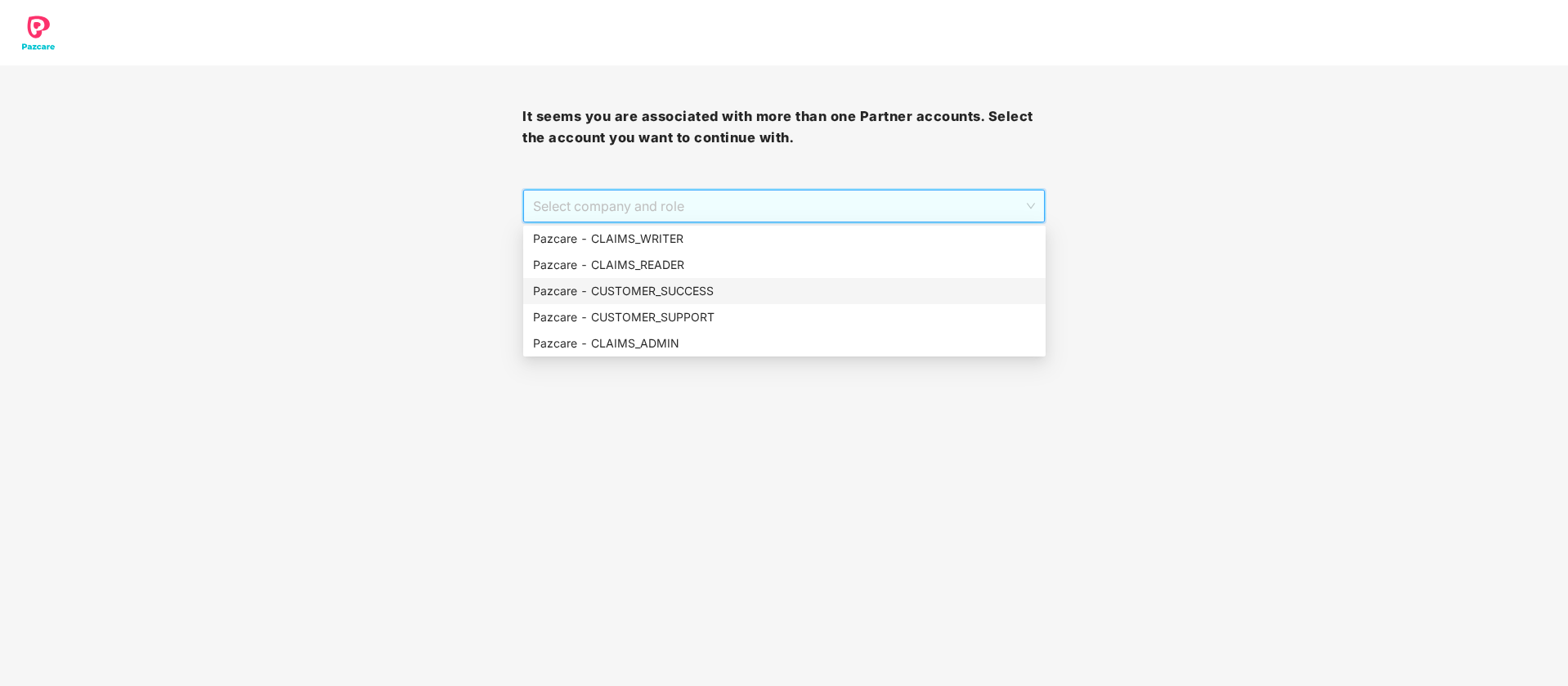
click at [714, 292] on div "Pazcare - CUSTOMER_SUCCESS" at bounding box center [784, 290] width 503 height 18
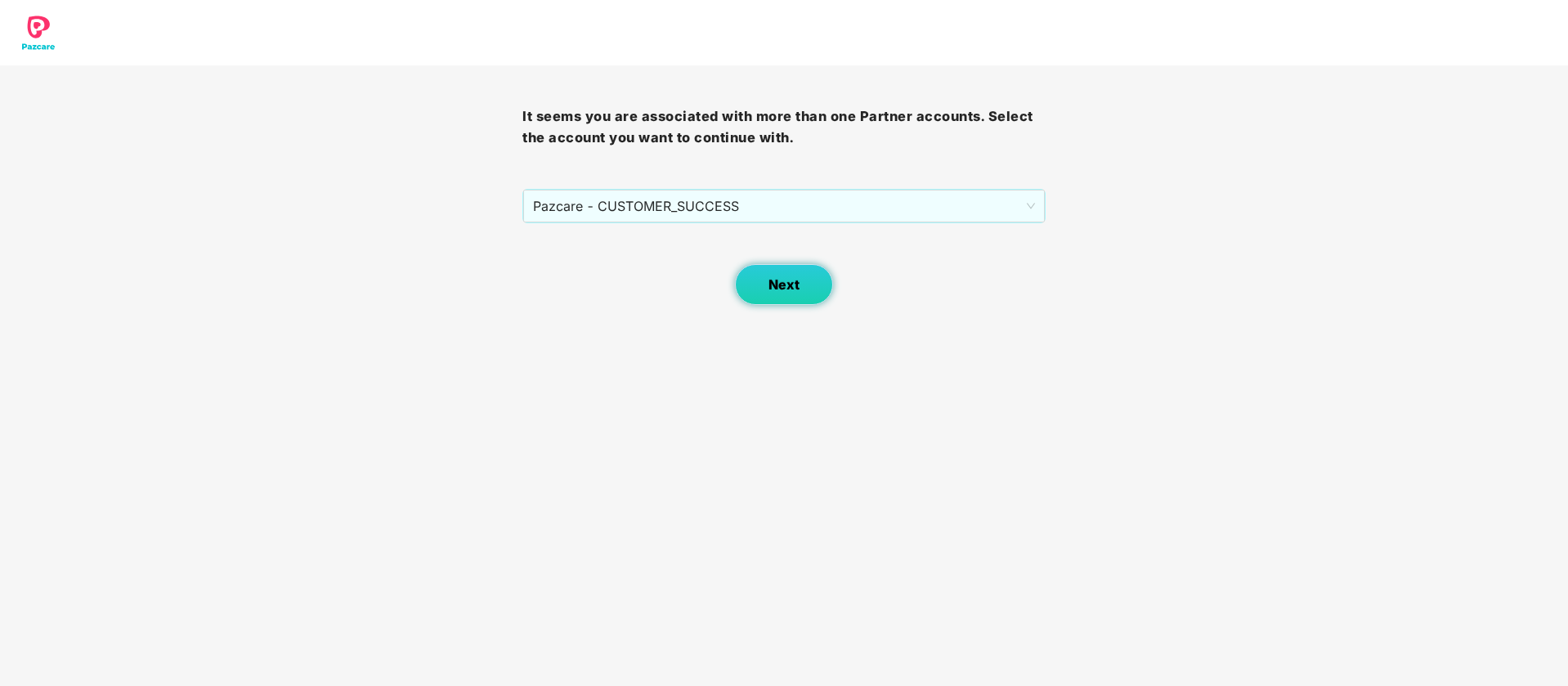
click at [769, 296] on button "Next" at bounding box center [784, 285] width 98 height 41
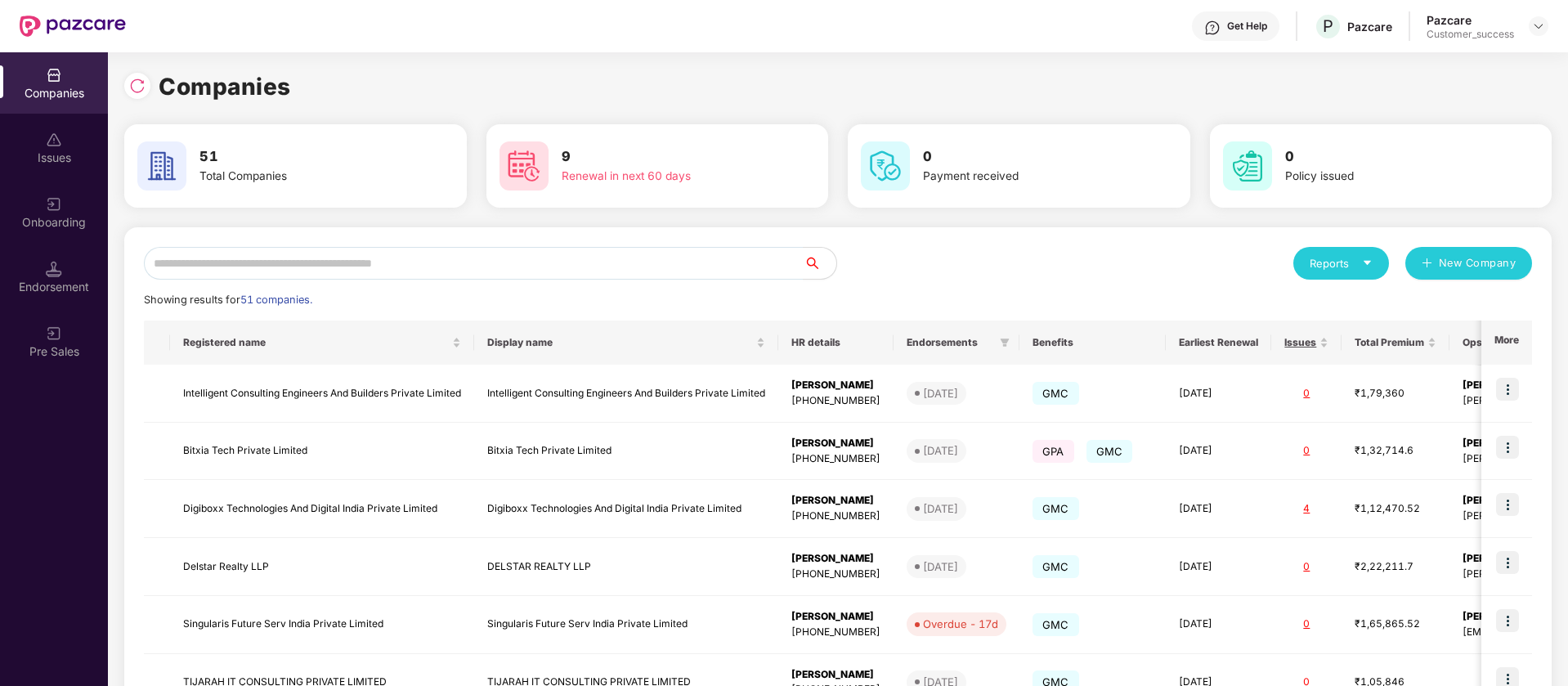
click at [441, 244] on div "Reports New Company Showing results for 51 companies. Registered name Display n…" at bounding box center [838, 624] width 1428 height 794
click at [434, 266] on input "text" at bounding box center [474, 263] width 660 height 33
paste input "**********"
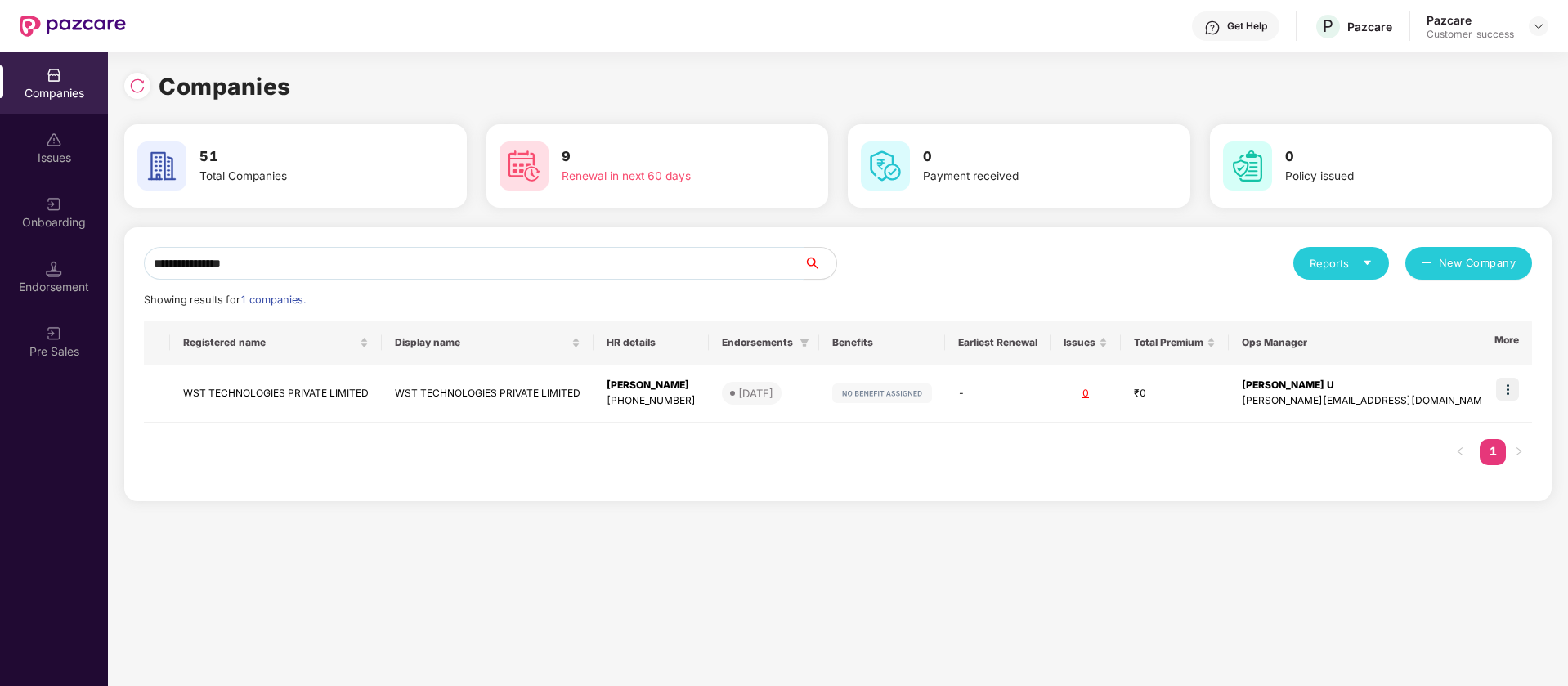
scroll to position [0, 2]
type input "**********"
click at [1512, 390] on img at bounding box center [1507, 389] width 22 height 22
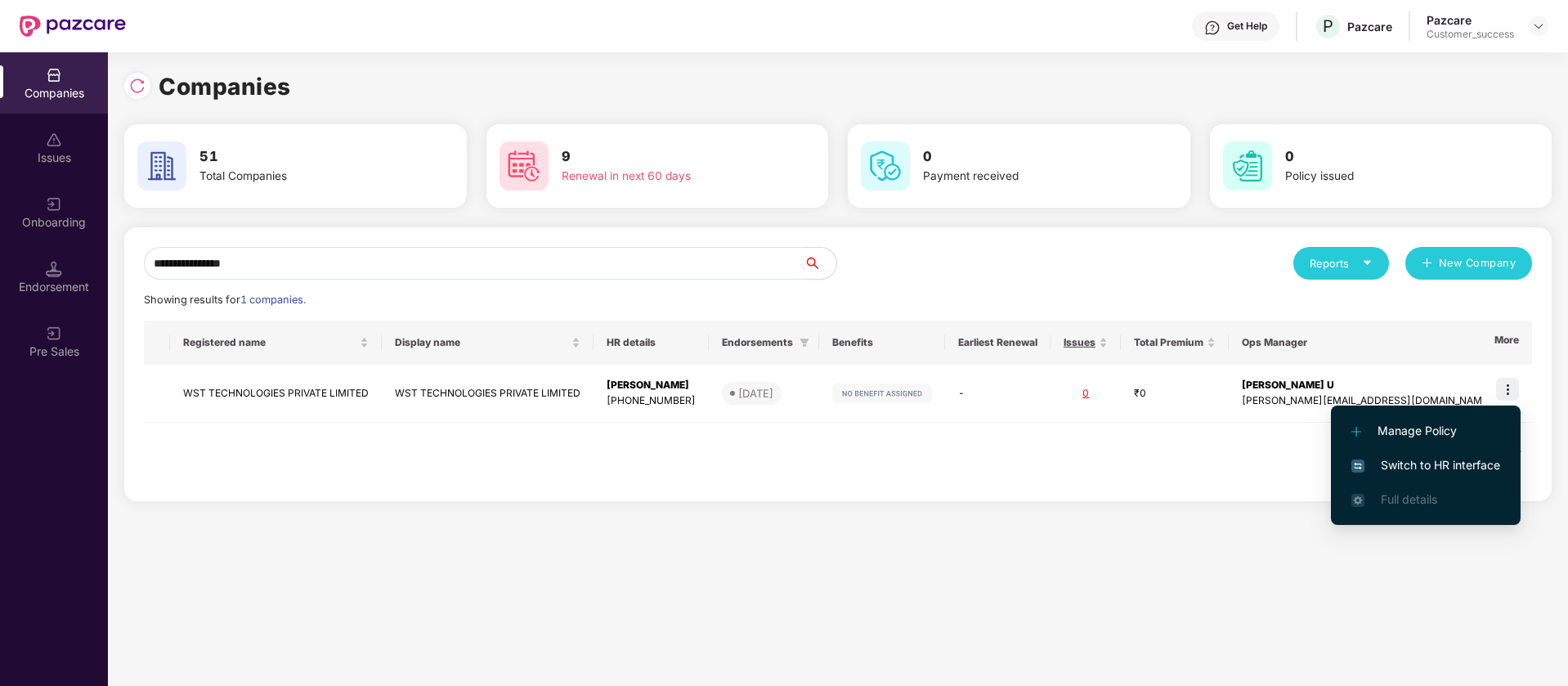
click at [1472, 456] on span "Switch to HR interface" at bounding box center [1426, 465] width 149 height 18
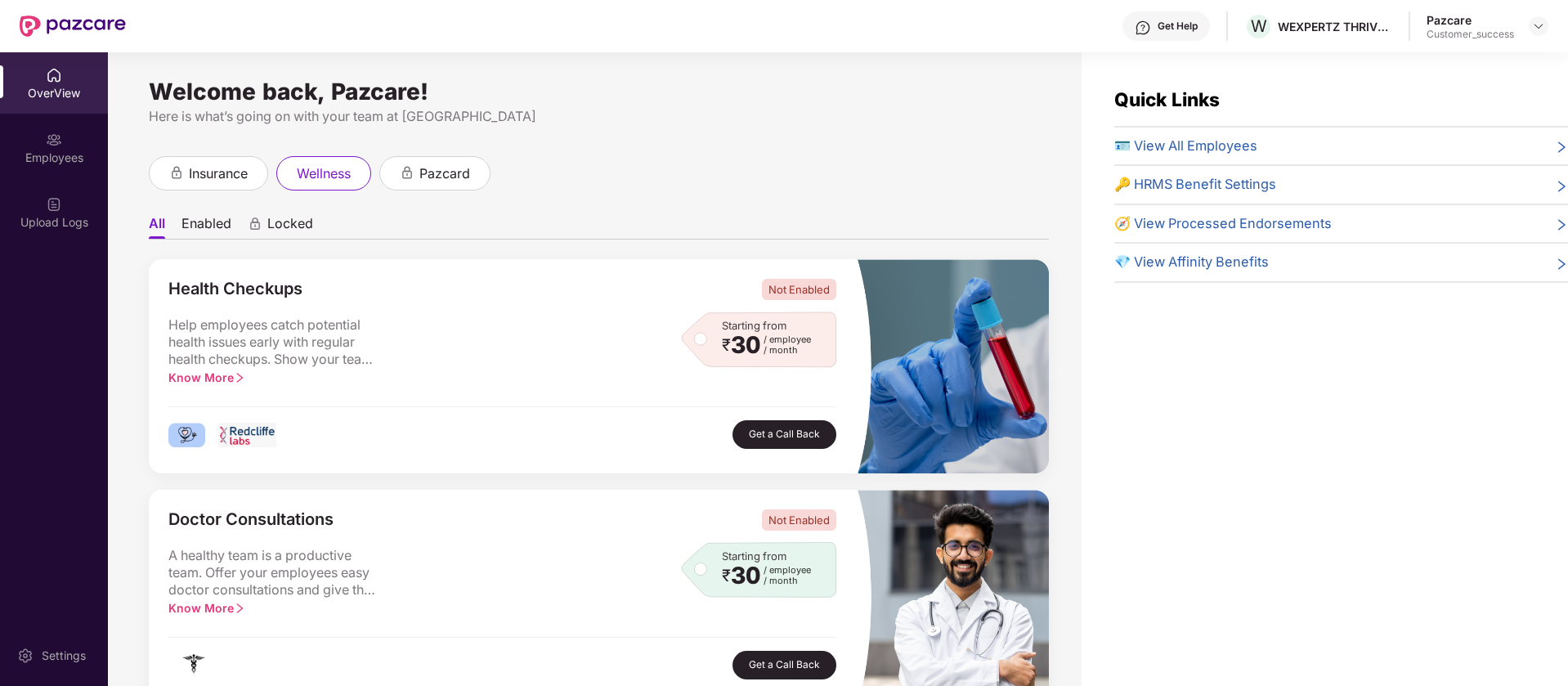
click at [81, 165] on div "Employees" at bounding box center [54, 147] width 108 height 61
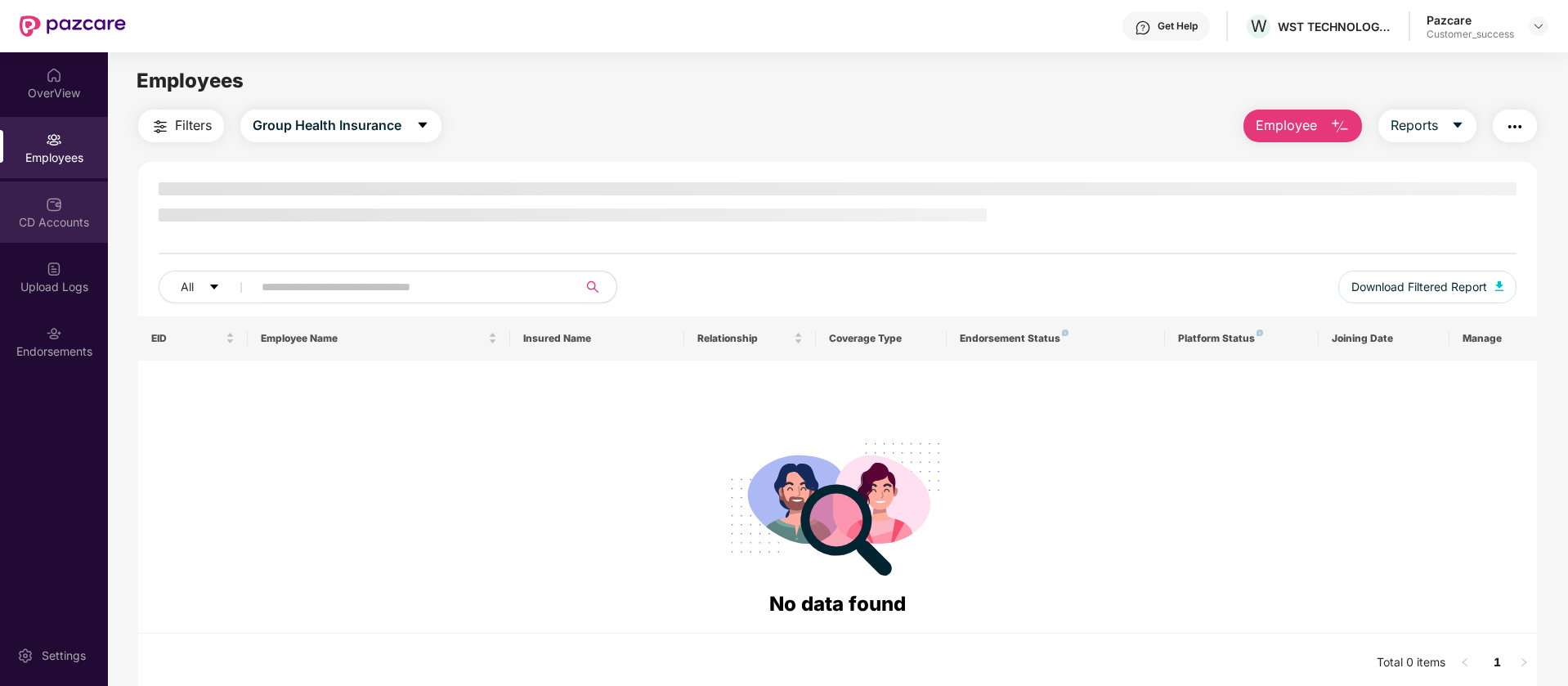
click at [67, 221] on div "CD Accounts" at bounding box center [54, 222] width 108 height 17
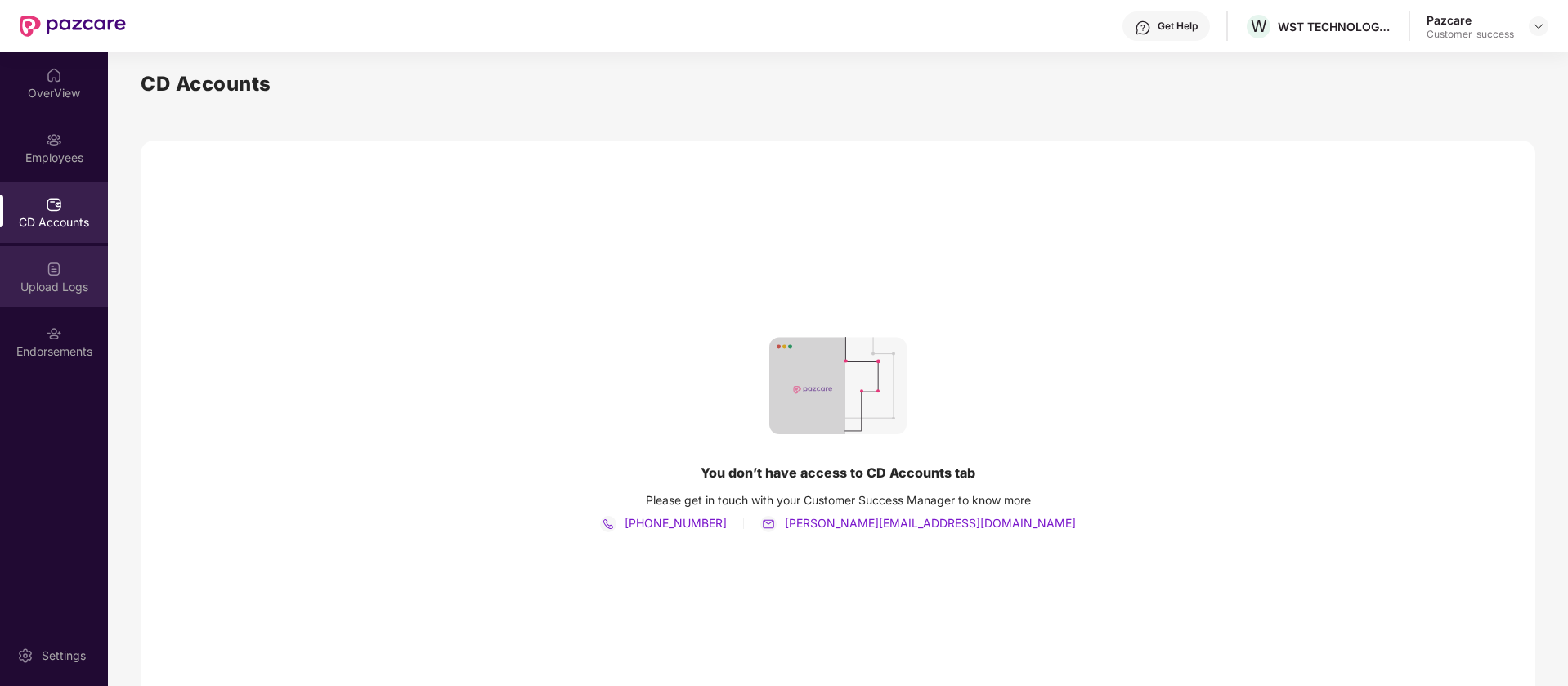
click at [51, 257] on div "Upload Logs" at bounding box center [54, 277] width 108 height 61
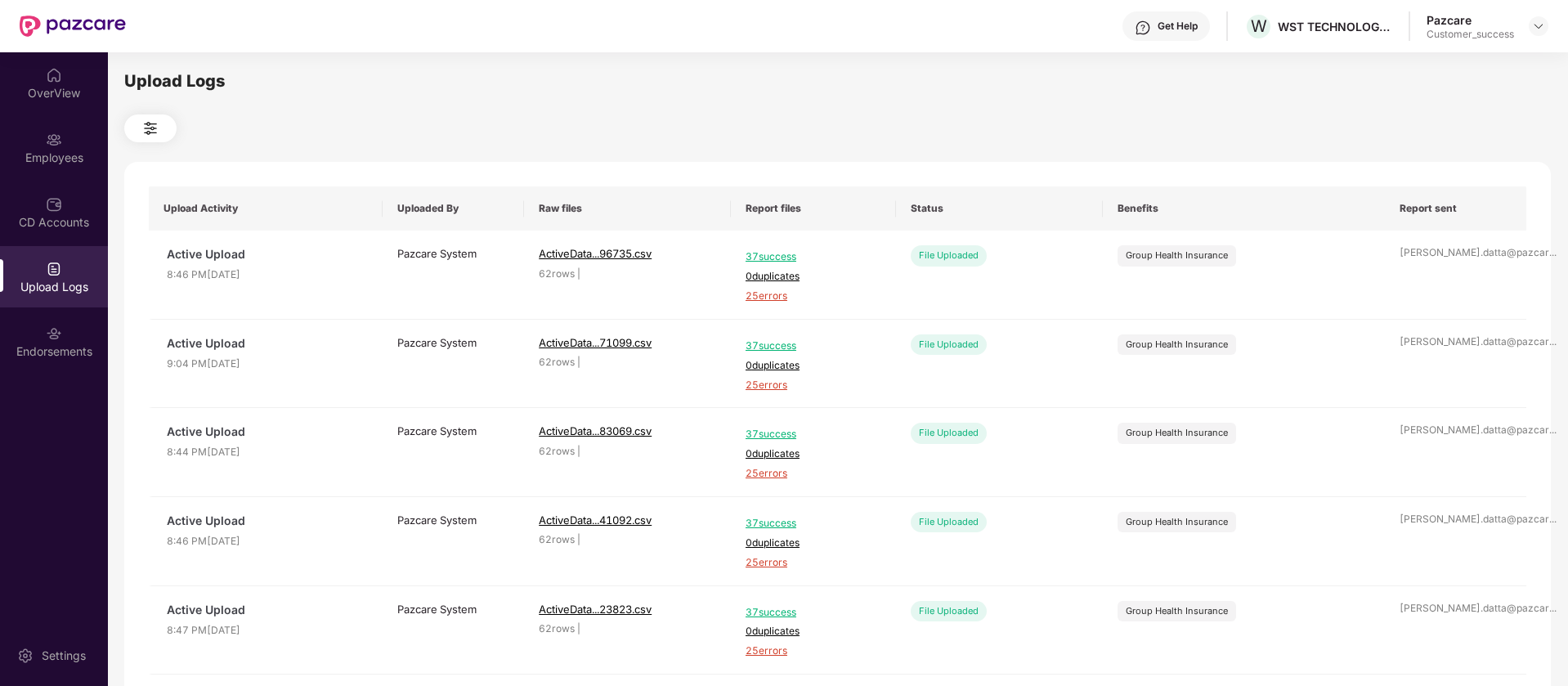
click at [49, 292] on div "Upload Logs" at bounding box center [54, 286] width 108 height 17
click at [54, 335] on img at bounding box center [54, 333] width 17 height 17
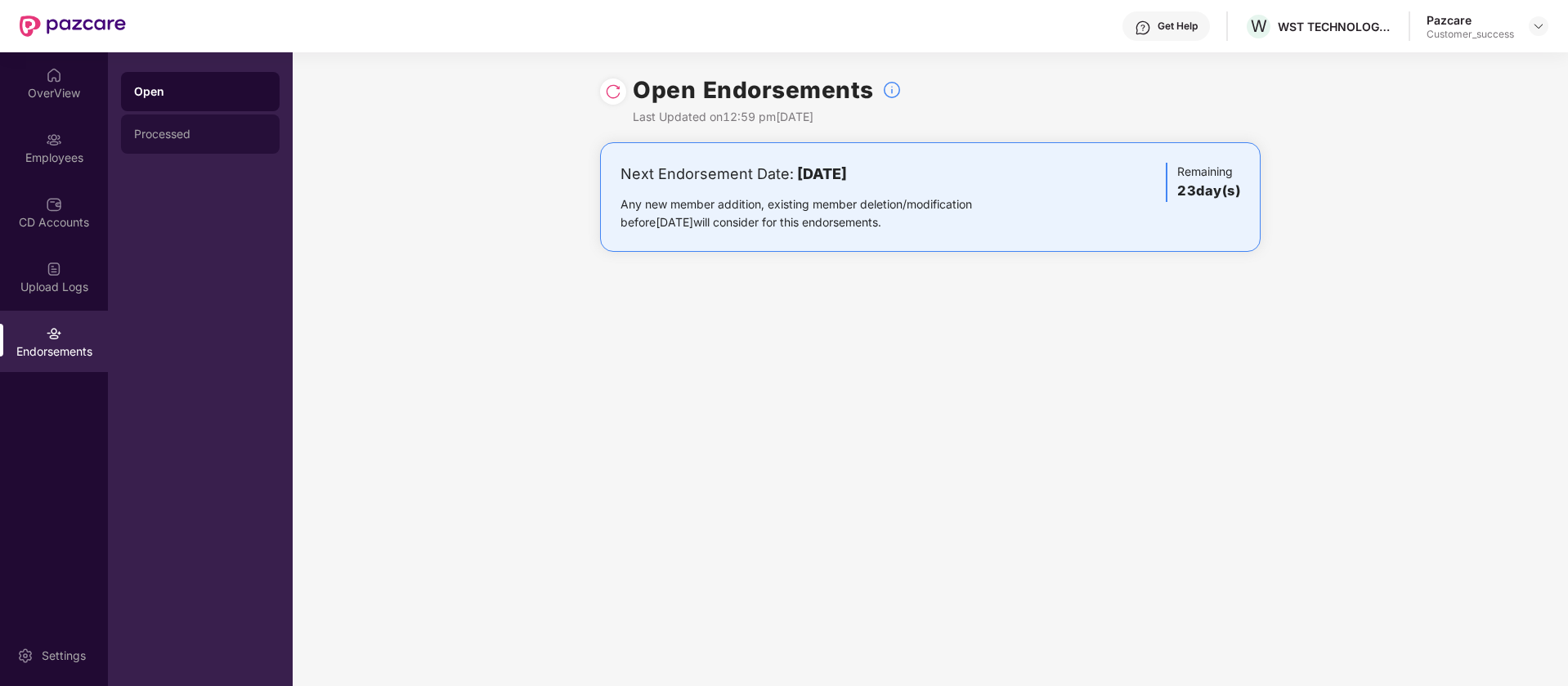
click at [146, 130] on div "Processed" at bounding box center [201, 133] width 133 height 13
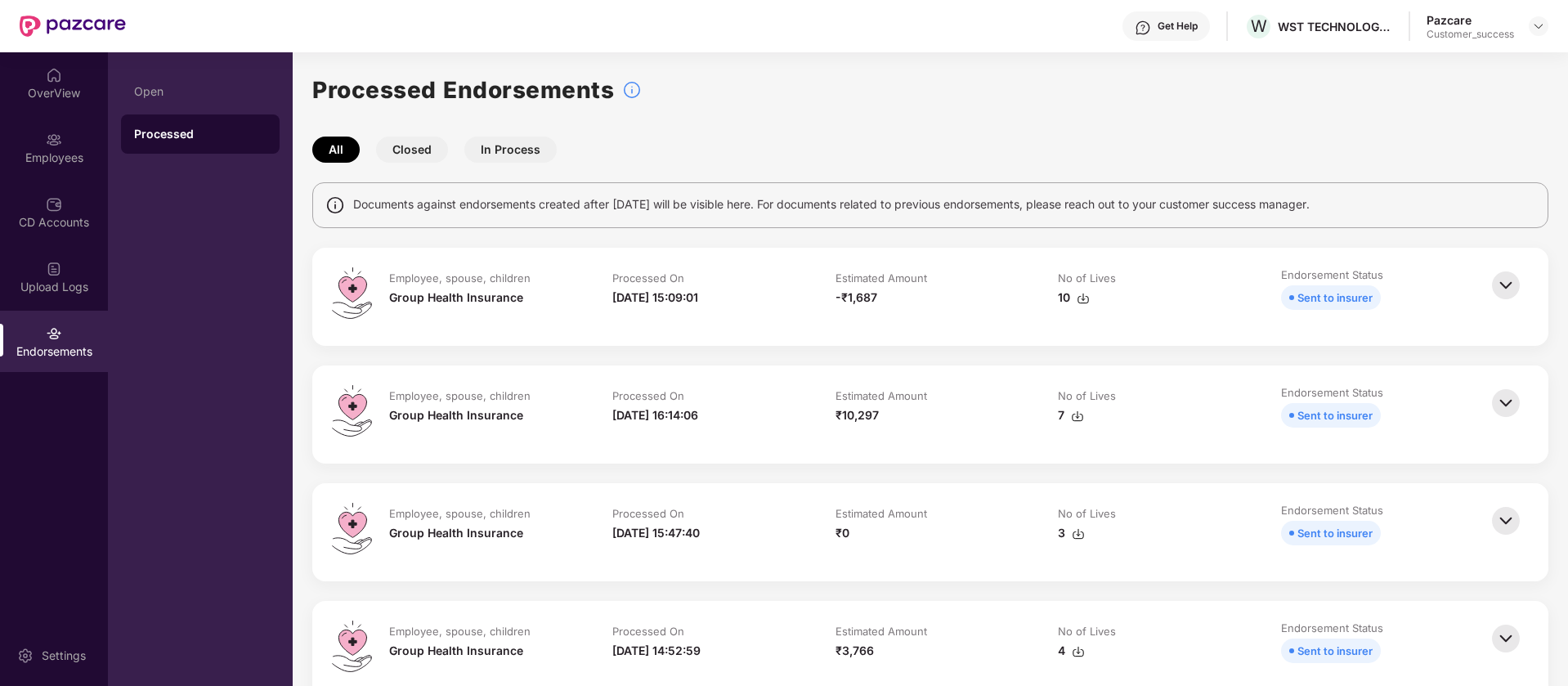
click at [1506, 289] on img at bounding box center [1506, 285] width 36 height 36
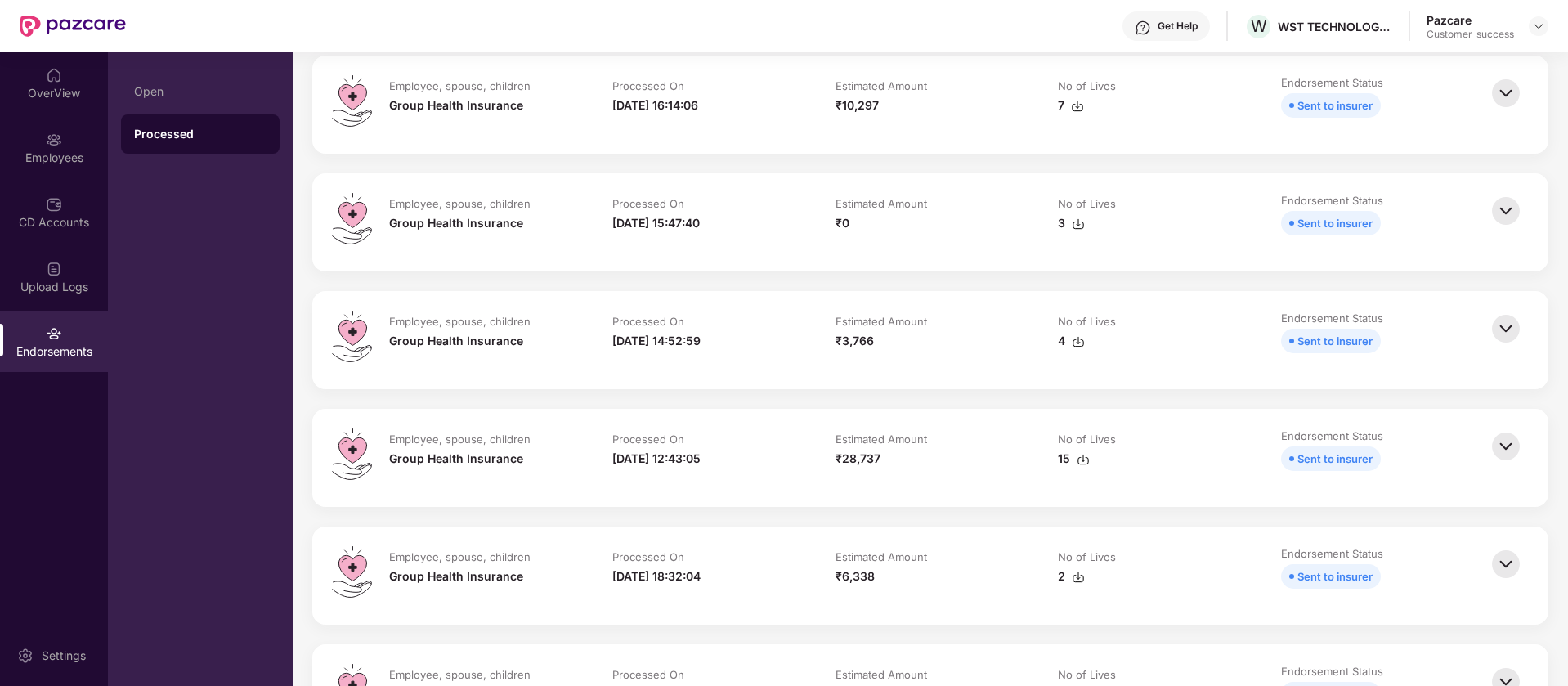
scroll to position [818, 0]
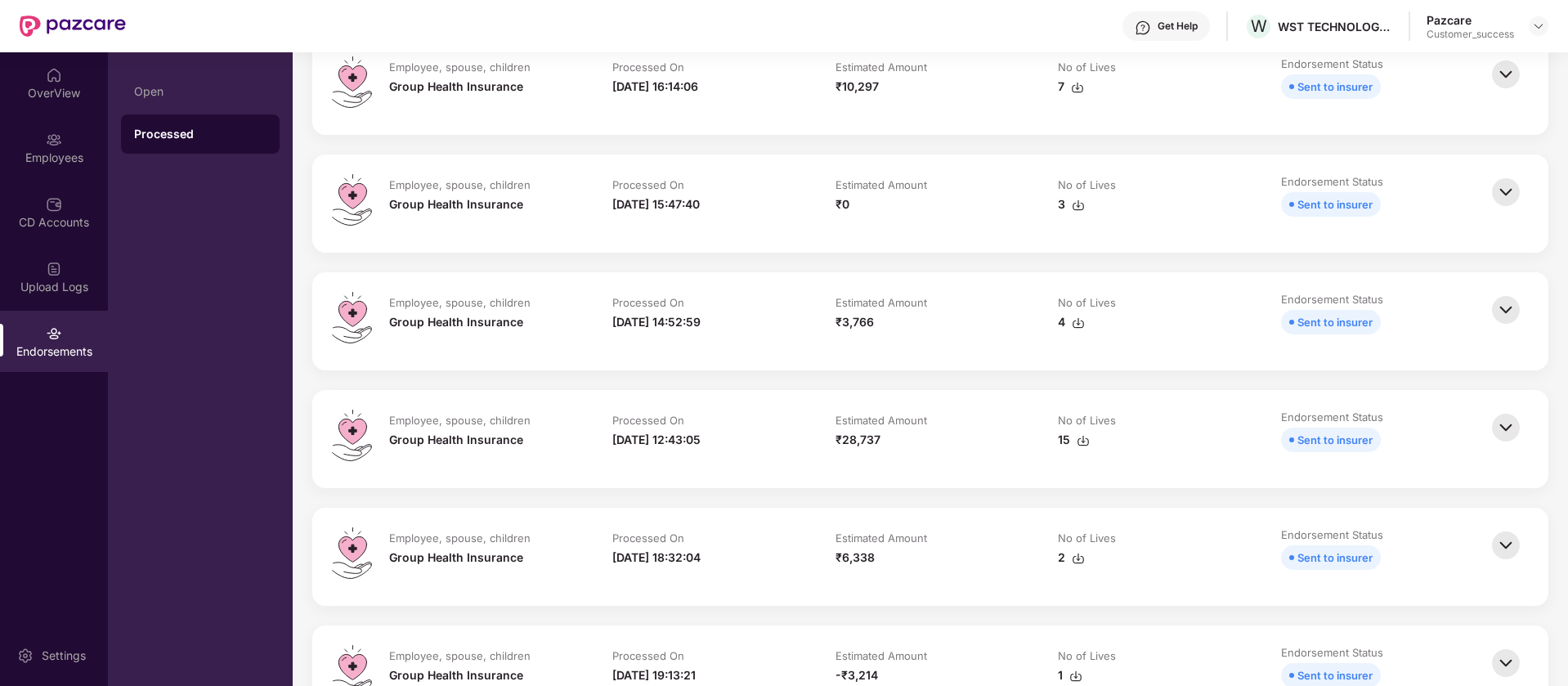
click at [1506, 426] on img at bounding box center [1506, 427] width 36 height 36
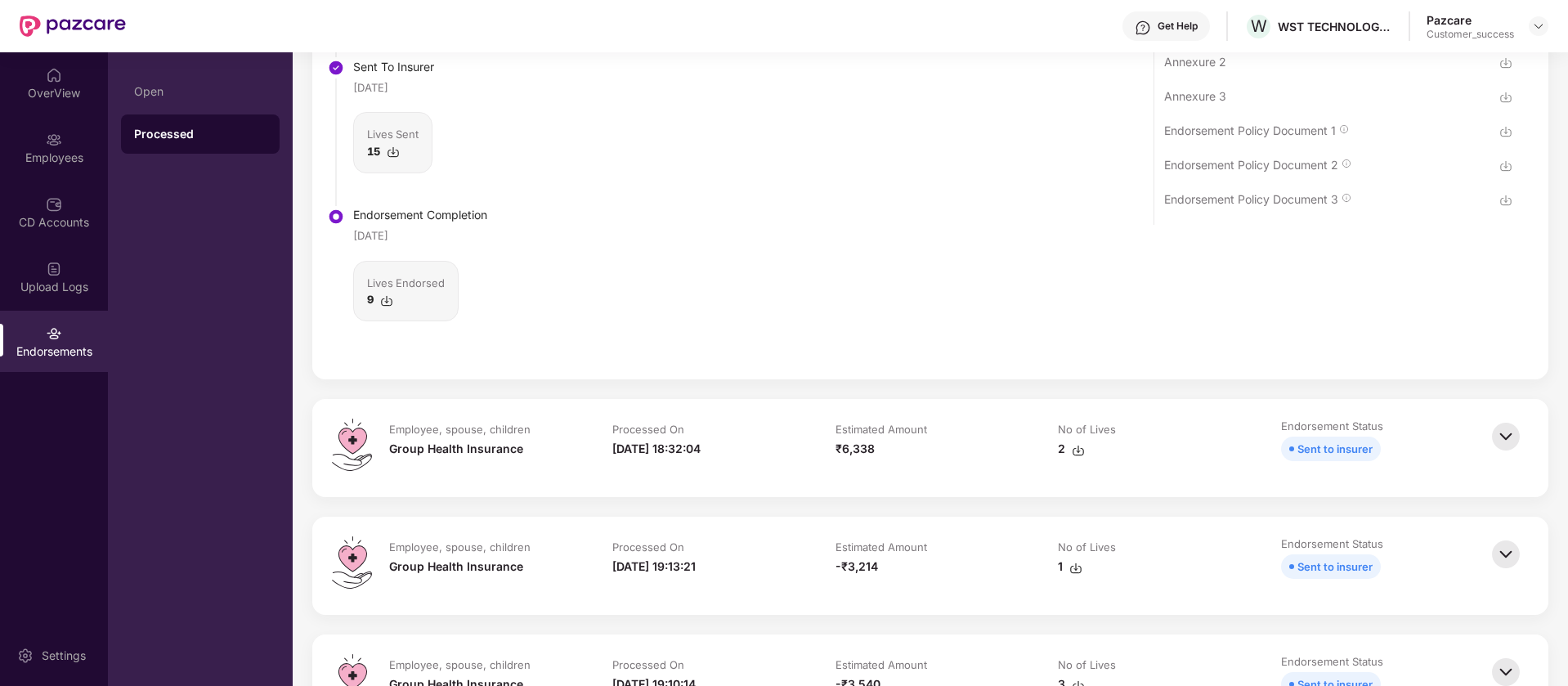
scroll to position [1226, 0]
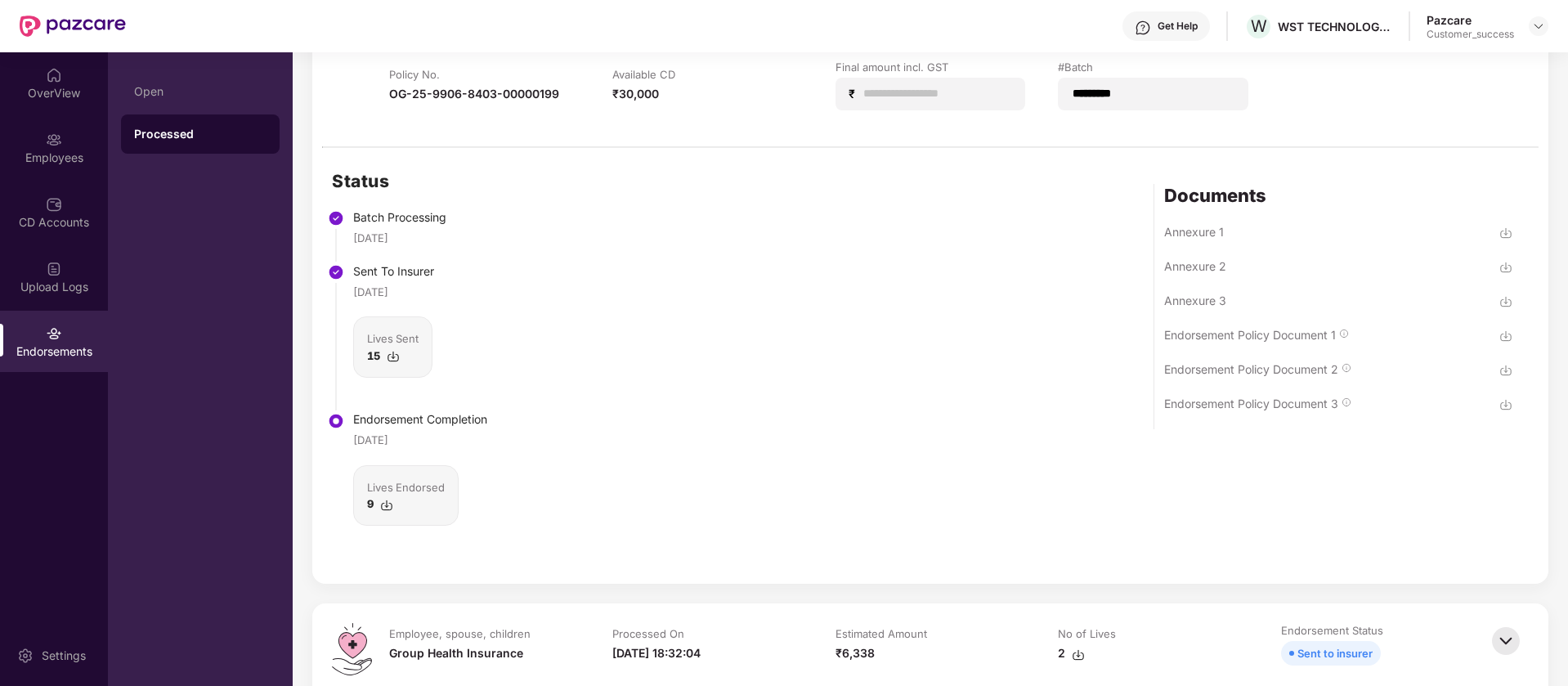
click at [1501, 234] on img at bounding box center [1506, 232] width 13 height 13
click at [1506, 339] on img at bounding box center [1506, 335] width 13 height 13
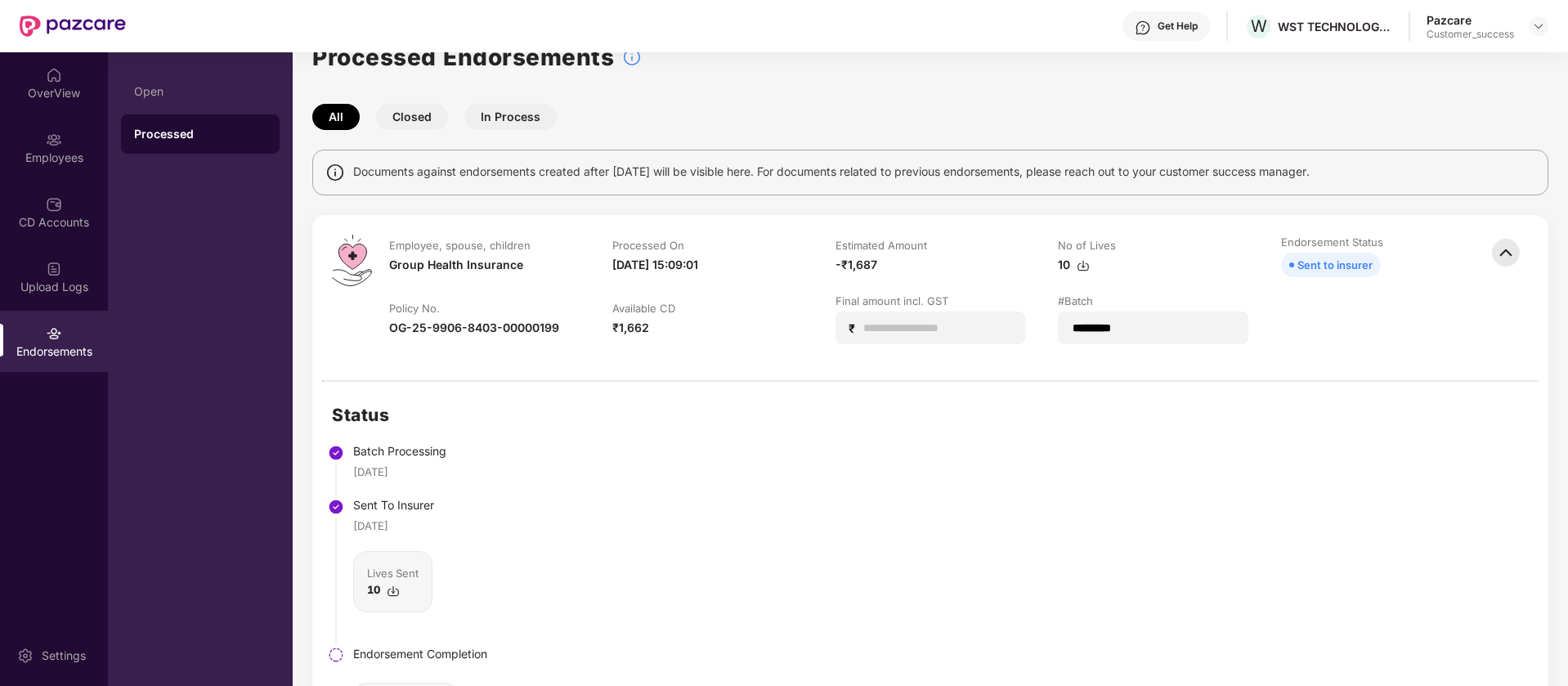
scroll to position [0, 0]
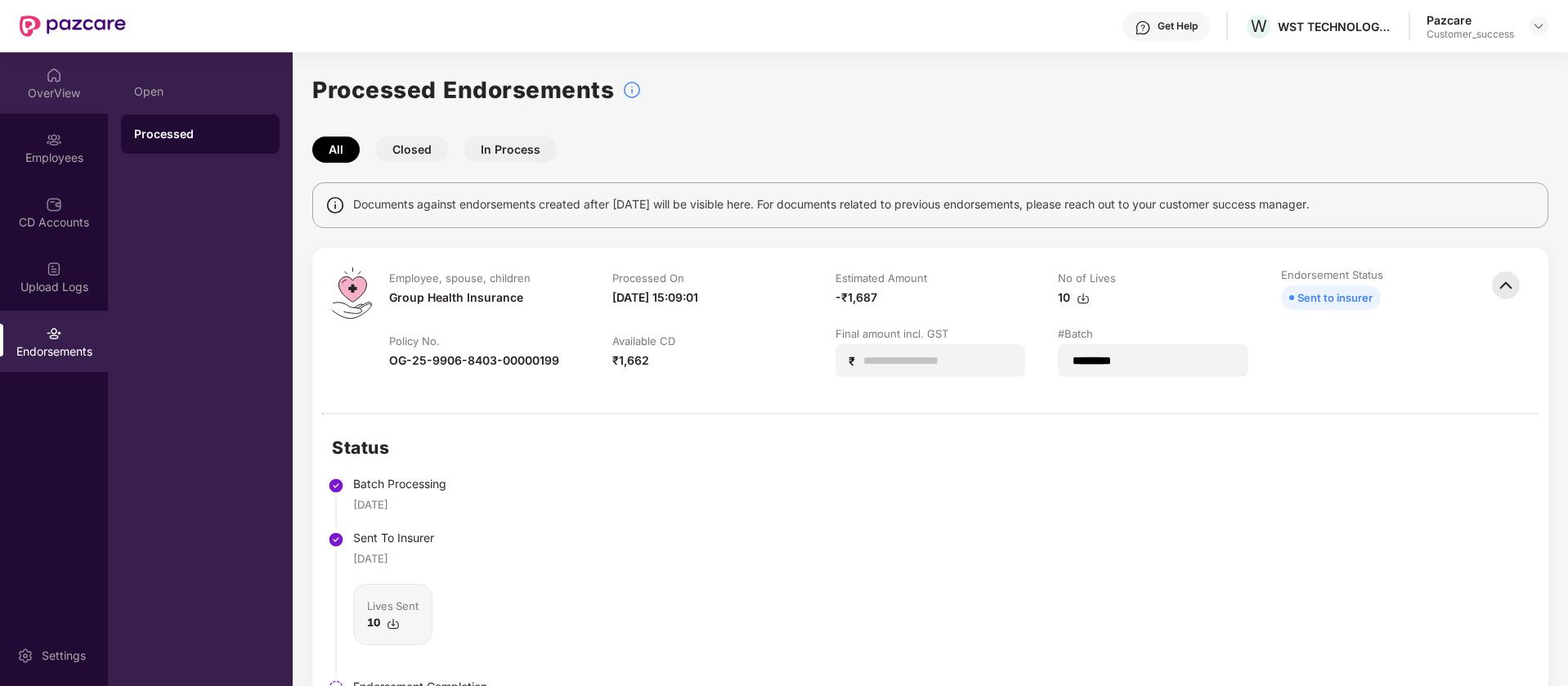
click at [22, 74] on div "OverView" at bounding box center [54, 83] width 108 height 61
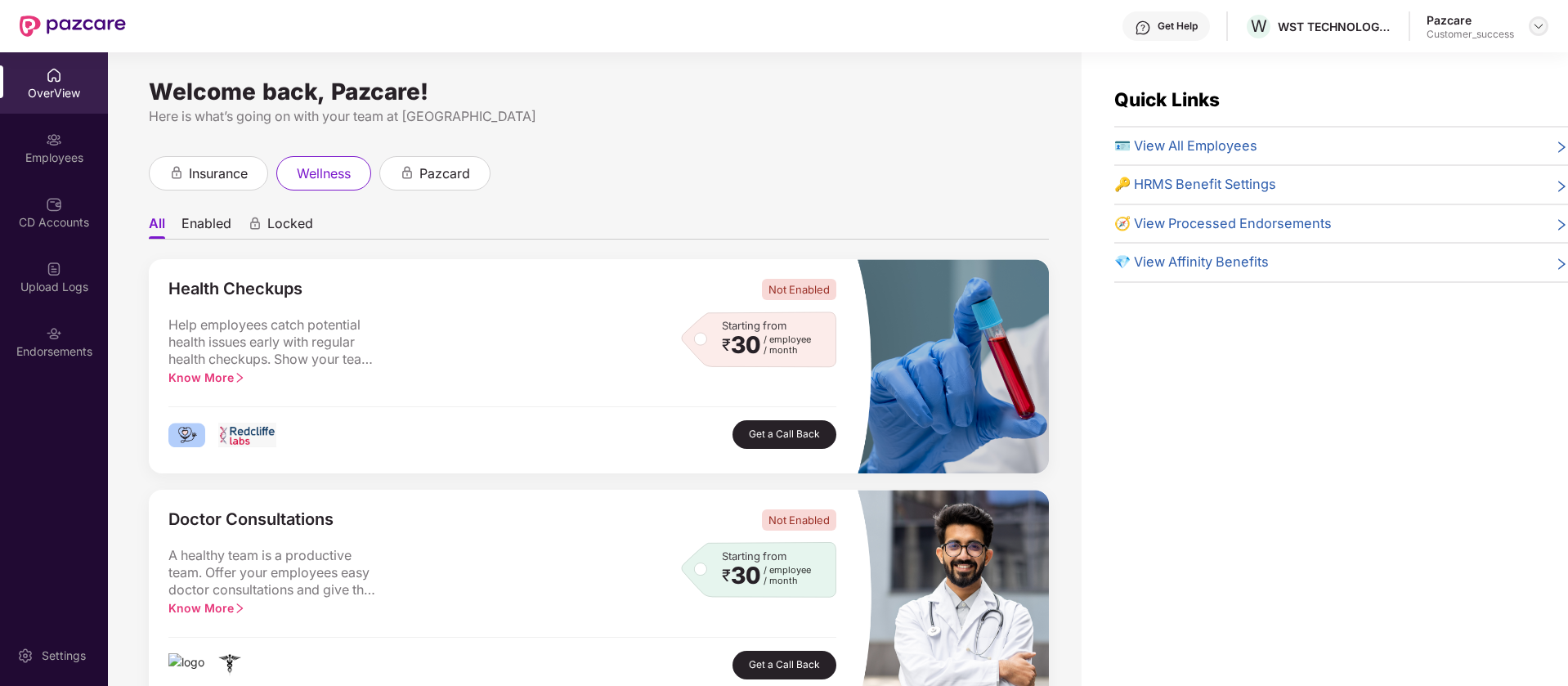
click at [1538, 25] on img at bounding box center [1538, 25] width 13 height 13
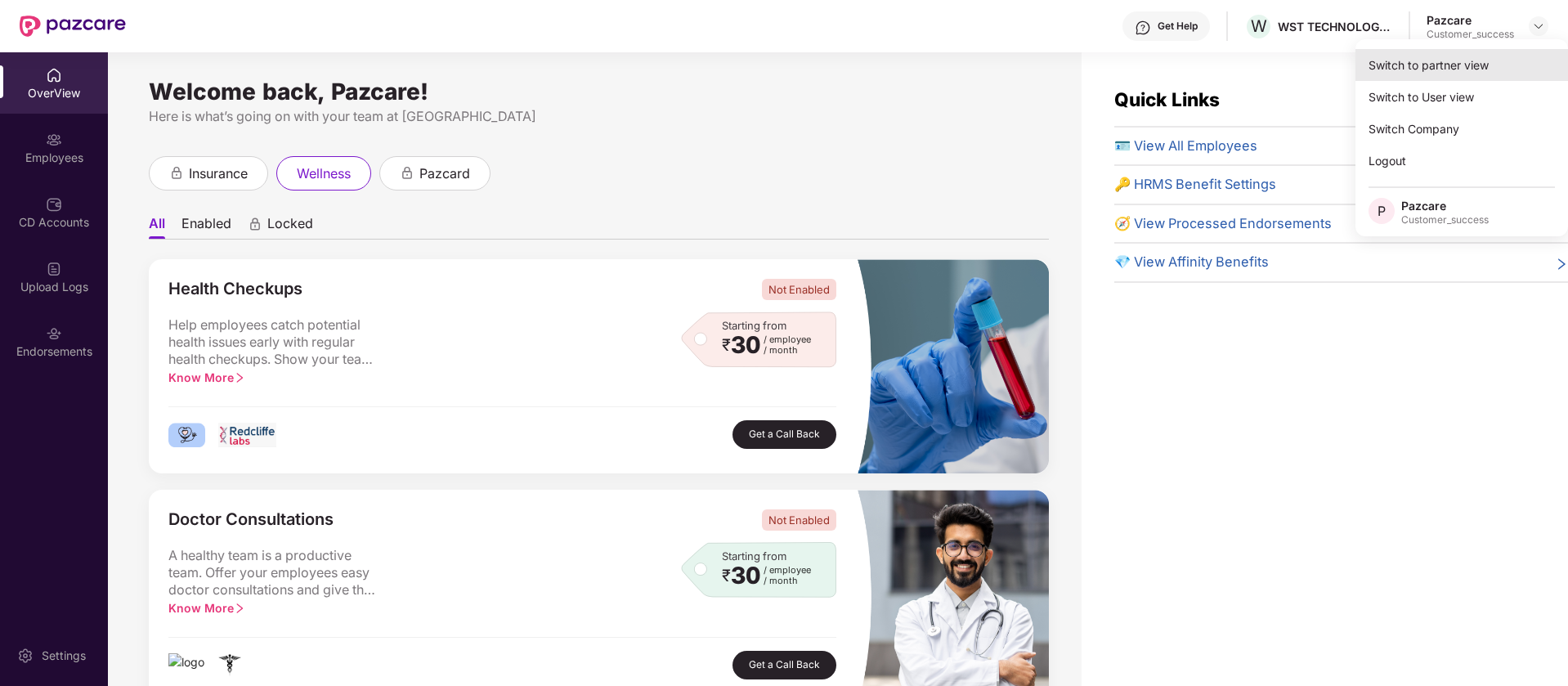
click at [1479, 67] on div "Switch to partner view" at bounding box center [1462, 64] width 212 height 32
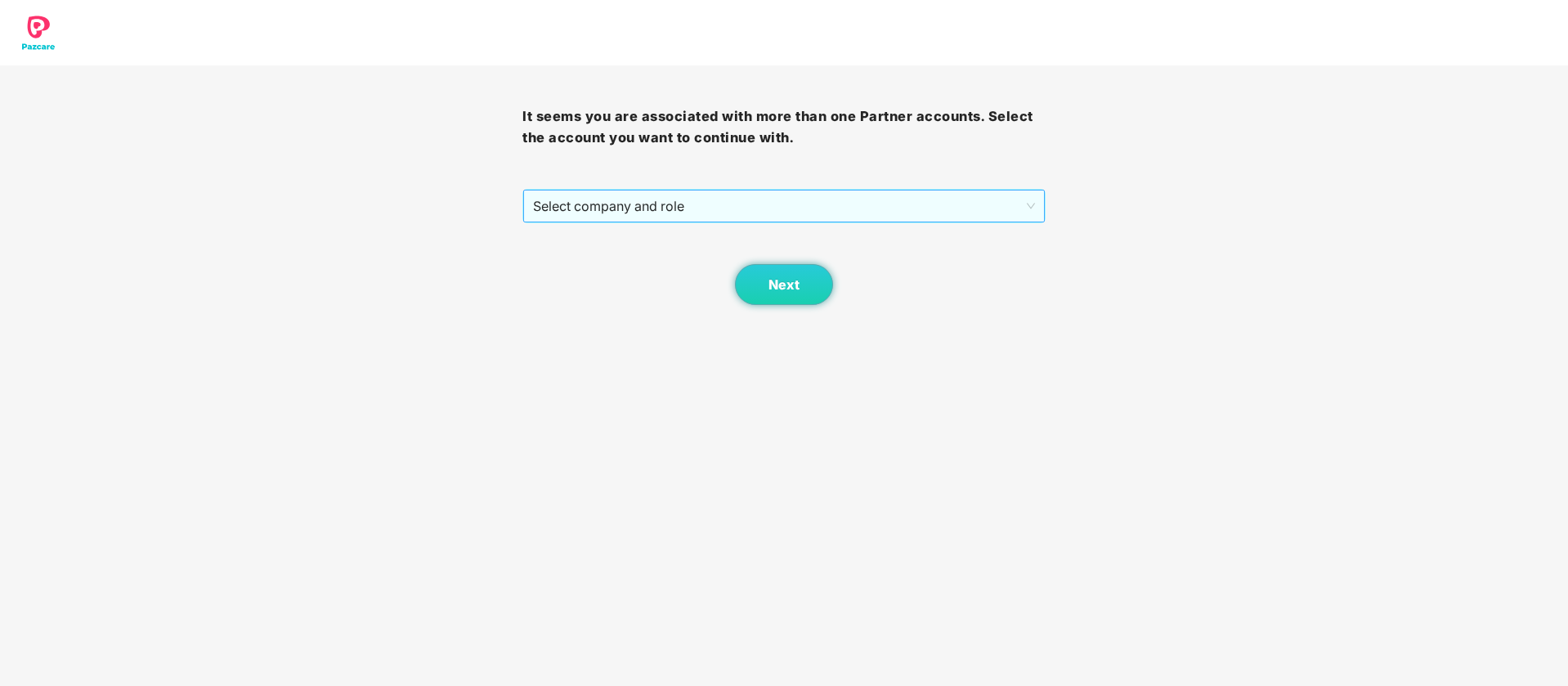
click at [768, 206] on span "Select company and role" at bounding box center [784, 206] width 501 height 31
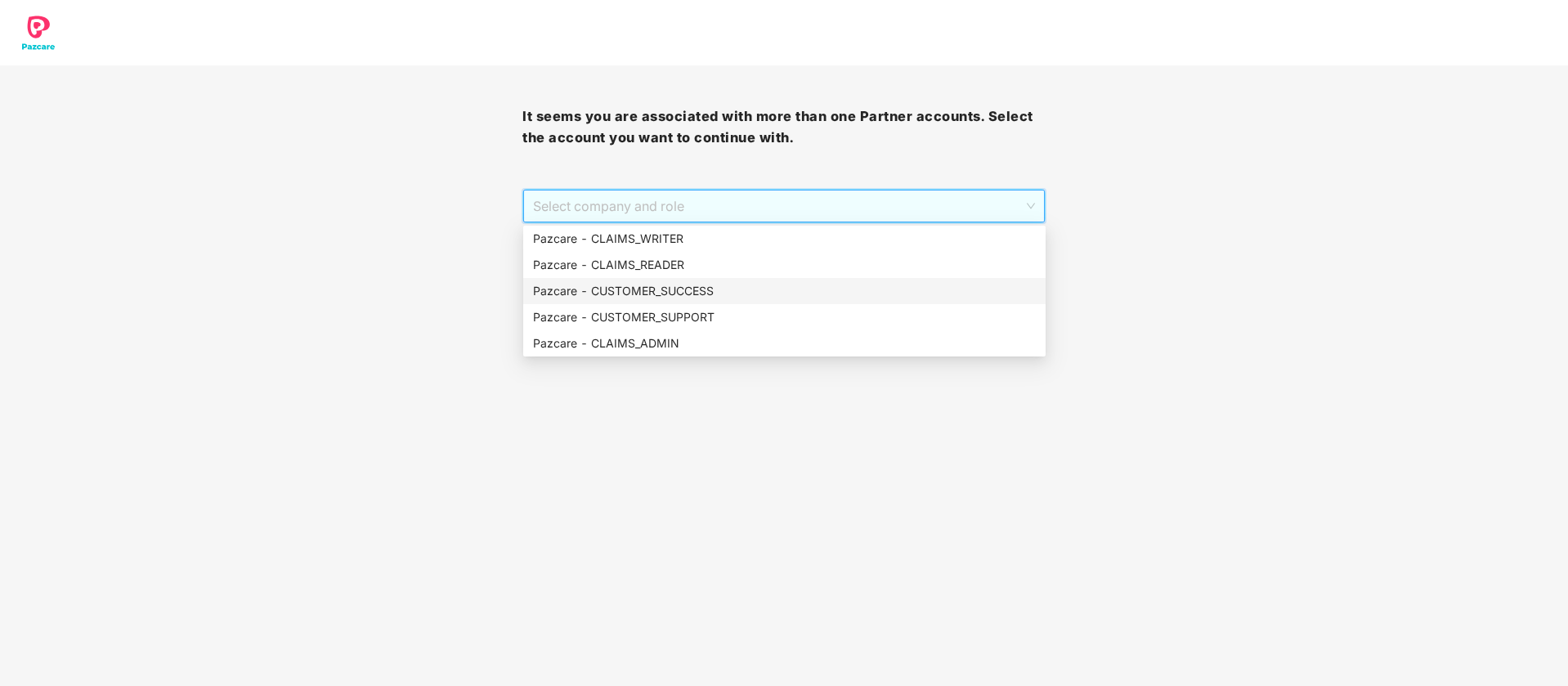
click at [694, 296] on div "Pazcare - CUSTOMER_SUCCESS" at bounding box center [784, 290] width 503 height 18
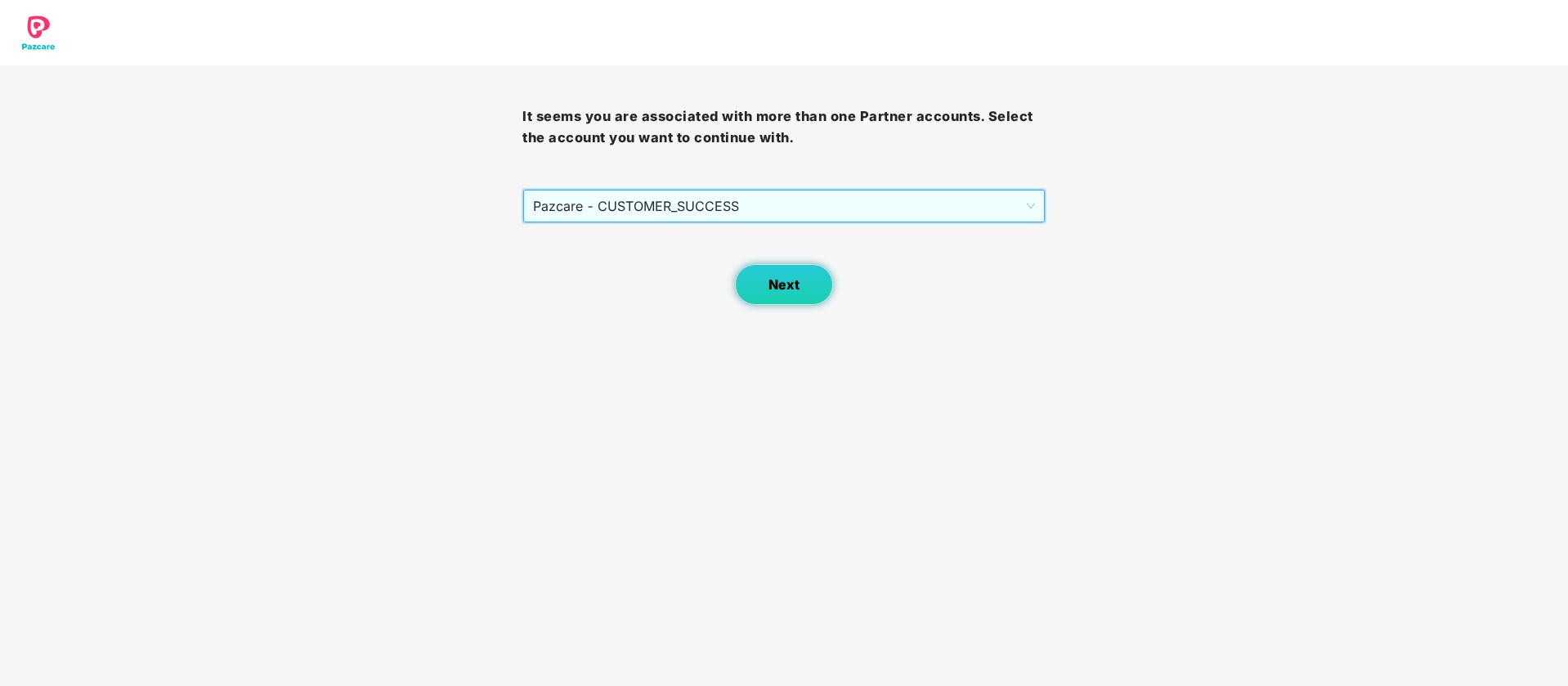
click at [803, 292] on button "Next" at bounding box center [784, 285] width 98 height 41
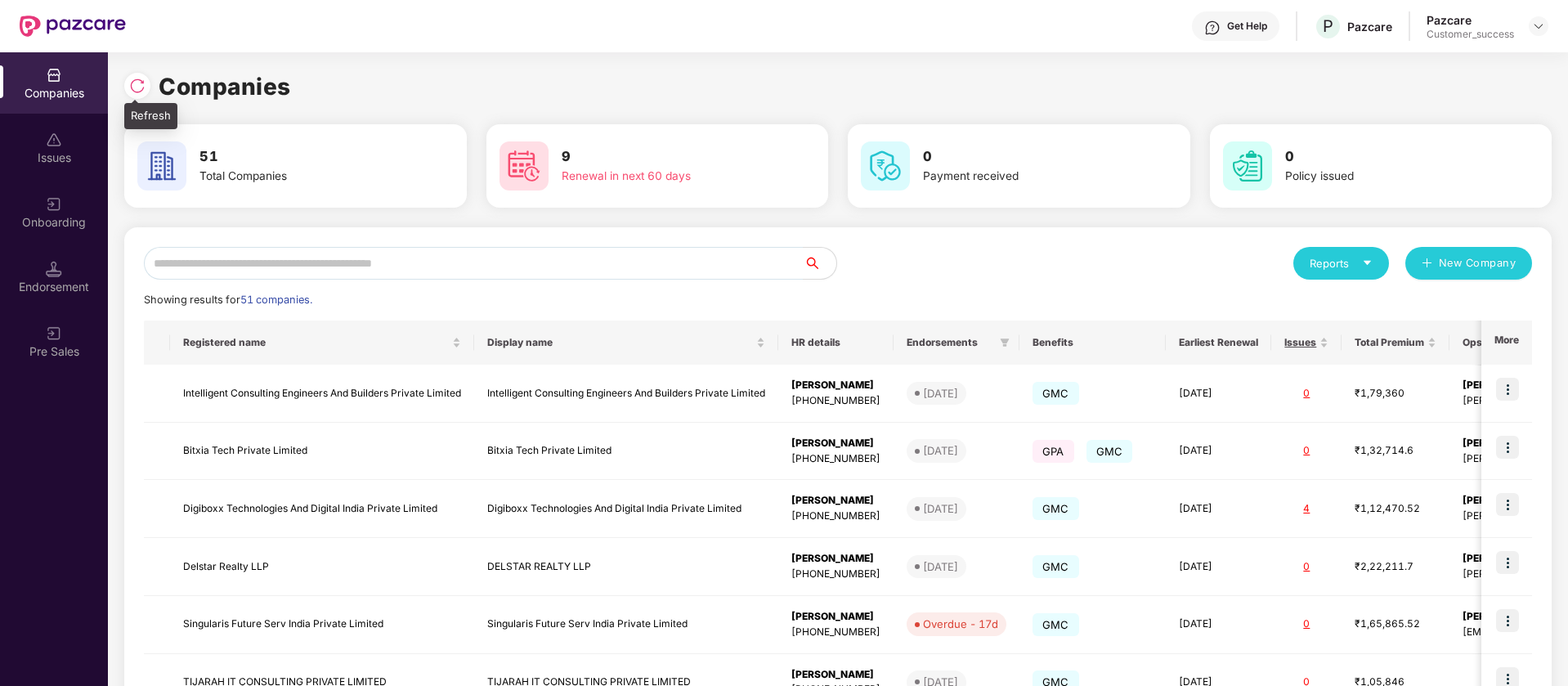
click at [139, 95] on div at bounding box center [137, 86] width 26 height 26
click at [1338, 264] on div "Reports" at bounding box center [1341, 263] width 63 height 17
click at [71, 312] on div "Pre Sales" at bounding box center [54, 341] width 108 height 61
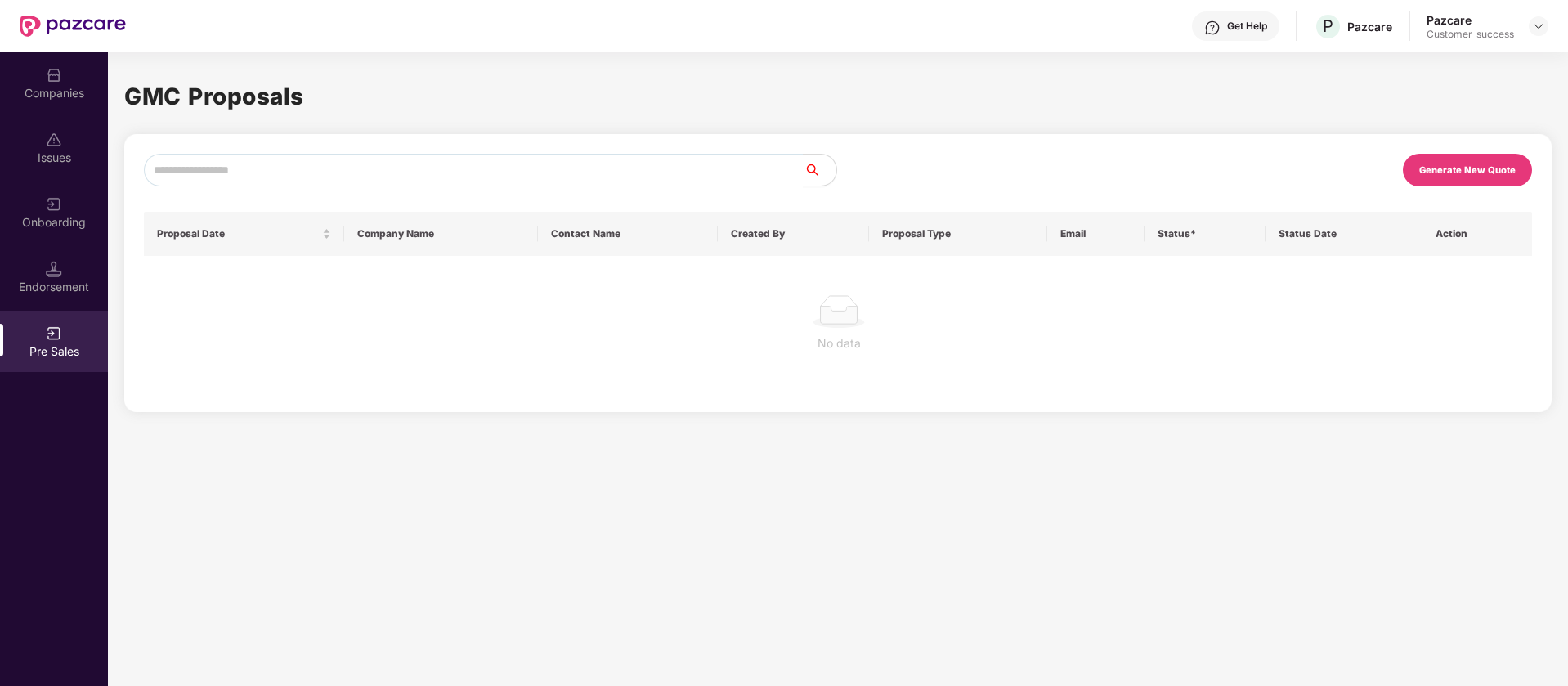
click at [57, 234] on div "Onboarding" at bounding box center [54, 211] width 108 height 61
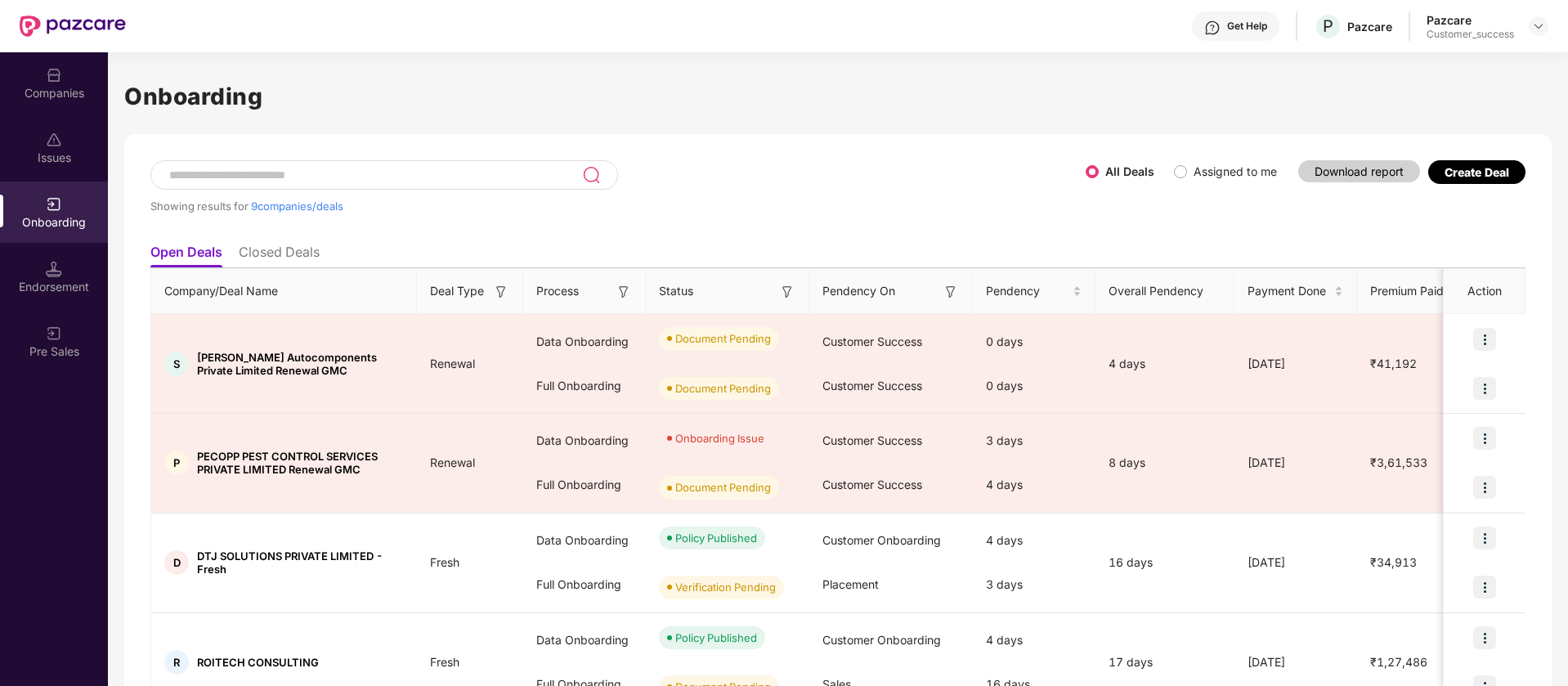
click at [482, 174] on input at bounding box center [374, 175] width 414 height 14
paste input "**********"
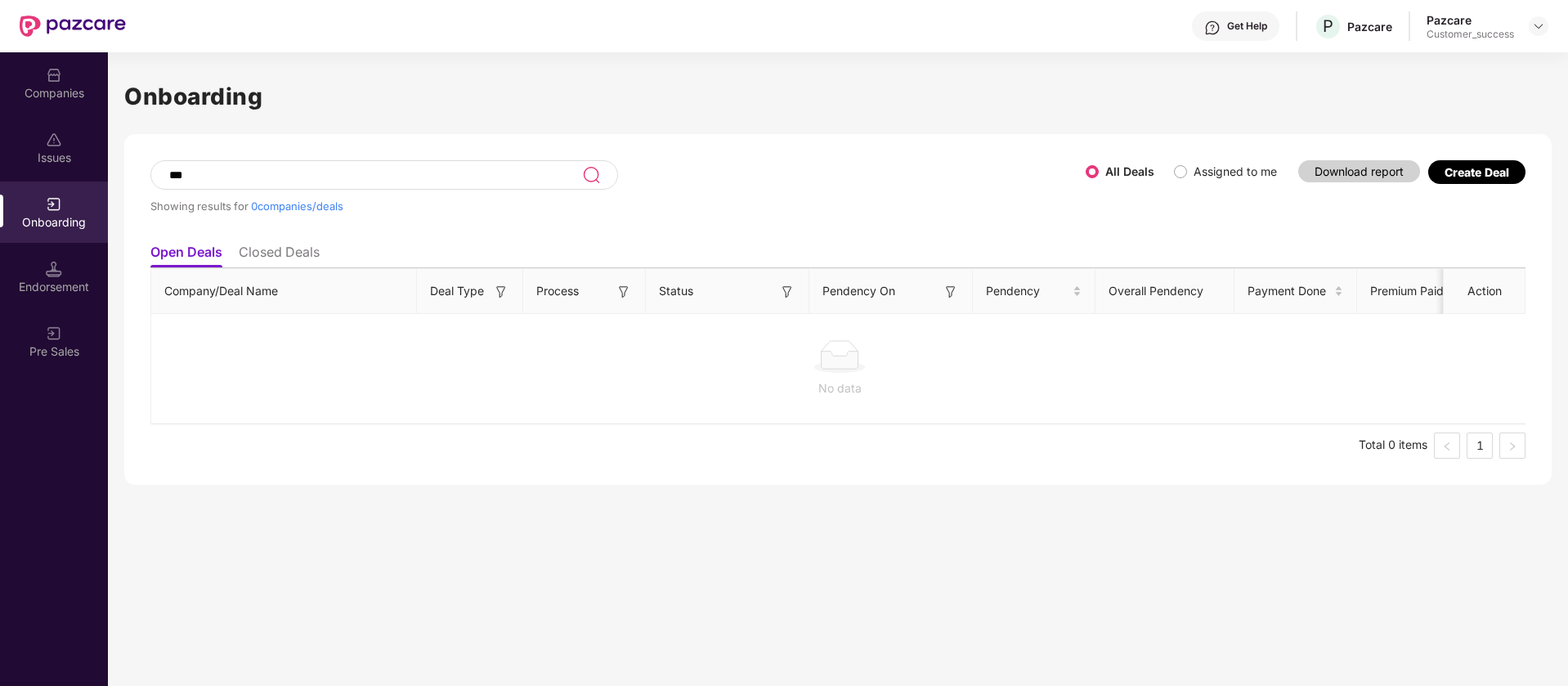
type input "***"
click at [0, 286] on div "Endorsement" at bounding box center [54, 286] width 108 height 17
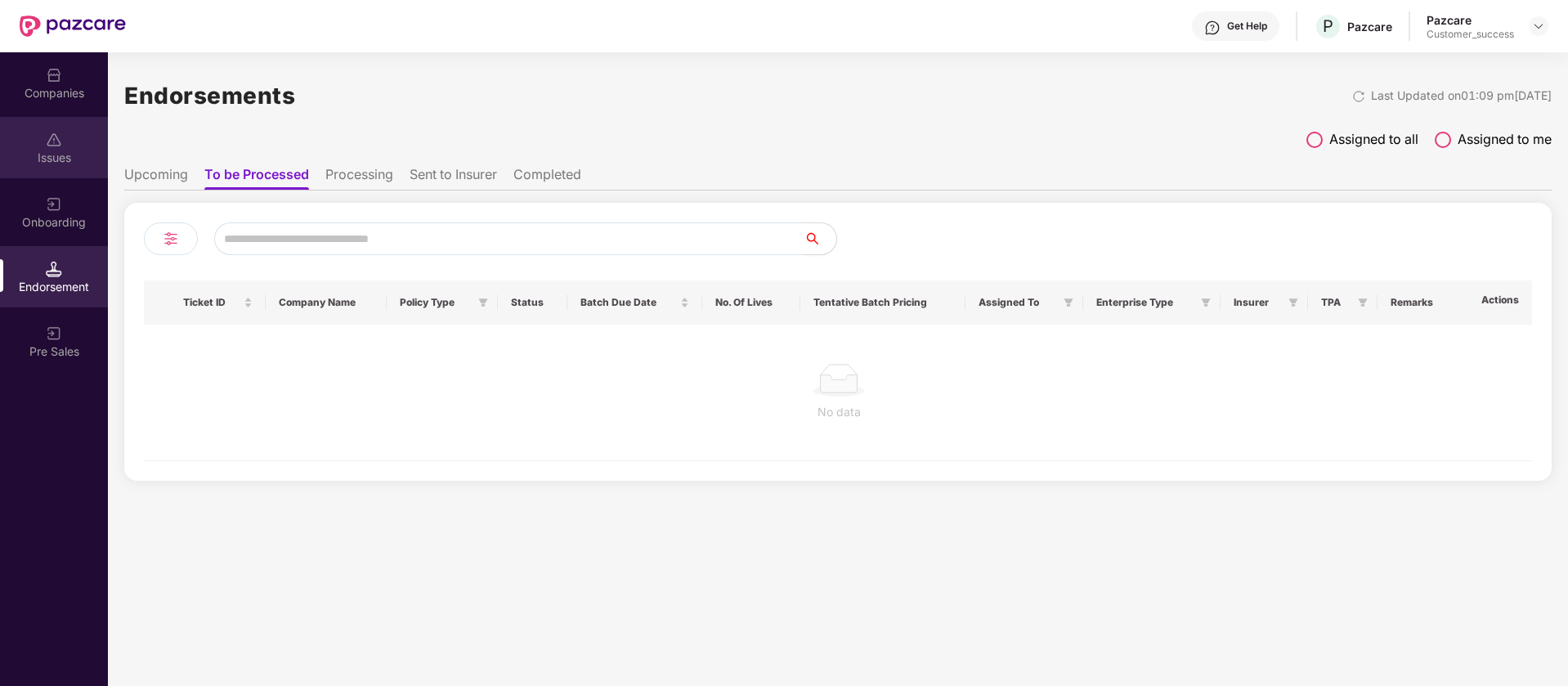
click at [90, 155] on div "Issues" at bounding box center [54, 158] width 108 height 17
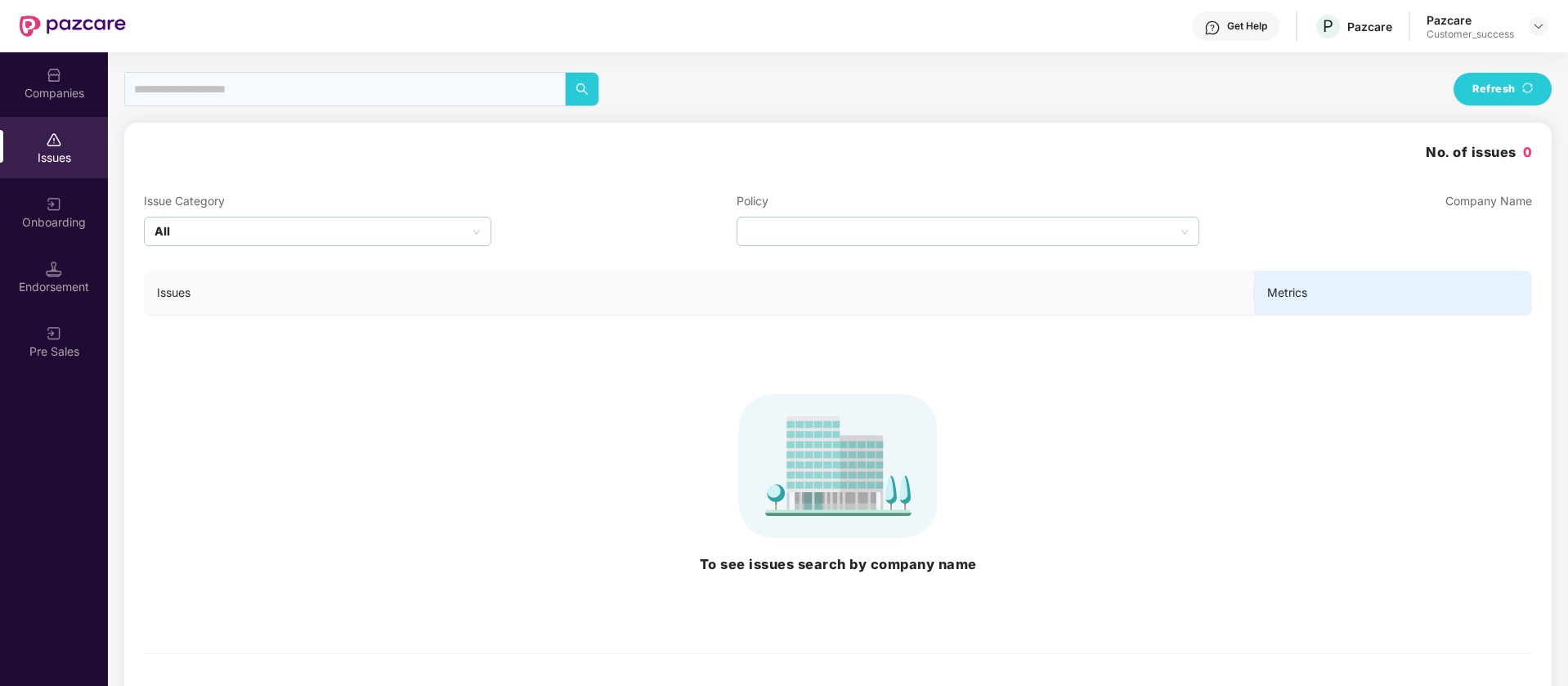
click at [57, 61] on div "Companies" at bounding box center [54, 83] width 108 height 61
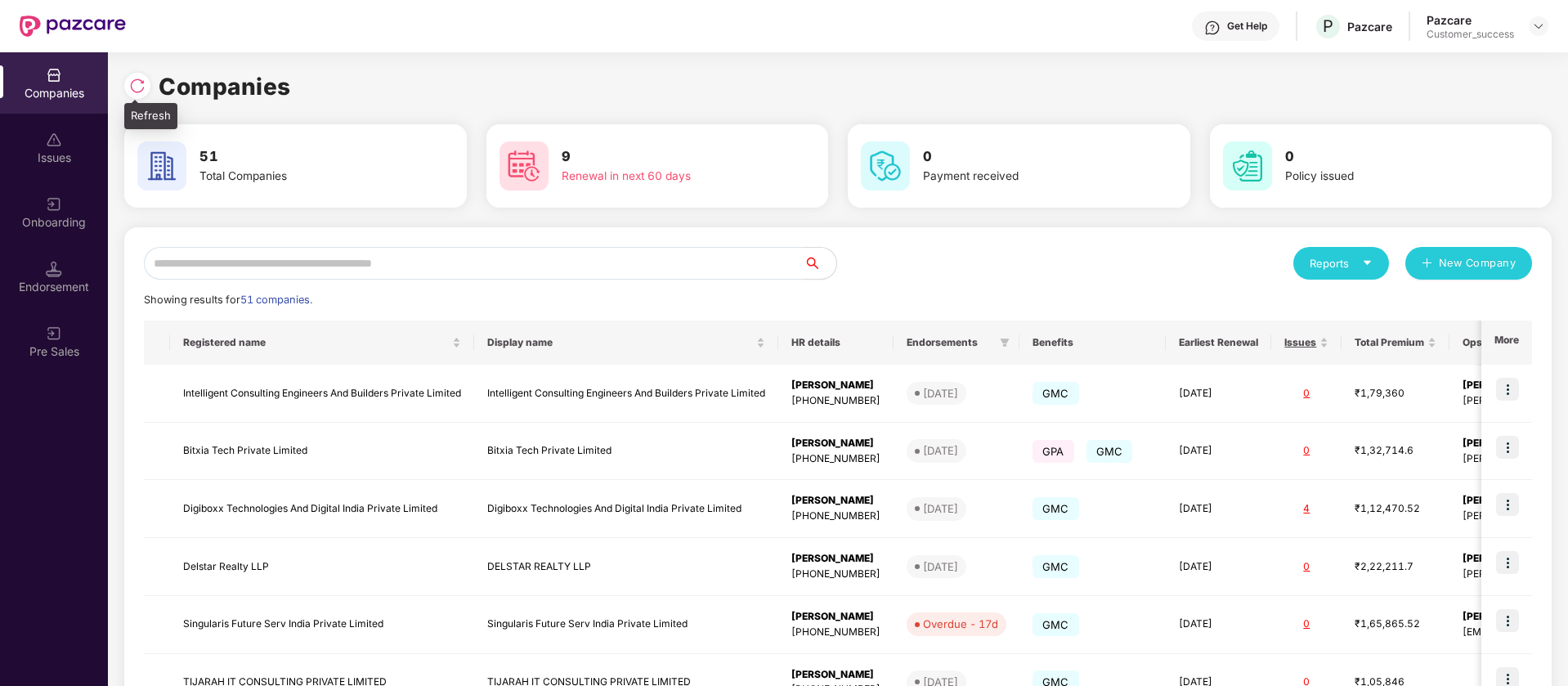
click at [139, 91] on img at bounding box center [137, 86] width 17 height 17
click at [241, 270] on input "text" at bounding box center [474, 263] width 660 height 33
paste input "**********"
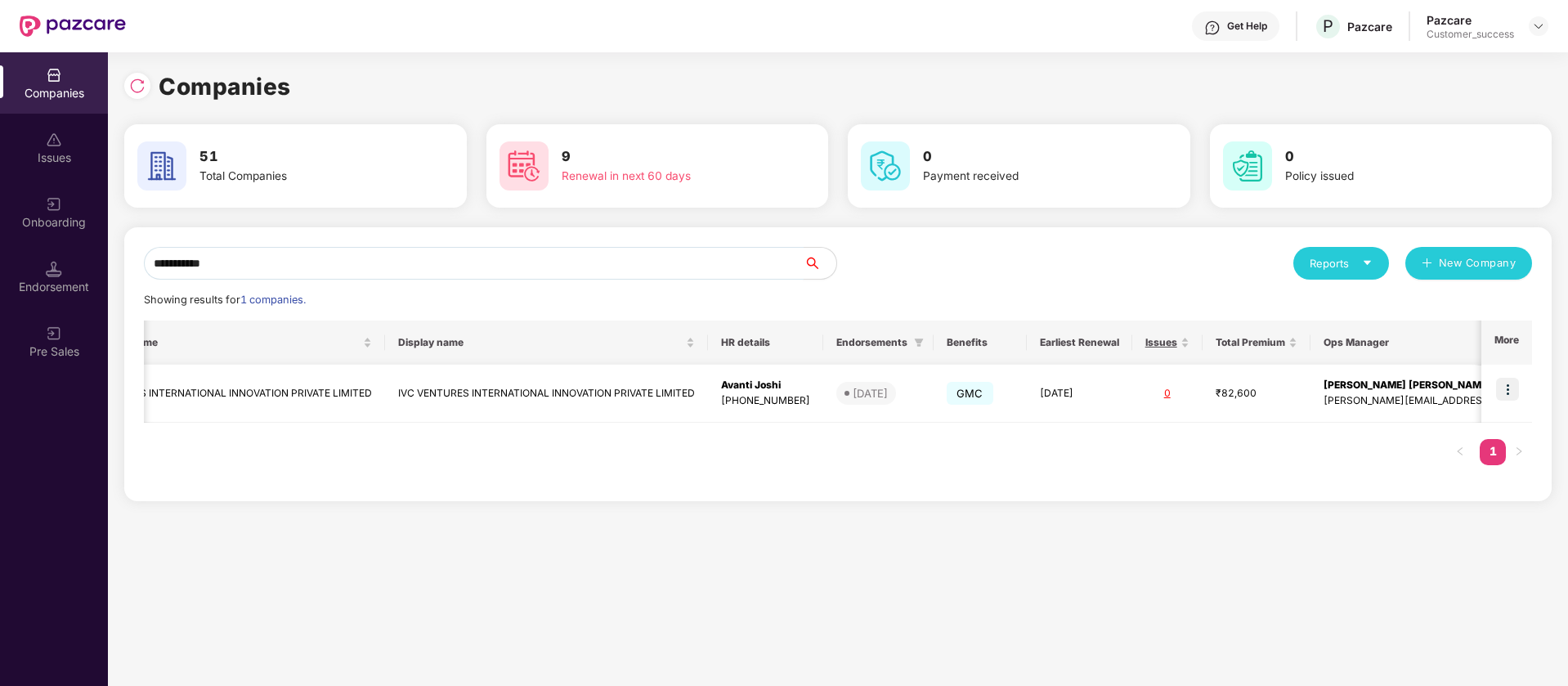
scroll to position [0, 113]
type input "**********"
click at [1511, 384] on img at bounding box center [1507, 389] width 22 height 22
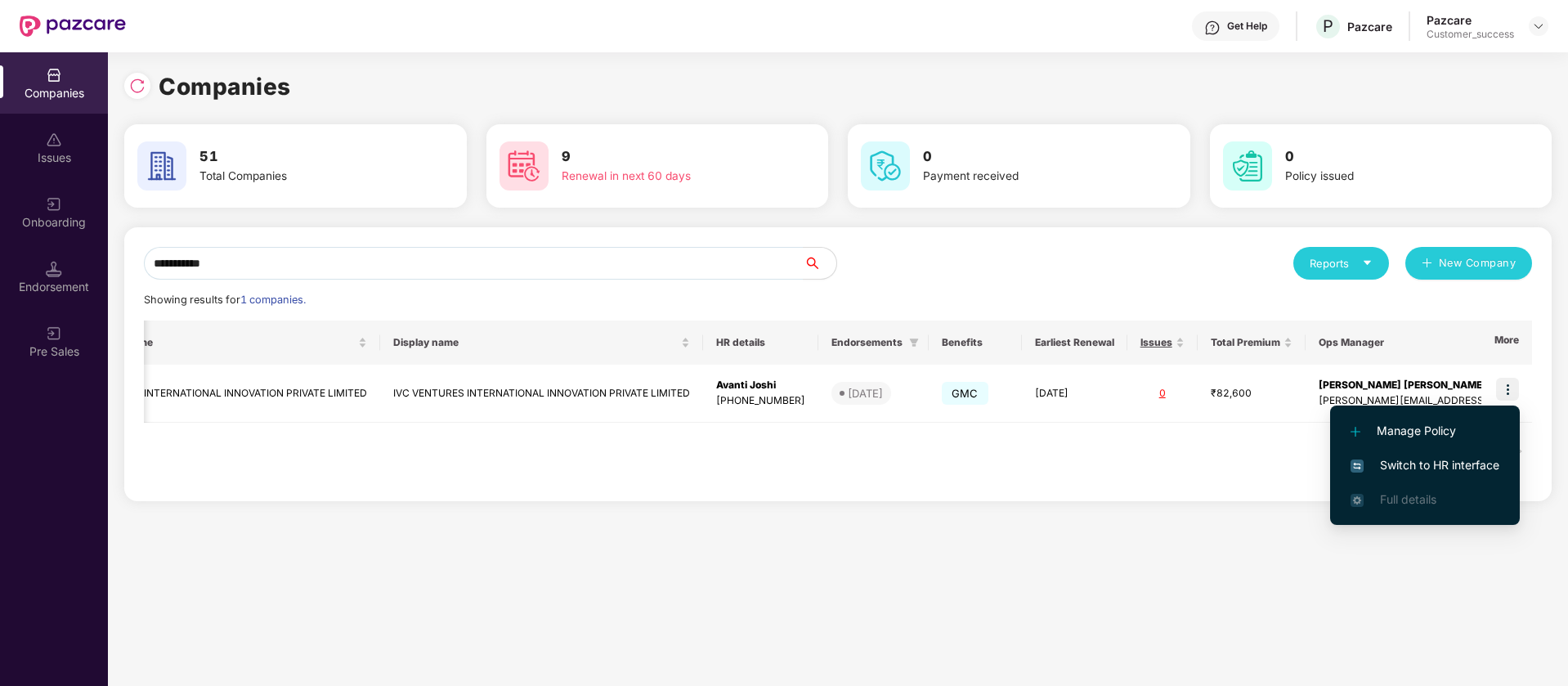
click at [1451, 465] on span "Switch to HR interface" at bounding box center [1425, 465] width 149 height 18
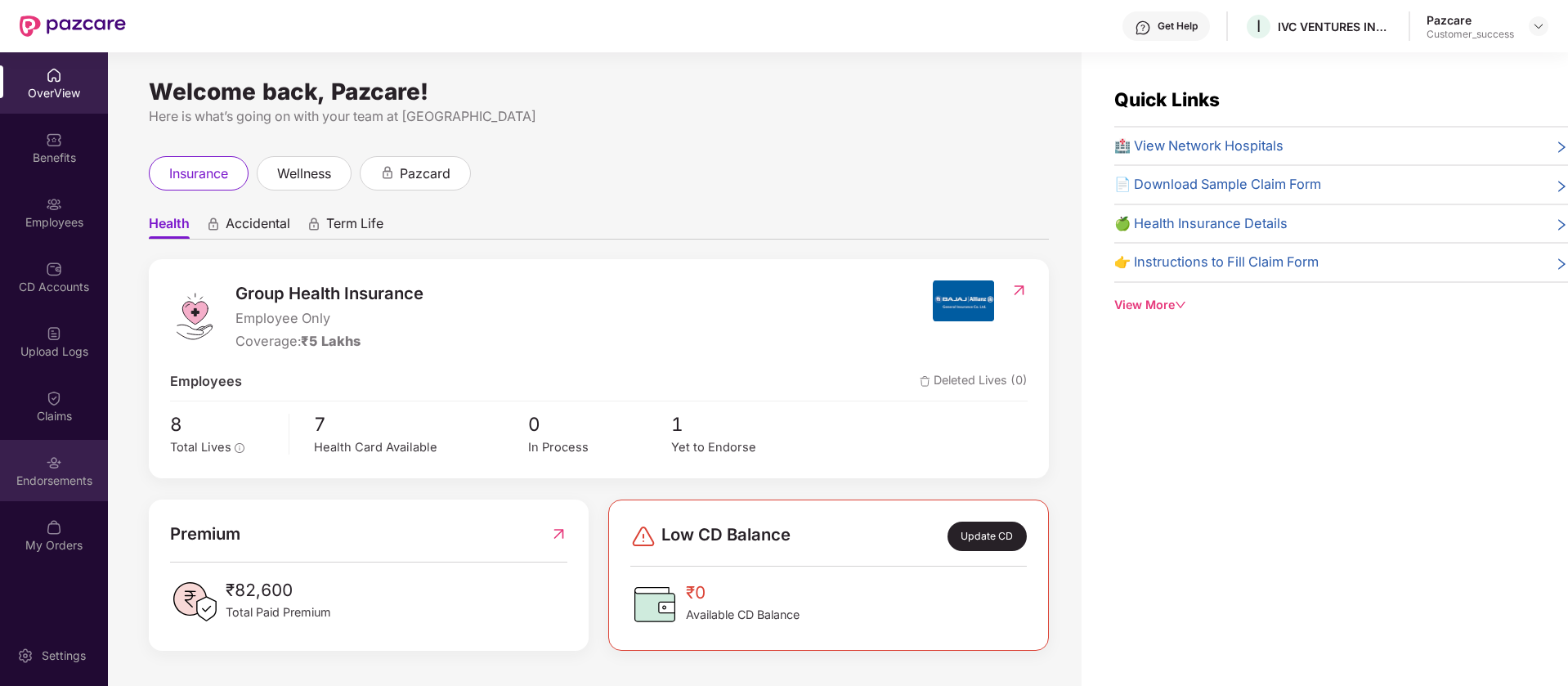
click at [66, 488] on div "Endorsements" at bounding box center [54, 470] width 108 height 61
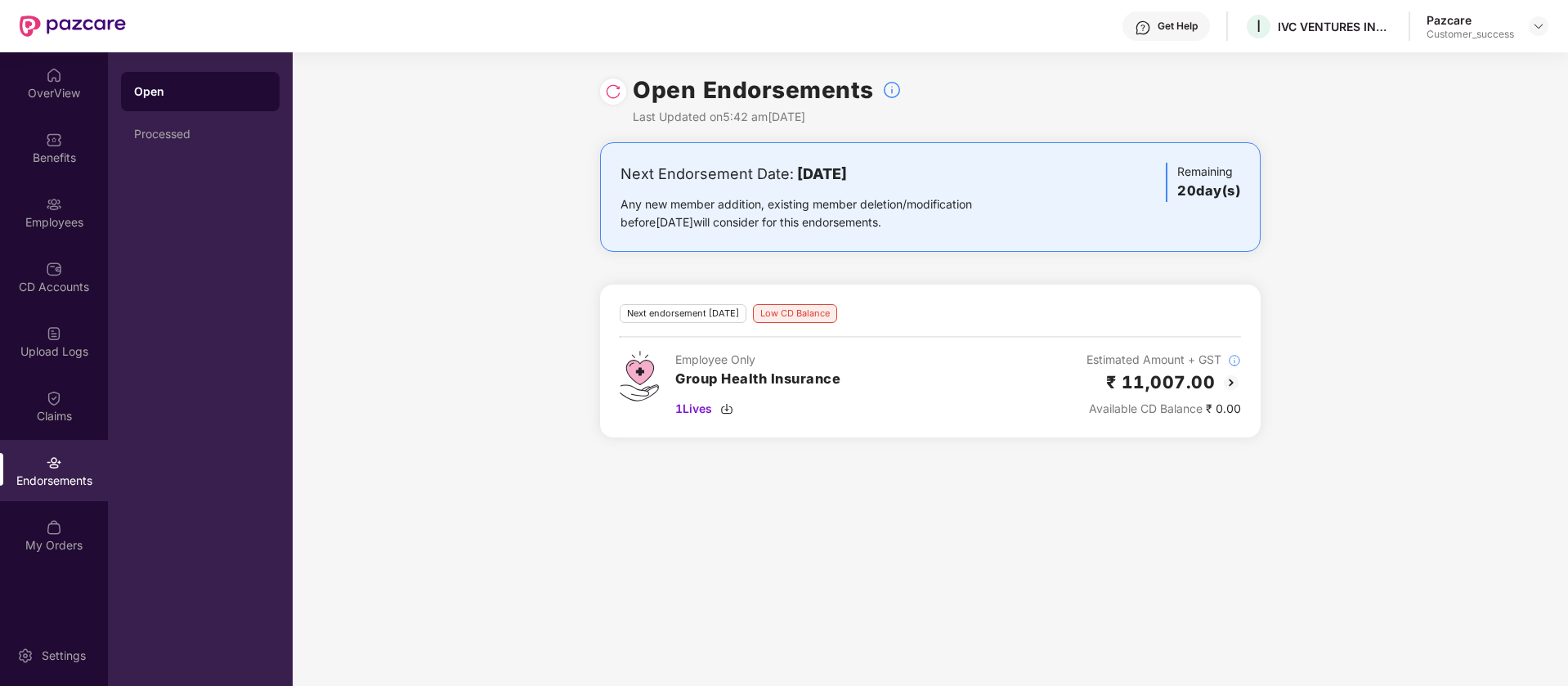
click at [1231, 380] on img at bounding box center [1231, 383] width 19 height 19
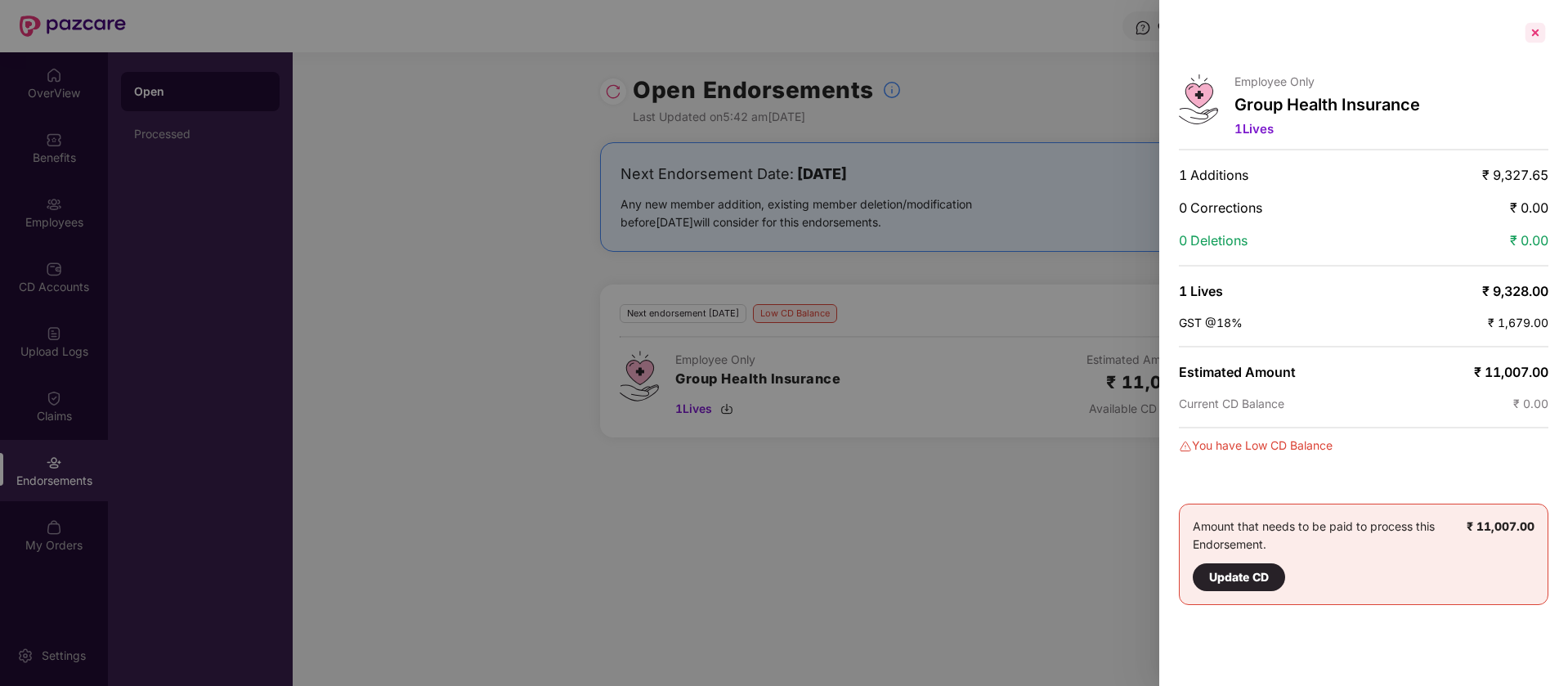
click at [1539, 28] on div at bounding box center [1535, 32] width 26 height 26
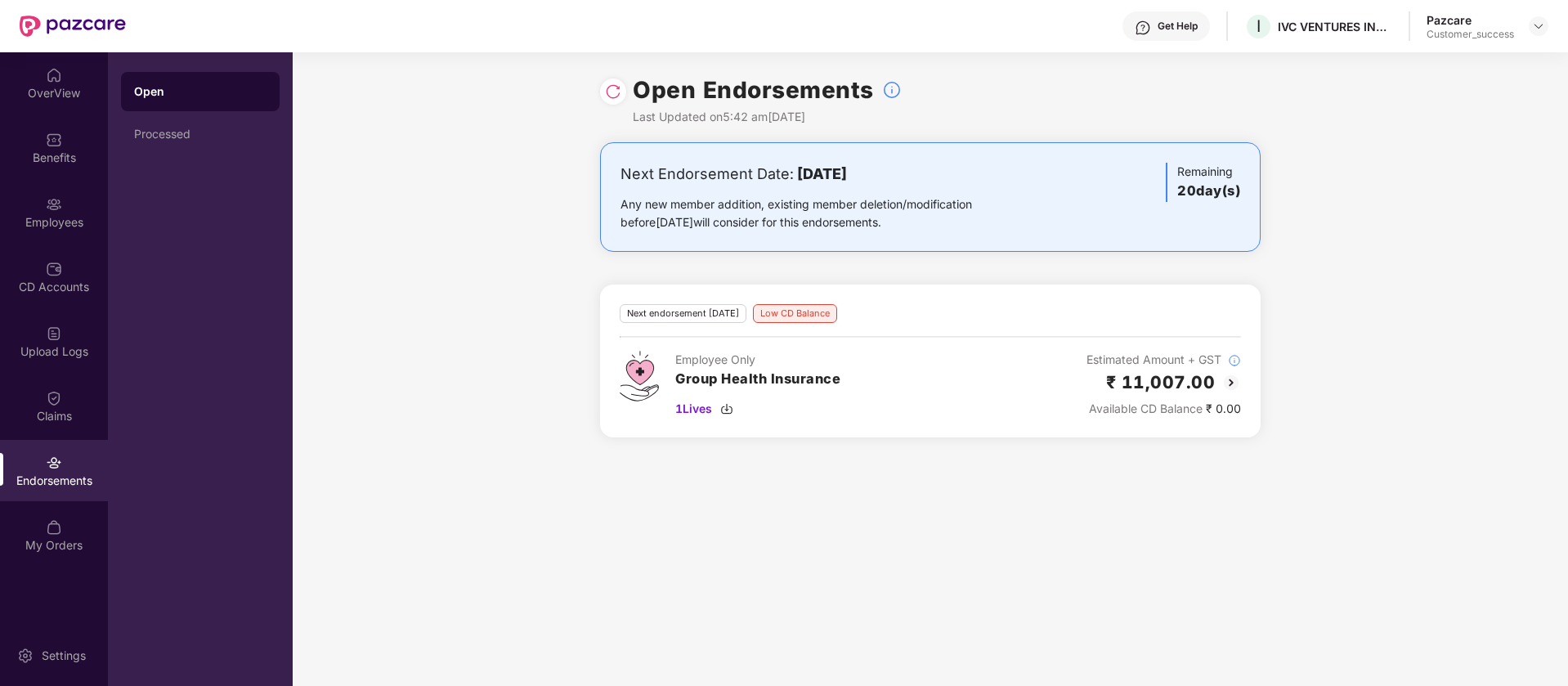
click at [602, 100] on div "Open Endorsements Last Updated on 5:42 am, 29 Aug 2025" at bounding box center [931, 97] width 661 height 90
click at [611, 94] on img at bounding box center [613, 92] width 17 height 17
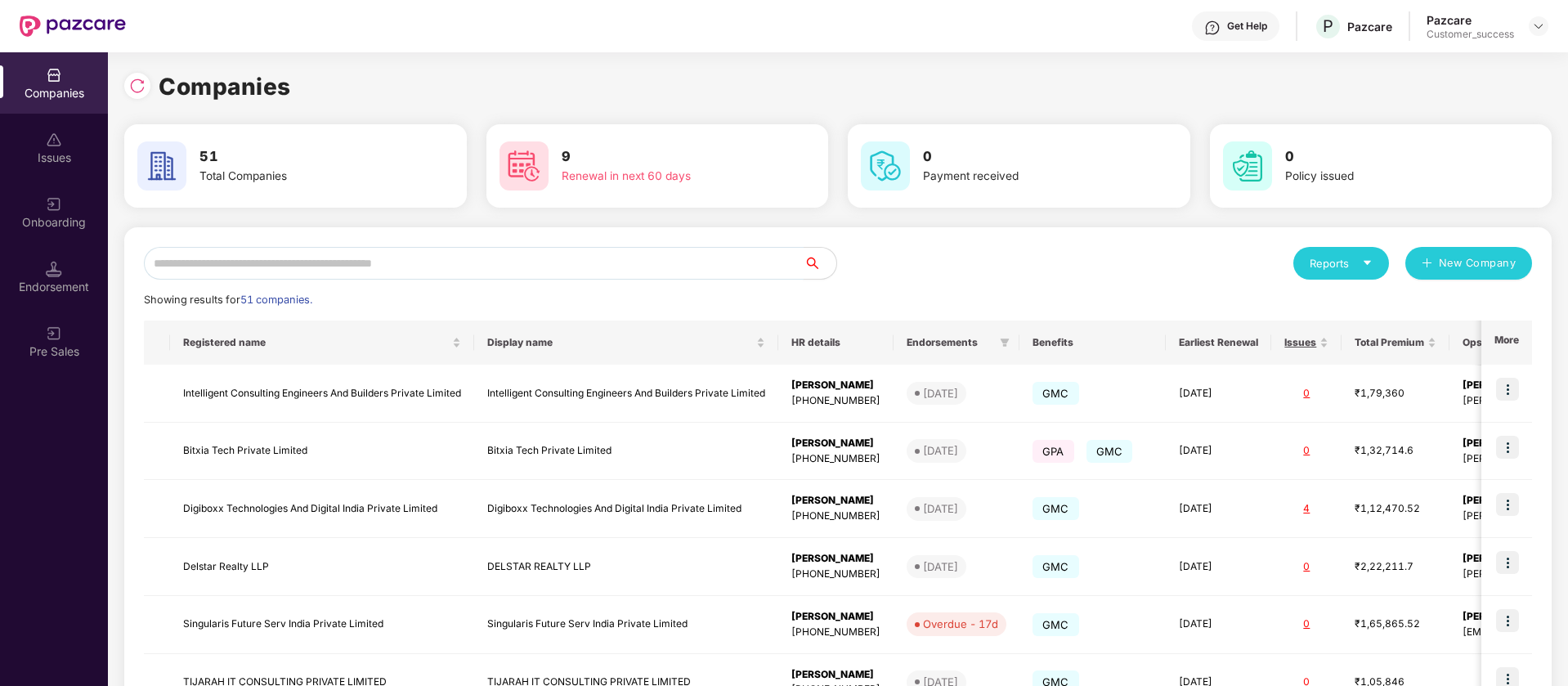
click at [466, 270] on input "text" at bounding box center [474, 263] width 660 height 33
type input "*"
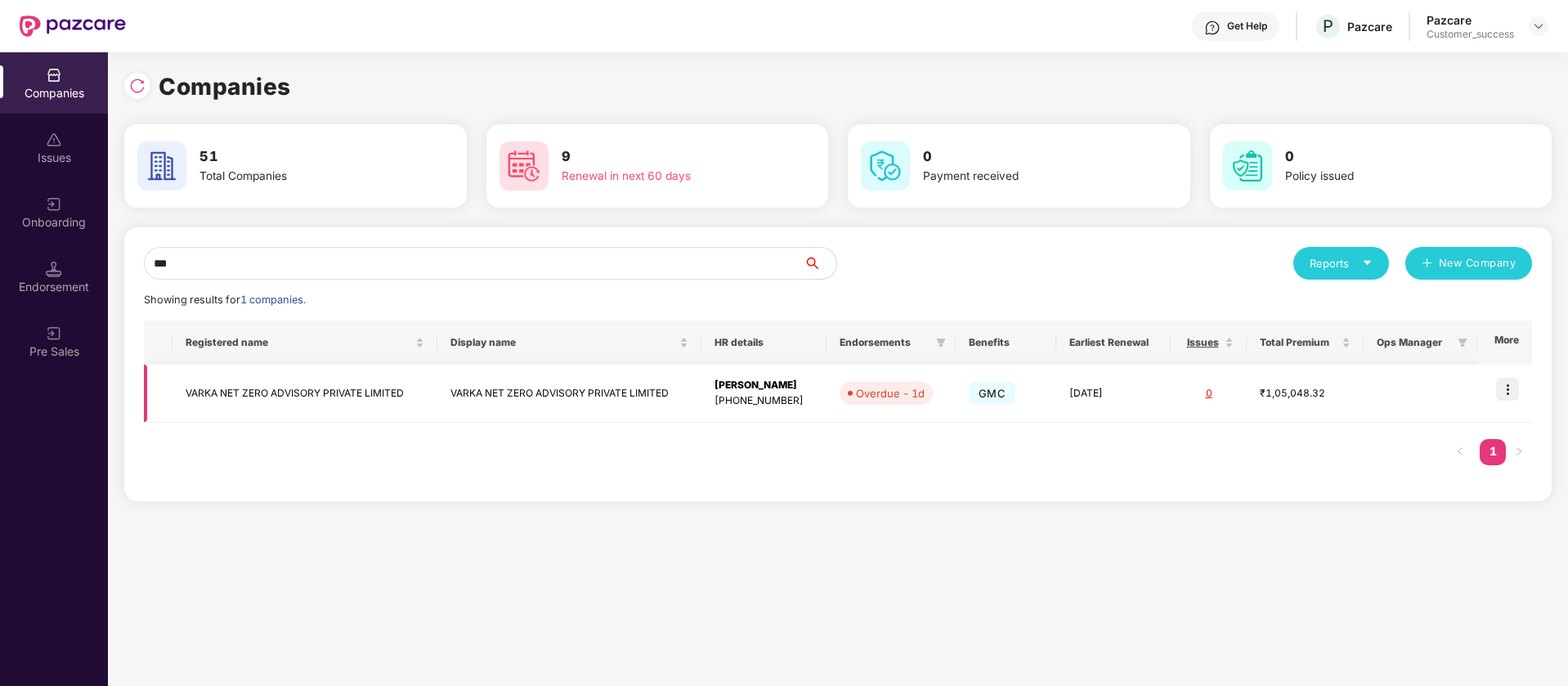
type input "***"
click at [1511, 390] on img at bounding box center [1507, 389] width 22 height 22
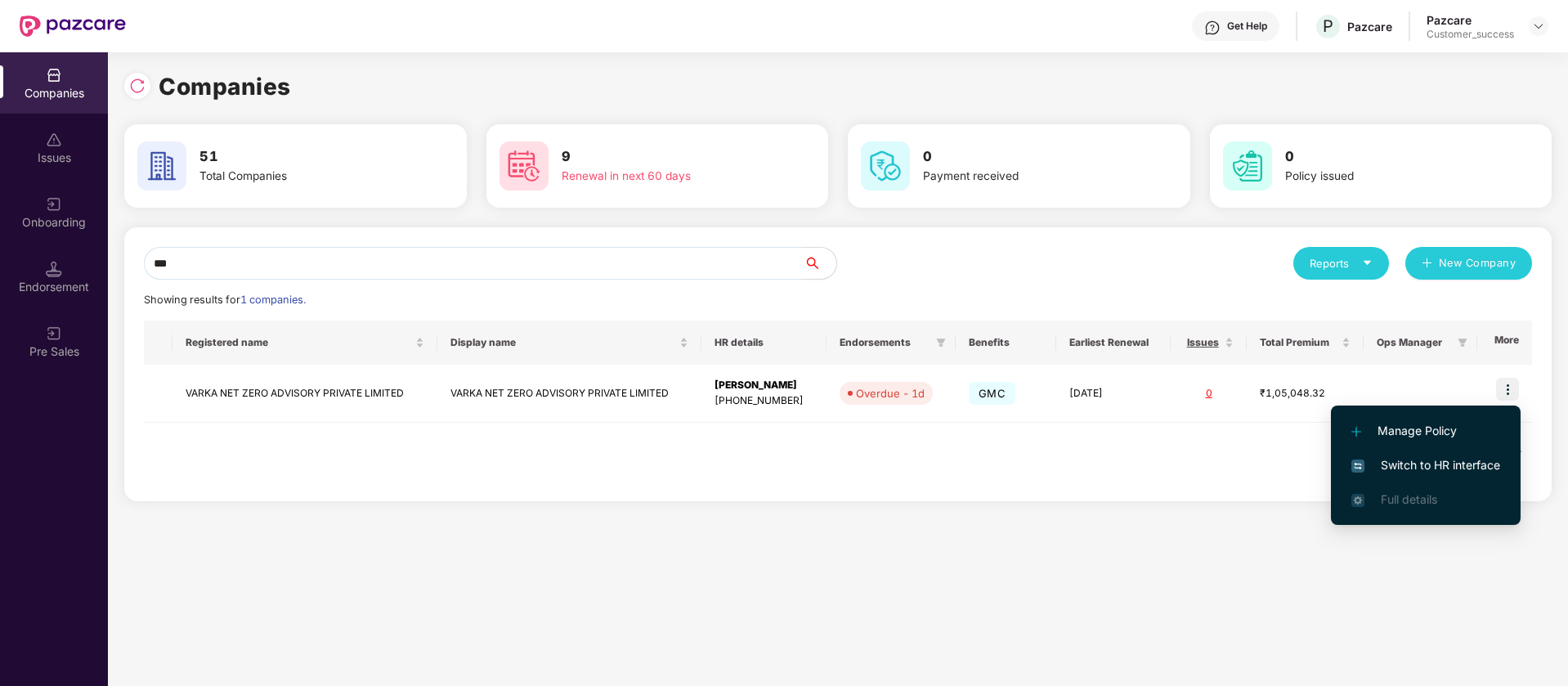
click at [1467, 454] on li "Switch to HR interface" at bounding box center [1426, 465] width 190 height 34
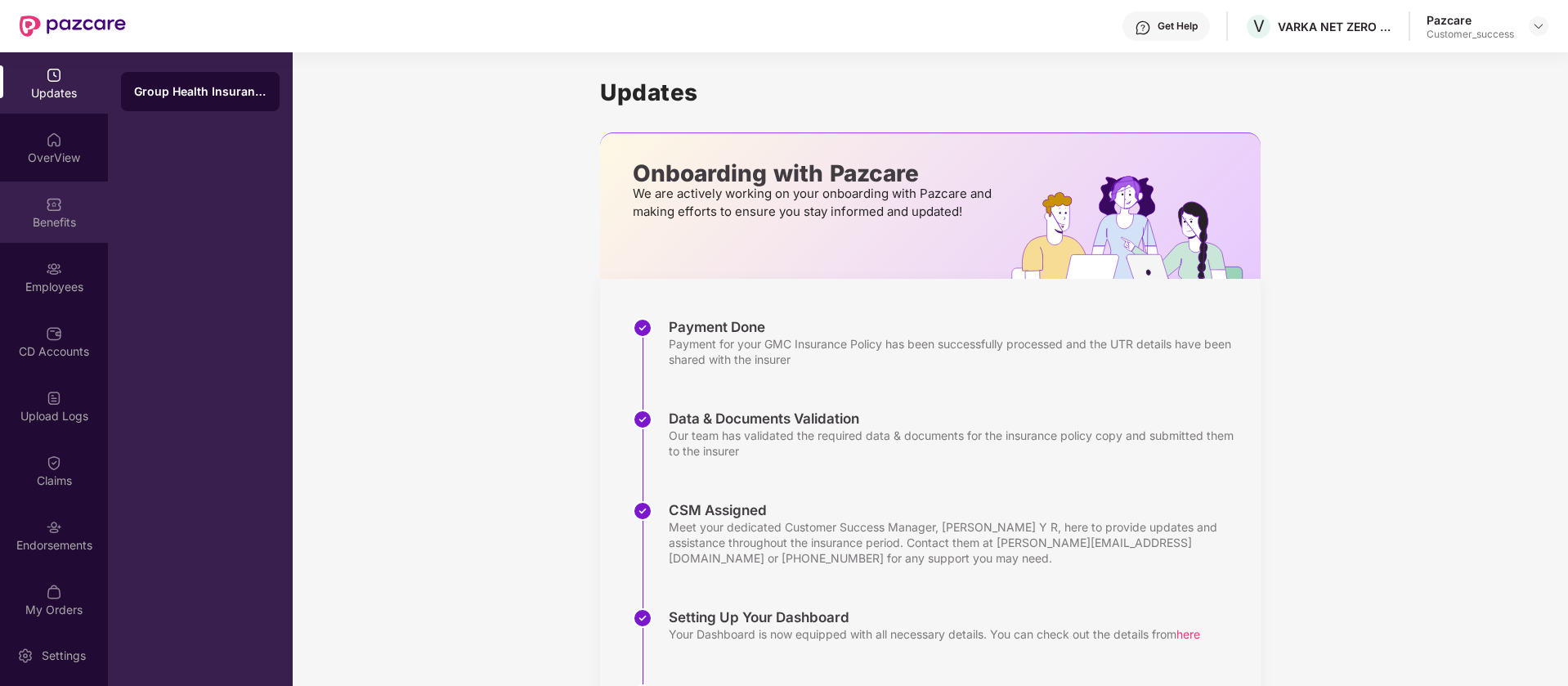
click at [34, 196] on div "Benefits" at bounding box center [54, 211] width 108 height 61
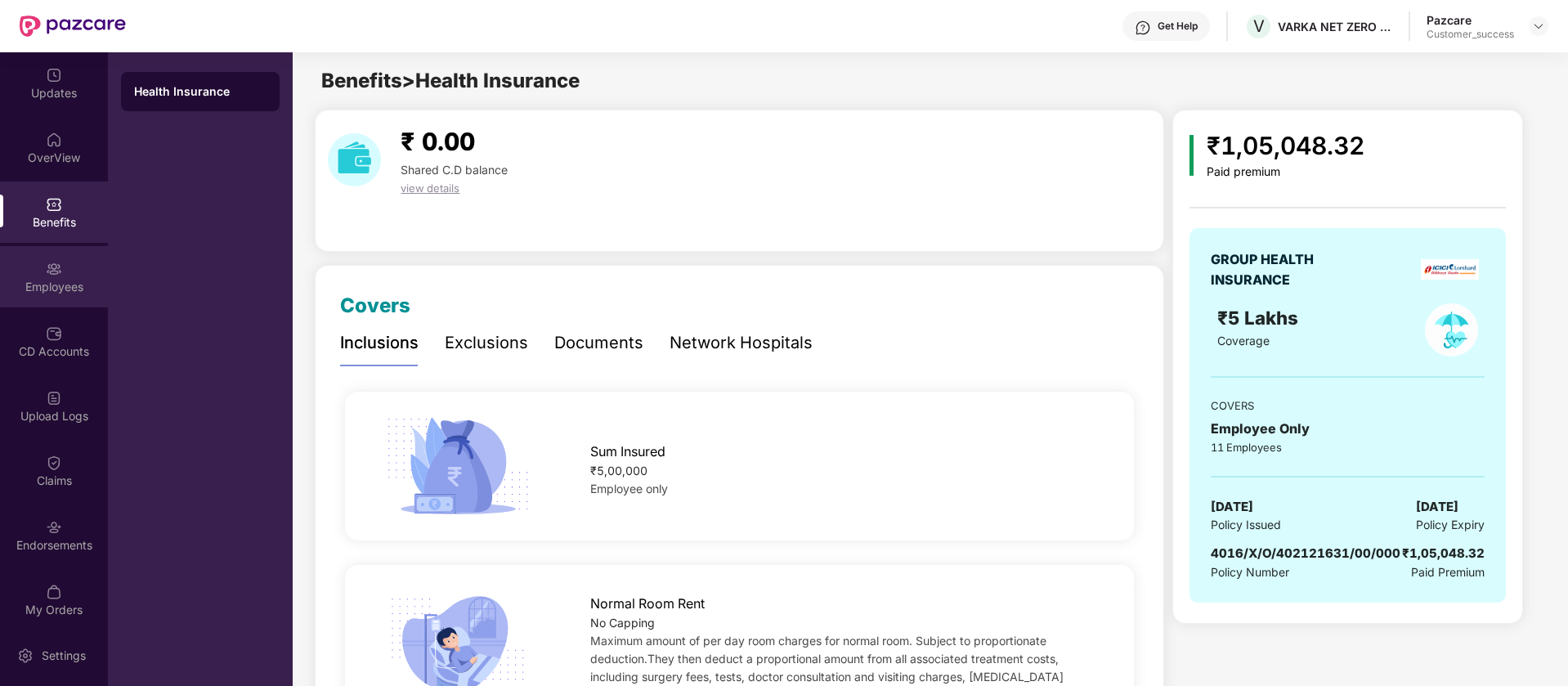
click at [68, 280] on div "Employees" at bounding box center [54, 286] width 108 height 17
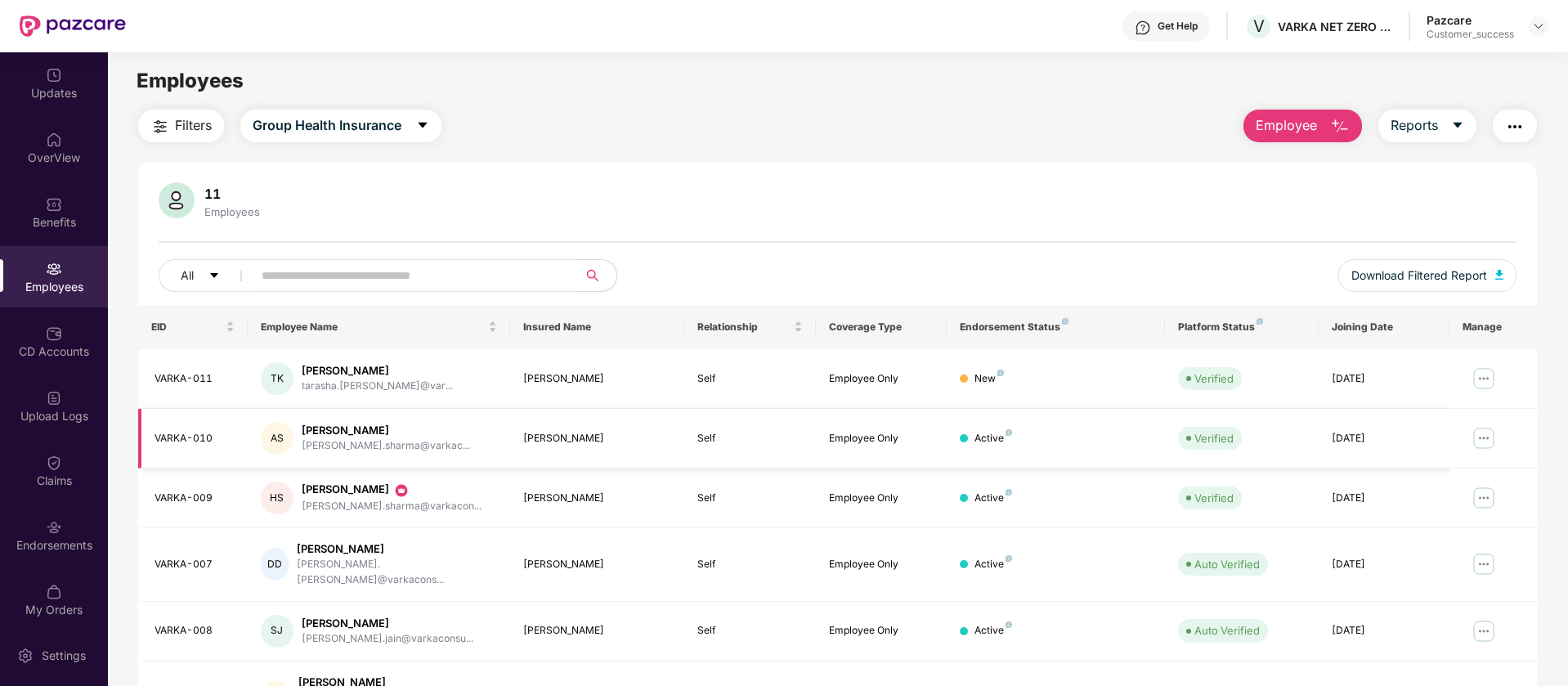
click at [1482, 440] on img at bounding box center [1483, 438] width 26 height 26
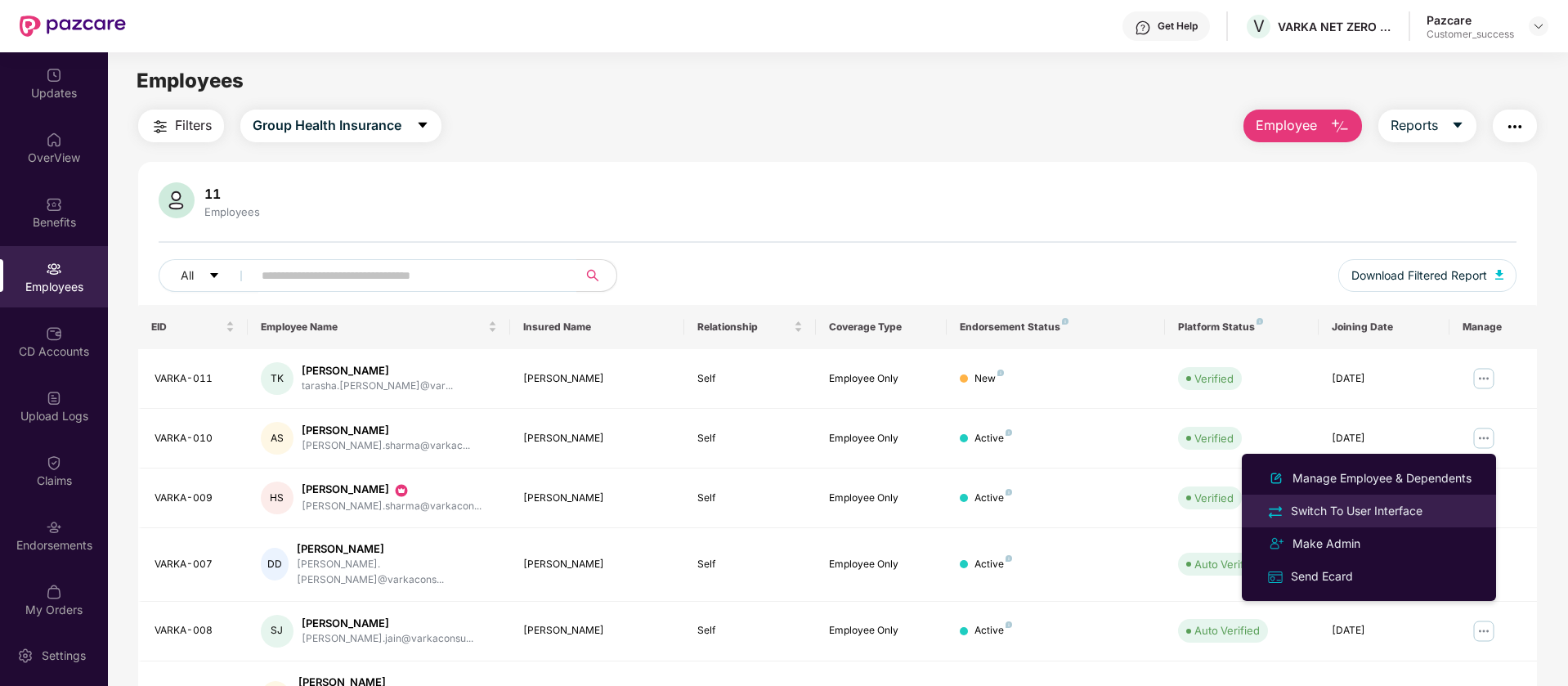
click at [1426, 513] on div "Switch To User Interface" at bounding box center [1357, 511] width 138 height 18
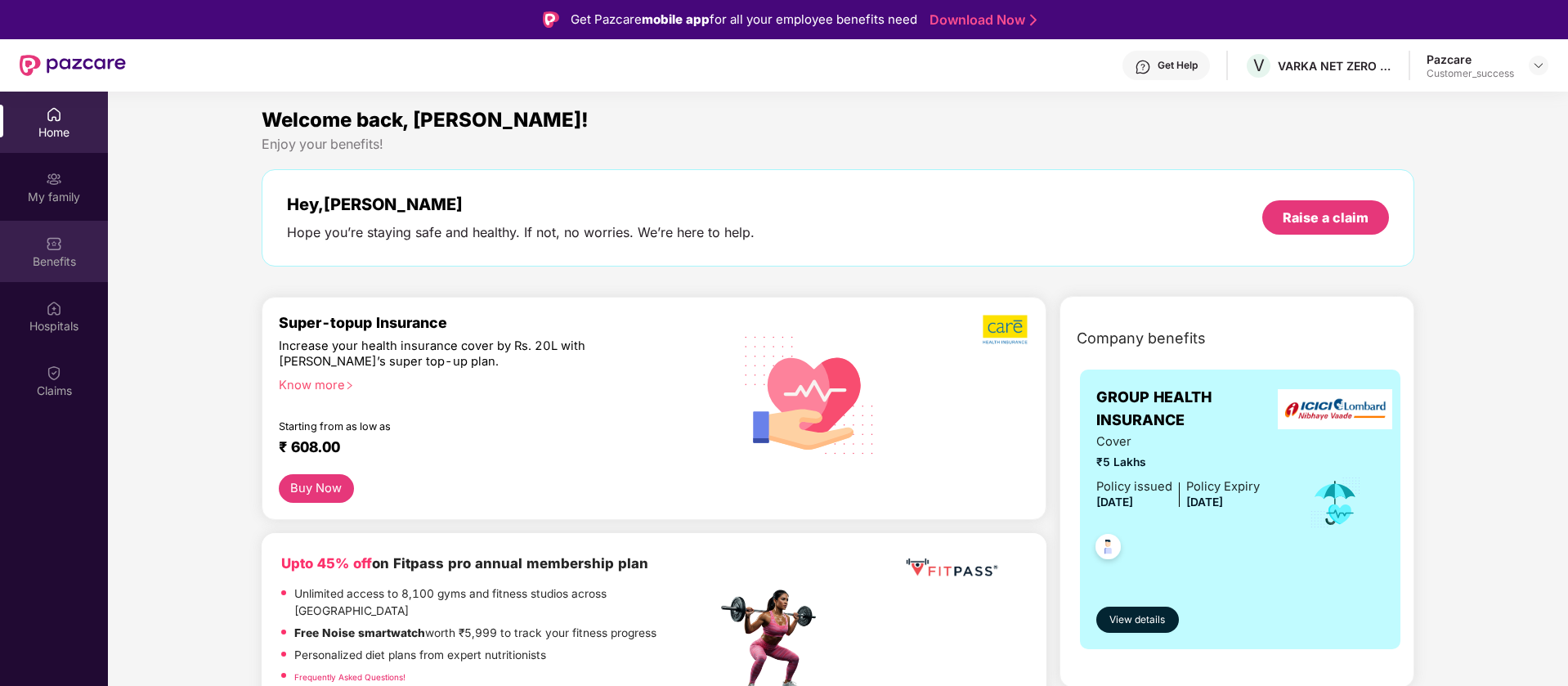
click at [3, 253] on div "Benefits" at bounding box center [54, 261] width 108 height 17
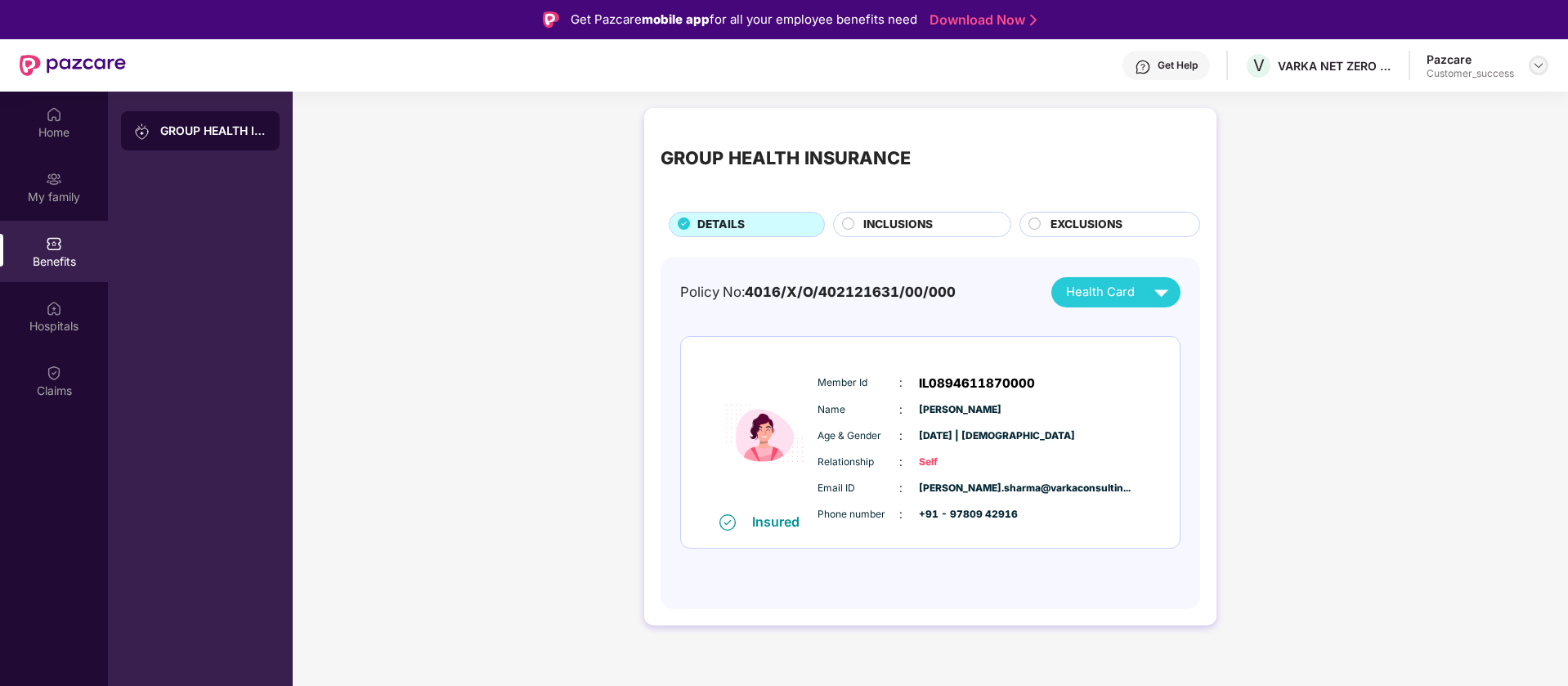
click at [1546, 59] on div at bounding box center [1539, 65] width 19 height 19
click at [1465, 124] on div "Logout" at bounding box center [1462, 135] width 212 height 32
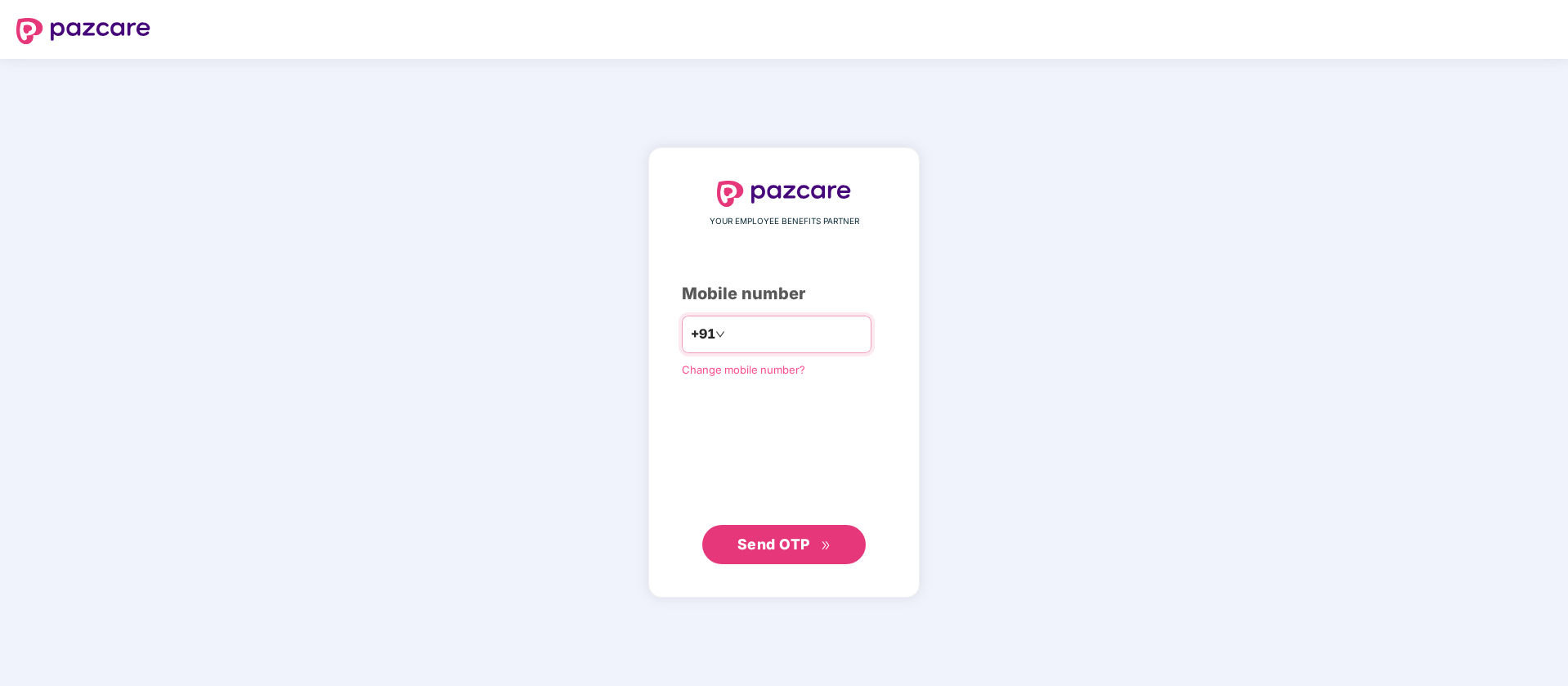
type input "**********"
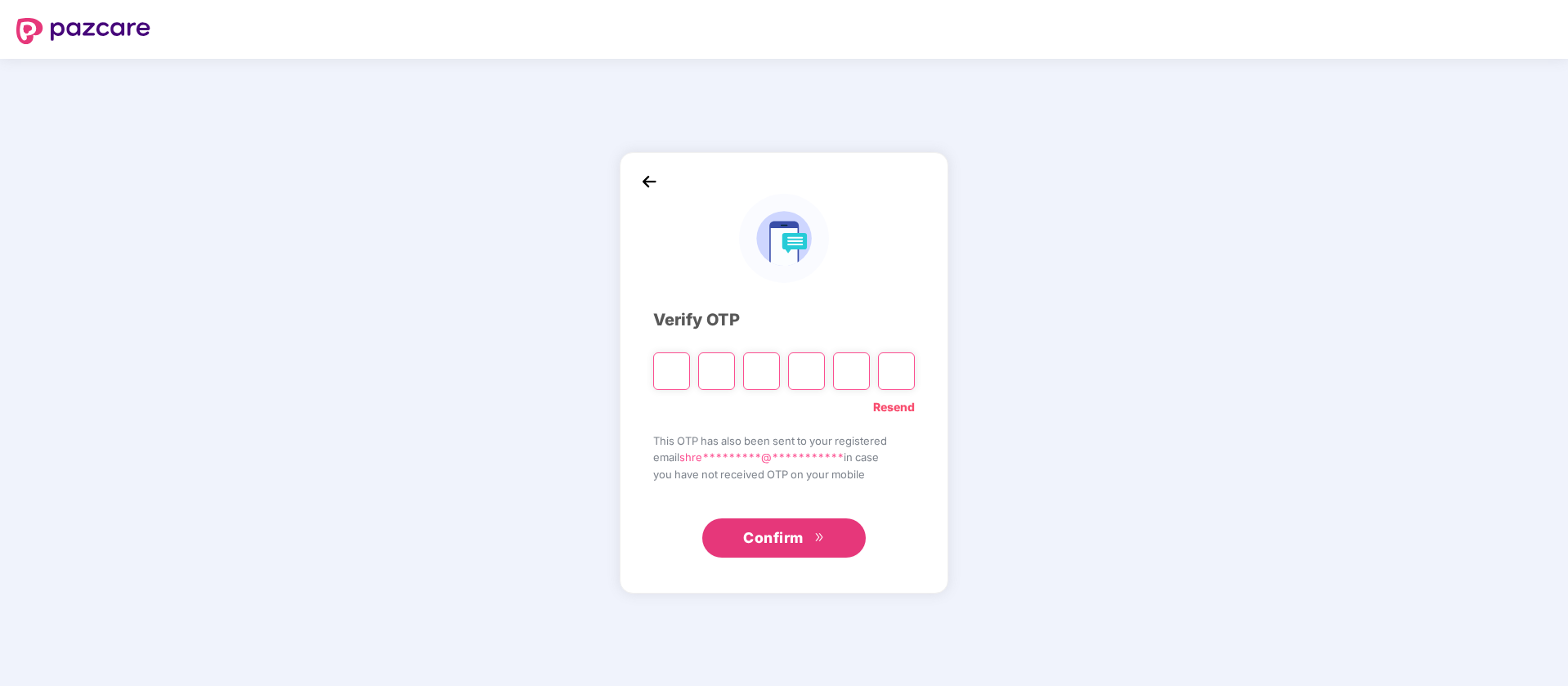
type input "*"
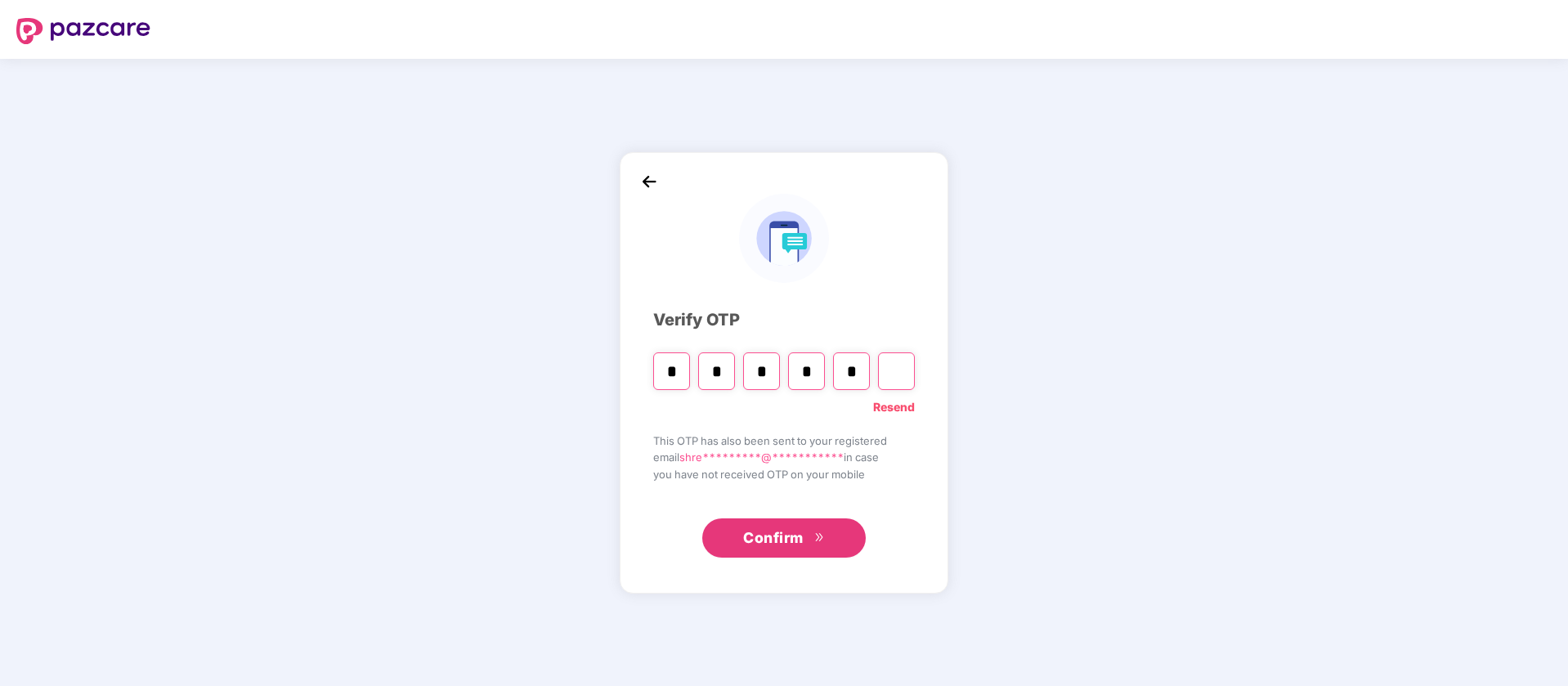
type input "*"
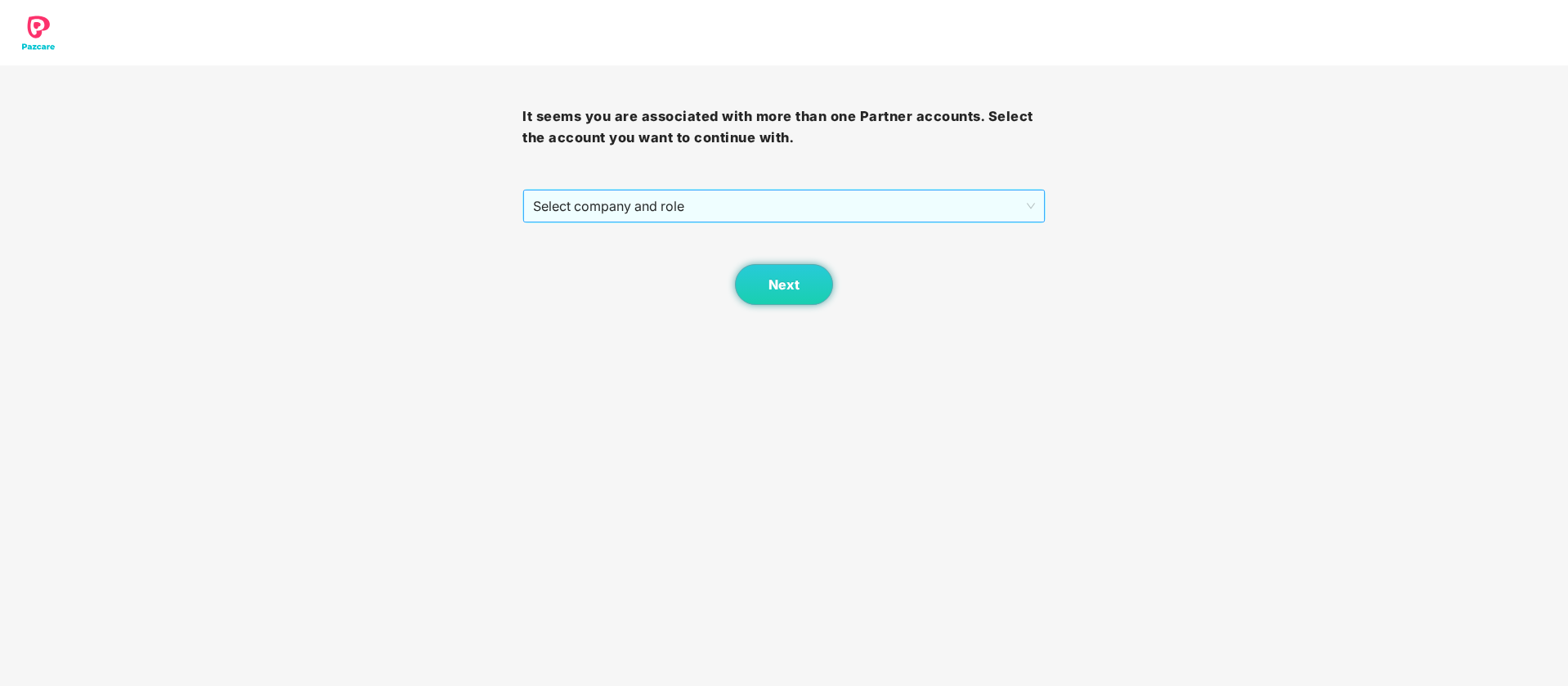
click at [718, 190] on span "Select company and role" at bounding box center [784, 206] width 501 height 31
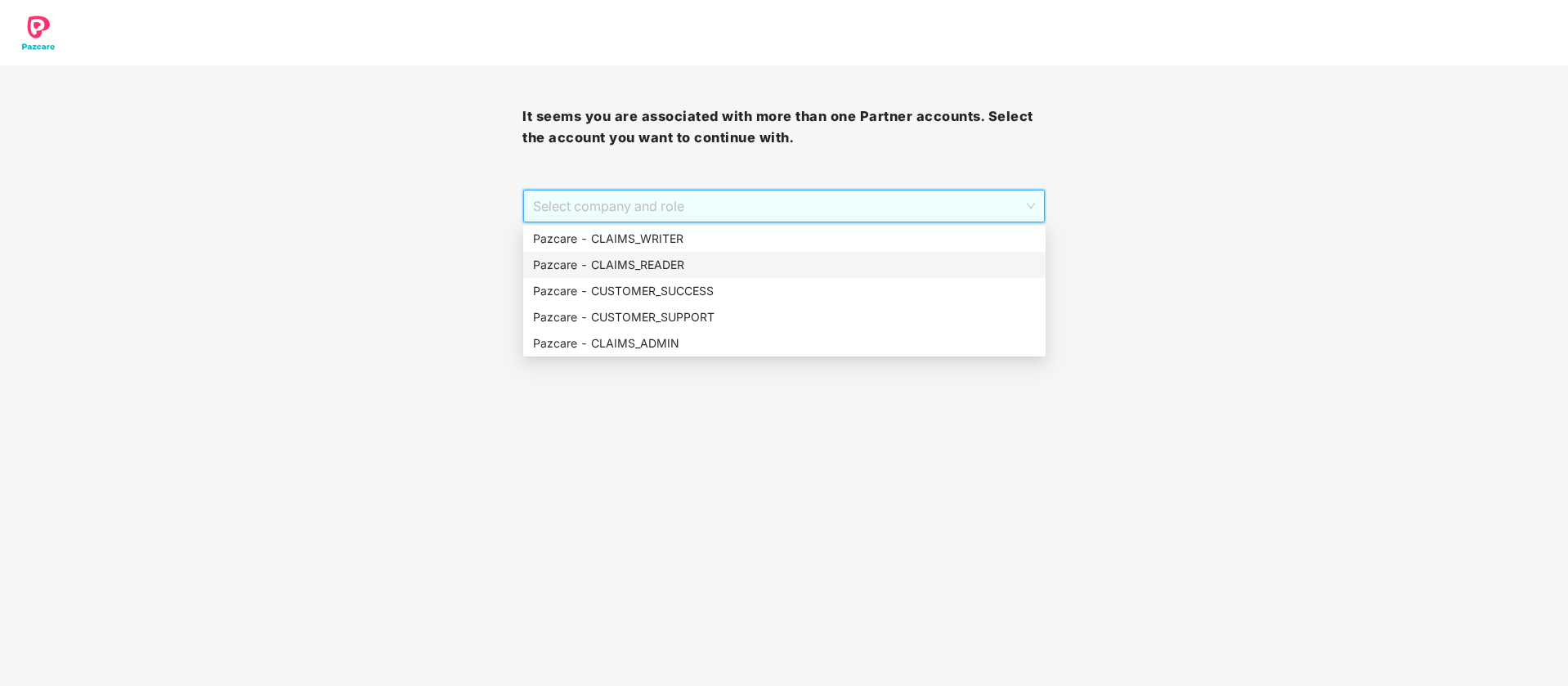
click at [703, 276] on div "Pazcare - CLAIMS_READER" at bounding box center [784, 264] width 522 height 26
click at [688, 219] on span "Pazcare - CLAIMS_READER" at bounding box center [784, 206] width 501 height 31
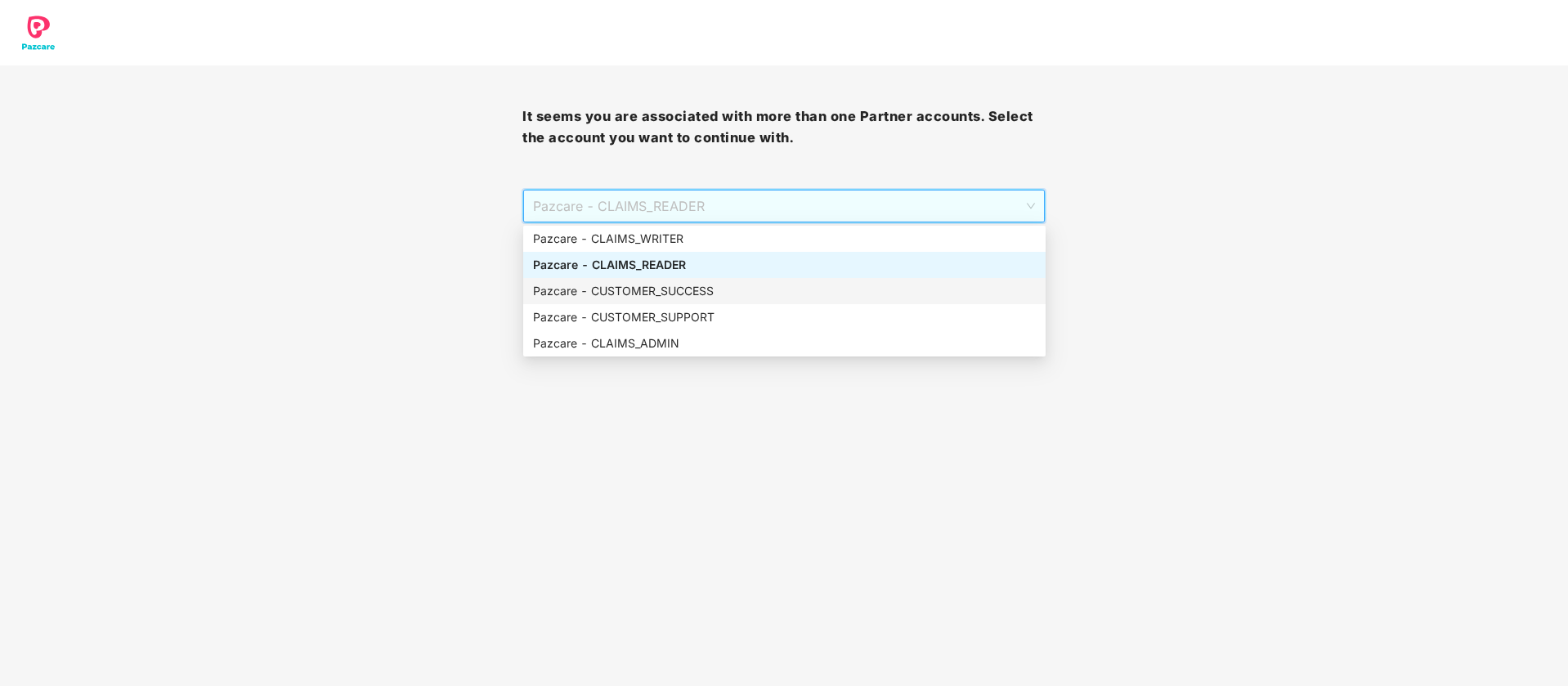
click at [696, 286] on div "Pazcare - CUSTOMER_SUCCESS" at bounding box center [784, 290] width 503 height 18
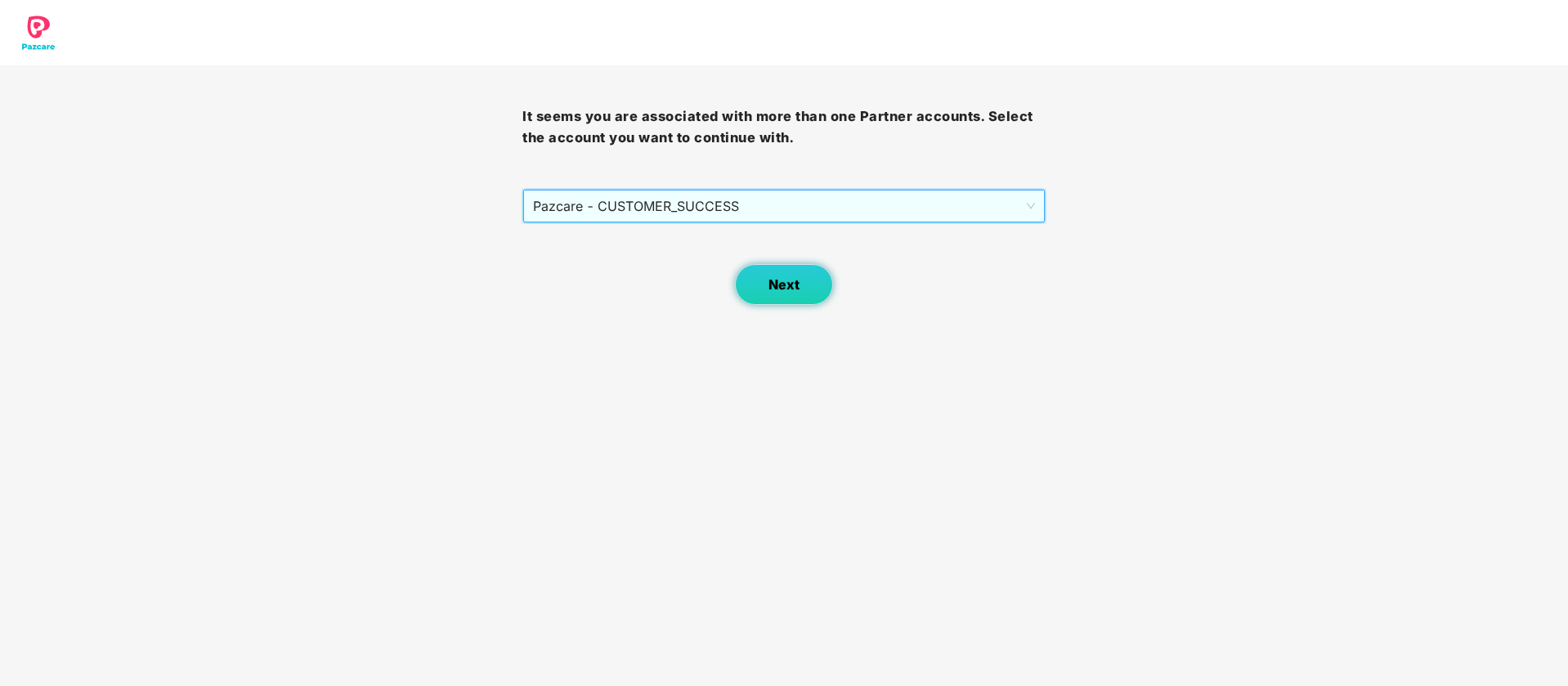
click at [744, 301] on button "Next" at bounding box center [784, 285] width 98 height 41
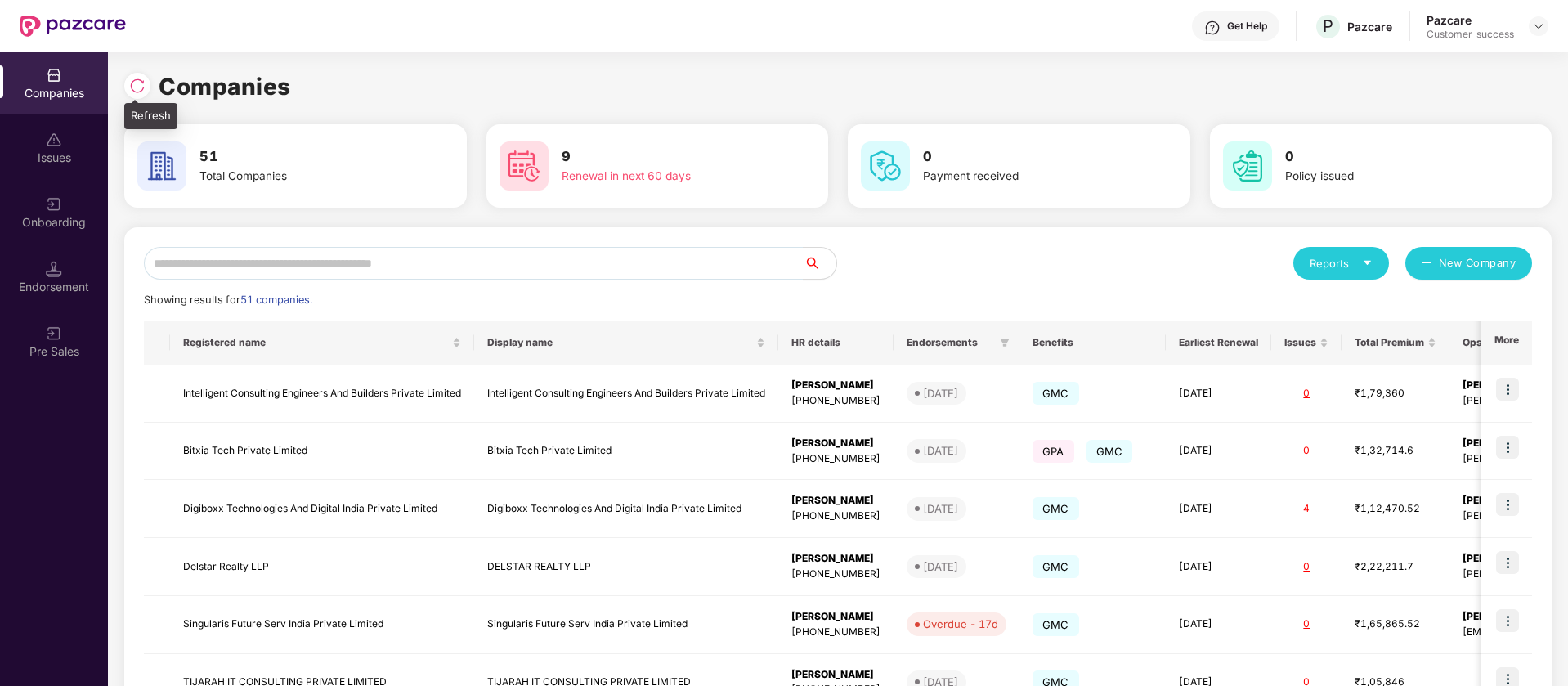
click at [137, 94] on img at bounding box center [137, 86] width 17 height 17
click at [437, 254] on input "text" at bounding box center [474, 263] width 660 height 33
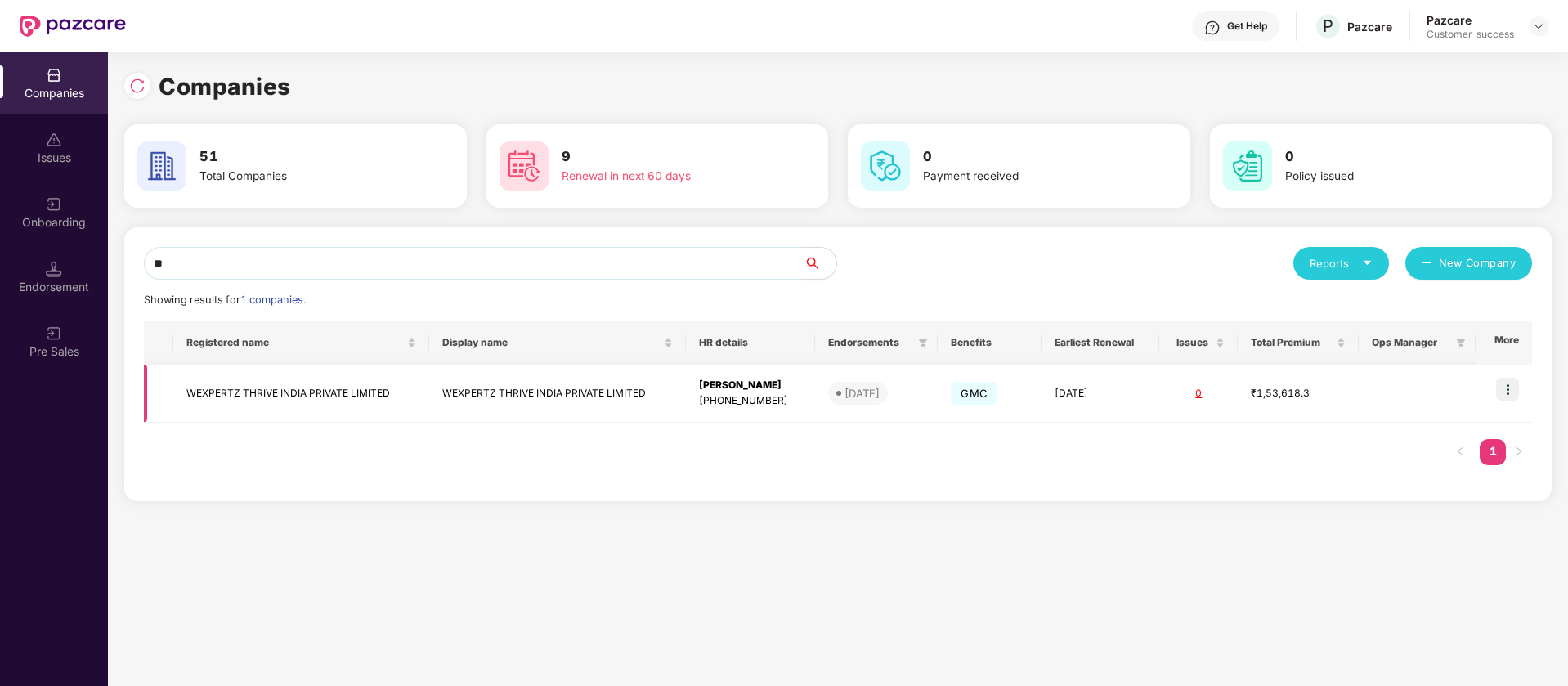
type input "**"
click at [1515, 388] on img at bounding box center [1507, 389] width 22 height 22
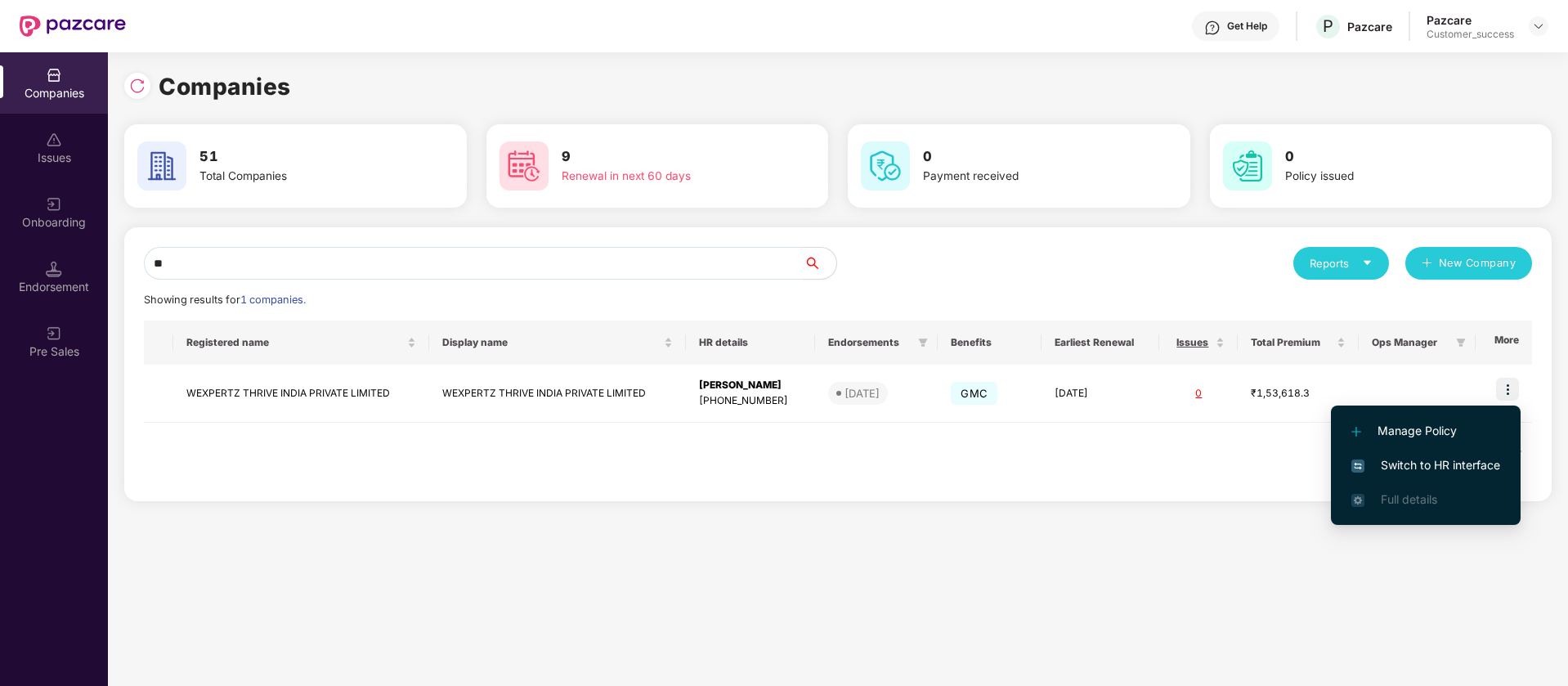
click at [1449, 473] on span "Switch to HR interface" at bounding box center [1426, 465] width 149 height 18
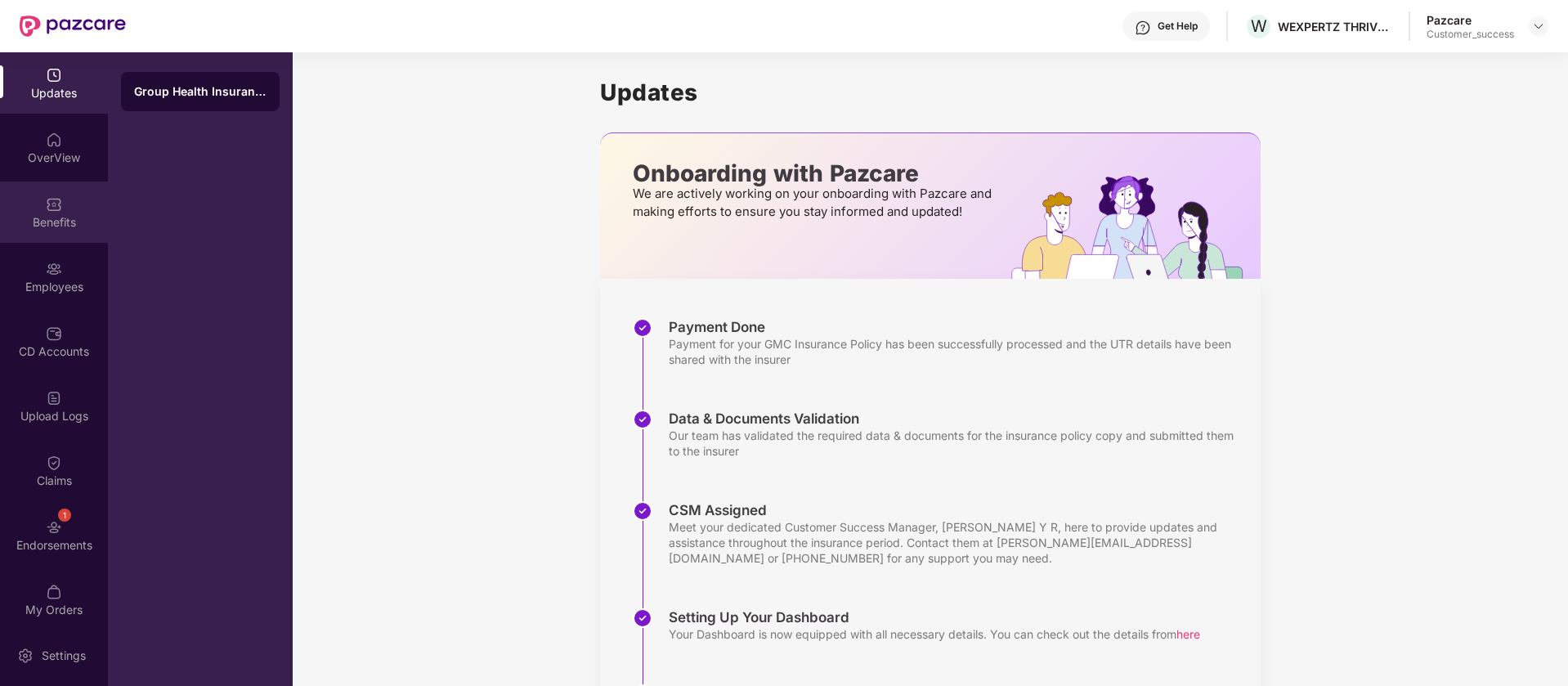
click at [88, 236] on div "Benefits" at bounding box center [54, 211] width 108 height 61
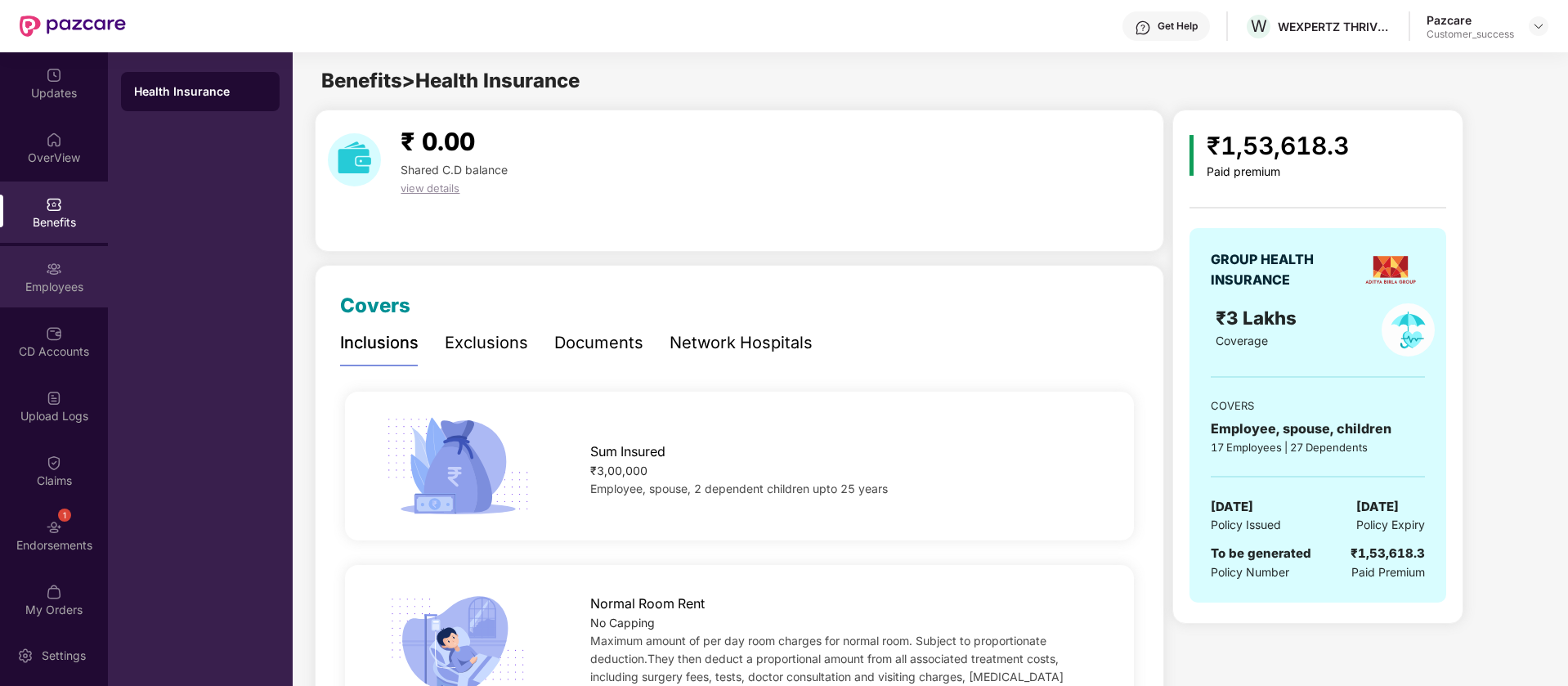
click at [53, 279] on div "Employees" at bounding box center [54, 286] width 108 height 17
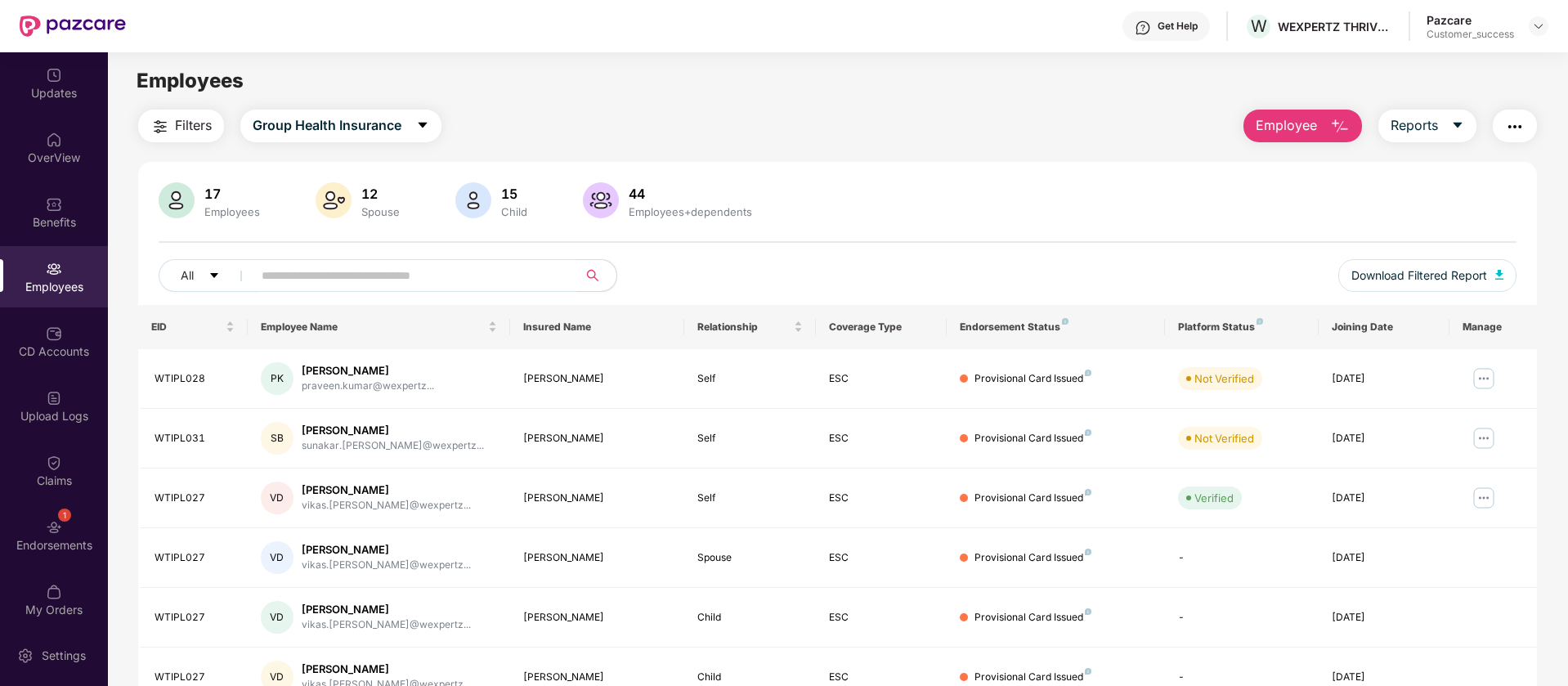
click at [53, 279] on div "Employees" at bounding box center [54, 286] width 108 height 17
